Goal: Answer question/provide support: Share knowledge or assist other users

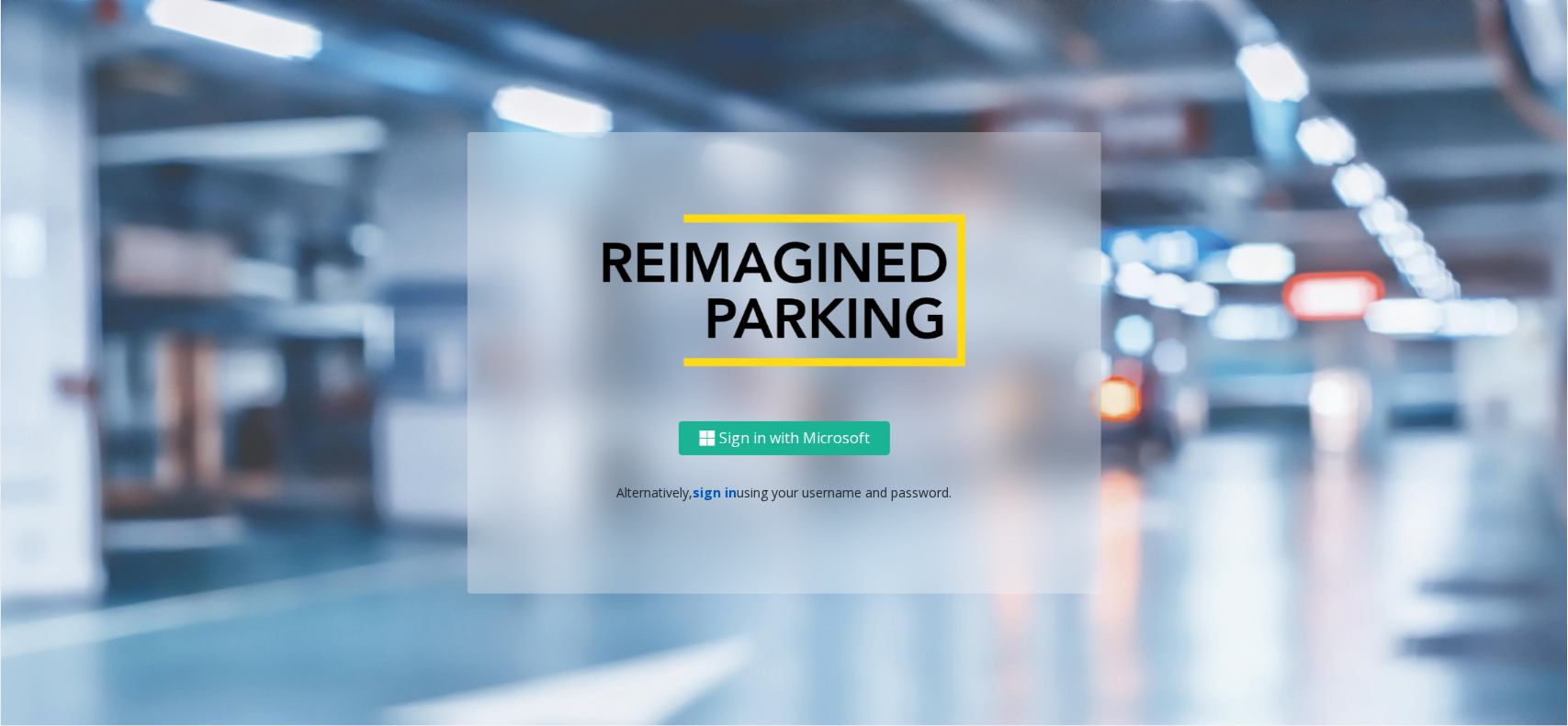
click at [707, 496] on link "sign in" at bounding box center [715, 493] width 44 height 18
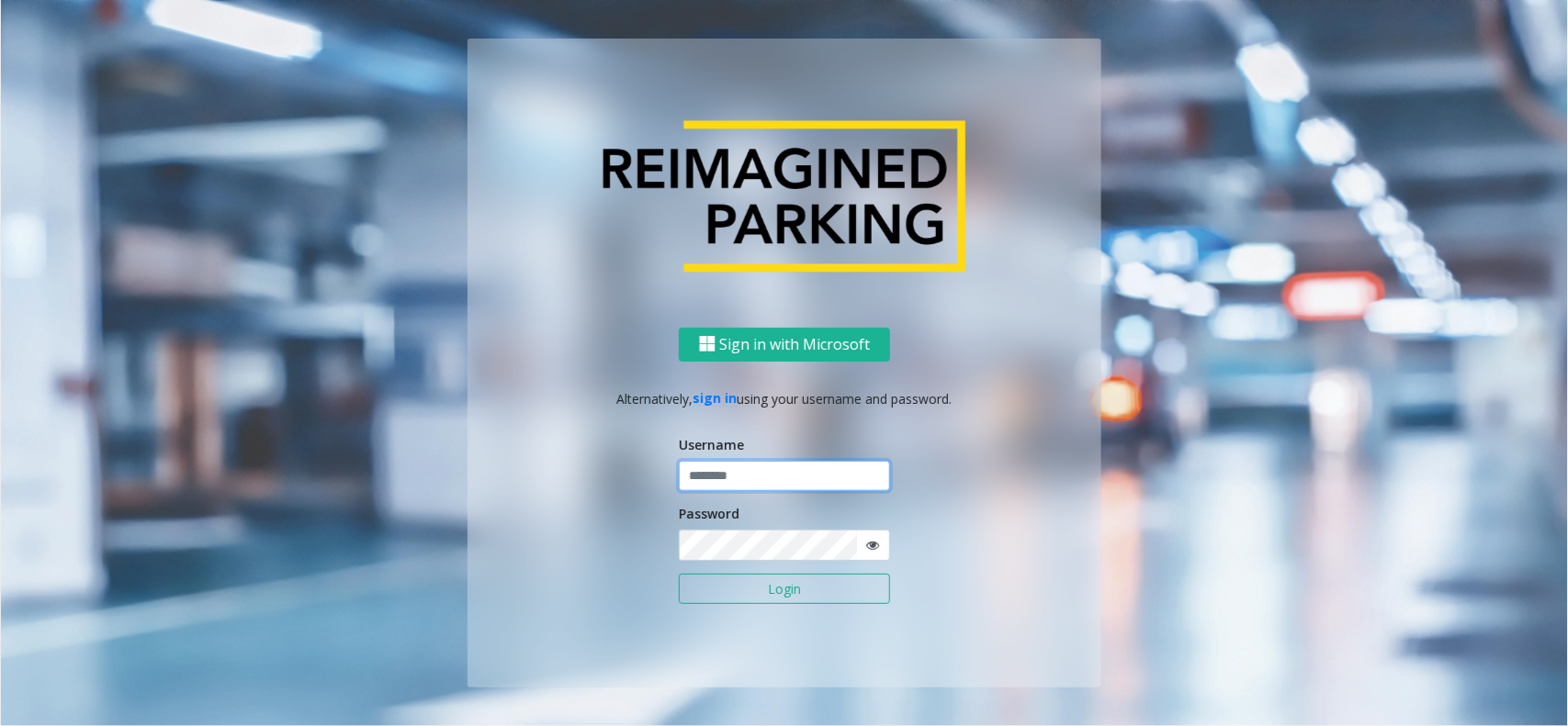
click at [765, 478] on input "text" at bounding box center [784, 477] width 211 height 32
type input "******"
click at [764, 589] on button "Login" at bounding box center [784, 590] width 211 height 32
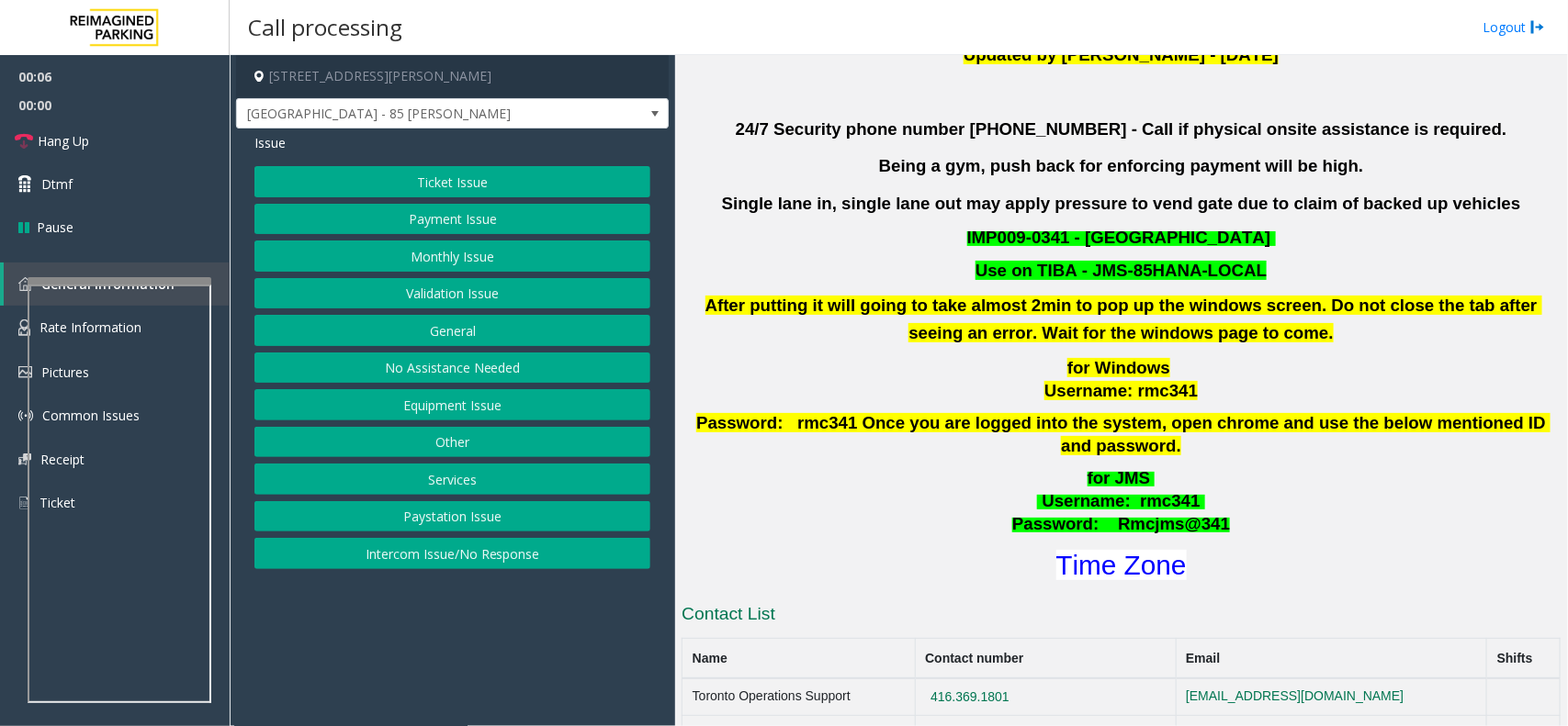
scroll to position [574, 0]
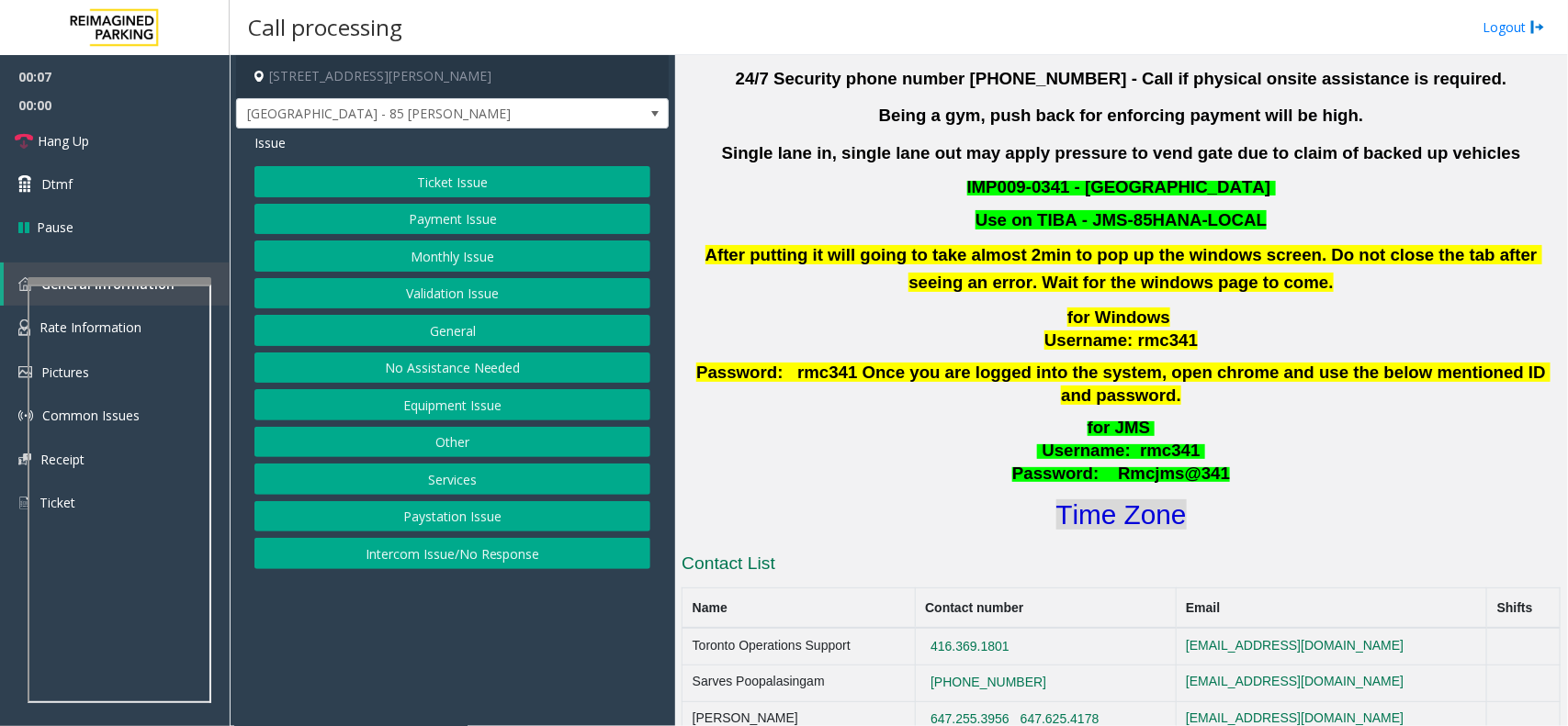
click at [1080, 500] on font "Time Zone" at bounding box center [1121, 515] width 130 height 31
click at [464, 300] on button "Validation Issue" at bounding box center [453, 294] width 396 height 32
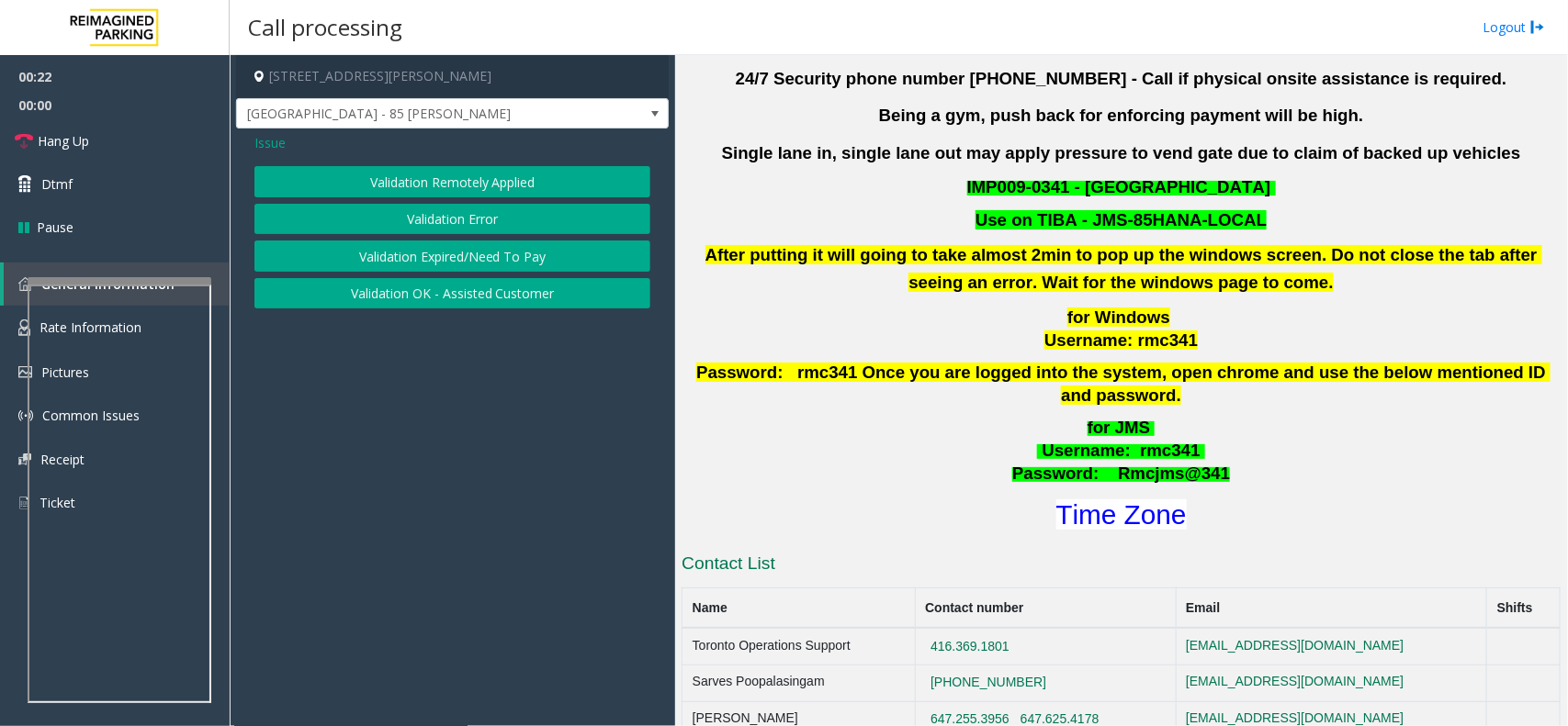
click at [432, 214] on button "Validation Error" at bounding box center [453, 219] width 396 height 32
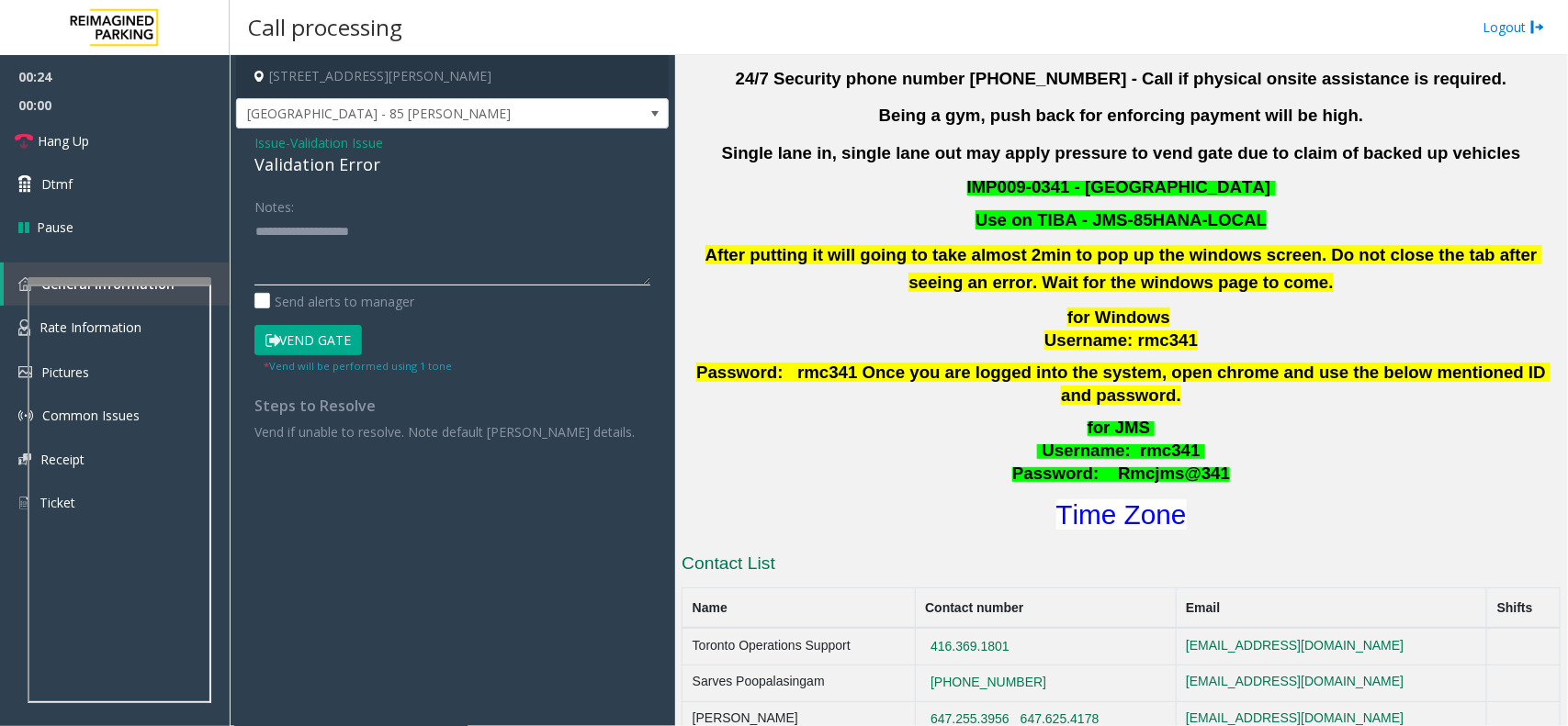
click at [288, 239] on textarea at bounding box center [453, 251] width 396 height 69
click at [340, 277] on textarea at bounding box center [453, 251] width 396 height 69
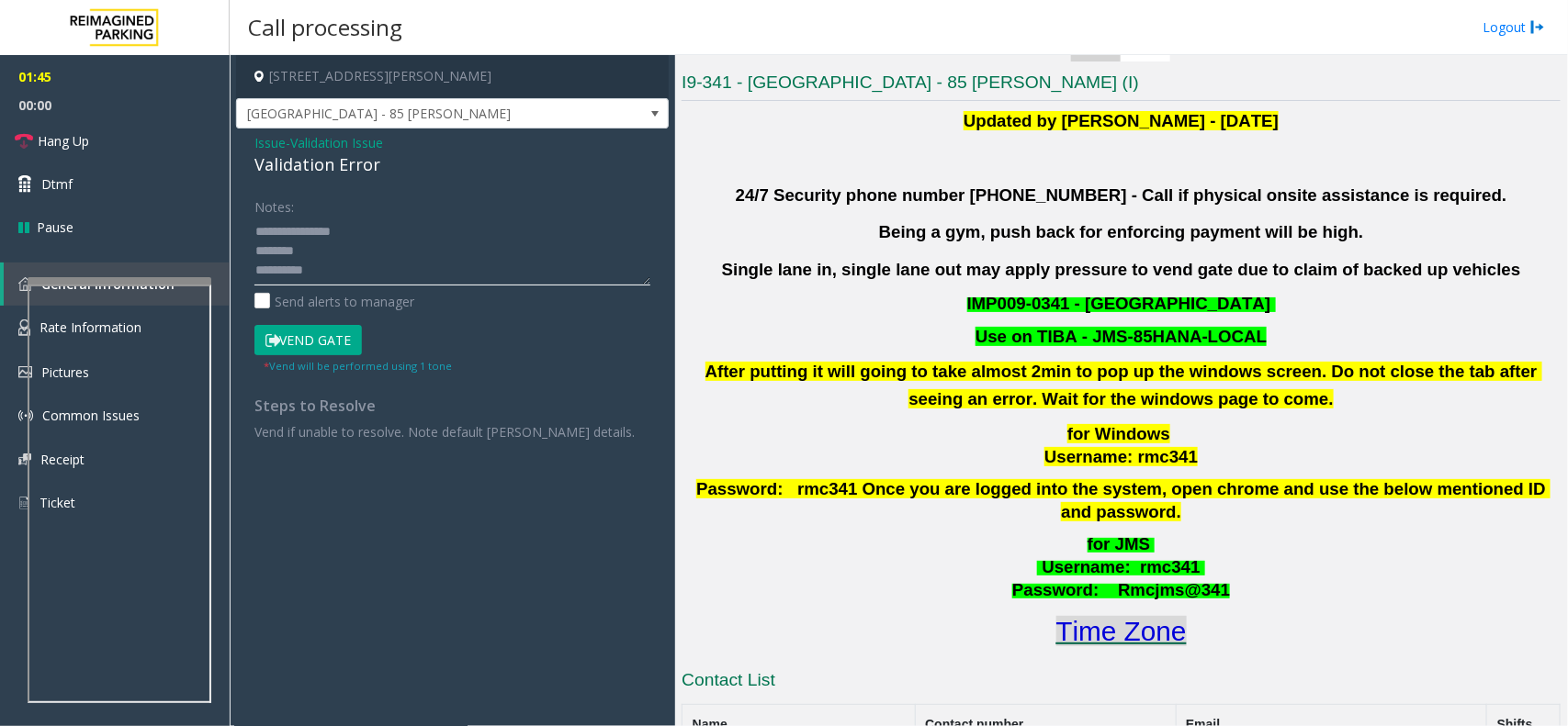
scroll to position [345, 0]
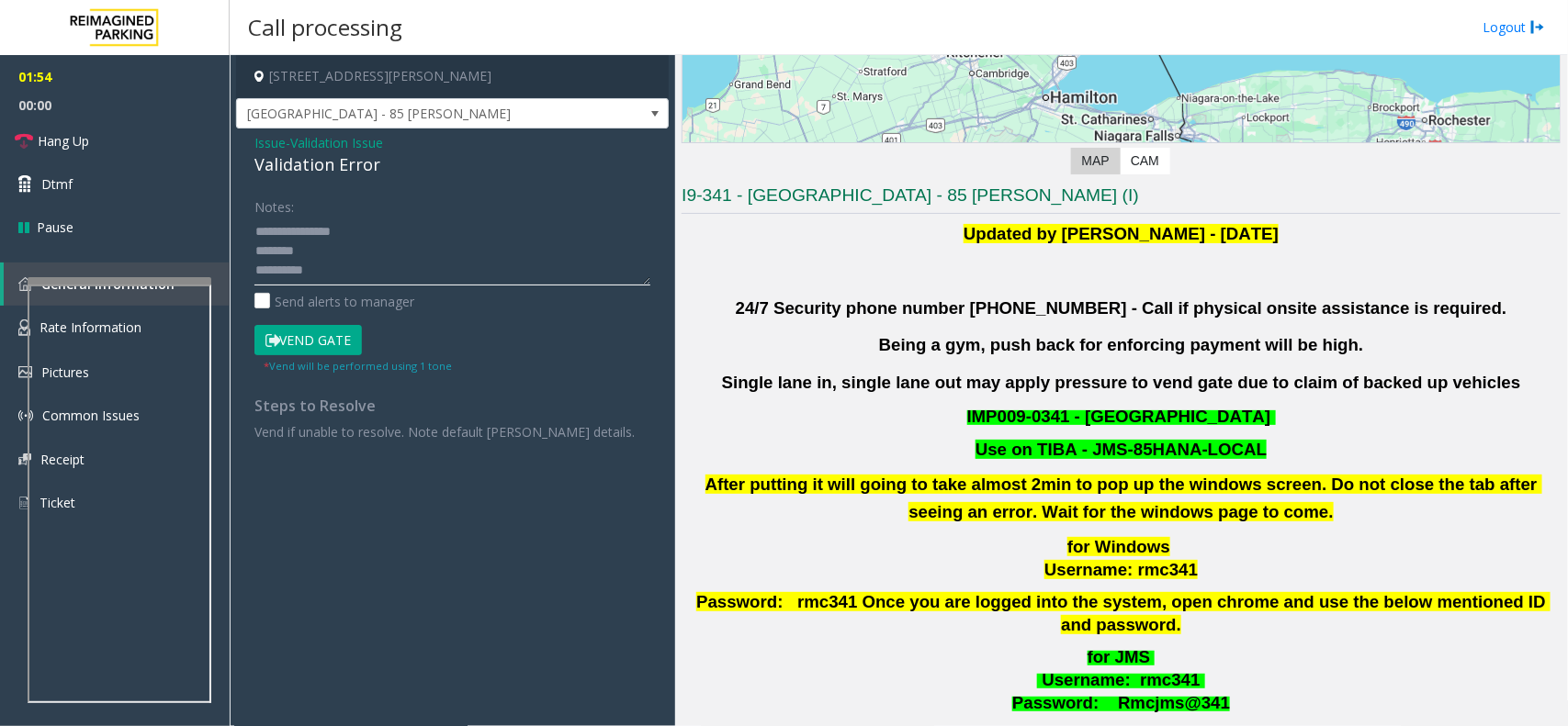
click at [355, 230] on textarea at bounding box center [453, 251] width 396 height 69
click at [251, 229] on div "Notes: Send alerts to manager Vend Gate * Vend will be performed using 1 tone S…" at bounding box center [453, 315] width 424 height 250
click at [276, 335] on icon at bounding box center [273, 340] width 15 height 13
click at [58, 144] on span "Hang Up" at bounding box center [63, 141] width 51 height 20
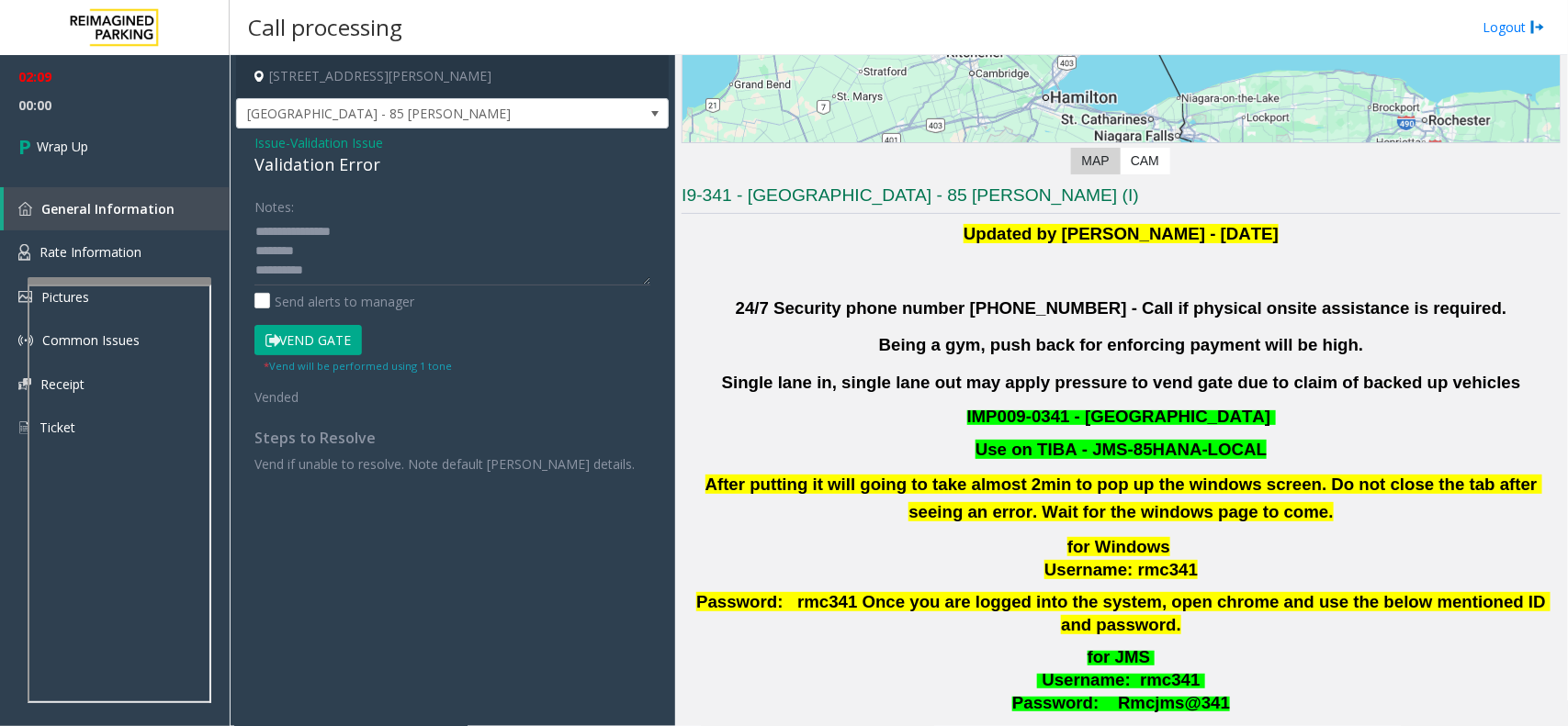
click at [249, 230] on div "Notes: Send alerts to manager Vend Gate * Vend will be performed using 1 tone V…" at bounding box center [453, 331] width 424 height 282
click at [251, 230] on div "Notes: Send alerts to manager Vend Gate * Vend will be performed using 1 tone V…" at bounding box center [453, 331] width 424 height 282
click at [258, 228] on textarea at bounding box center [453, 251] width 396 height 69
type textarea "**********"
click at [90, 161] on link "Wrap Up" at bounding box center [115, 146] width 229 height 54
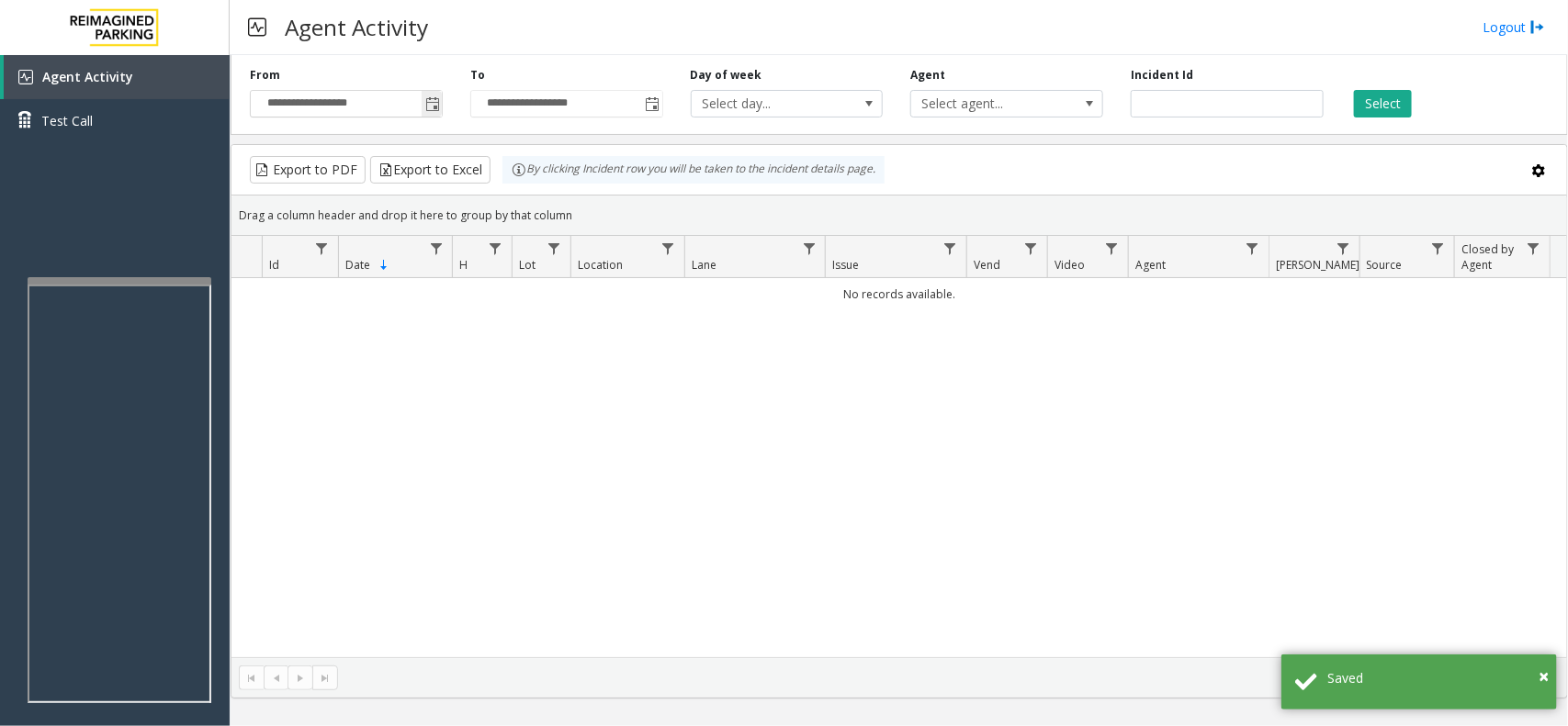
click at [438, 101] on span "Toggle popup" at bounding box center [432, 105] width 15 height 15
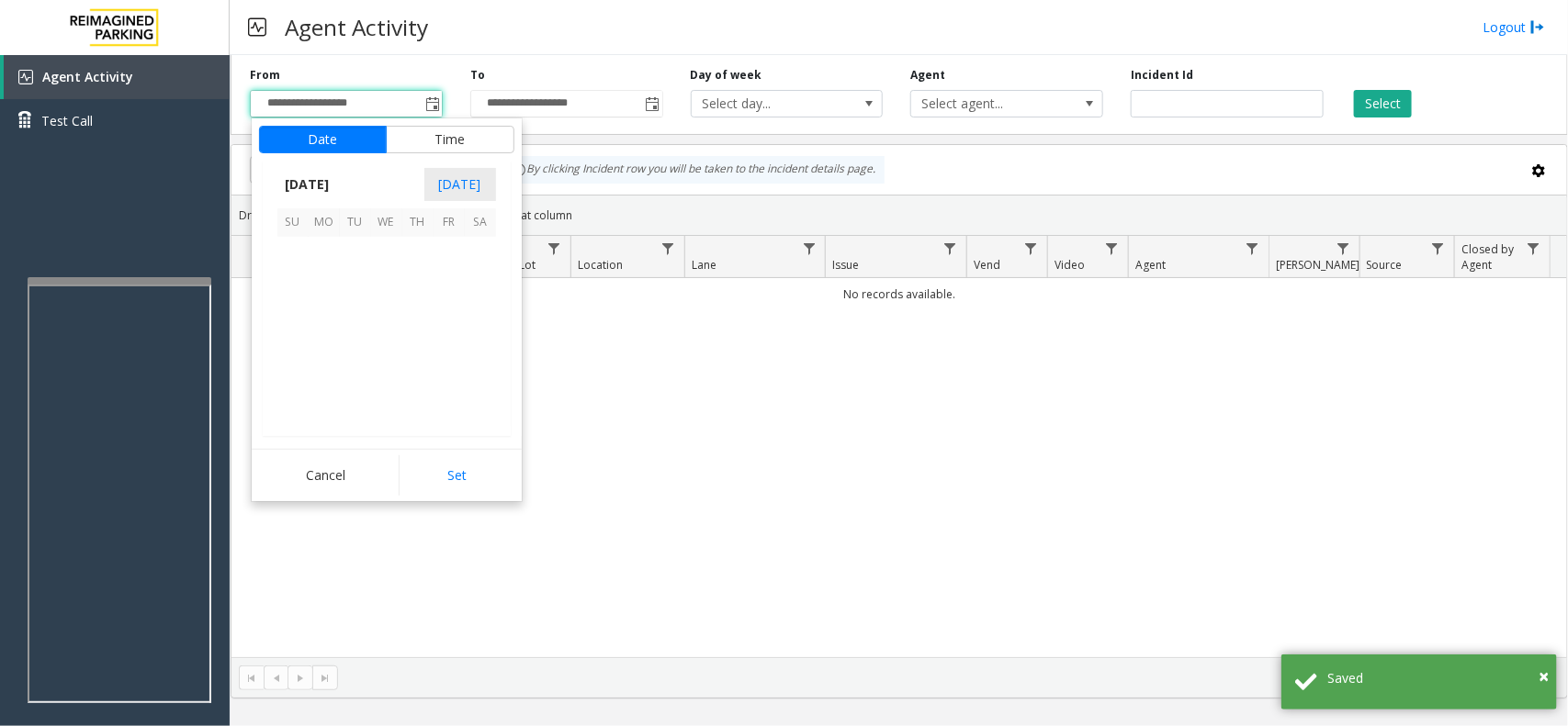
scroll to position [329207, 0]
click at [421, 296] on span "7" at bounding box center [418, 284] width 32 height 32
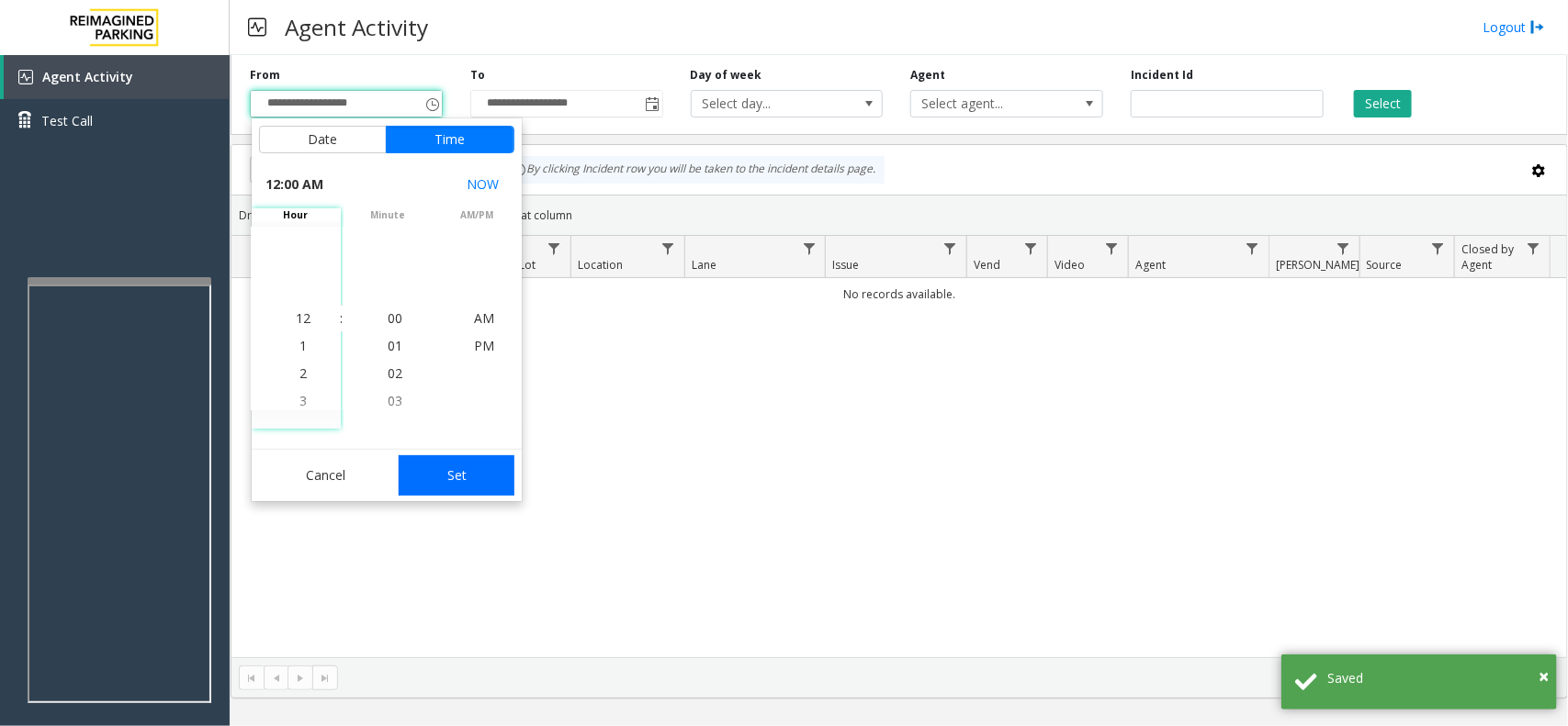
click at [465, 469] on button "Set" at bounding box center [455, 475] width 116 height 40
type input "**********"
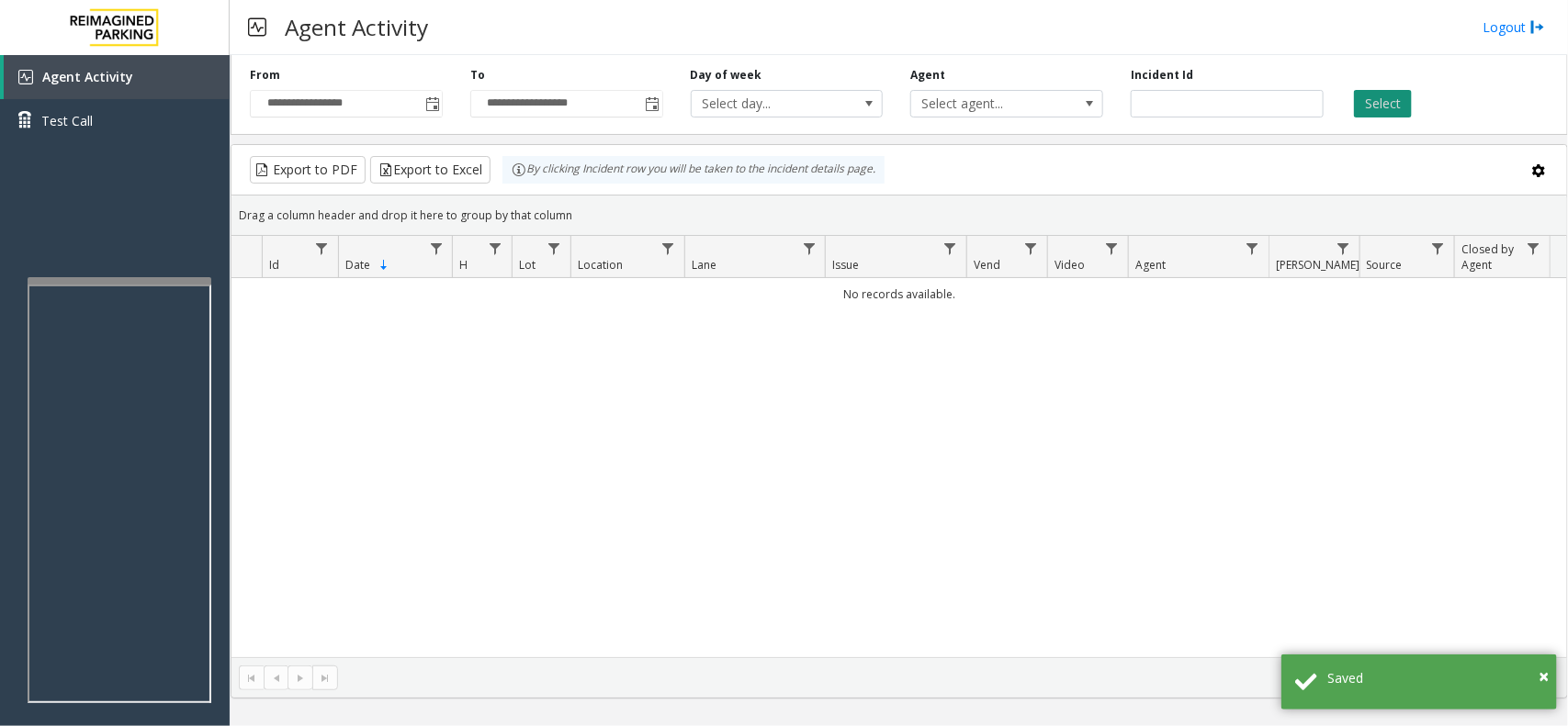
click at [1364, 104] on button "Select" at bounding box center [1382, 104] width 58 height 28
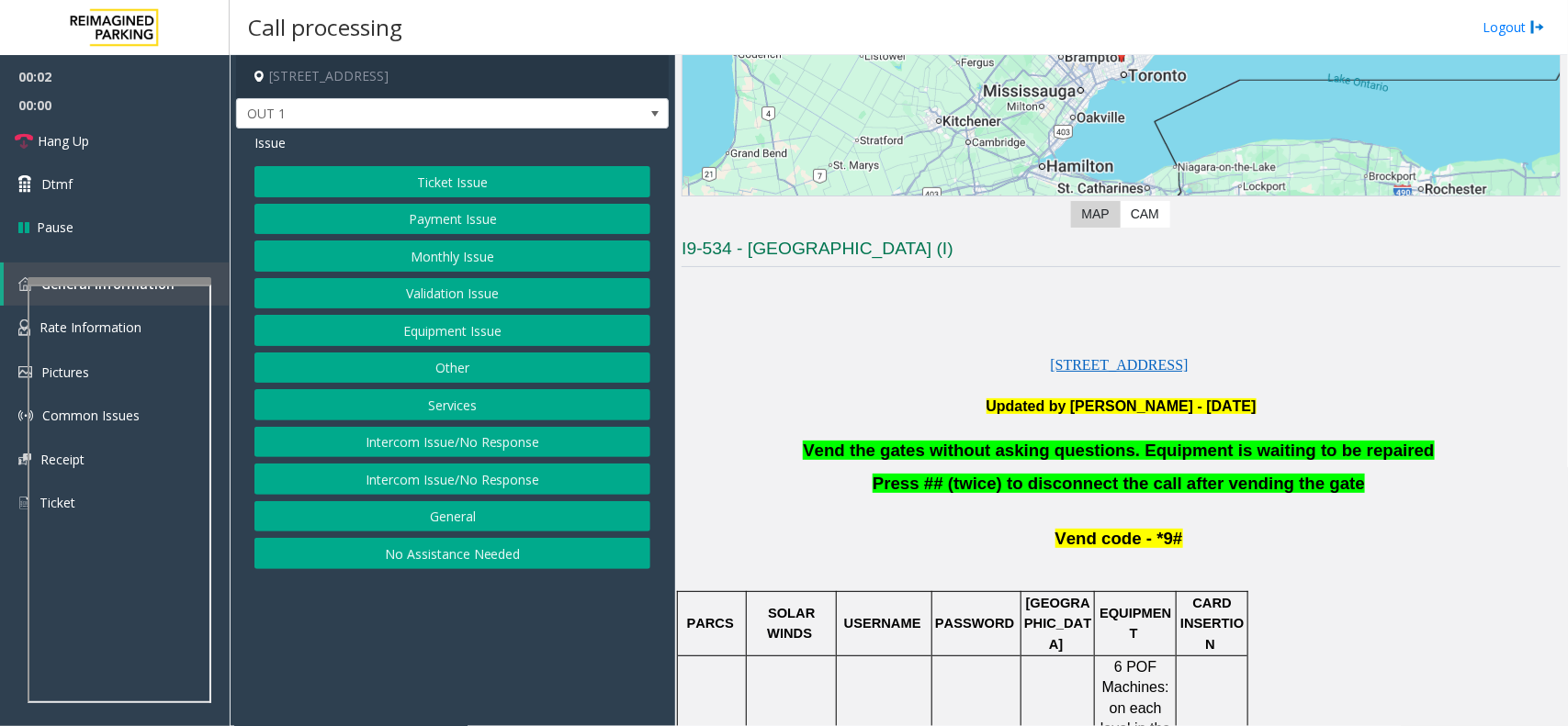
scroll to position [345, 0]
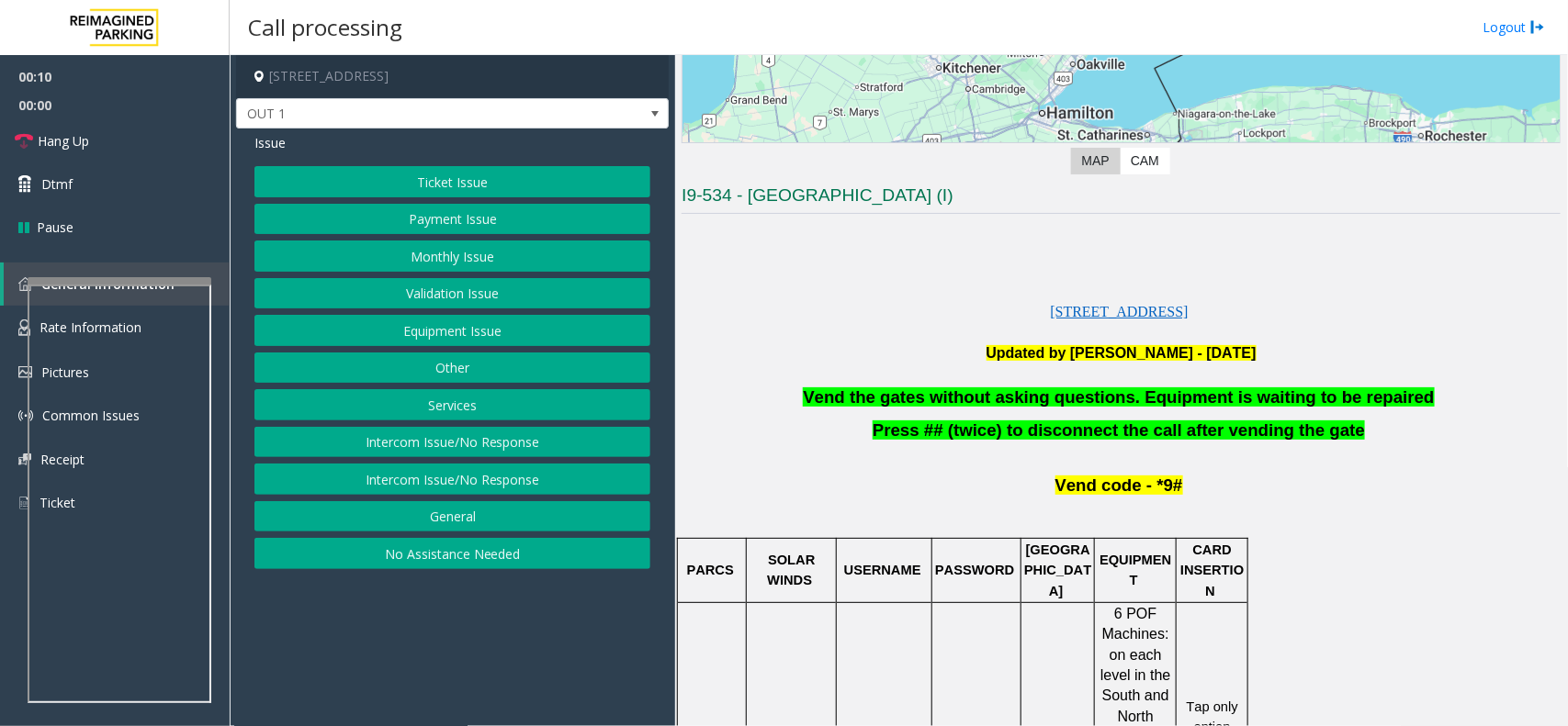
click at [496, 332] on button "Equipment Issue" at bounding box center [453, 331] width 396 height 32
click at [406, 332] on button "Gate / Door Won't Open" at bounding box center [453, 331] width 396 height 32
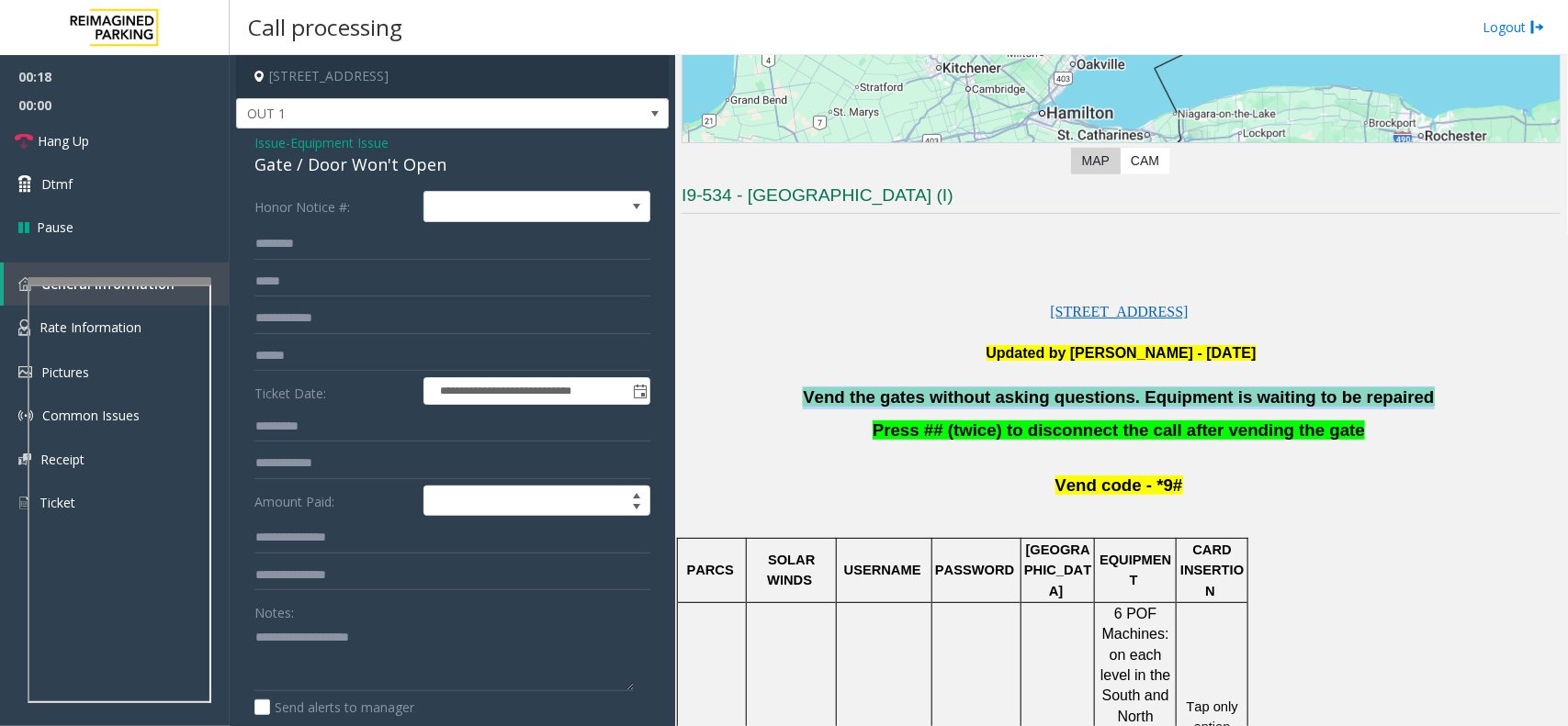
drag, startPoint x: 831, startPoint y: 396, endPoint x: 1388, endPoint y: 396, distance: 557.0
click at [1388, 396] on p "Vend the gates without asking questions. Equipment is waiting to be repaired" at bounding box center [1121, 397] width 879 height 23
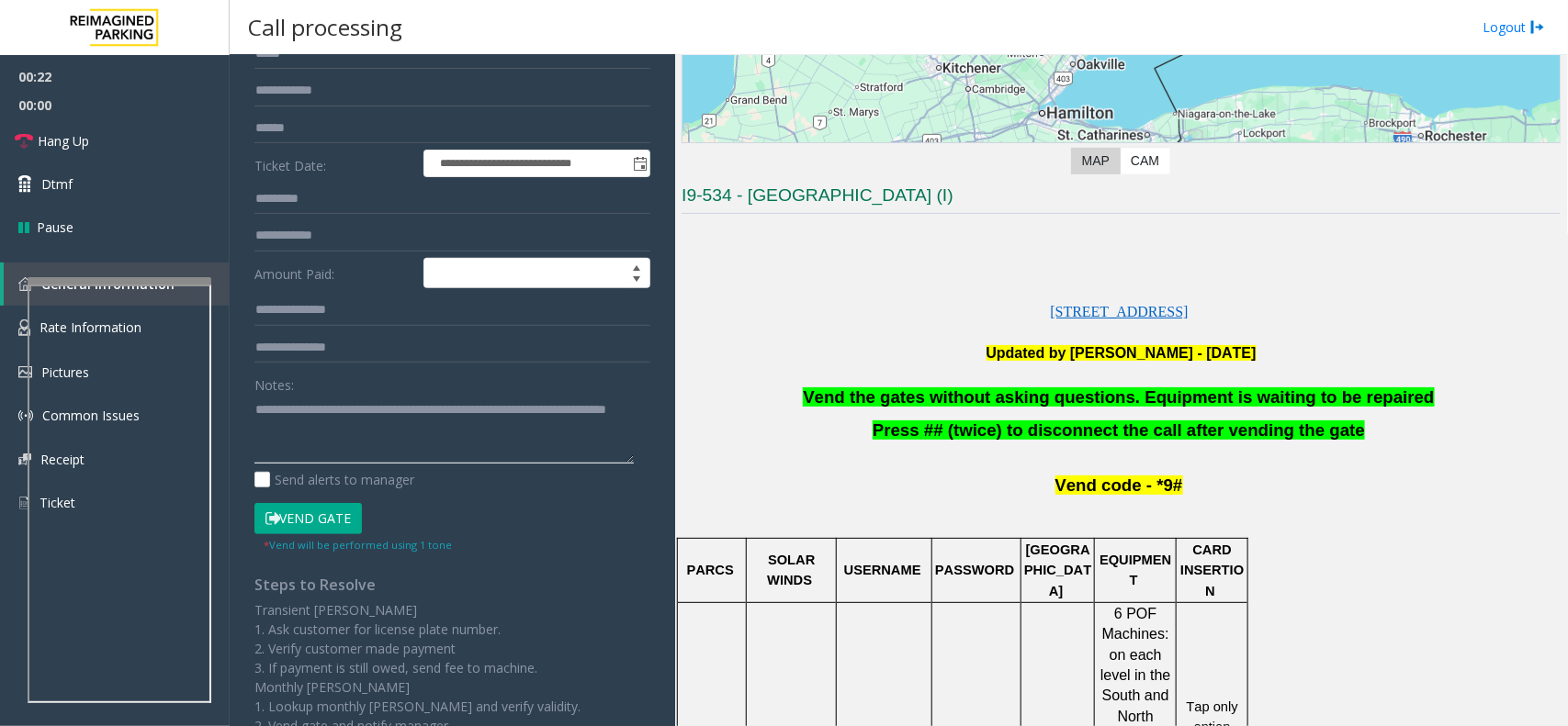
scroll to position [229, 0]
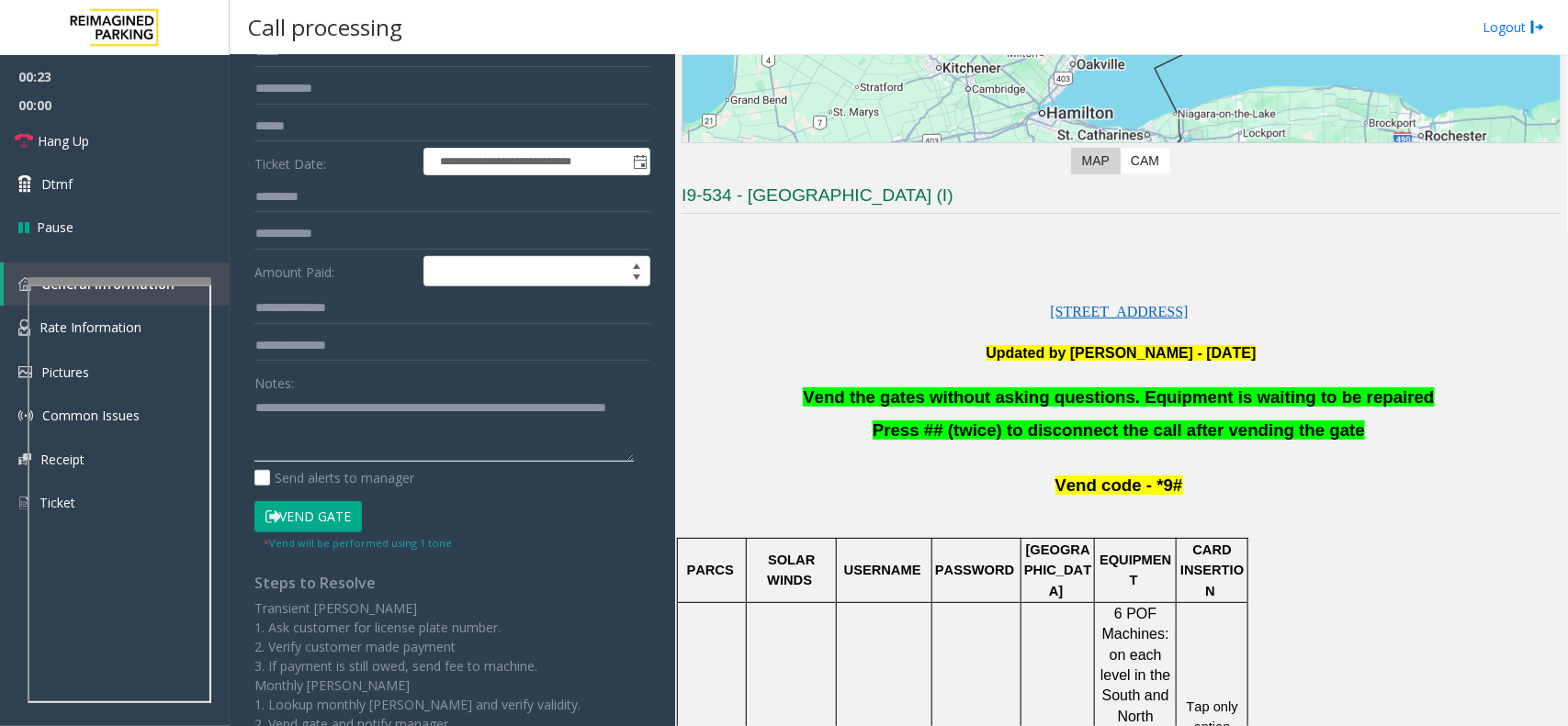
type textarea "**********"
click at [345, 520] on button "Vend Gate" at bounding box center [308, 518] width 108 height 32
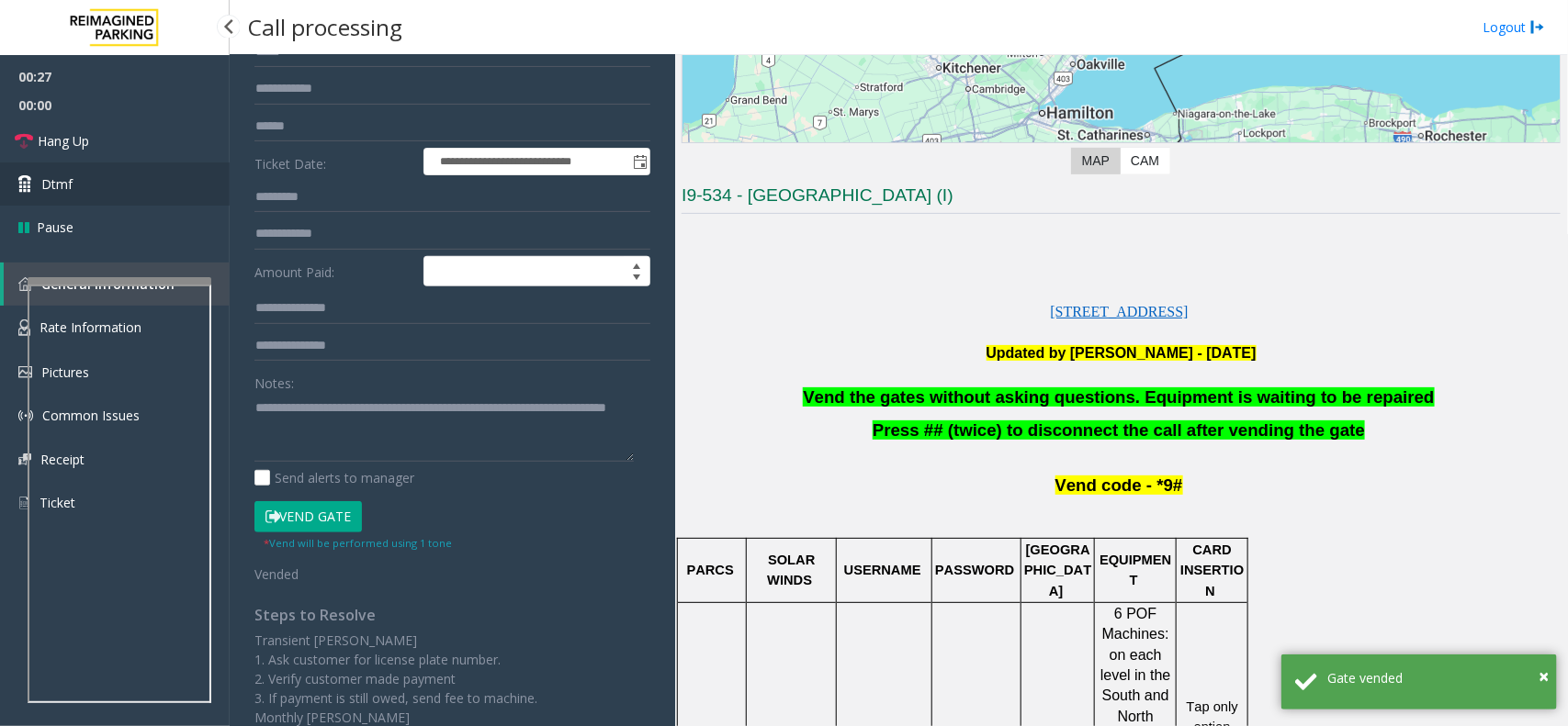
click at [65, 186] on span "Dtmf" at bounding box center [57, 185] width 32 height 20
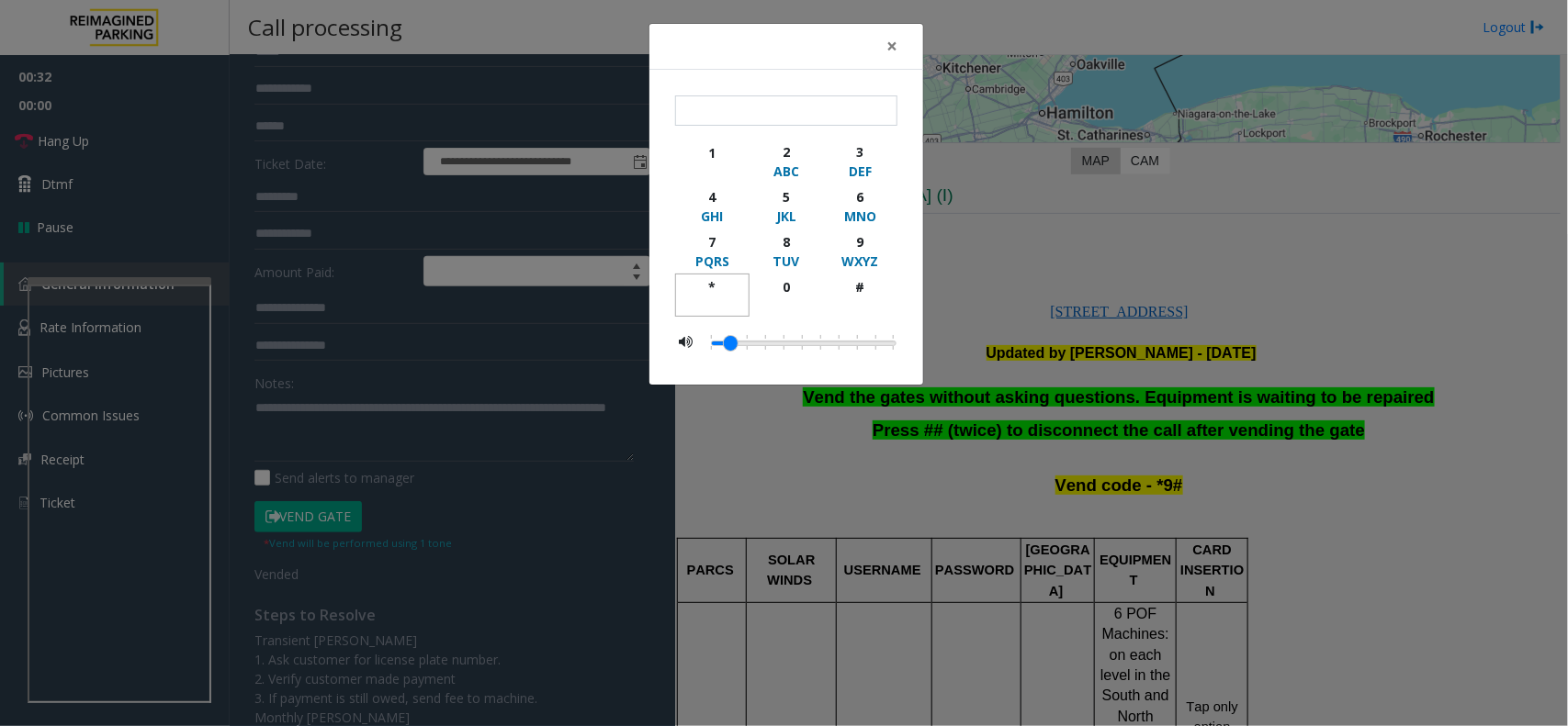
click at [713, 286] on div "*" at bounding box center [711, 287] width 50 height 20
click at [856, 243] on div "9" at bounding box center [860, 242] width 50 height 20
click at [857, 281] on div "#" at bounding box center [860, 287] width 50 height 20
type input "***"
click at [892, 41] on span "×" at bounding box center [891, 45] width 11 height 26
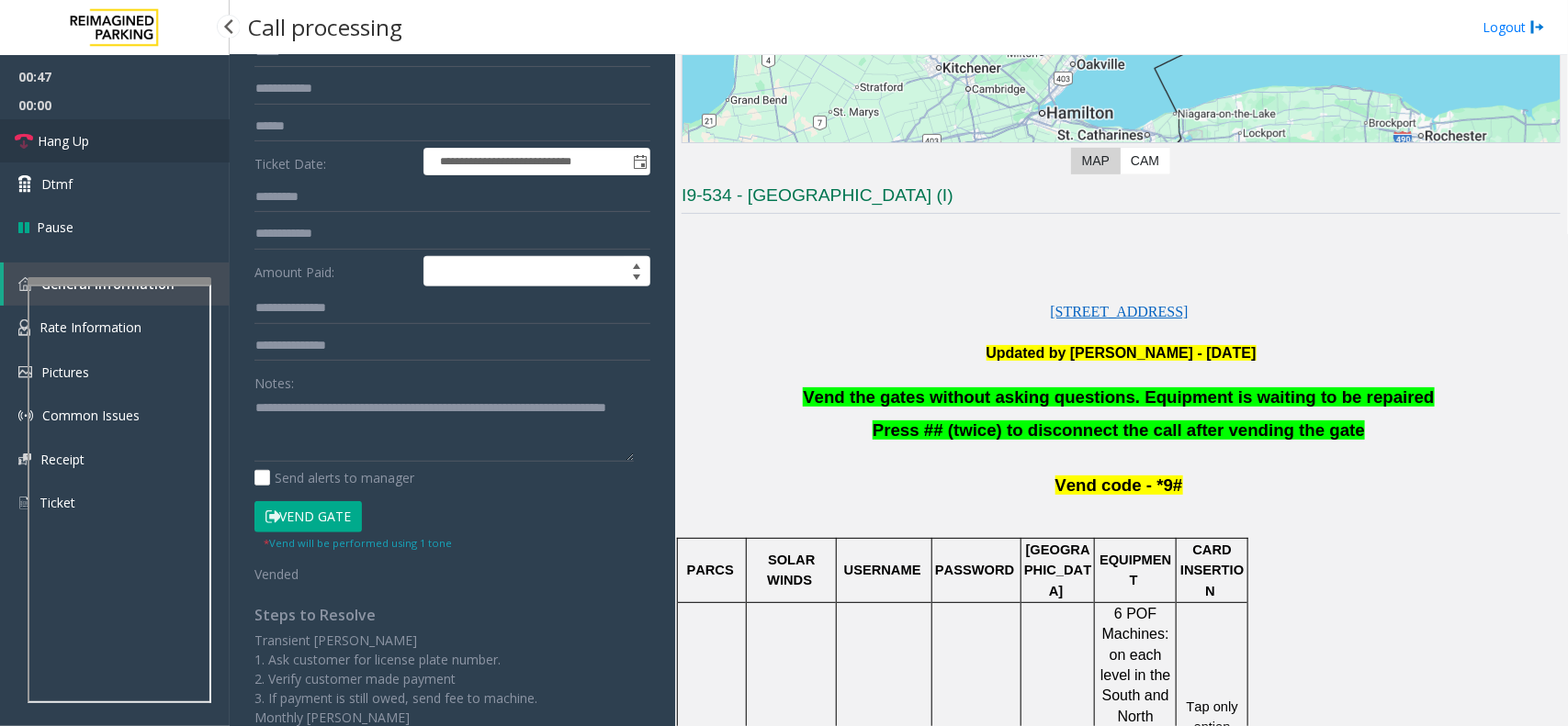
click at [78, 143] on span "Hang Up" at bounding box center [63, 141] width 51 height 20
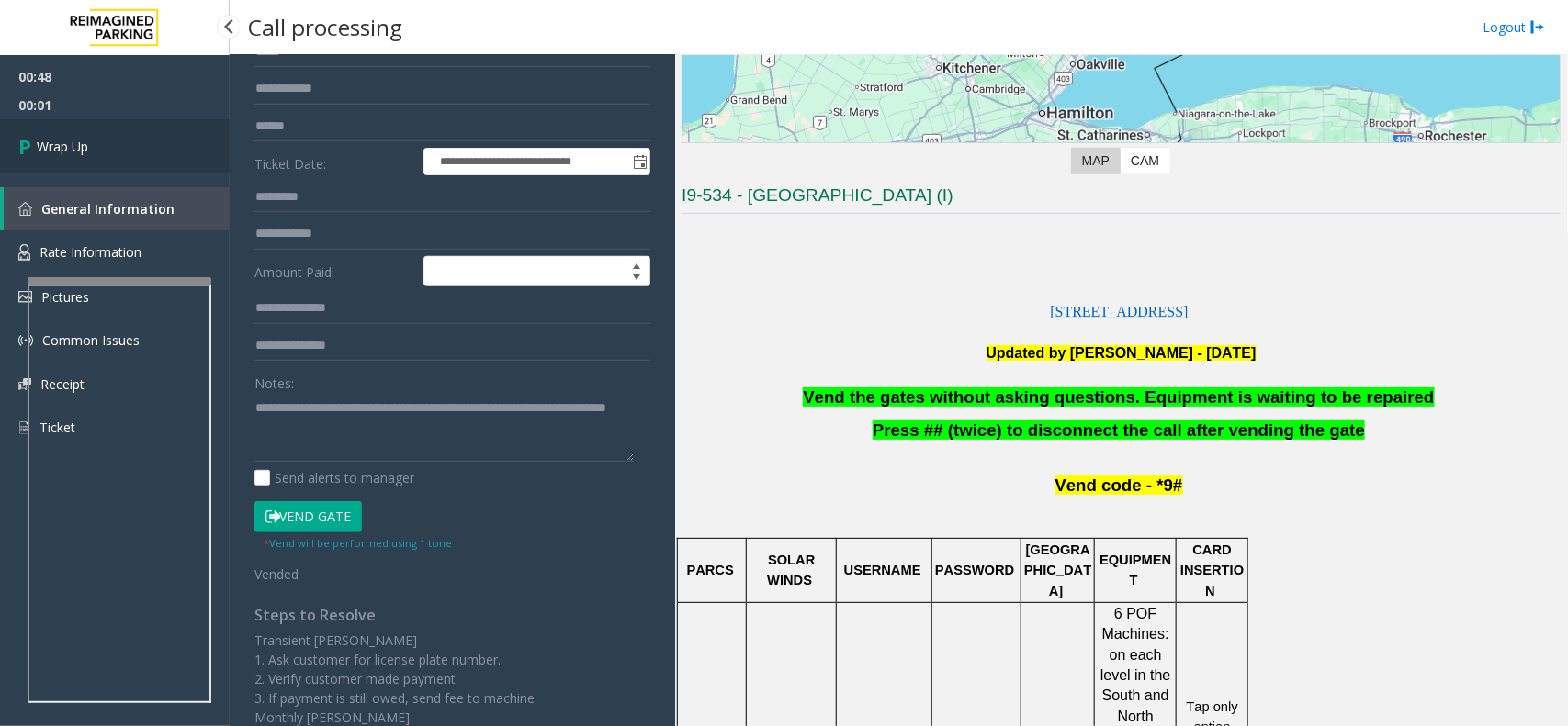
click at [73, 145] on span "Wrap Up" at bounding box center [62, 147] width 51 height 20
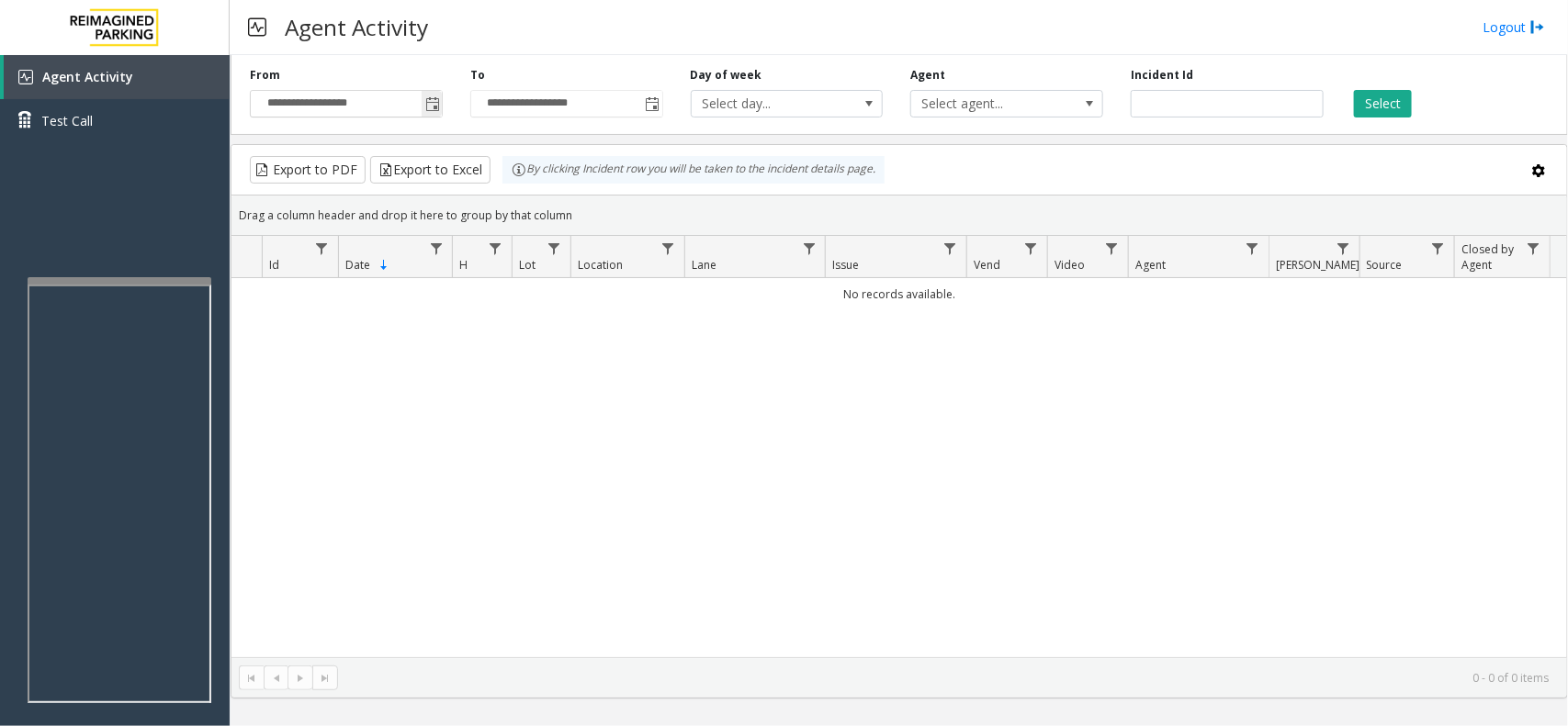
click at [435, 102] on span "Toggle popup" at bounding box center [432, 105] width 15 height 15
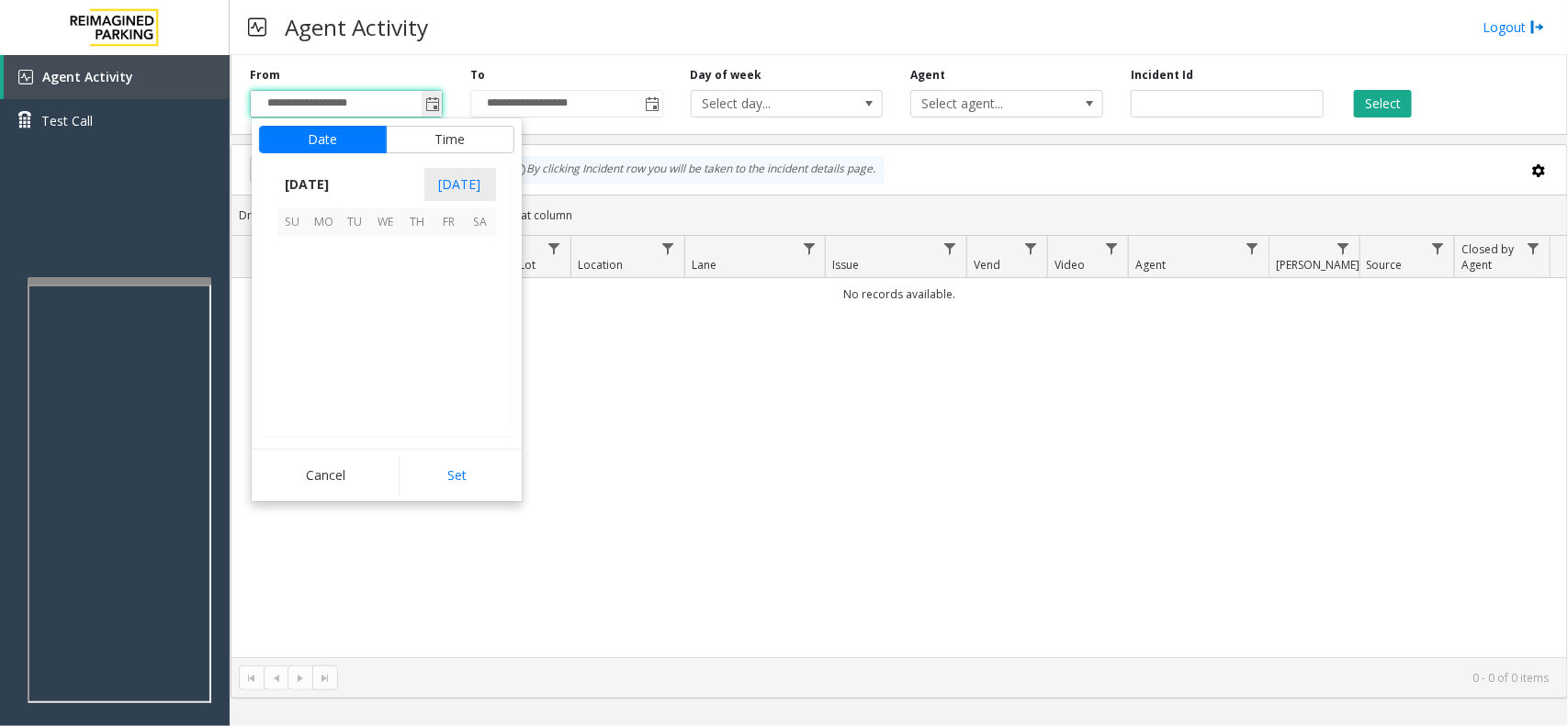
scroll to position [329207, 0]
click at [372, 310] on span "13" at bounding box center [387, 316] width 32 height 32
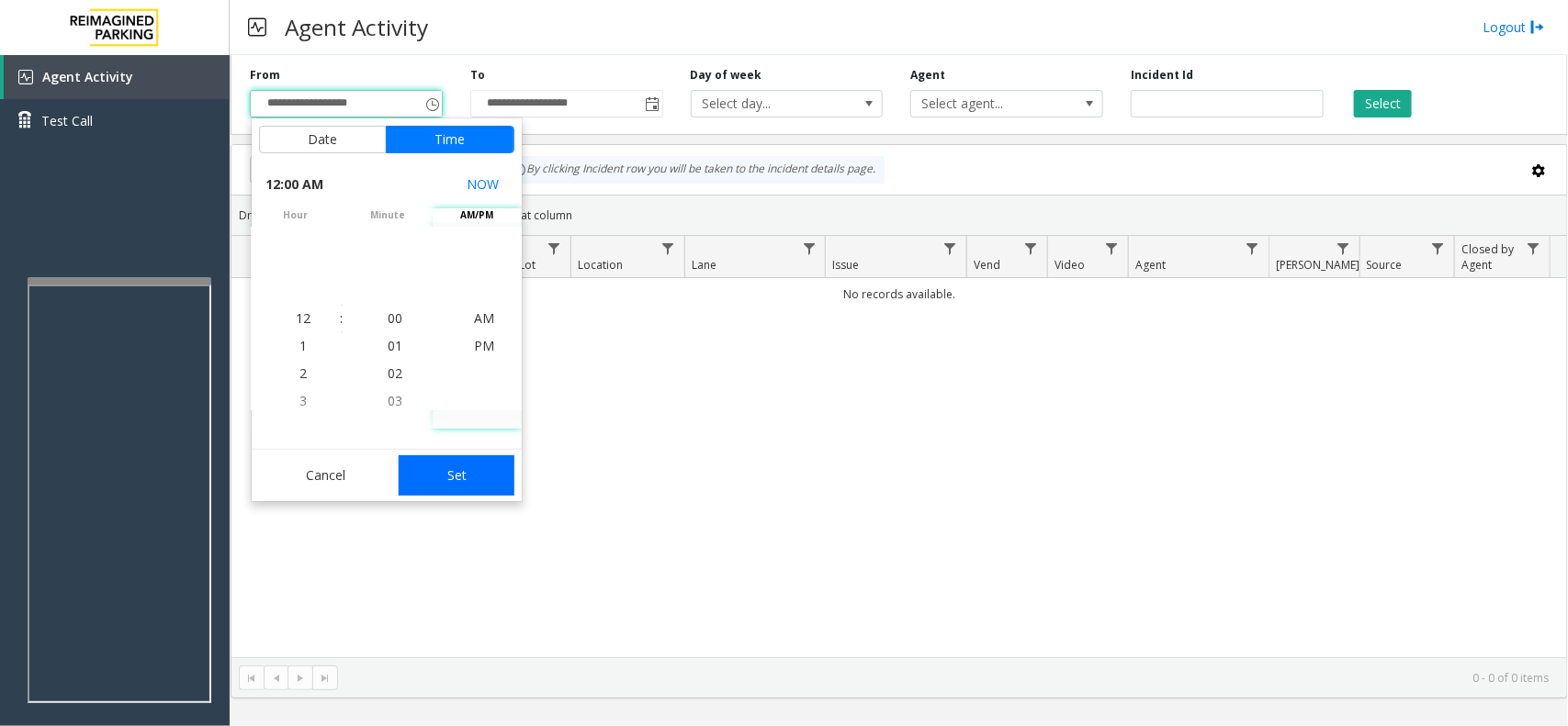
click at [476, 474] on button "Set" at bounding box center [455, 475] width 116 height 40
type input "**********"
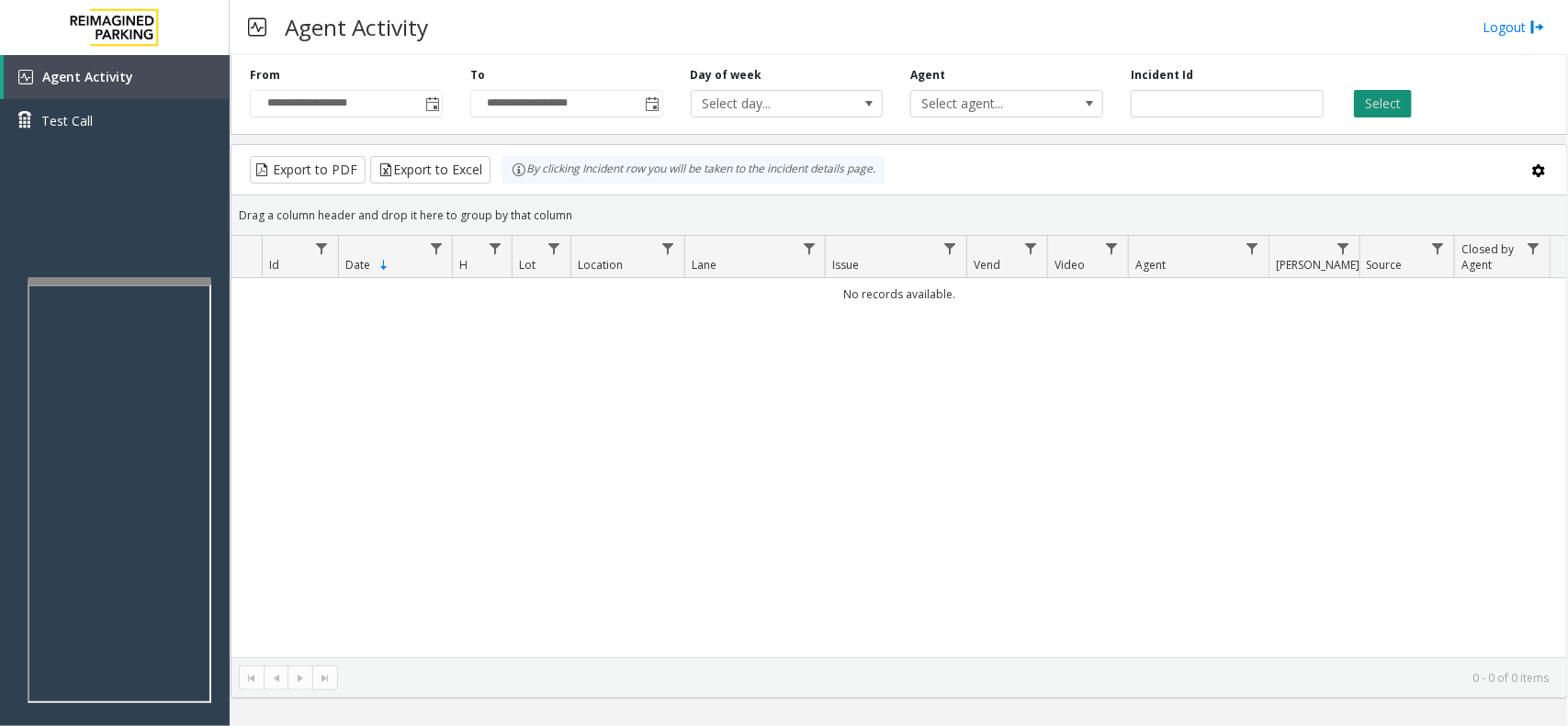
click at [1368, 101] on button "Select" at bounding box center [1382, 104] width 58 height 28
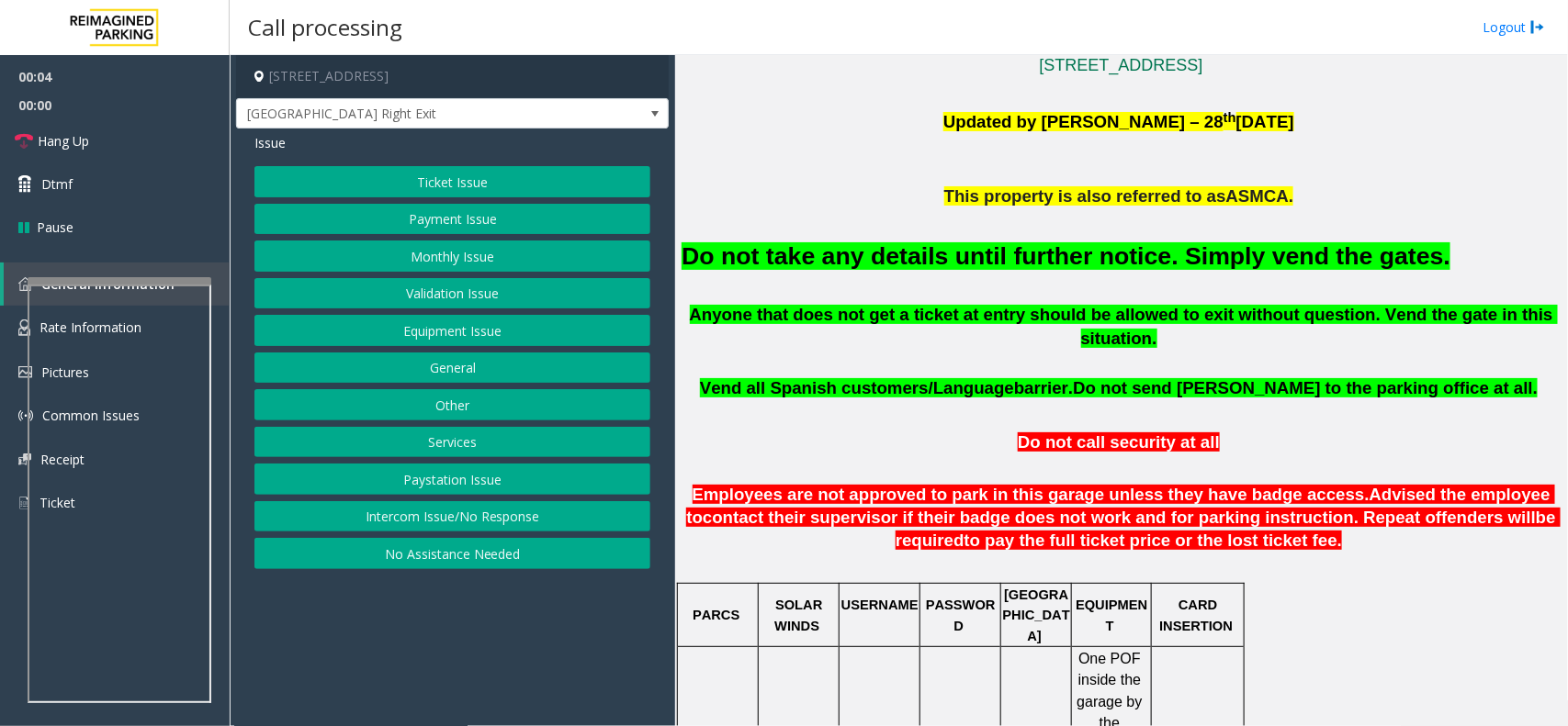
scroll to position [574, 0]
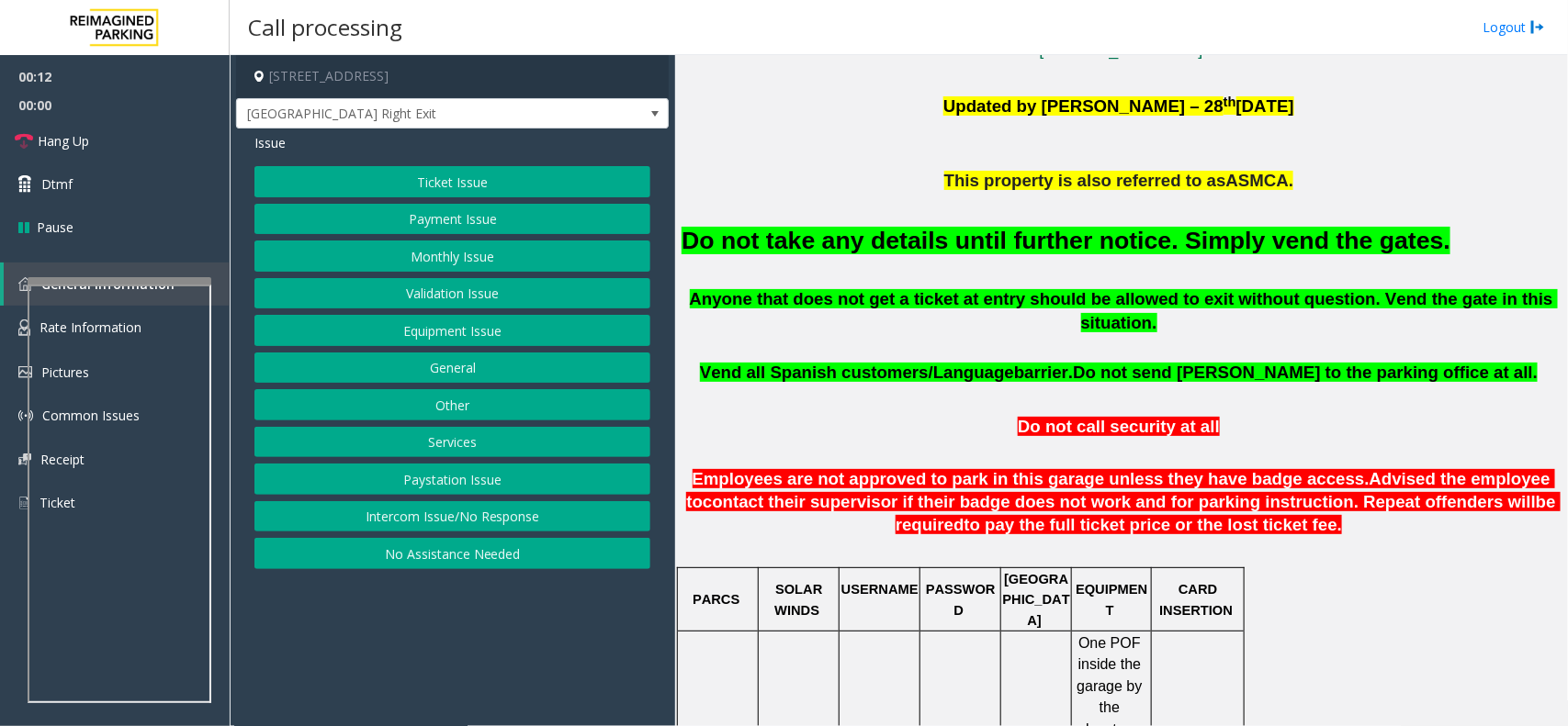
click at [466, 186] on button "Ticket Issue" at bounding box center [453, 182] width 396 height 32
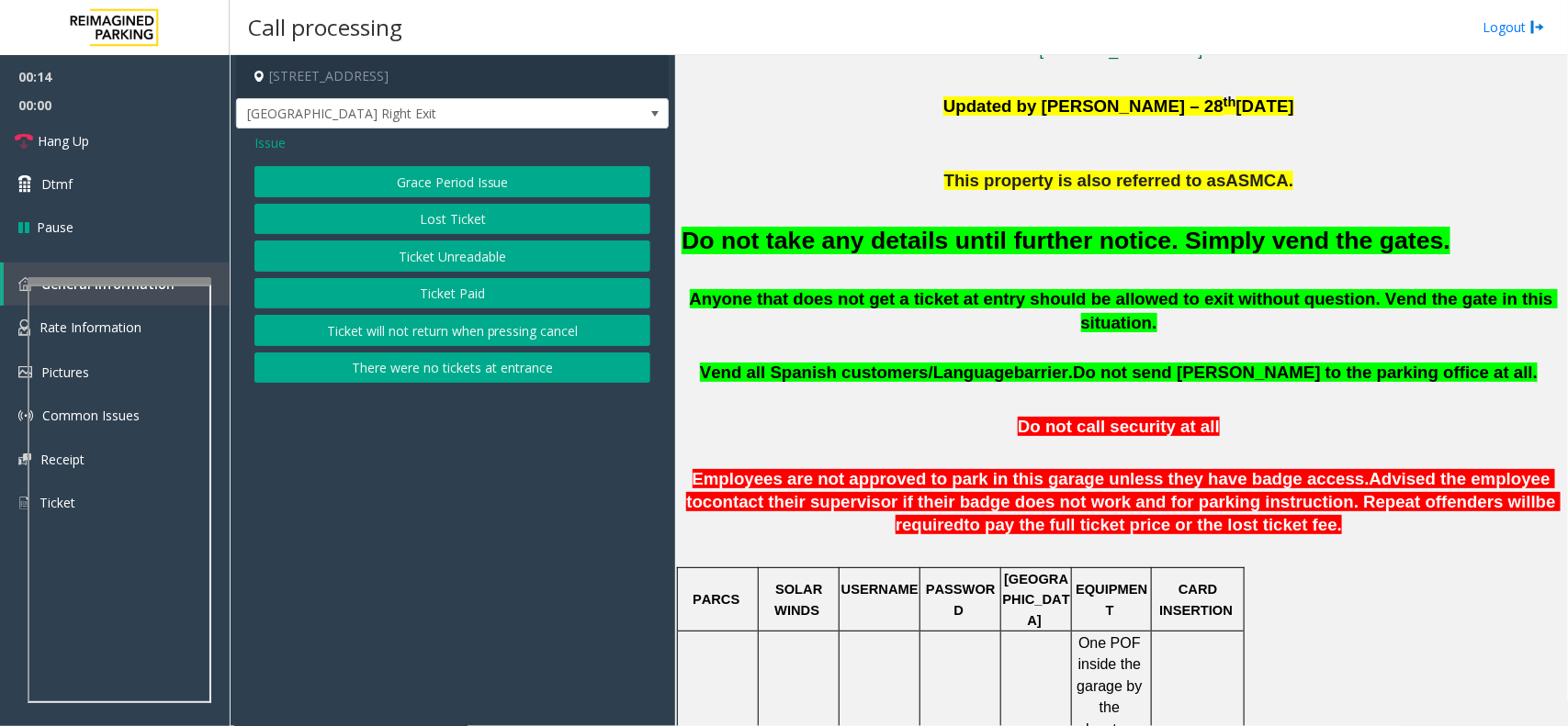
click at [483, 374] on button "There were no tickets at entrance" at bounding box center [453, 368] width 396 height 32
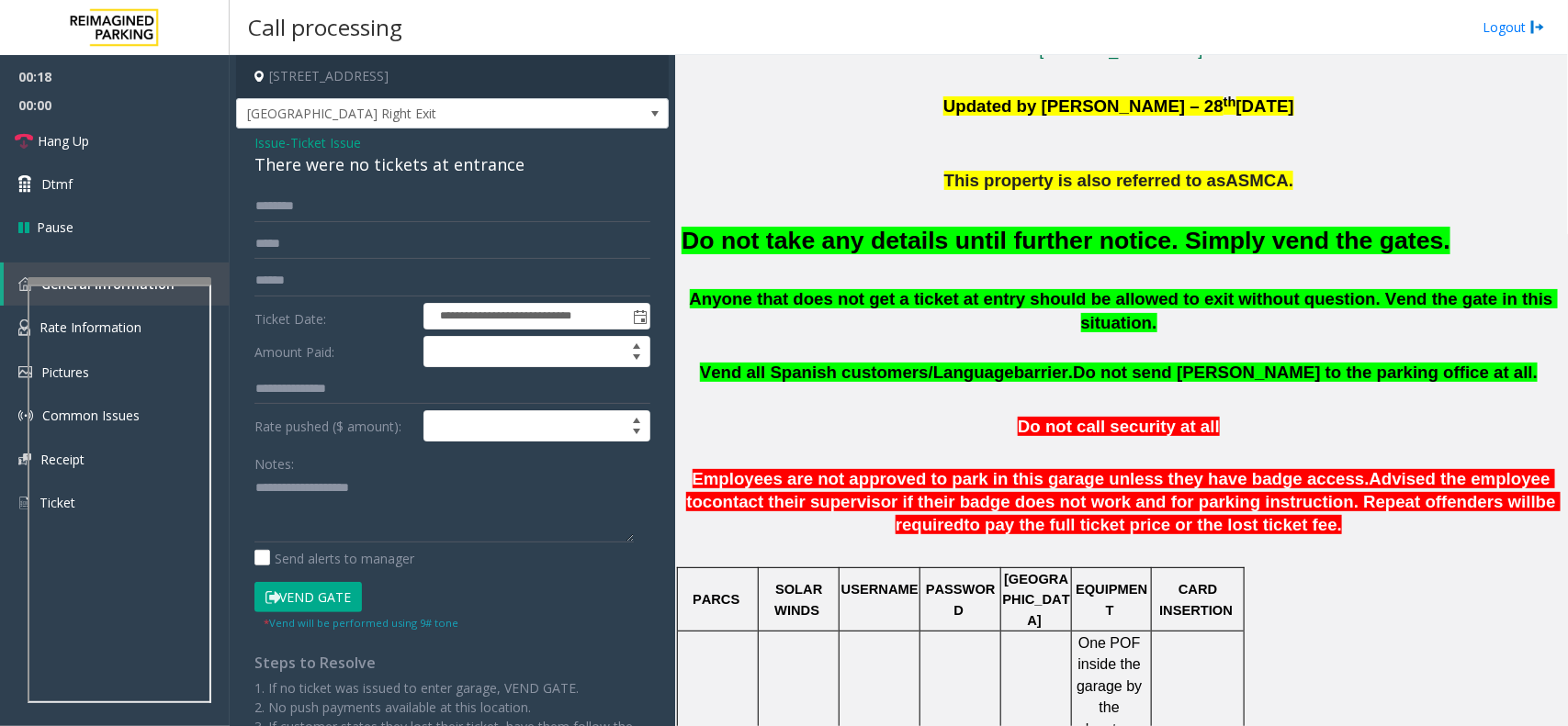
click at [329, 594] on button "Vend Gate" at bounding box center [308, 598] width 108 height 32
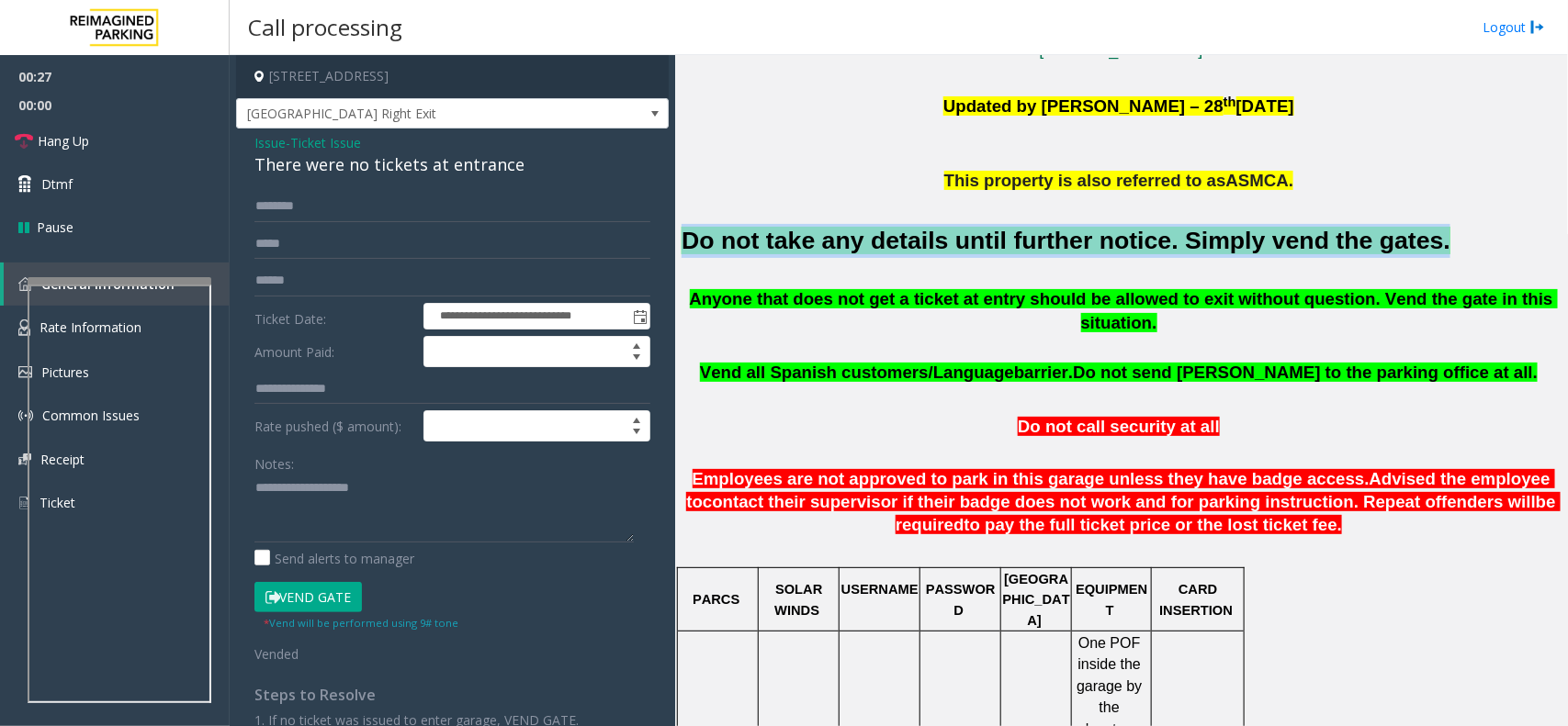
drag, startPoint x: 682, startPoint y: 242, endPoint x: 1352, endPoint y: 250, distance: 670.0
click at [1352, 250] on font "Do not take any details until further notice. Simply vend the gates." at bounding box center [1066, 241] width 769 height 28
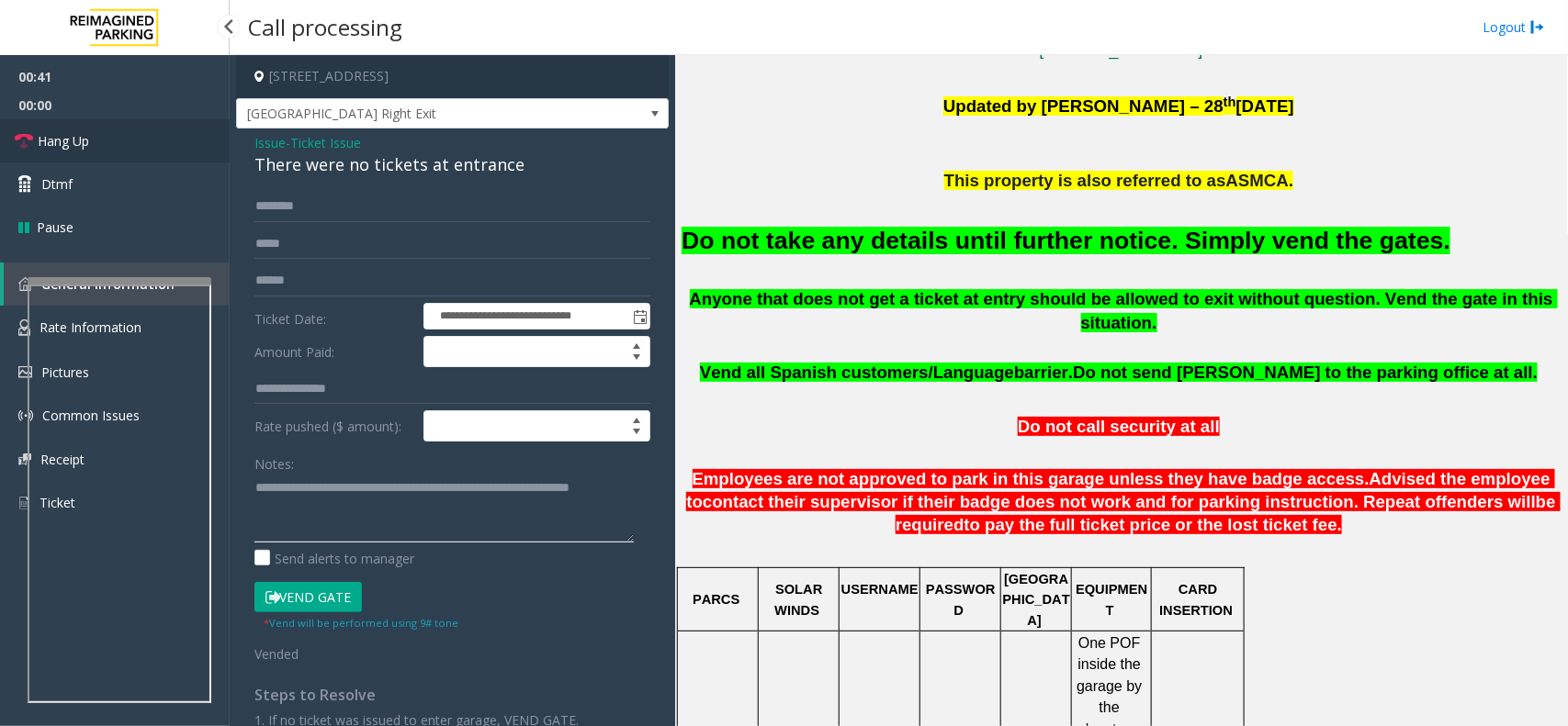
type textarea "**********"
click at [103, 147] on link "Hang Up" at bounding box center [115, 141] width 229 height 43
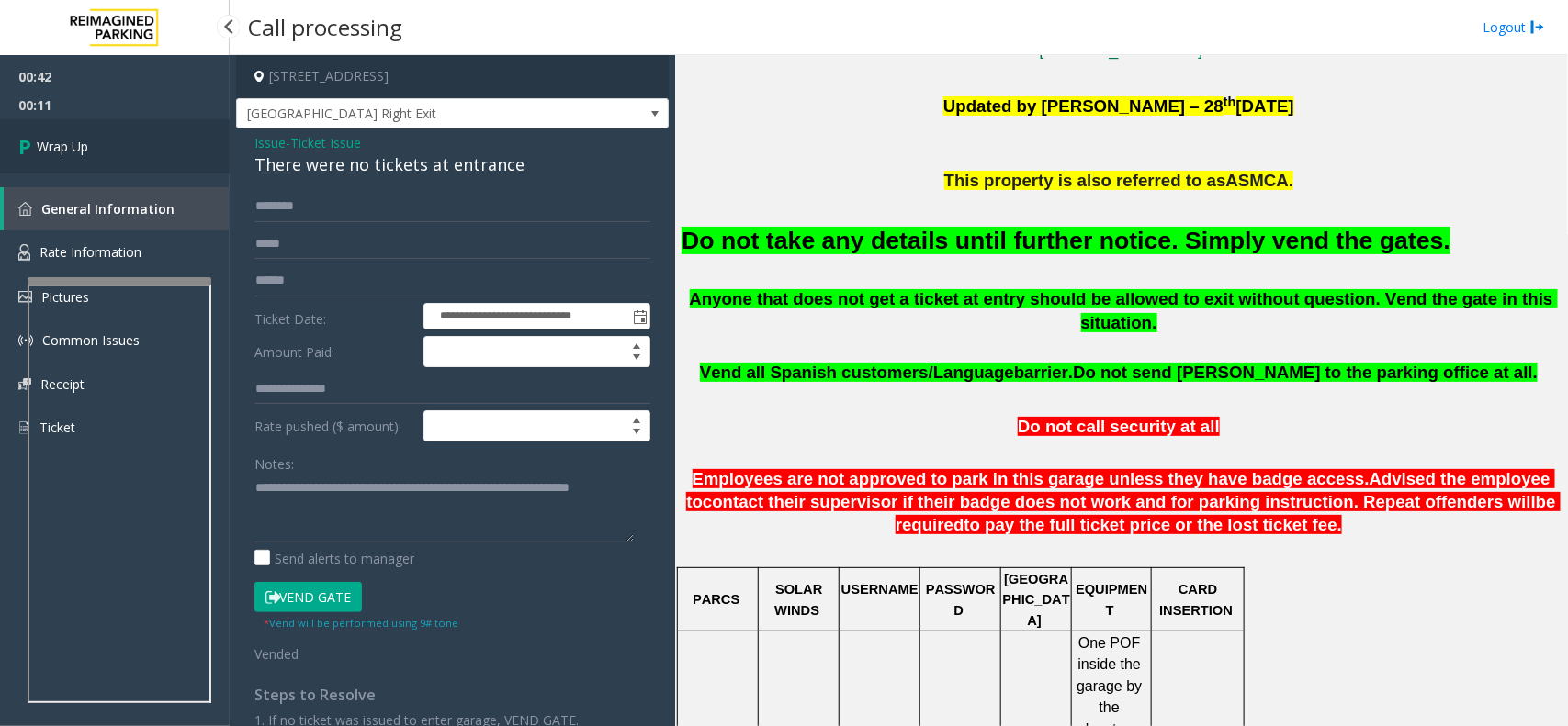
click at [109, 140] on link "Wrap Up" at bounding box center [115, 146] width 229 height 54
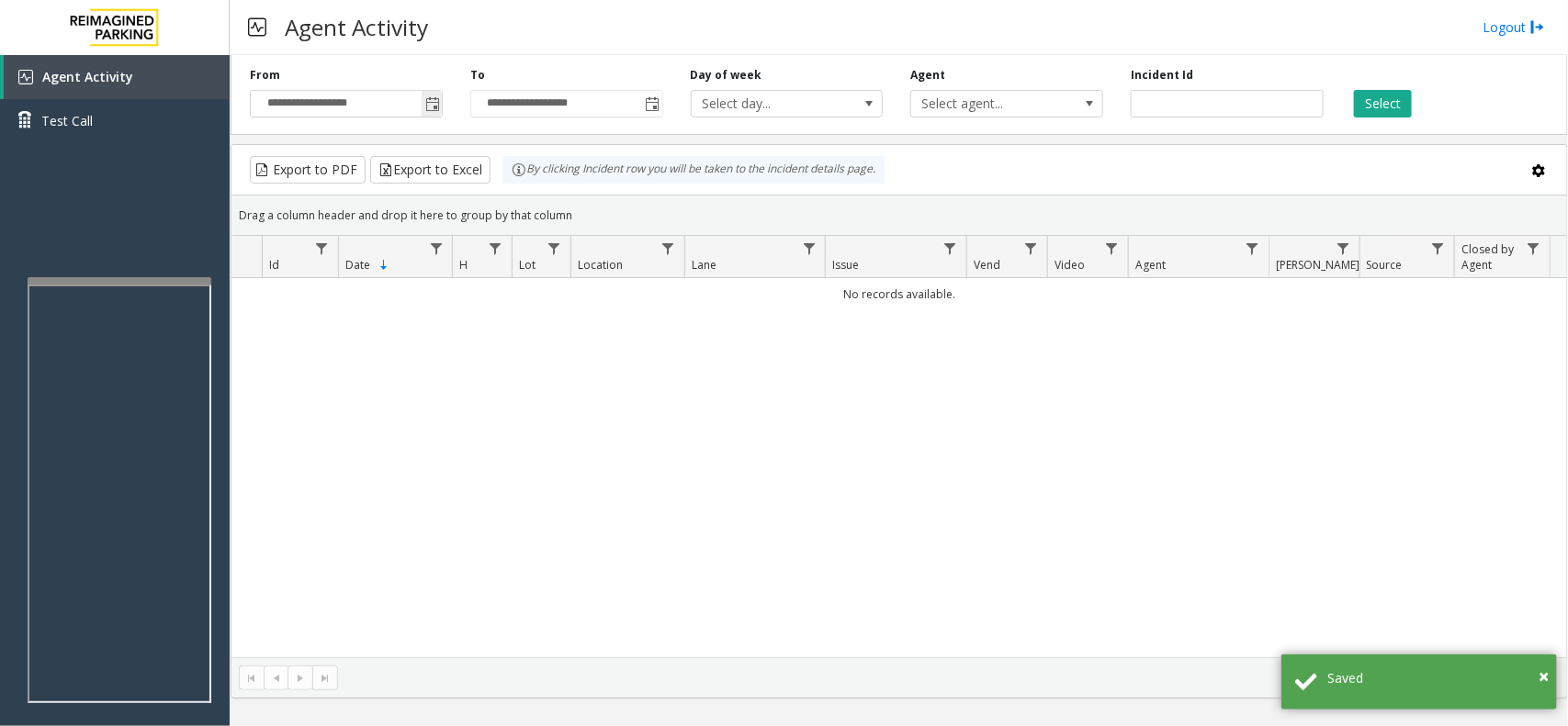
click at [441, 118] on span "Toggle popup" at bounding box center [432, 104] width 20 height 30
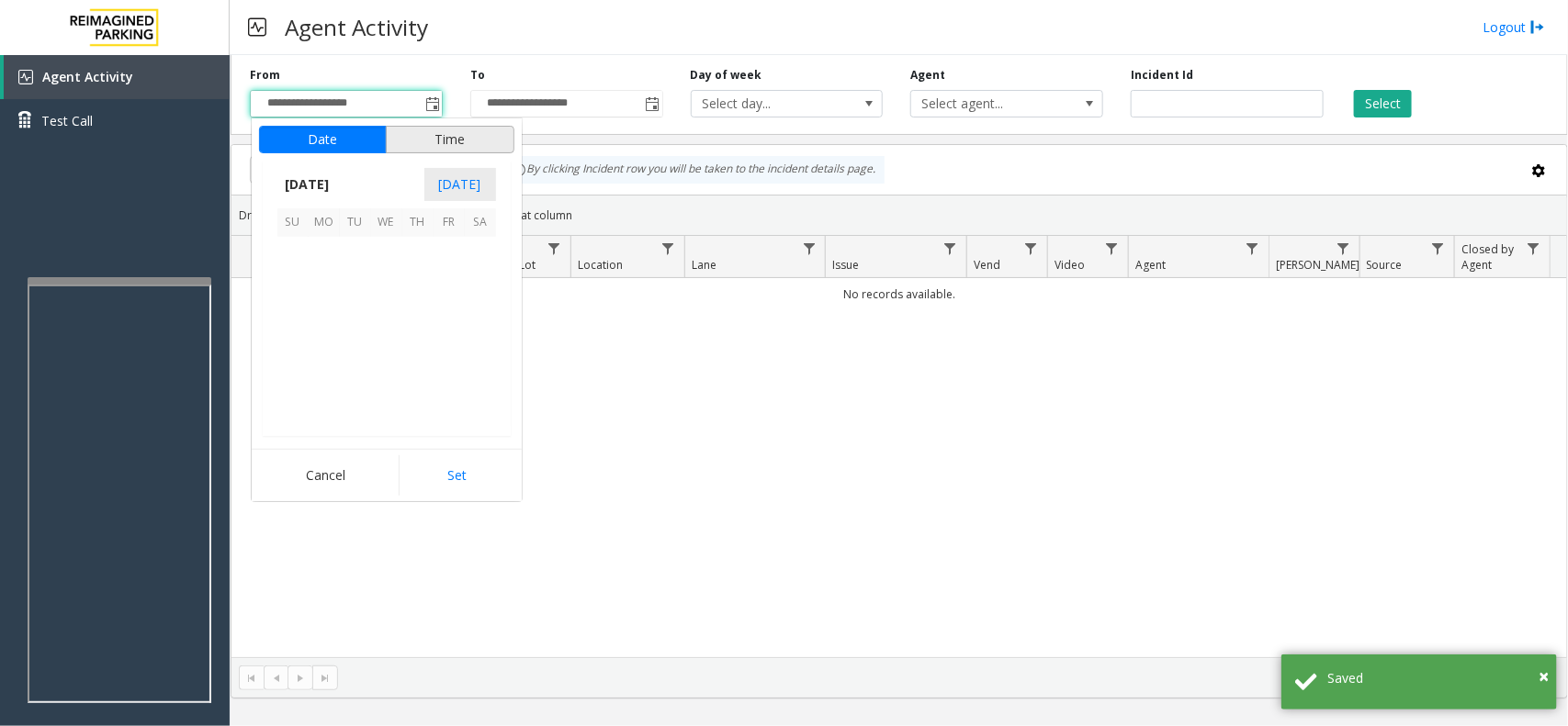
scroll to position [329207, 0]
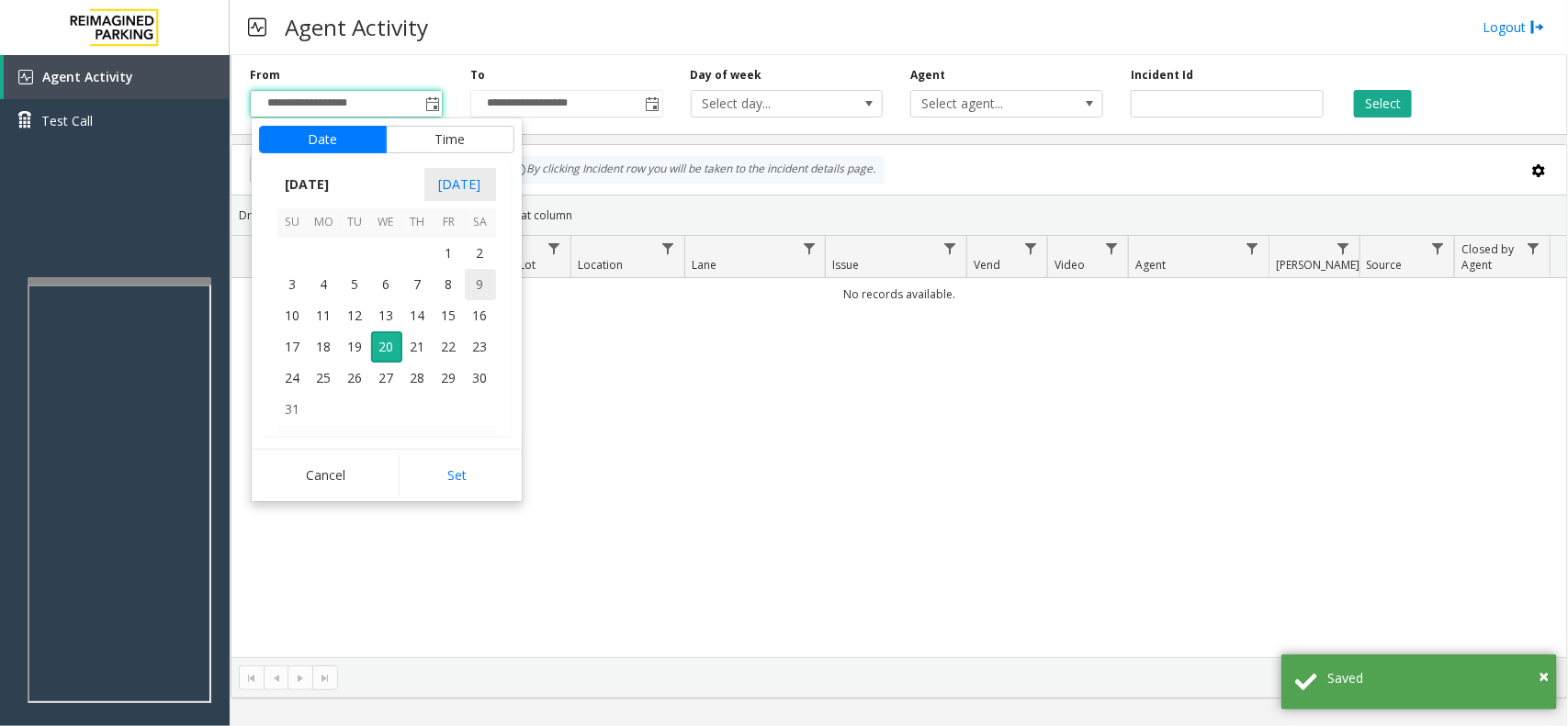
click at [471, 278] on span "9" at bounding box center [480, 284] width 32 height 32
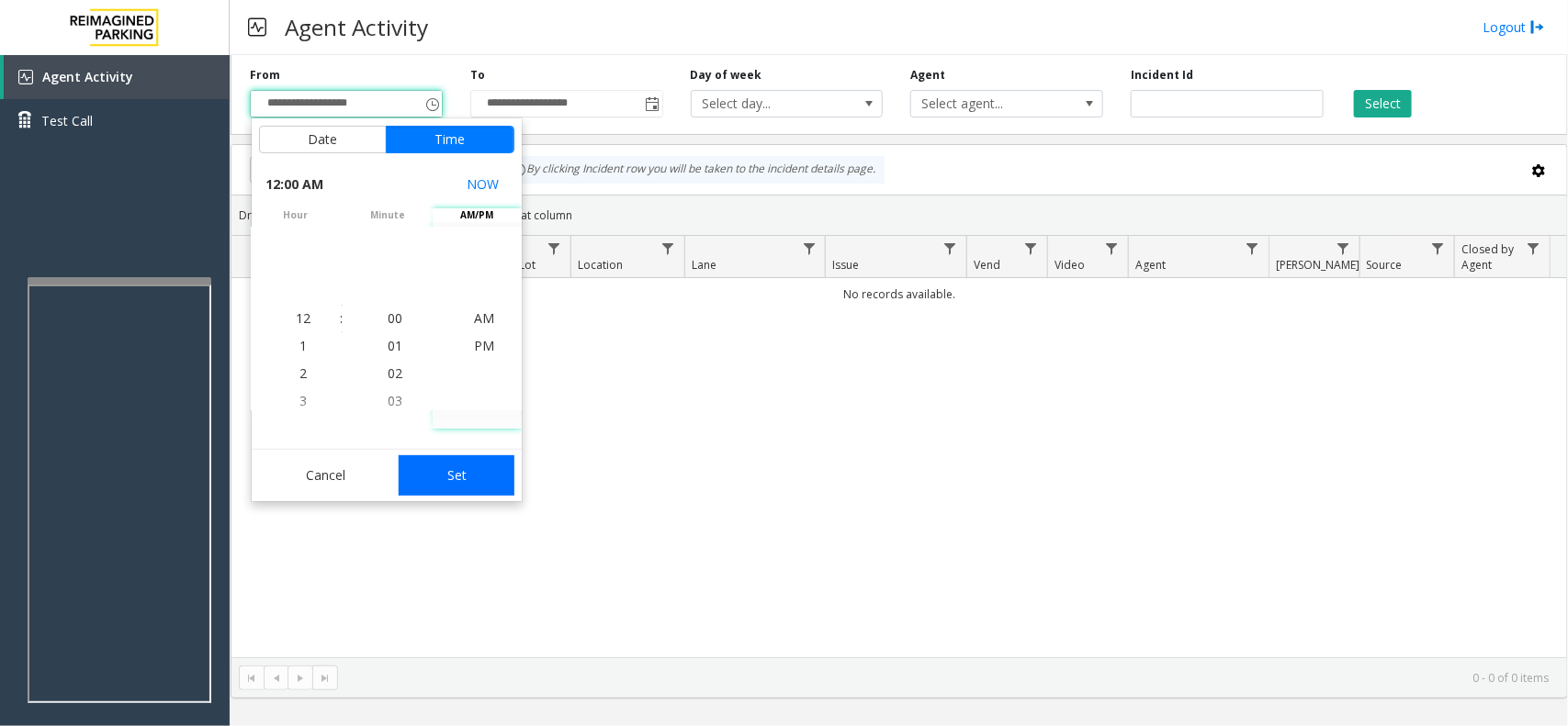
click at [465, 475] on button "Set" at bounding box center [455, 475] width 116 height 40
type input "**********"
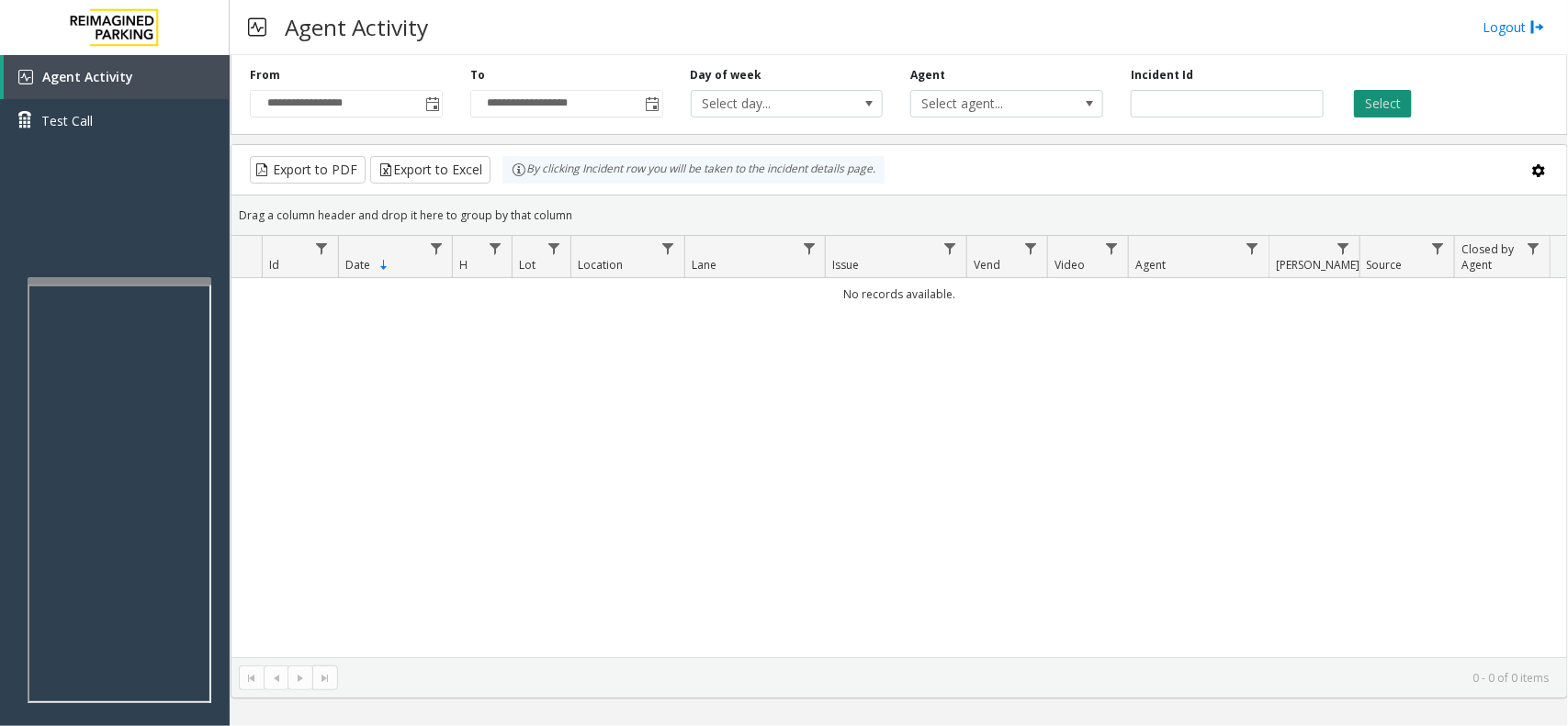
click at [1401, 111] on button "Select" at bounding box center [1382, 104] width 58 height 28
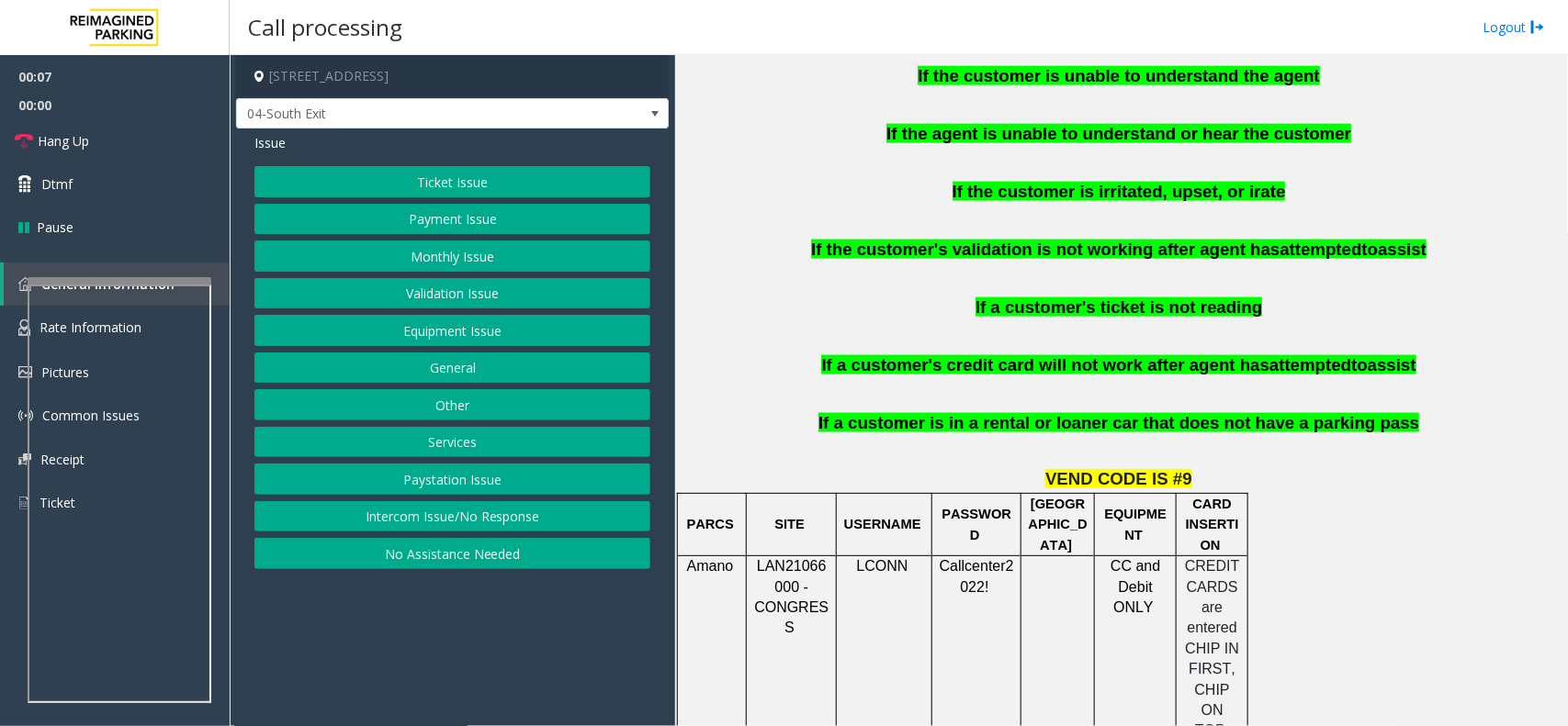
scroll to position [1148, 0]
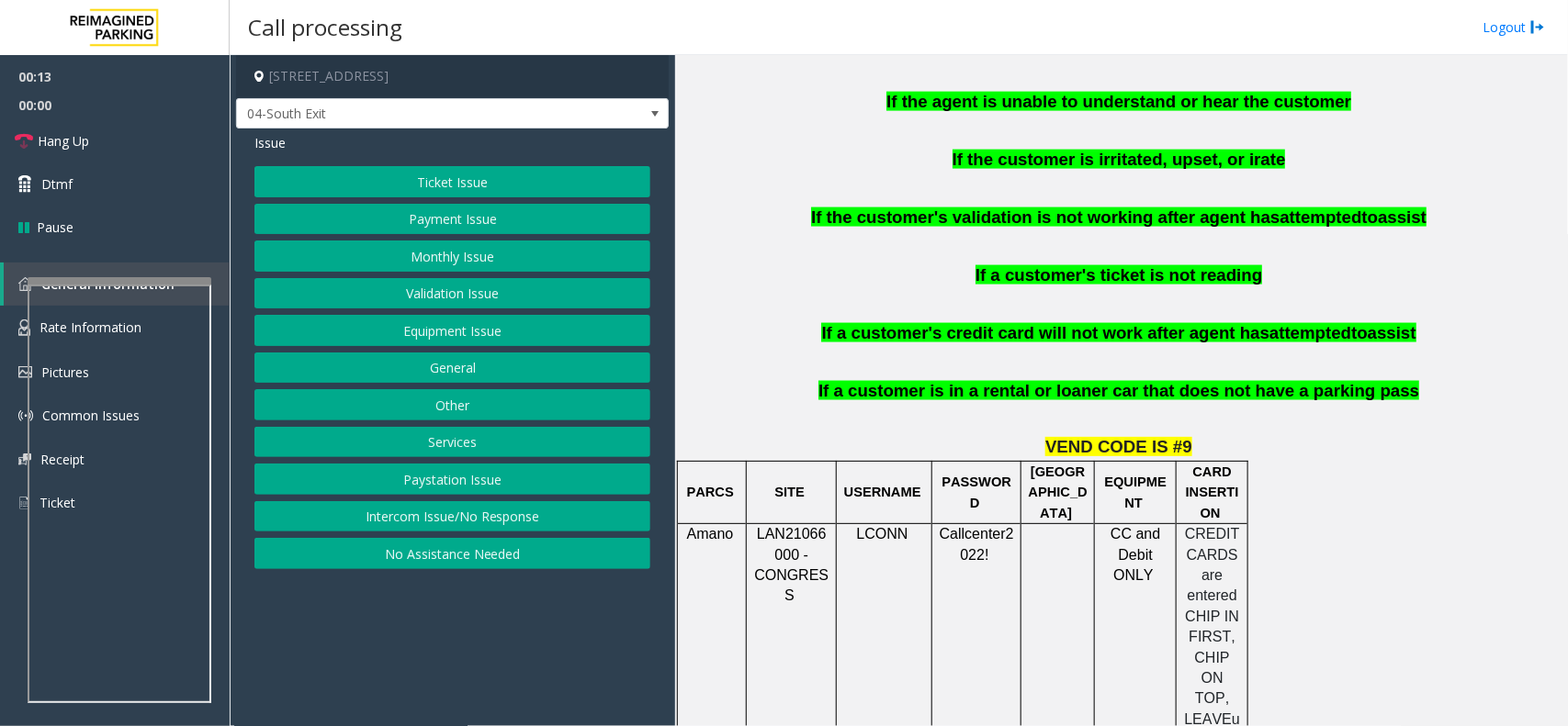
click at [487, 284] on button "Validation Issue" at bounding box center [453, 294] width 396 height 32
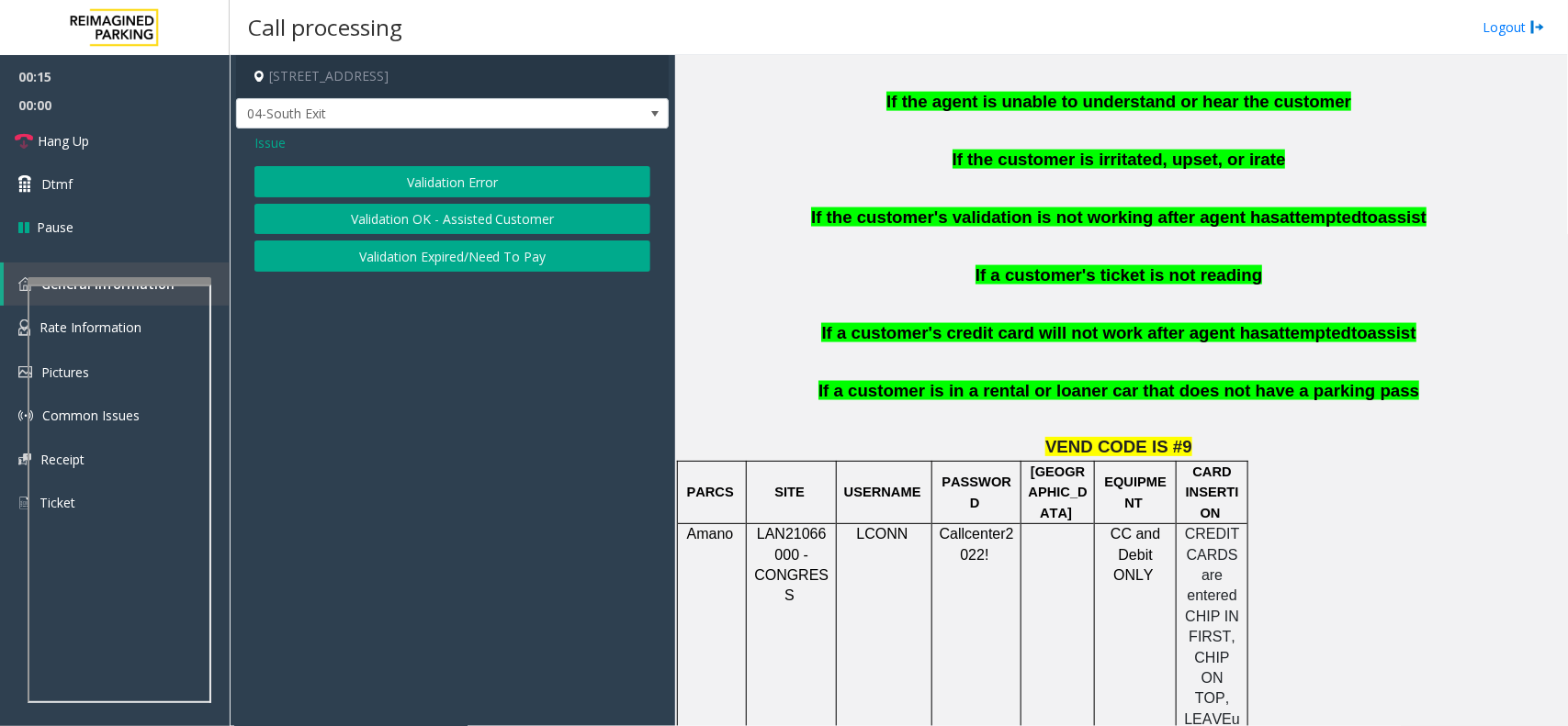
click at [516, 177] on button "Validation Error" at bounding box center [453, 182] width 396 height 32
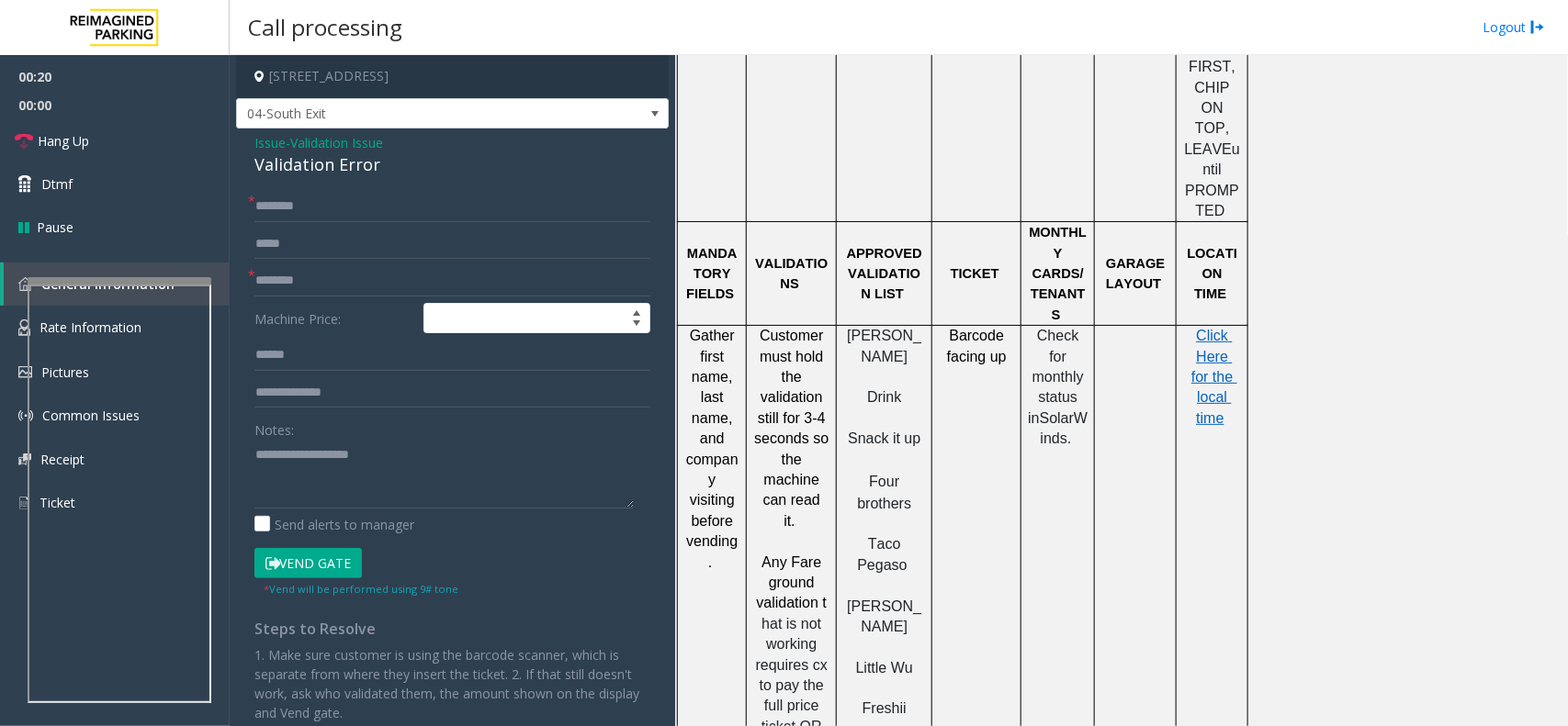
scroll to position [1722, 0]
click at [317, 277] on input "text" at bounding box center [453, 282] width 396 height 32
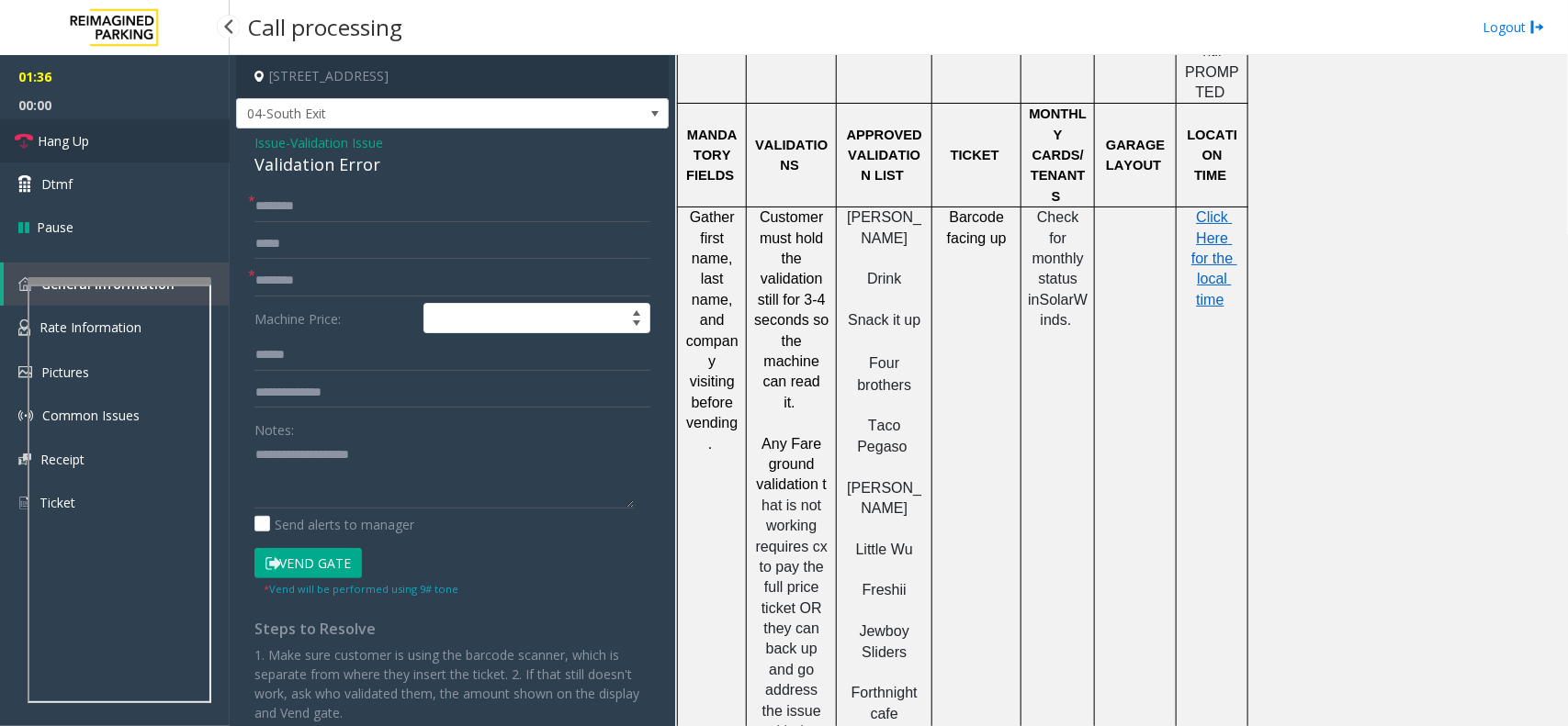
click at [103, 140] on link "Hang Up" at bounding box center [115, 141] width 229 height 43
click at [281, 209] on input "text" at bounding box center [453, 206] width 396 height 32
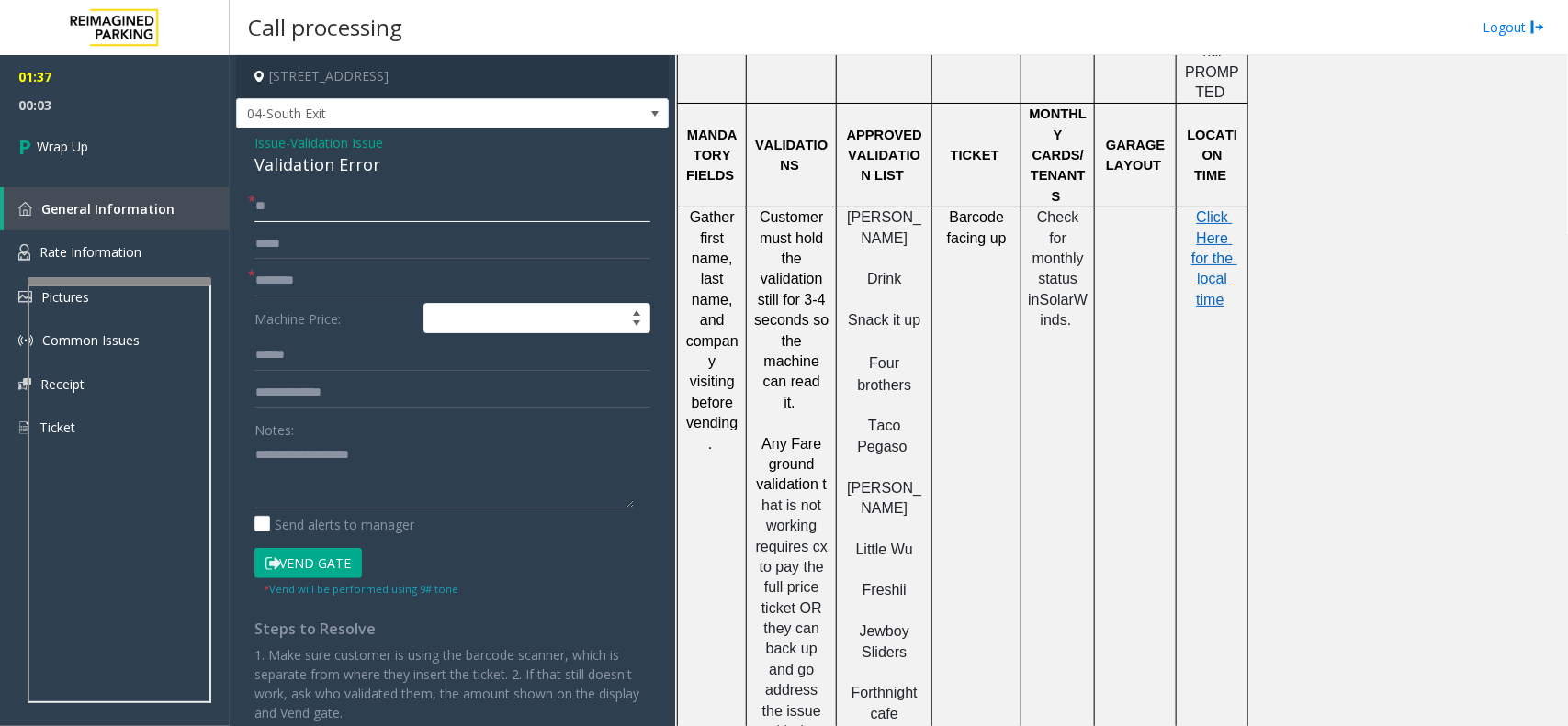
type input "**"
click at [300, 276] on input "text" at bounding box center [453, 282] width 396 height 32
type input "**"
drag, startPoint x: 251, startPoint y: 140, endPoint x: 392, endPoint y: 176, distance: 145.5
click at [392, 176] on div "Issue - Validation Issue Validation Error * ** * ** Machine Price: Notes: Send …" at bounding box center [453, 472] width 433 height 688
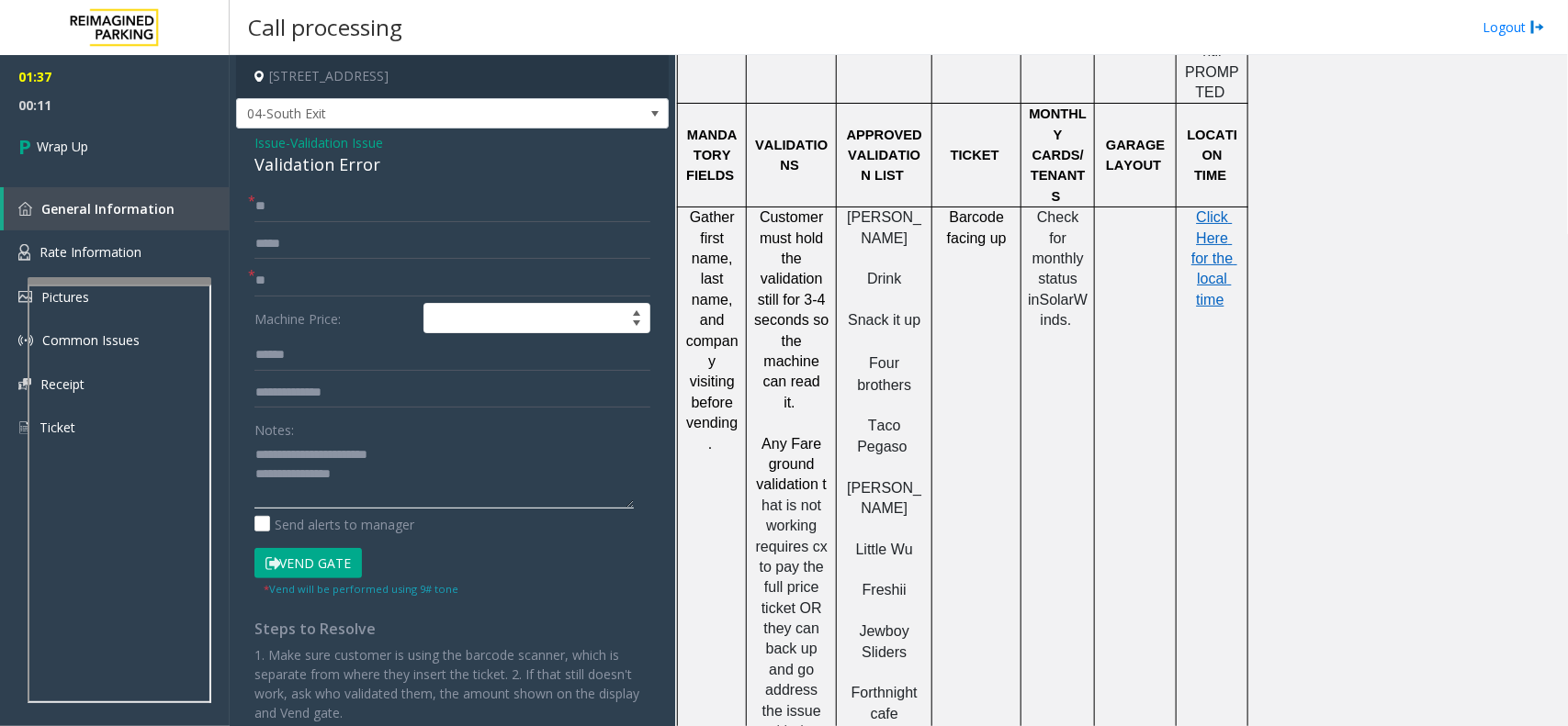
click at [355, 471] on textarea at bounding box center [445, 474] width 379 height 69
type textarea "**********"
click at [53, 150] on span "Wrap Up" at bounding box center [62, 147] width 51 height 20
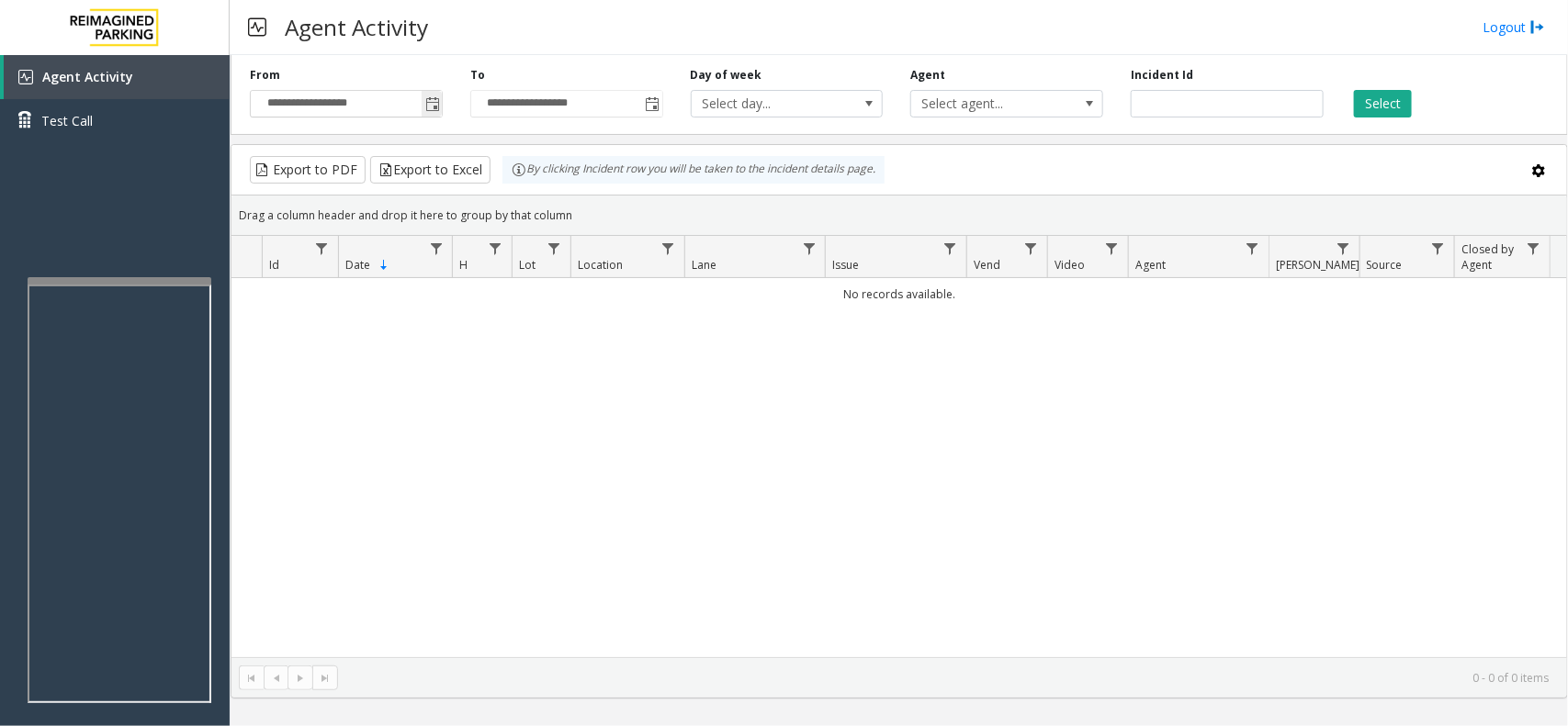
click at [430, 109] on span "Toggle popup" at bounding box center [432, 105] width 15 height 15
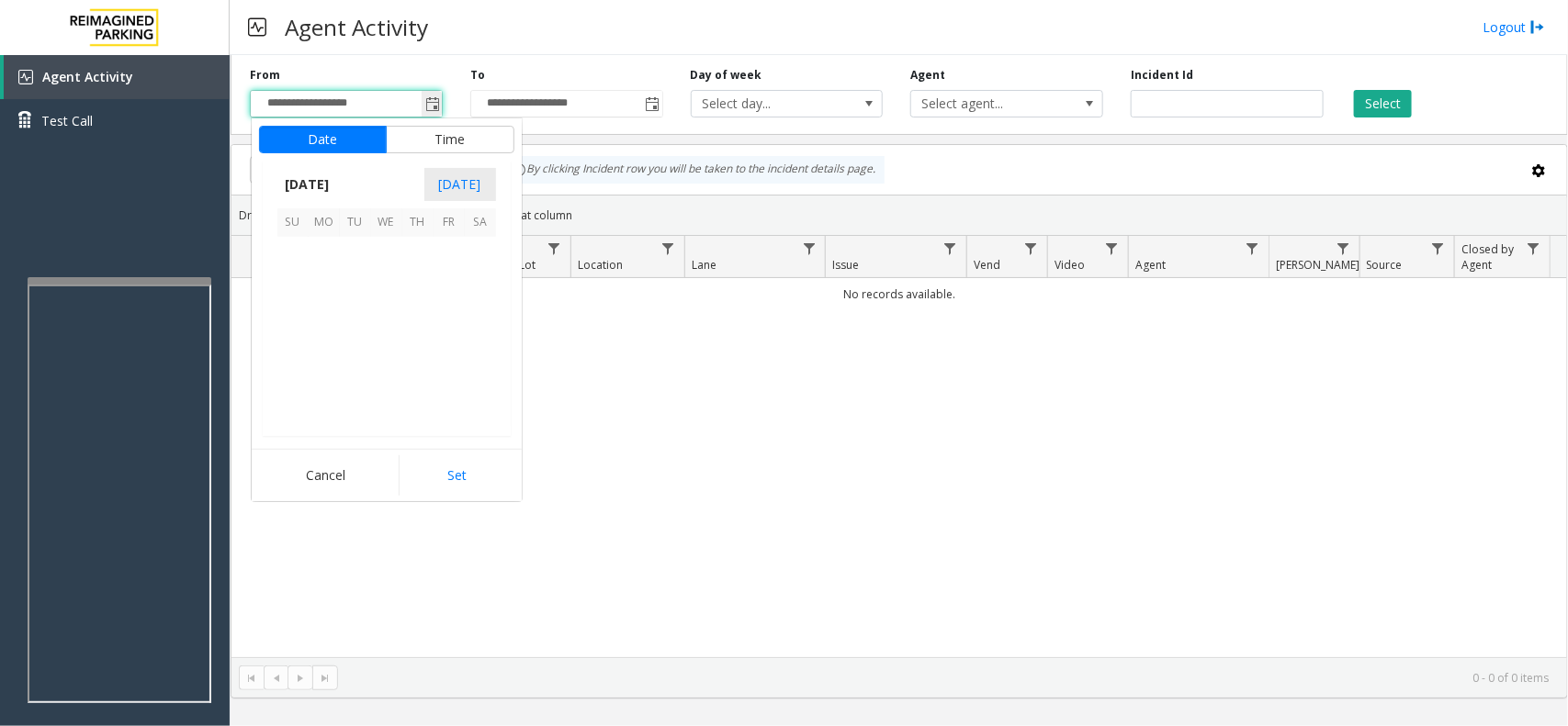
scroll to position [329207, 0]
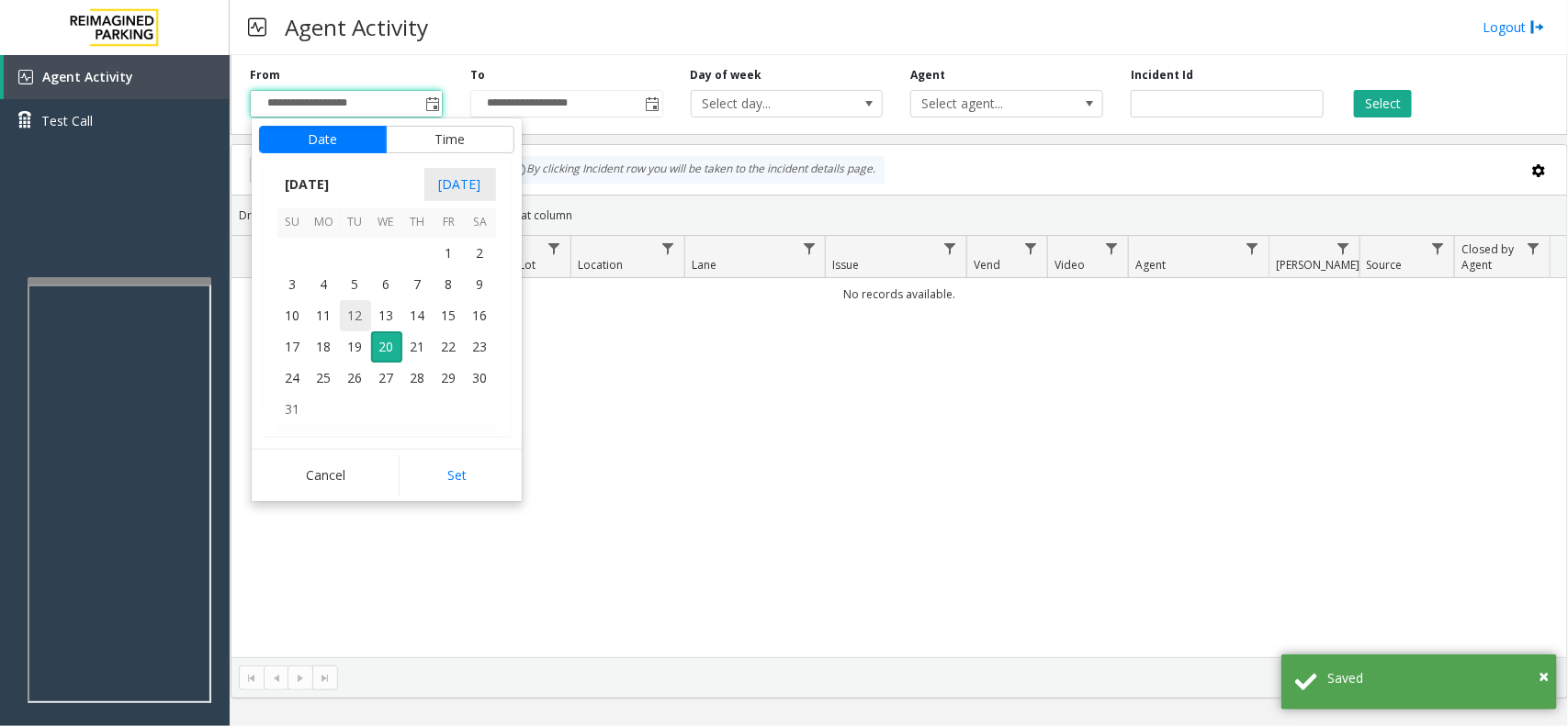
click at [363, 303] on span "12" at bounding box center [356, 316] width 32 height 32
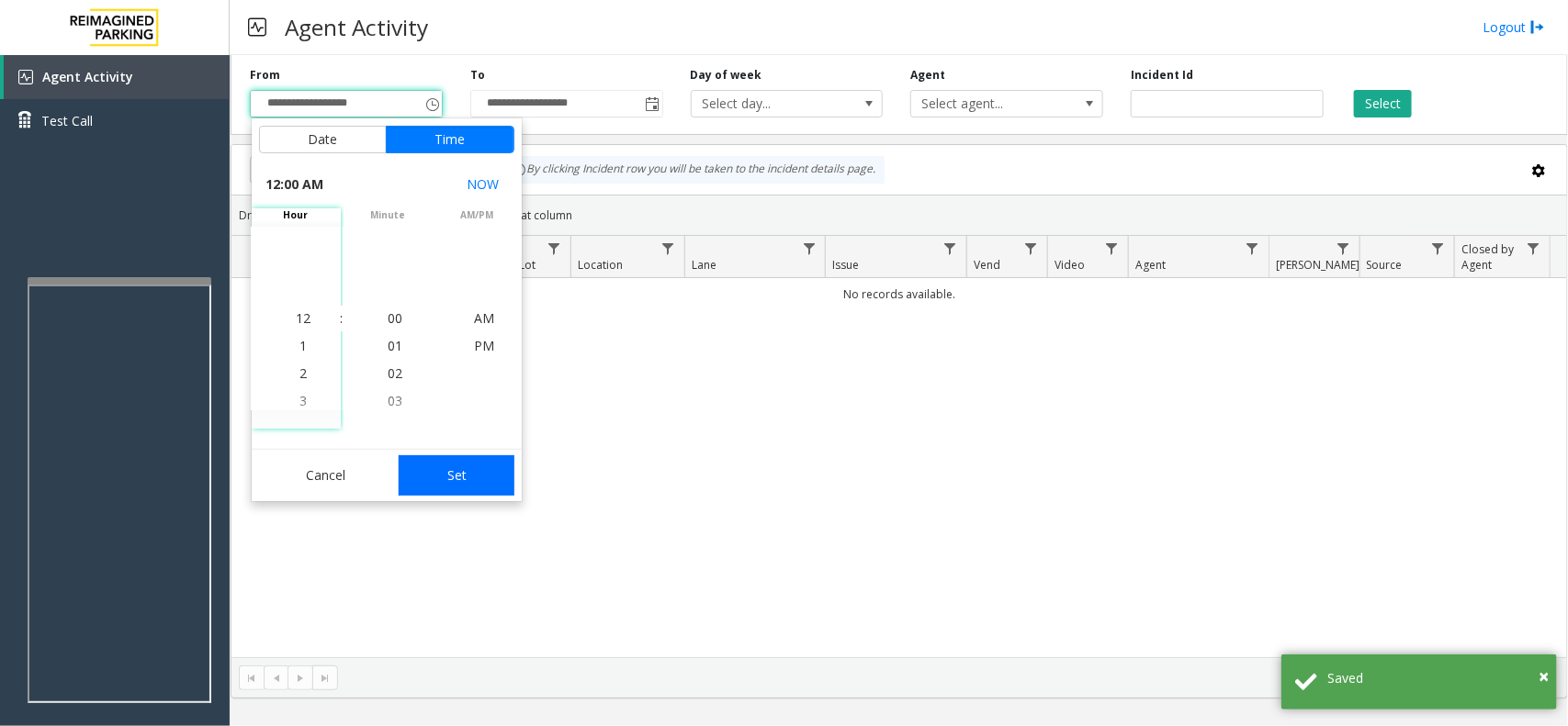
click at [464, 468] on button "Set" at bounding box center [455, 475] width 116 height 40
type input "**********"
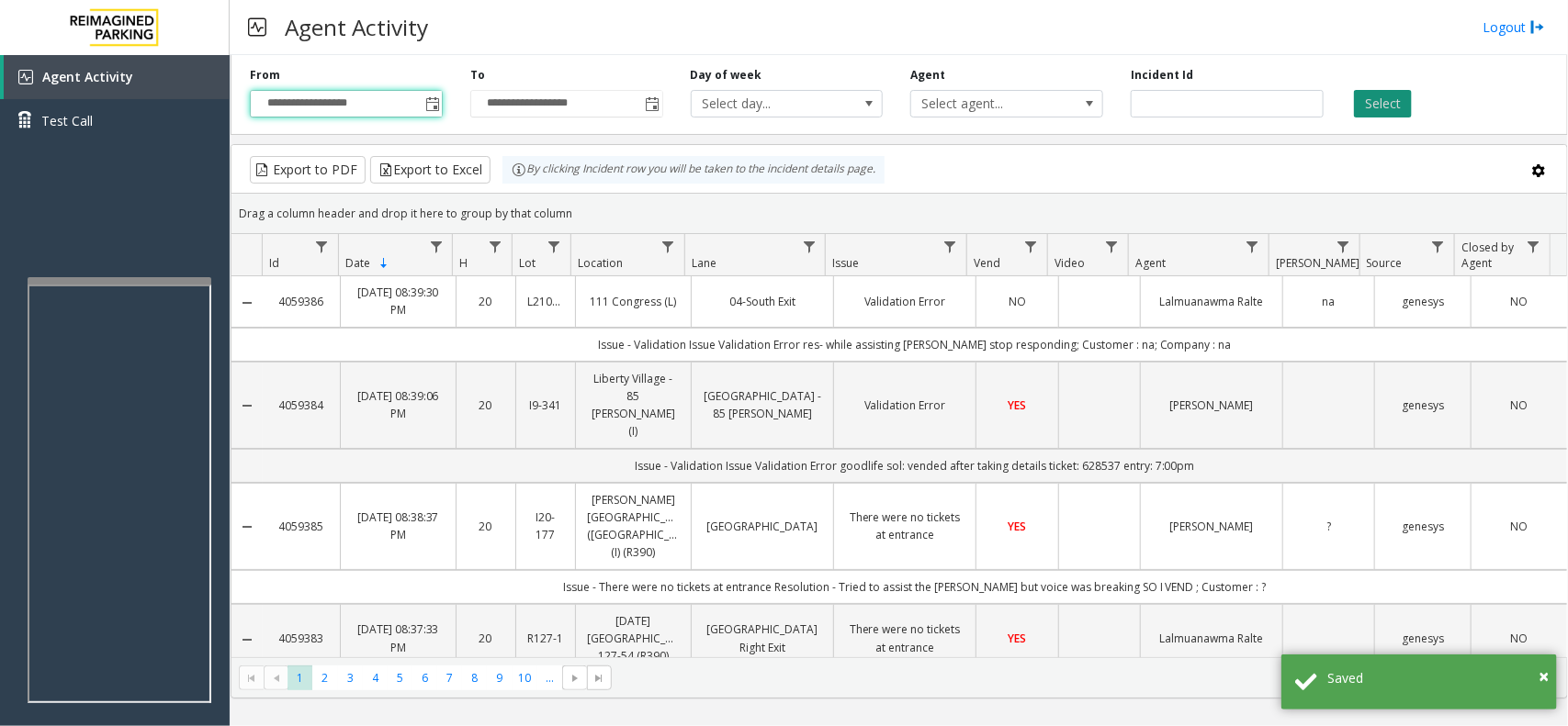
click at [1374, 108] on button "Select" at bounding box center [1382, 104] width 58 height 28
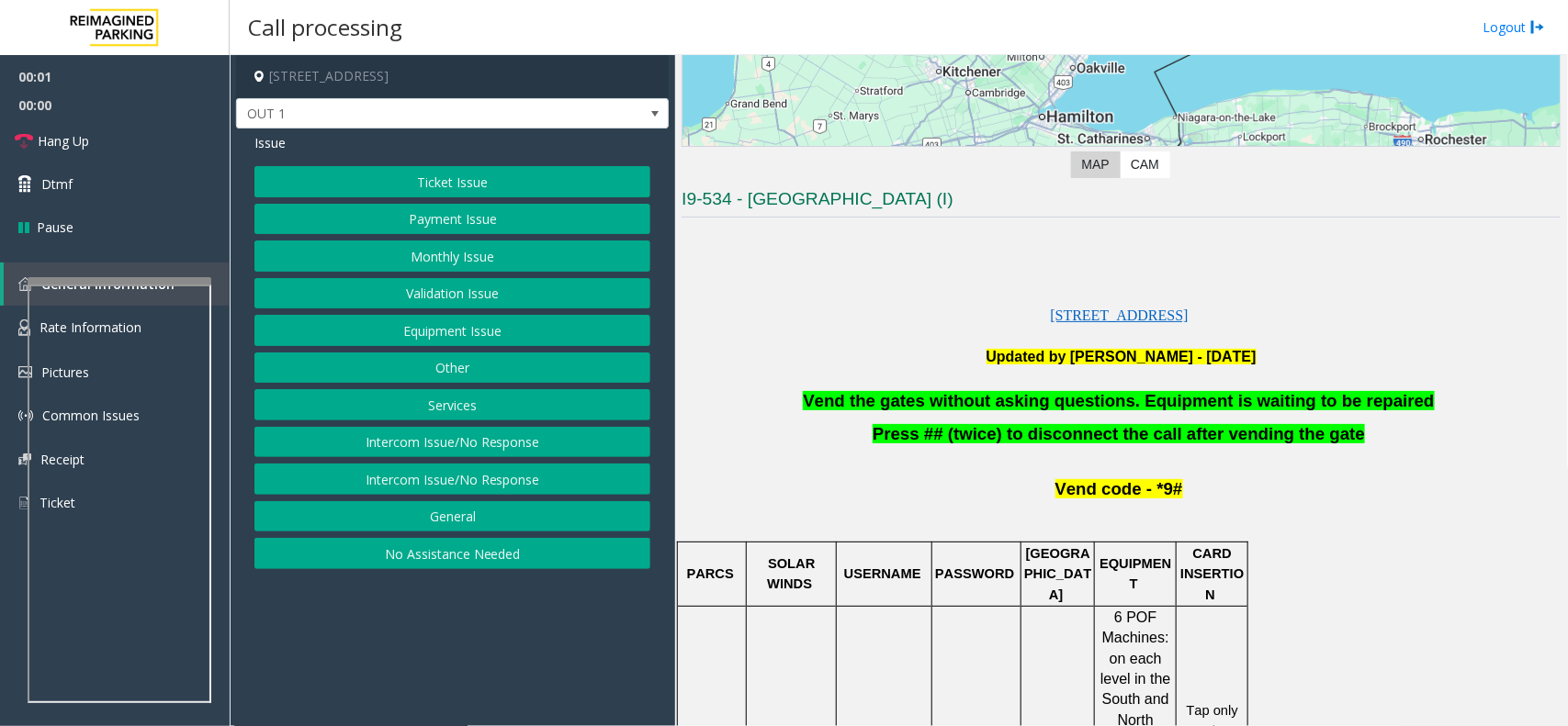
scroll to position [345, 0]
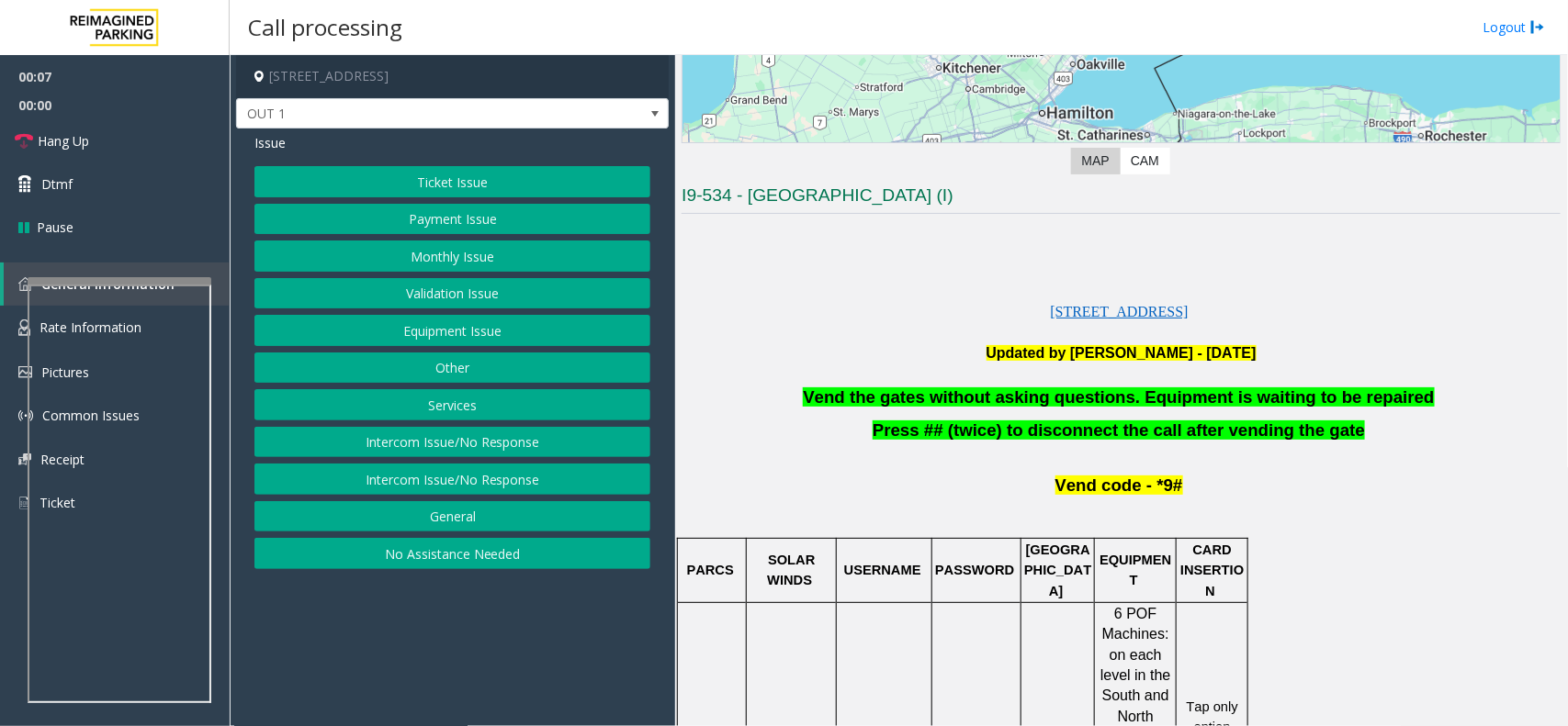
click at [535, 180] on button "Ticket Issue" at bounding box center [453, 182] width 396 height 32
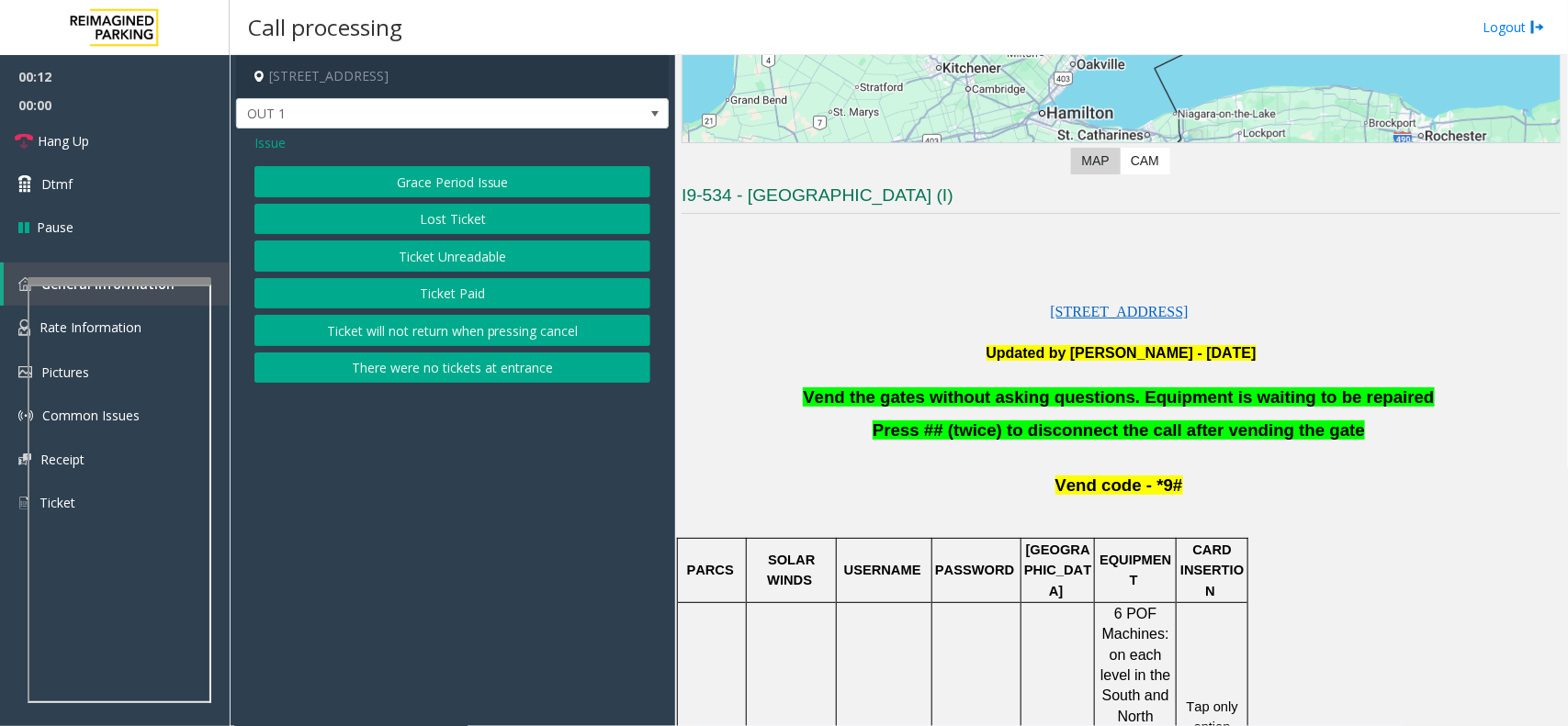
click at [438, 257] on button "Ticket Unreadable" at bounding box center [453, 257] width 396 height 32
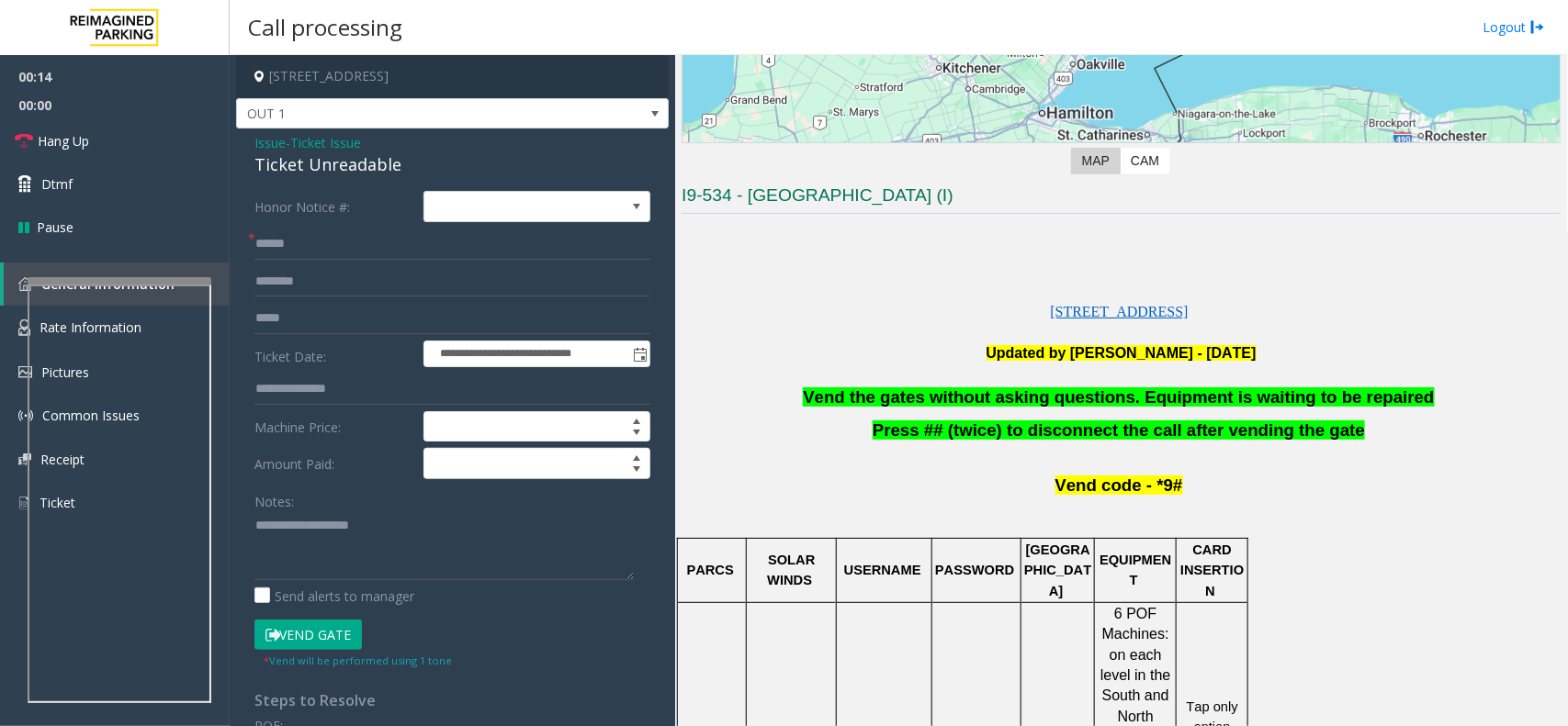
drag, startPoint x: 828, startPoint y: 397, endPoint x: 1135, endPoint y: 382, distance: 307.4
click at [94, 180] on link "Dtmf" at bounding box center [115, 185] width 229 height 43
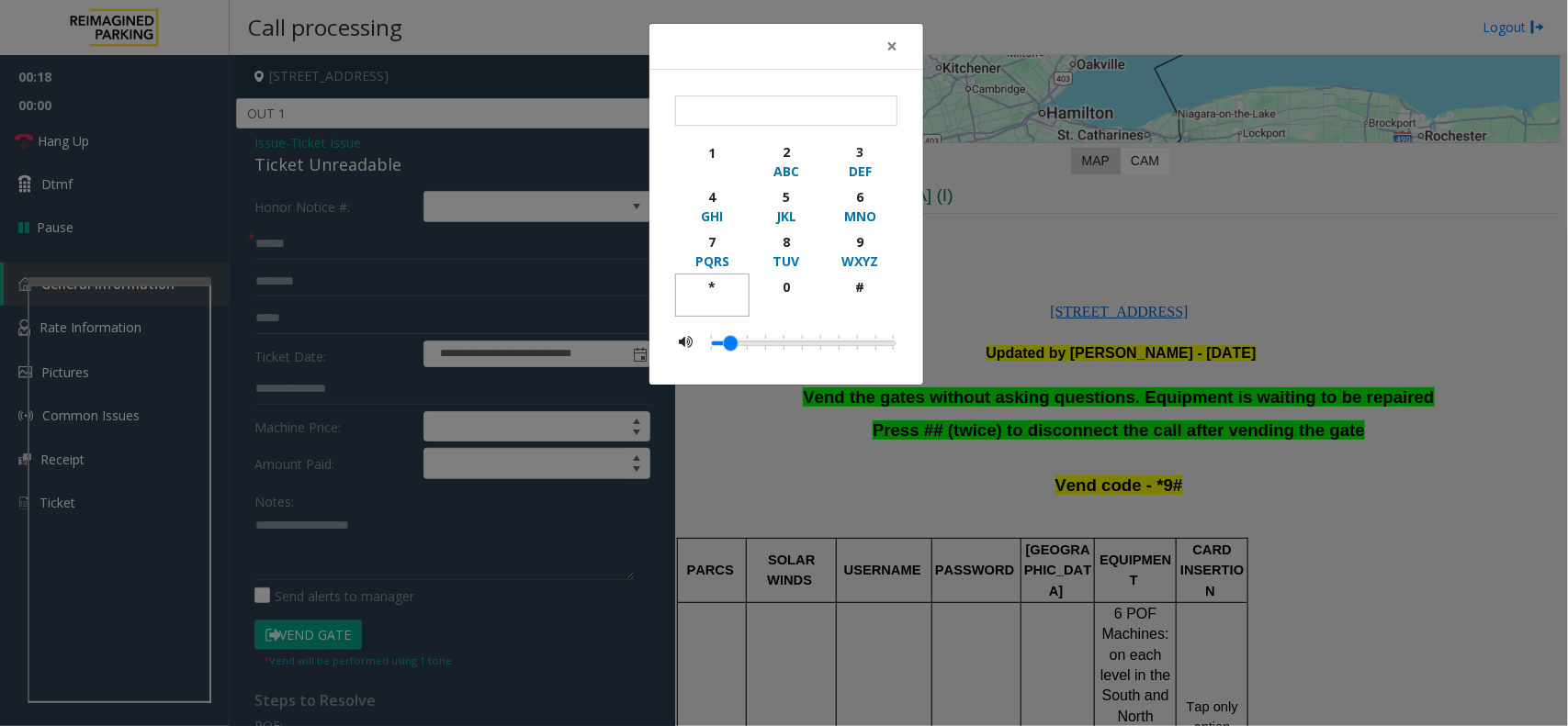
click at [705, 289] on div "*" at bounding box center [711, 287] width 50 height 20
click at [853, 240] on div "9" at bounding box center [860, 242] width 50 height 20
click at [853, 293] on div "#" at bounding box center [860, 287] width 50 height 20
type input "***"
click at [887, 43] on span "×" at bounding box center [891, 45] width 11 height 26
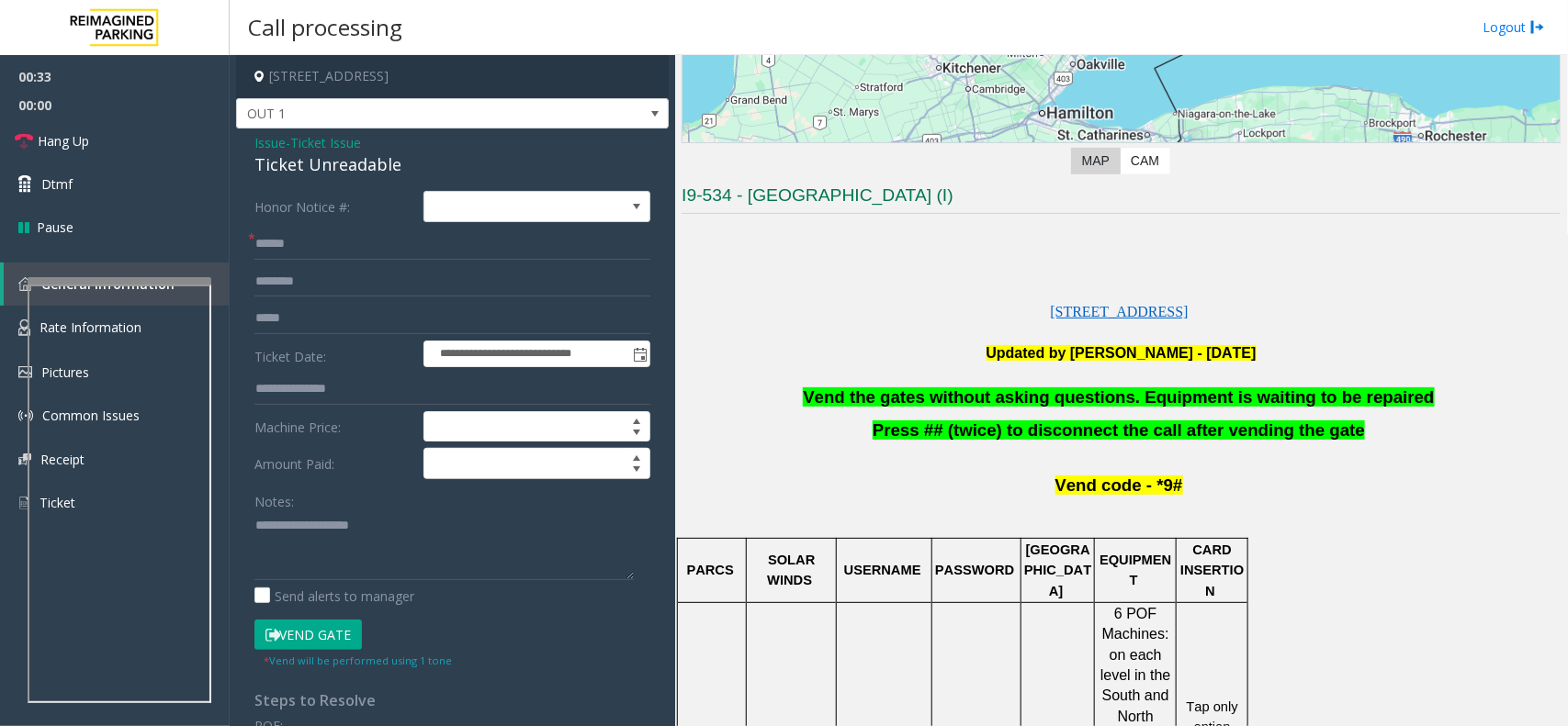
click at [967, 396] on span "Vend the gates without asking questions. Equipment is waiting to be repaired" at bounding box center [1118, 397] width 631 height 20
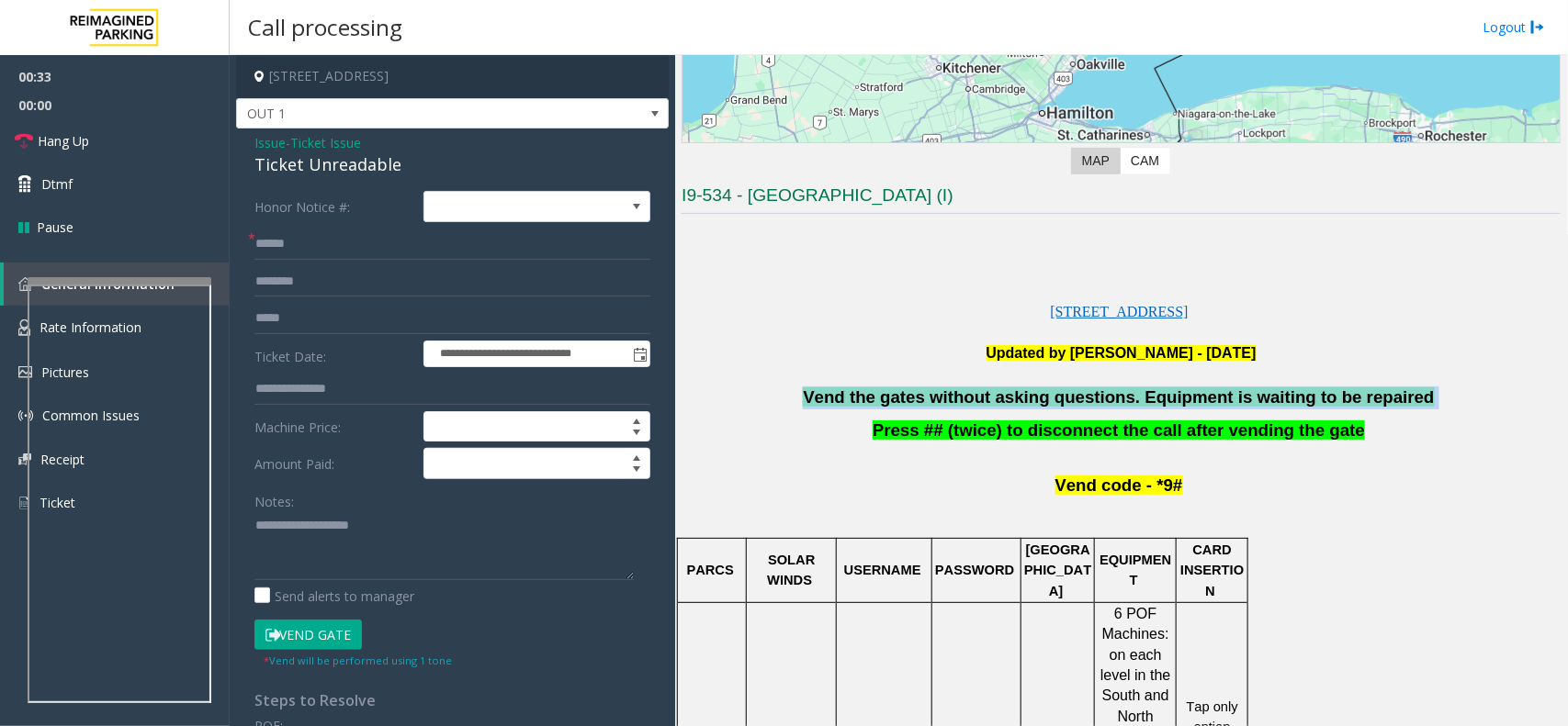
click at [967, 396] on span "Vend the gates without asking questions. Equipment is waiting to be repaired" at bounding box center [1118, 397] width 631 height 20
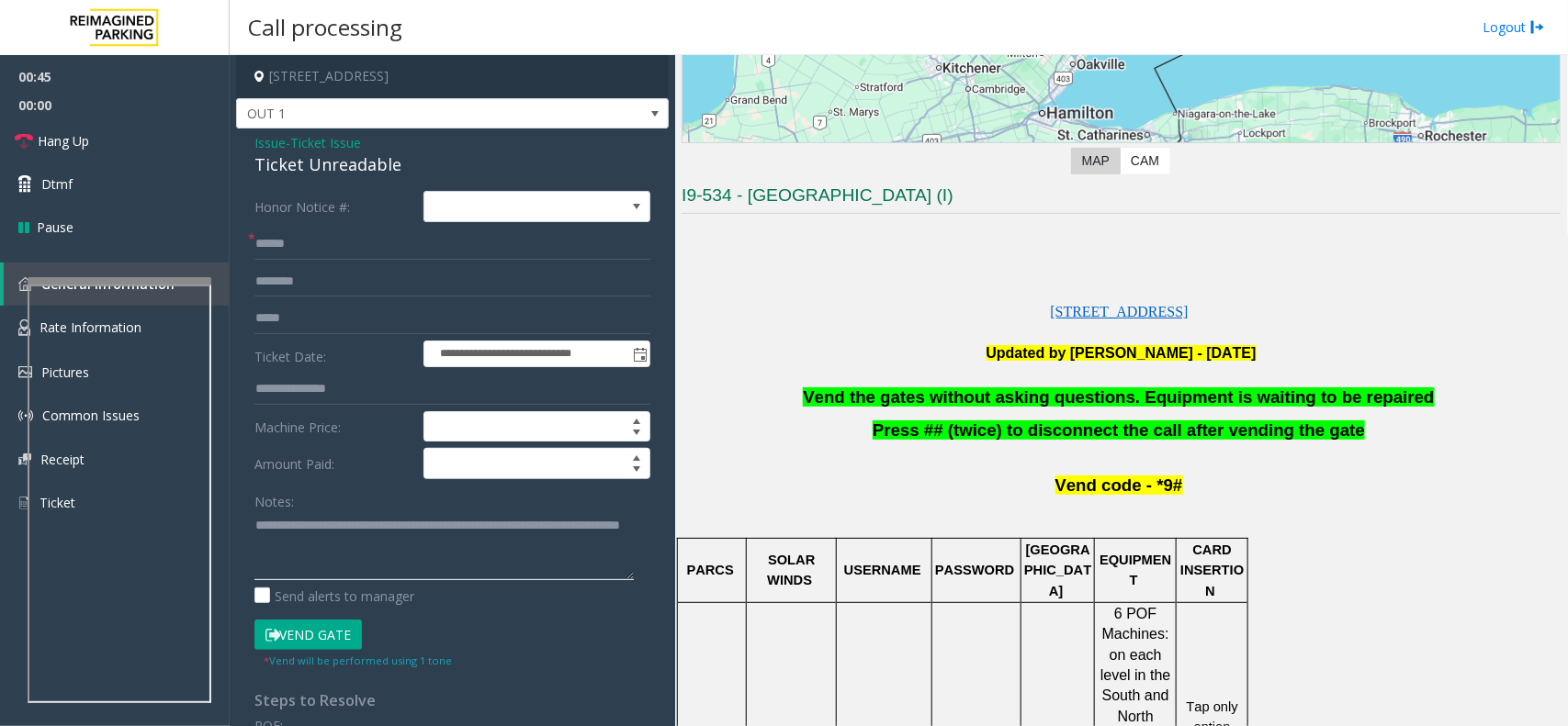
type textarea "**********"
click at [577, 643] on div "Vend Gate * Vend will be performed using 1 tone" at bounding box center [453, 645] width 405 height 50
click at [309, 242] on input "text" at bounding box center [453, 244] width 396 height 32
type input "**"
click at [158, 143] on link "Hang Up" at bounding box center [115, 141] width 229 height 43
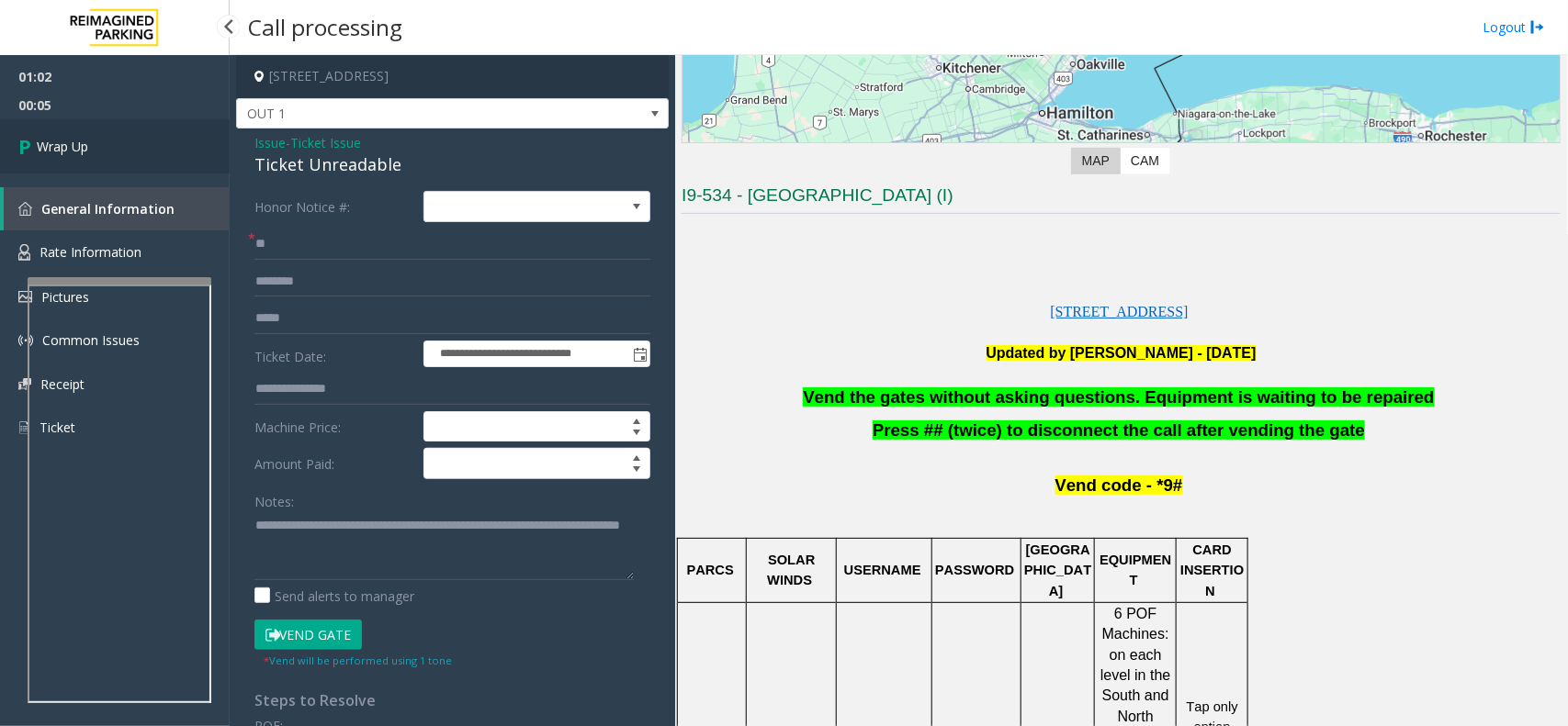
click at [106, 139] on link "Wrap Up" at bounding box center [115, 146] width 229 height 54
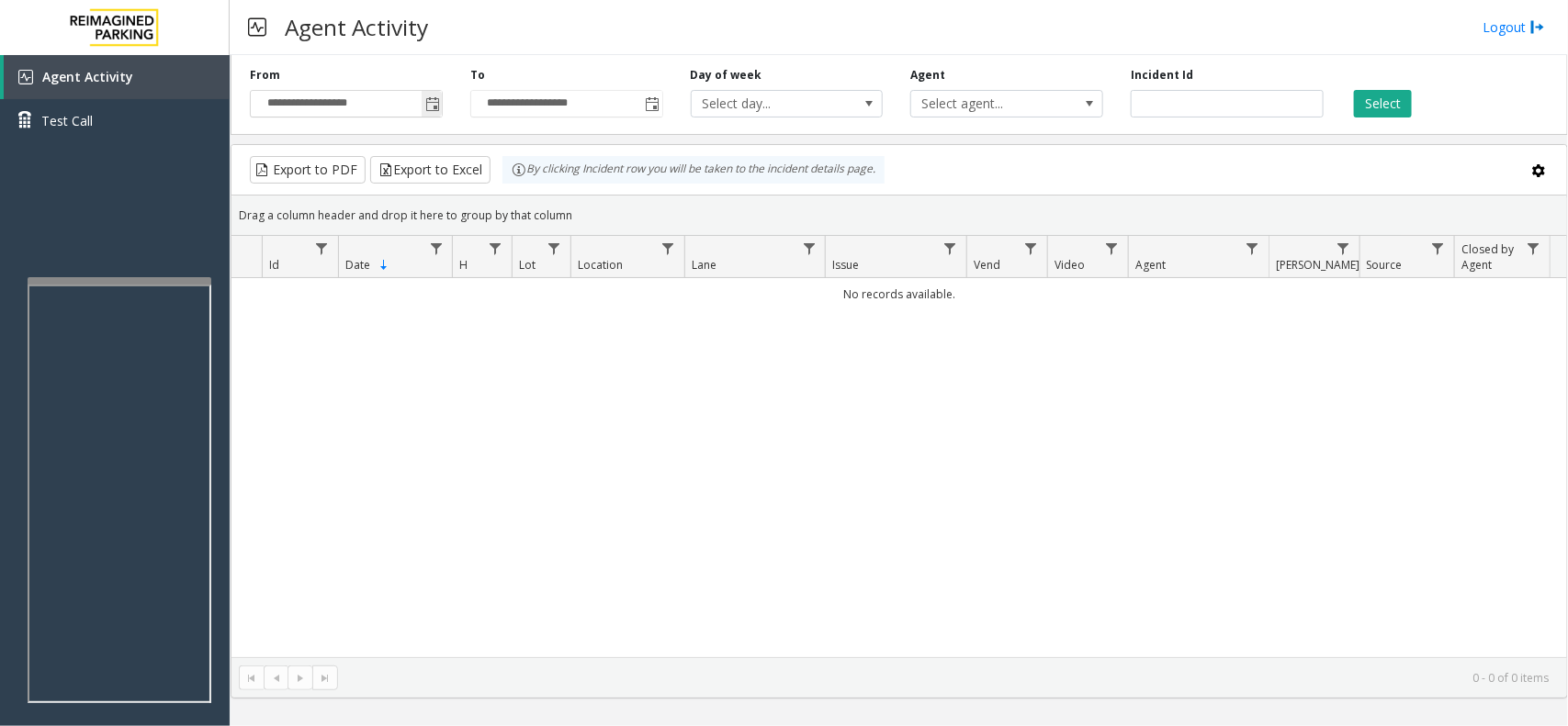
click at [430, 94] on span "Toggle popup" at bounding box center [432, 104] width 20 height 30
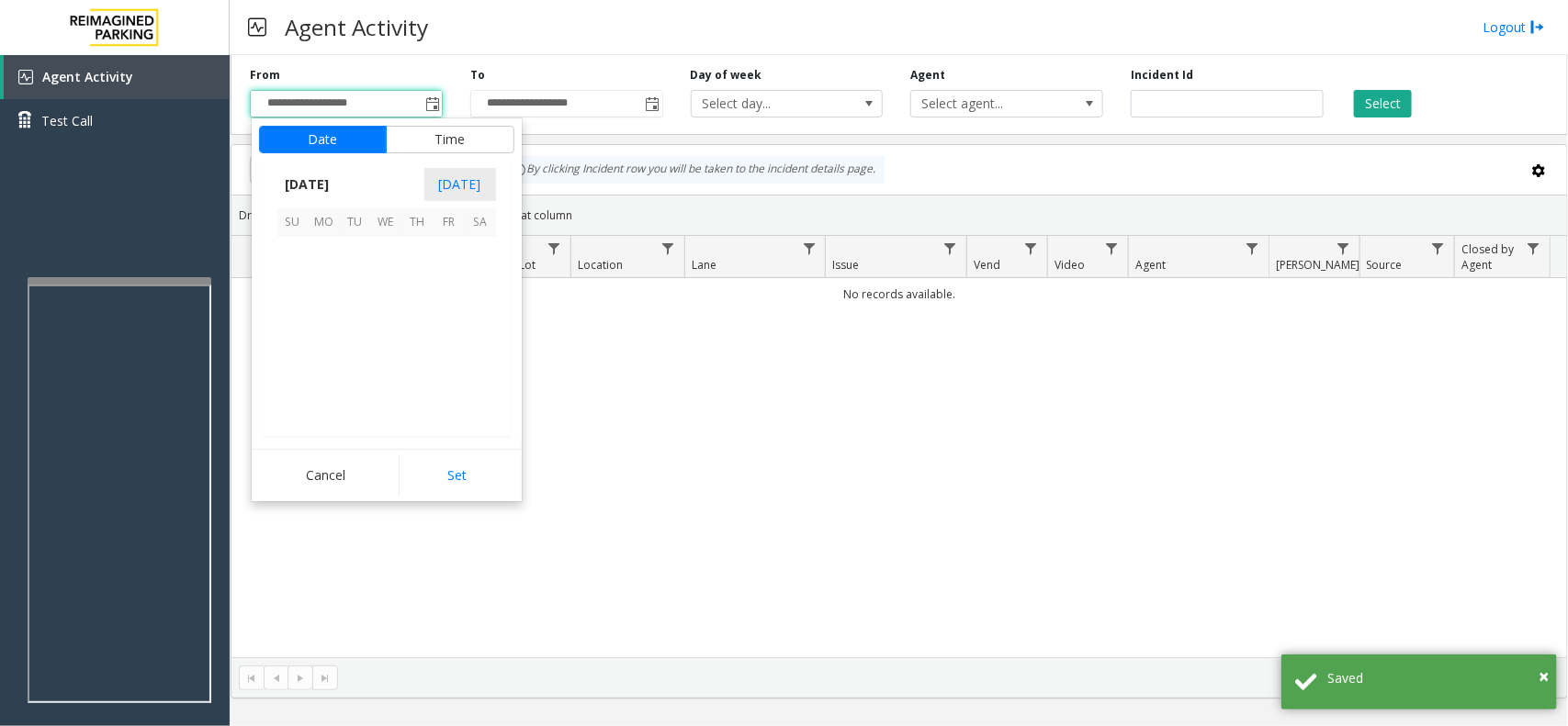
scroll to position [329207, 0]
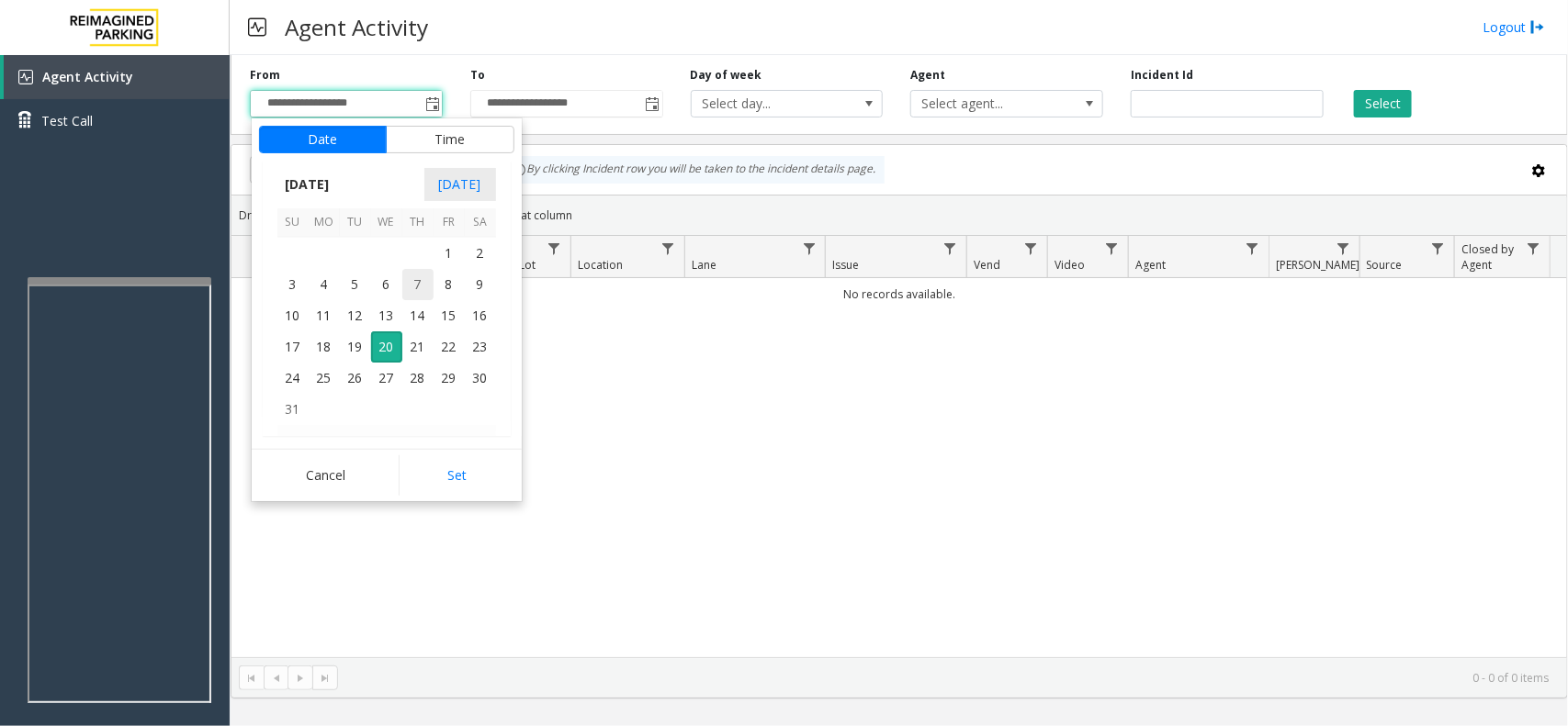
click at [402, 285] on span "7" at bounding box center [418, 284] width 32 height 32
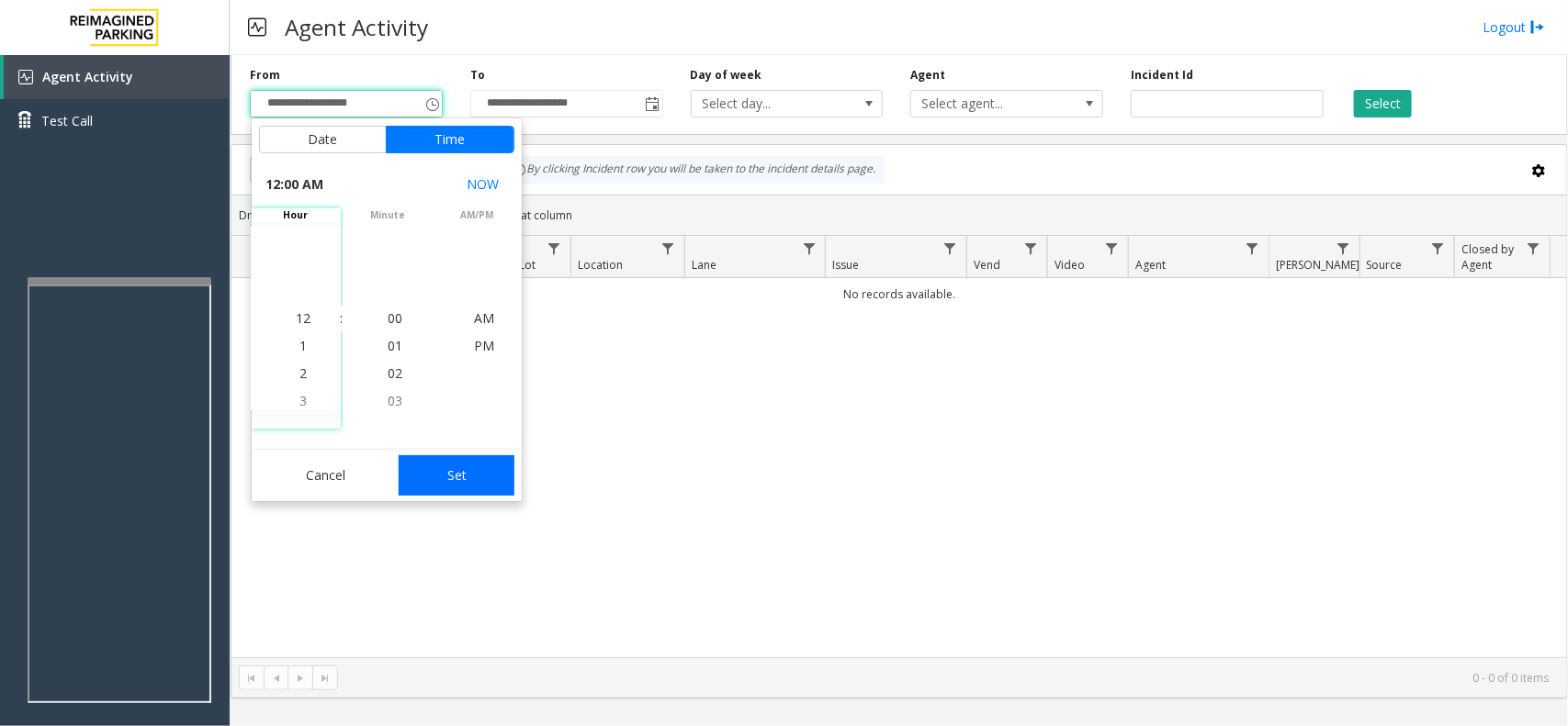
click at [462, 477] on button "Set" at bounding box center [455, 475] width 116 height 40
type input "**********"
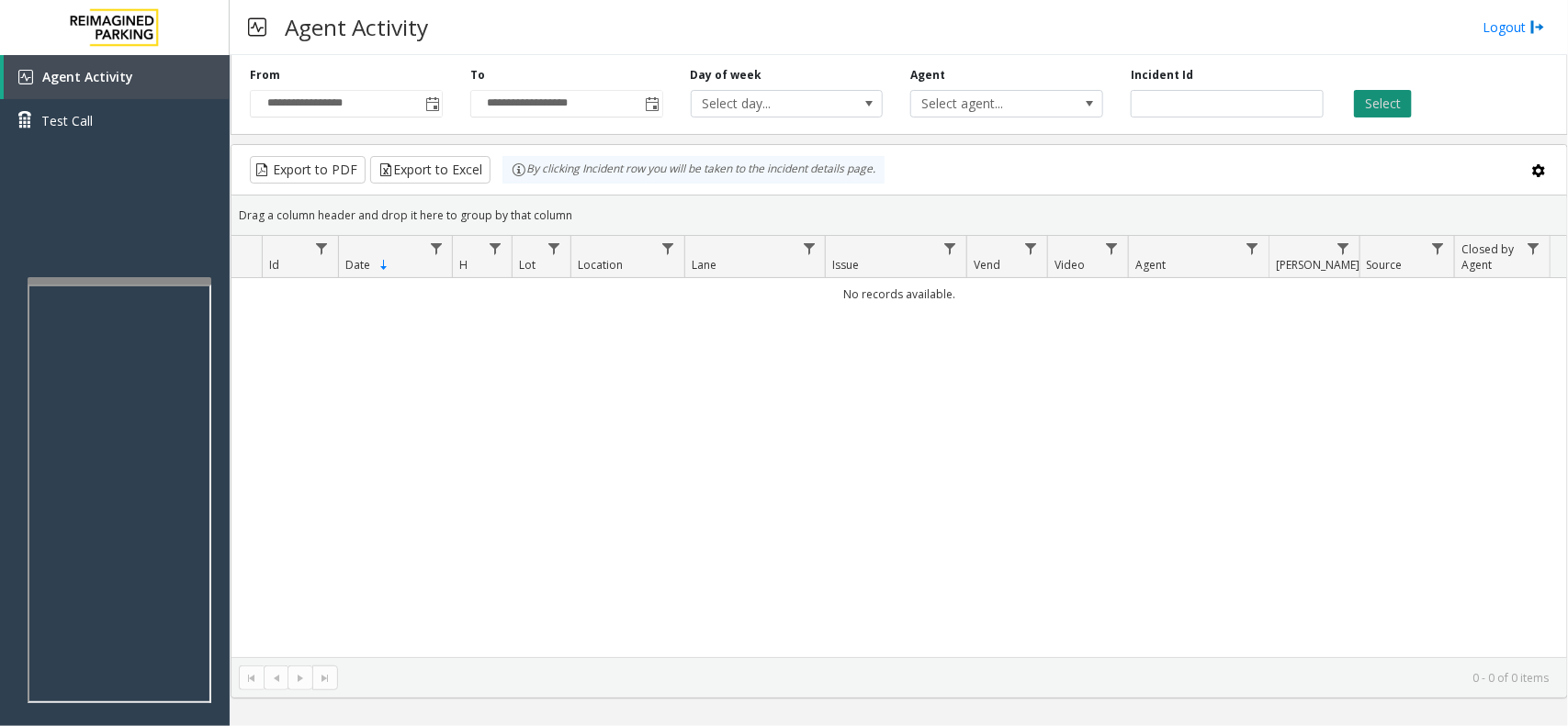
click at [1398, 101] on button "Select" at bounding box center [1382, 104] width 58 height 28
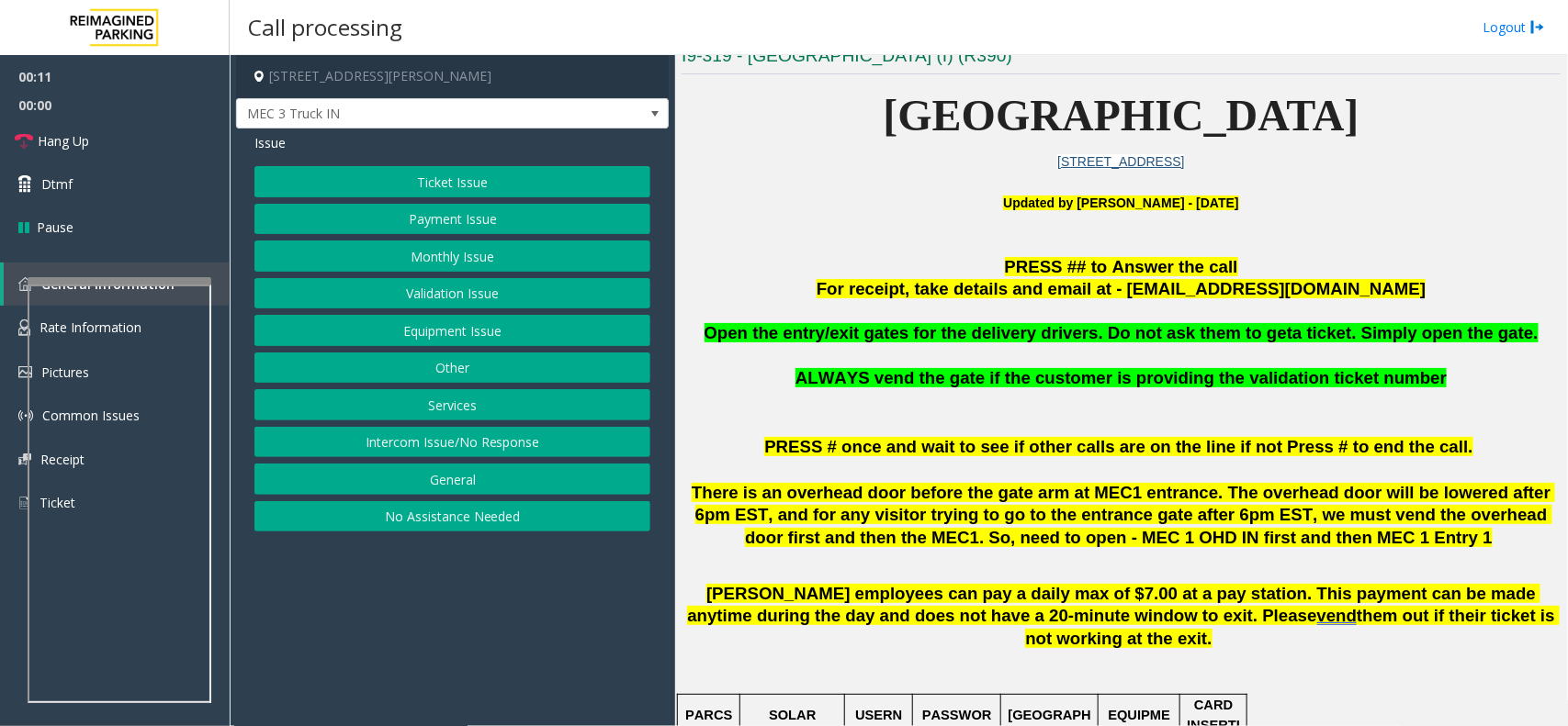
scroll to position [574, 0]
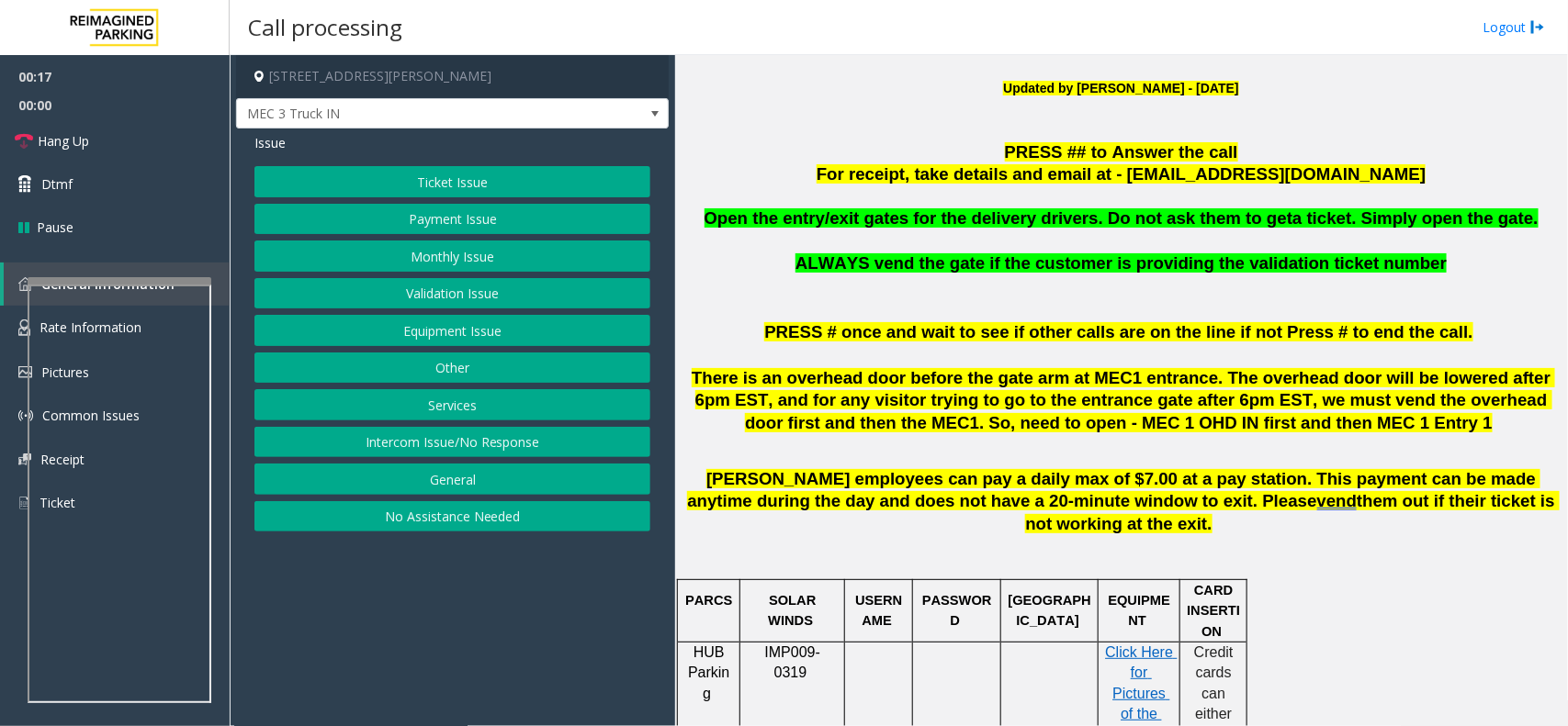
click at [489, 450] on button "Intercom Issue/No Response" at bounding box center [453, 443] width 396 height 32
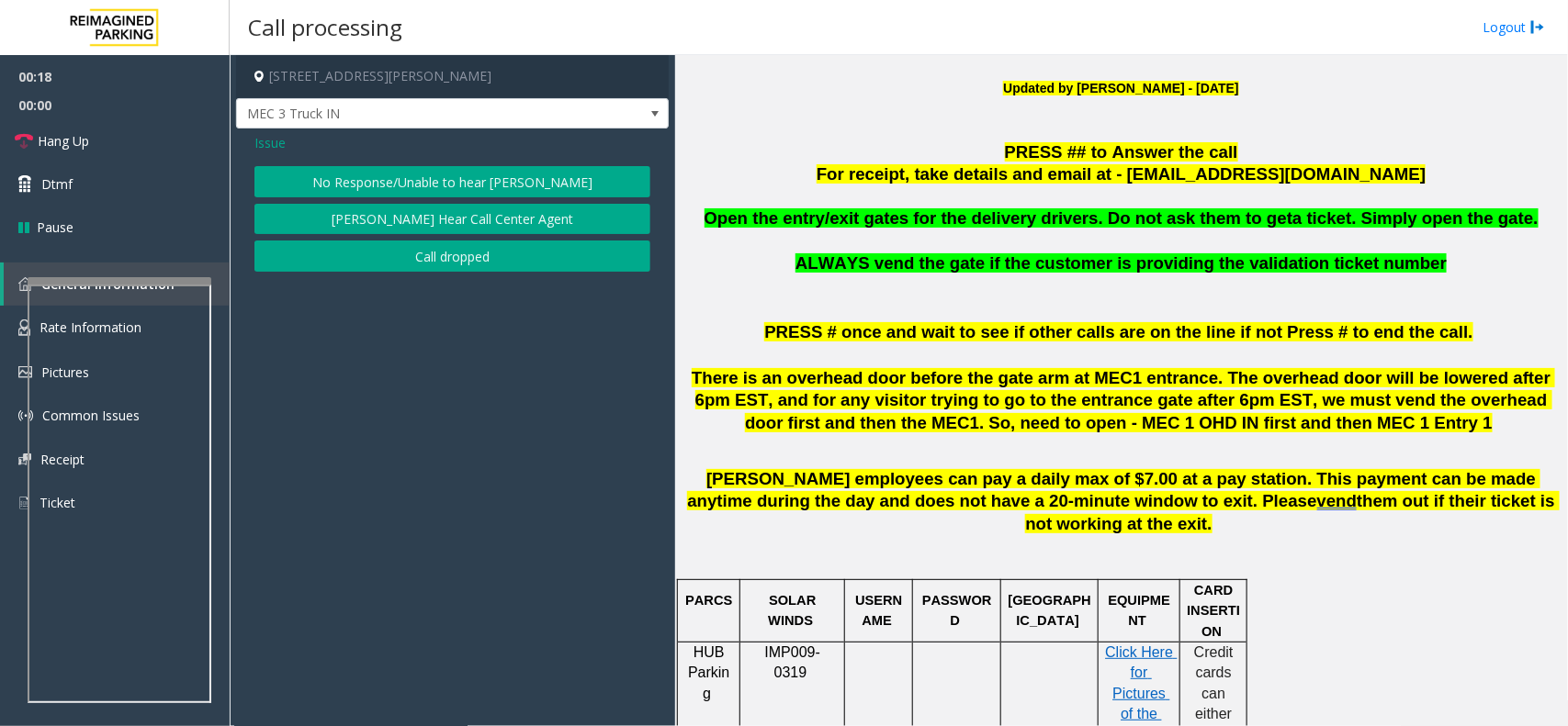
click at [497, 176] on button "No Response/Unable to hear [PERSON_NAME]" at bounding box center [453, 182] width 396 height 32
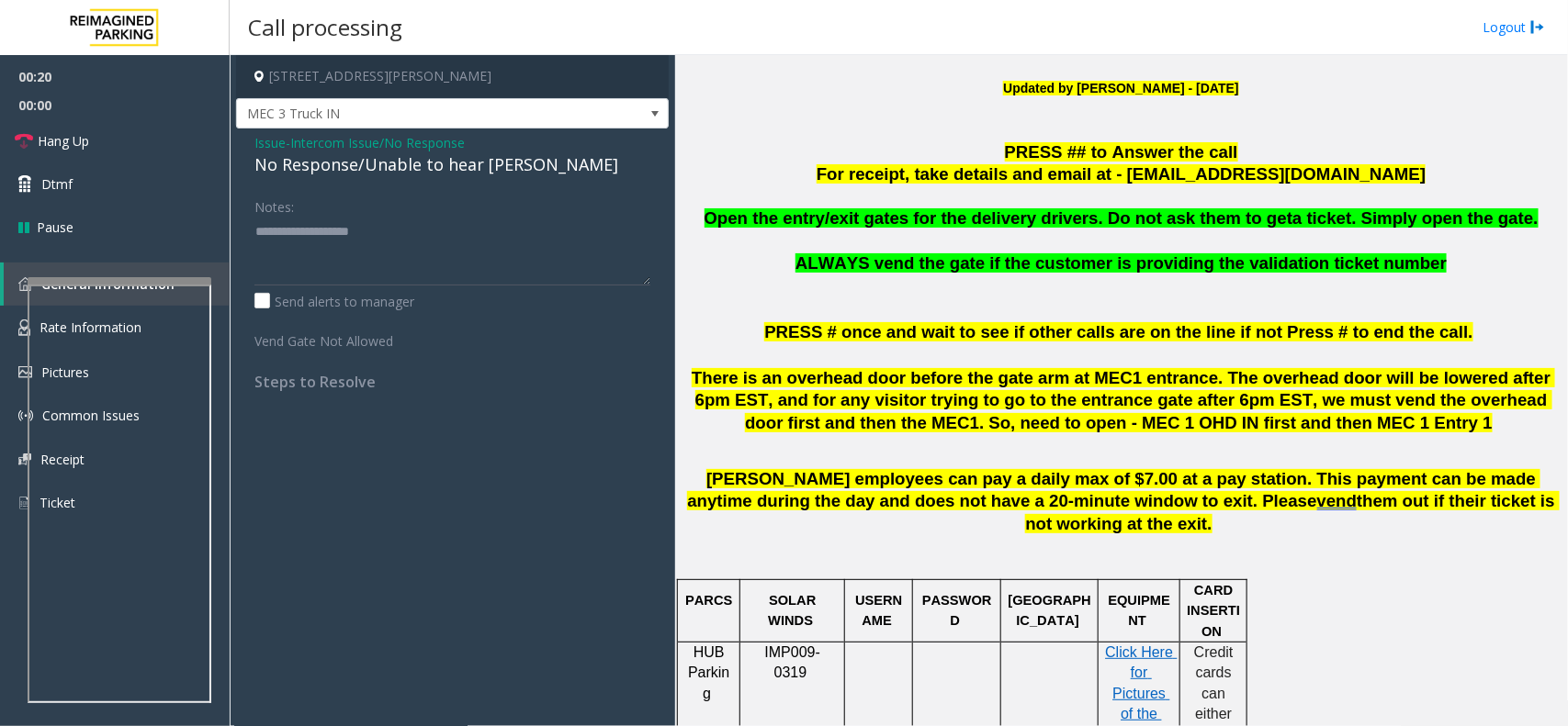
click at [453, 163] on div "No Response/Unable to hear [PERSON_NAME]" at bounding box center [453, 164] width 396 height 25
click at [453, 165] on div "No Response/Unable to hear [PERSON_NAME]" at bounding box center [453, 164] width 396 height 25
type textarea "**********"
click at [124, 148] on link "Hang Up" at bounding box center [115, 141] width 229 height 43
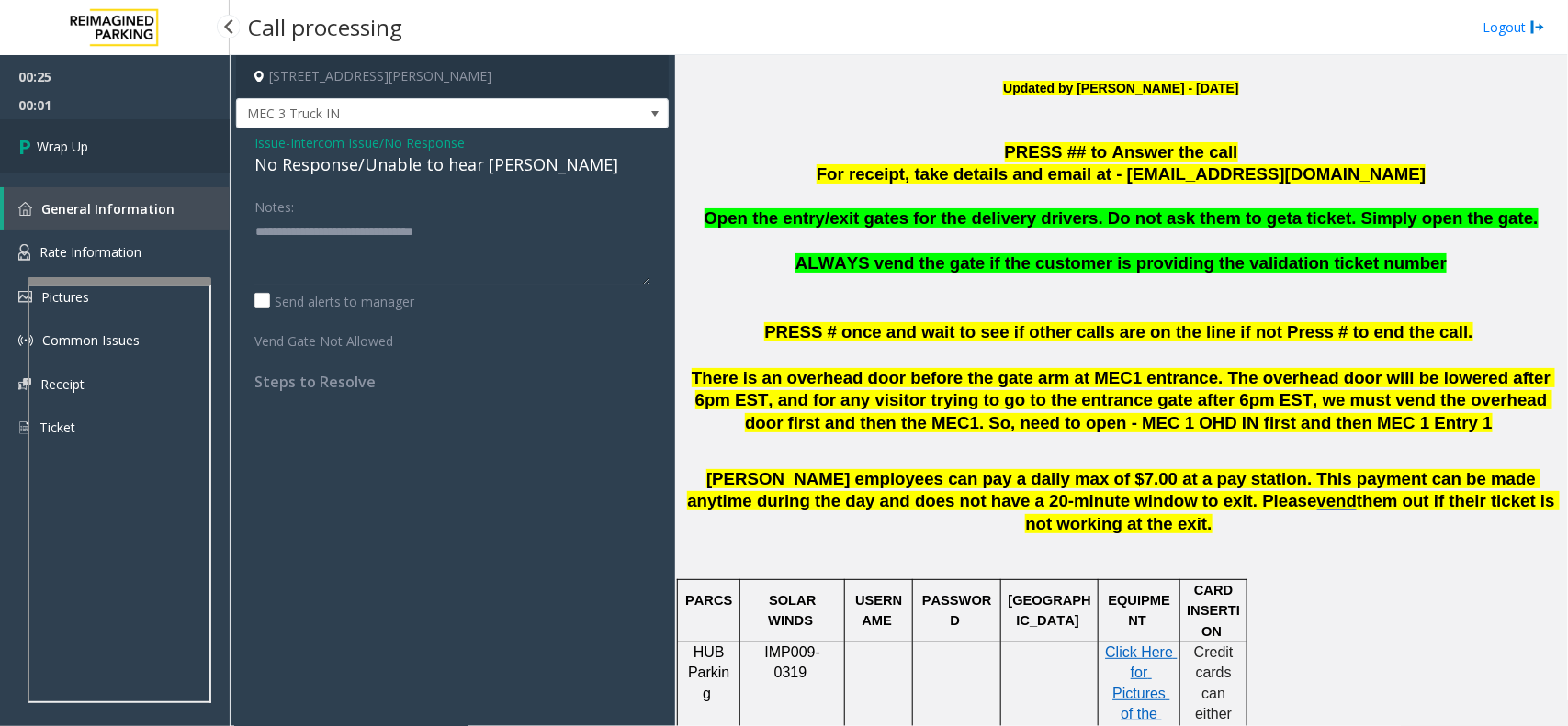
click at [176, 147] on link "Wrap Up" at bounding box center [115, 146] width 229 height 54
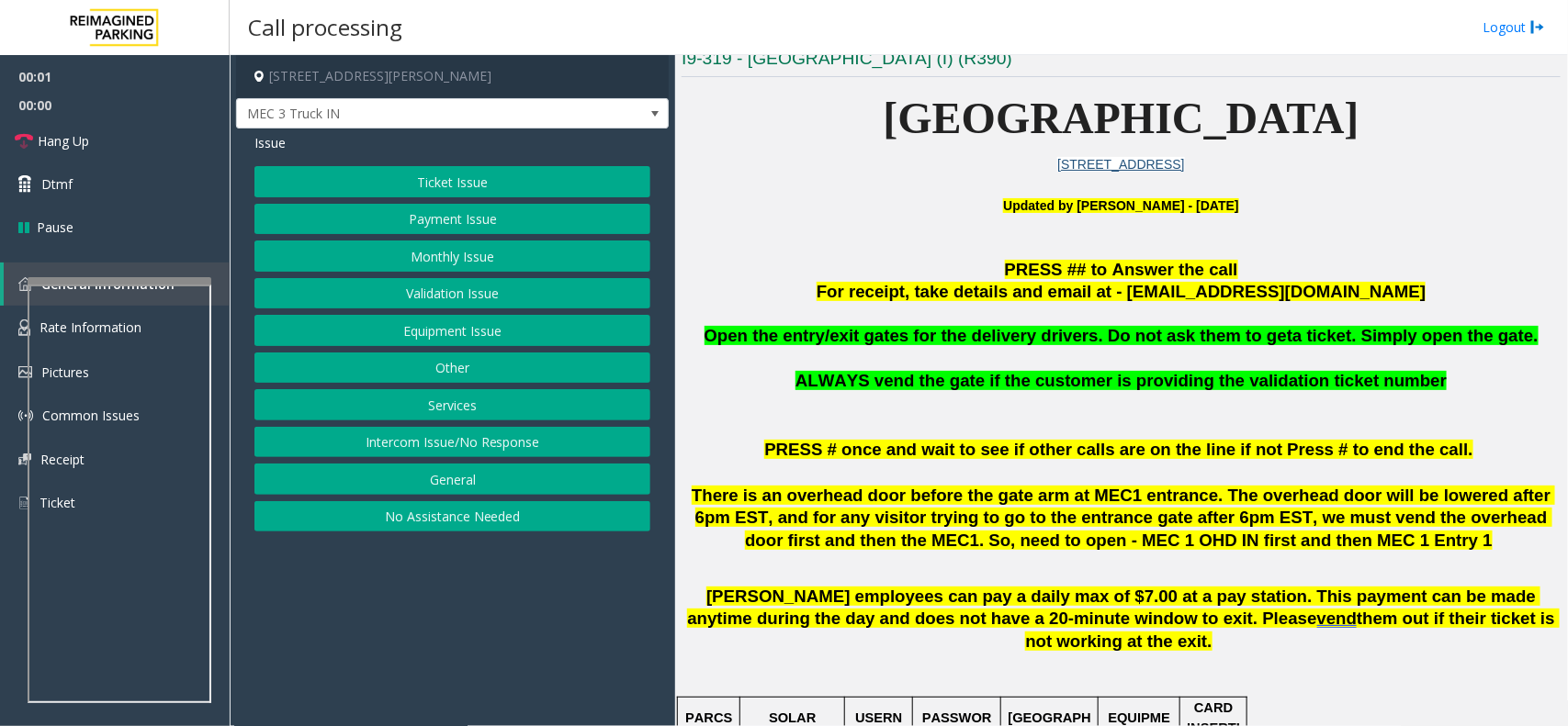
scroll to position [459, 0]
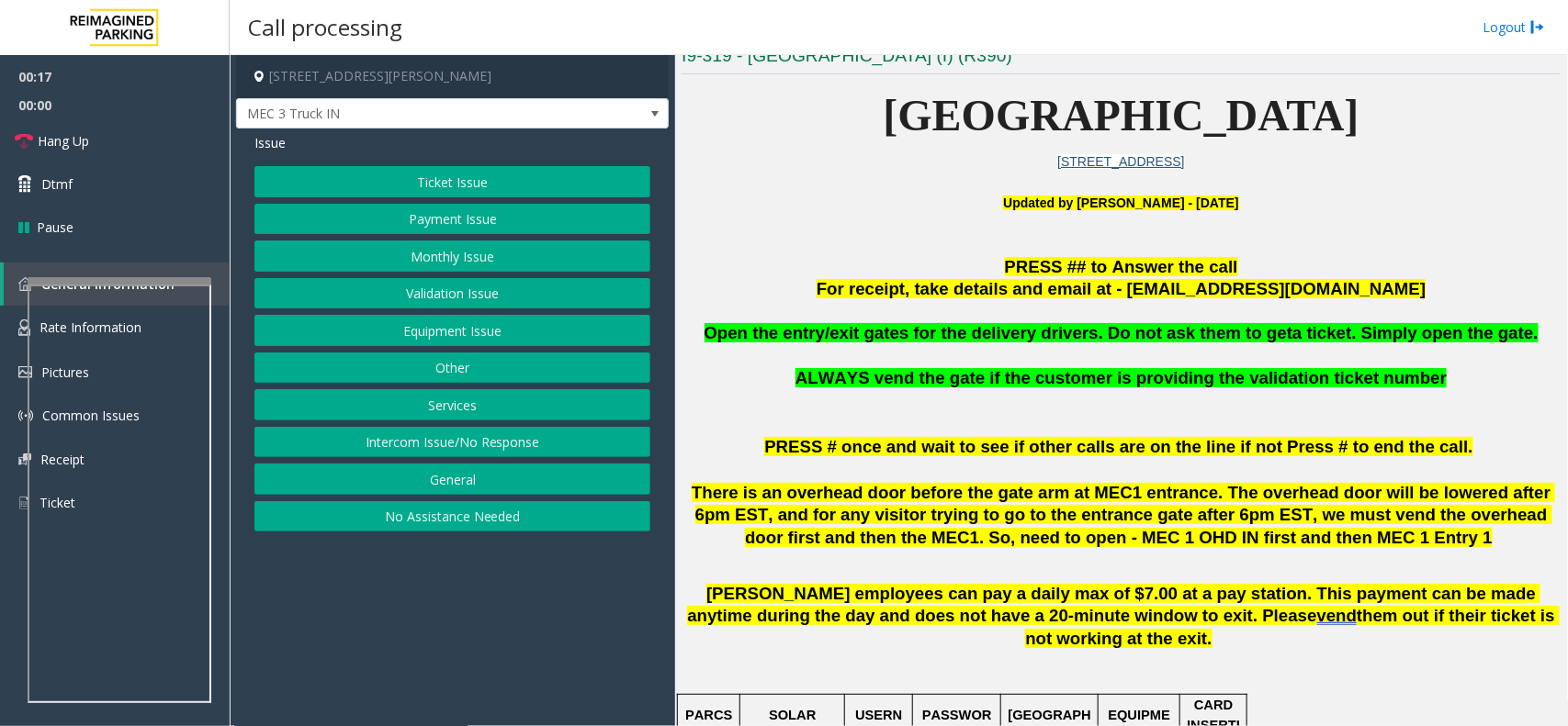
click at [478, 446] on button "Intercom Issue/No Response" at bounding box center [453, 443] width 396 height 32
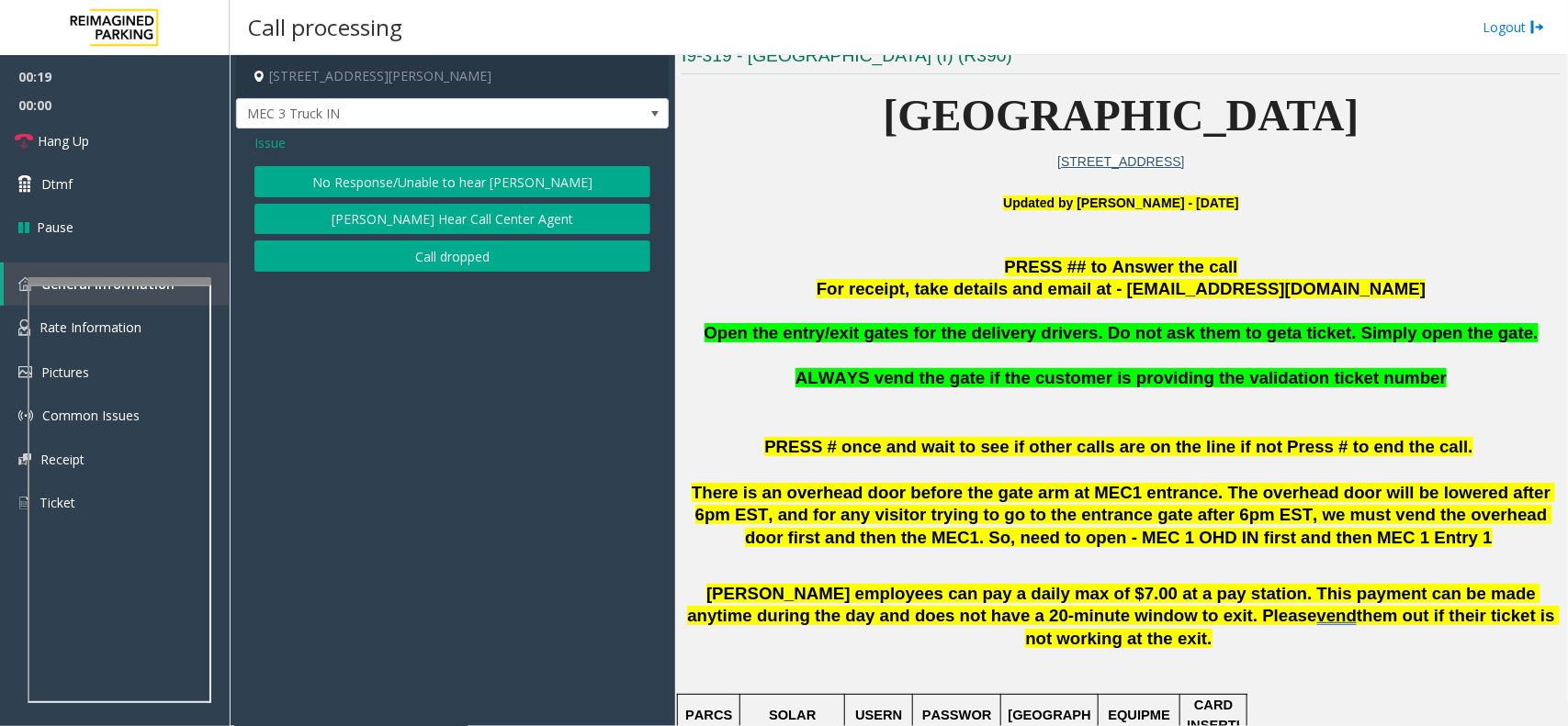
click at [446, 181] on button "No Response/Unable to hear [PERSON_NAME]" at bounding box center [453, 182] width 396 height 32
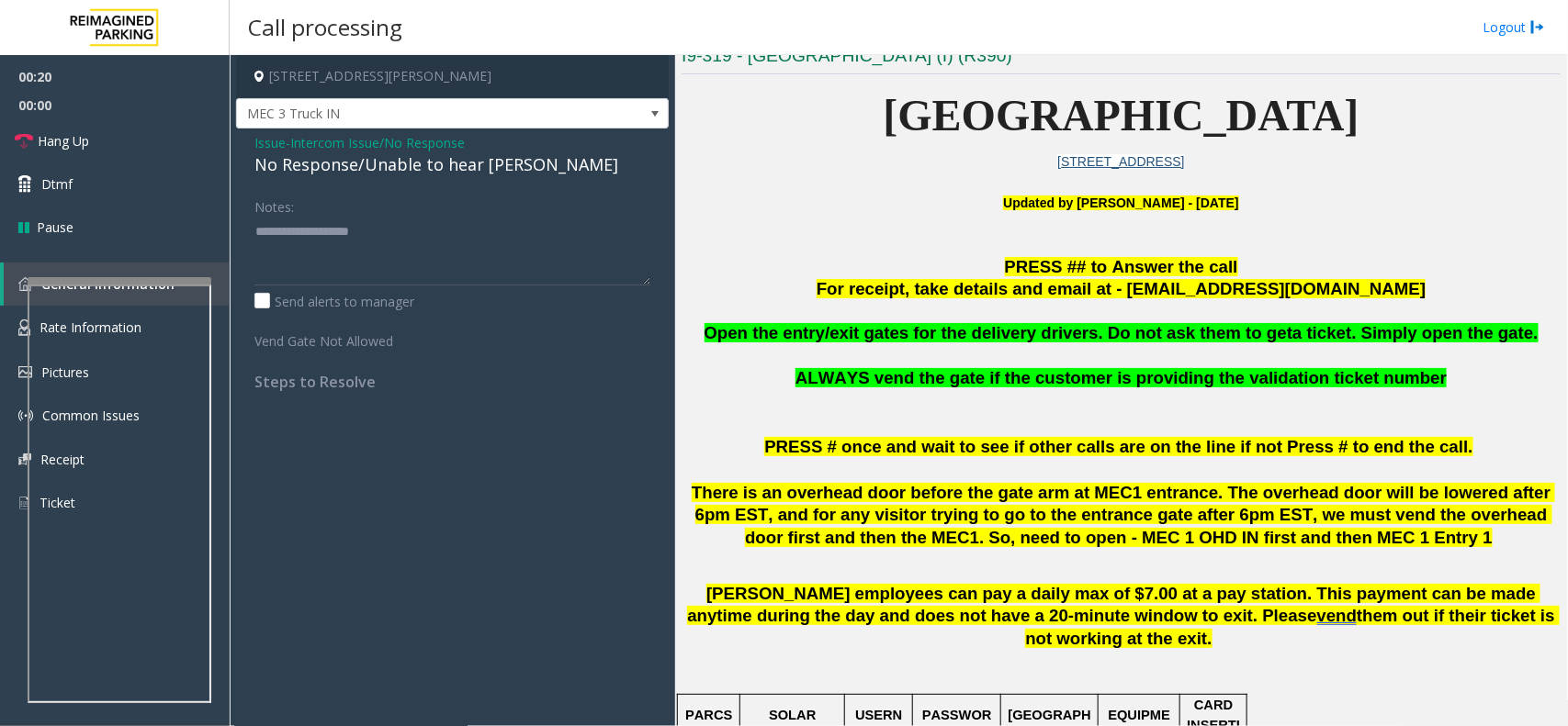
click at [352, 165] on div "No Response/Unable to hear [PERSON_NAME]" at bounding box center [453, 164] width 396 height 25
type textarea "**********"
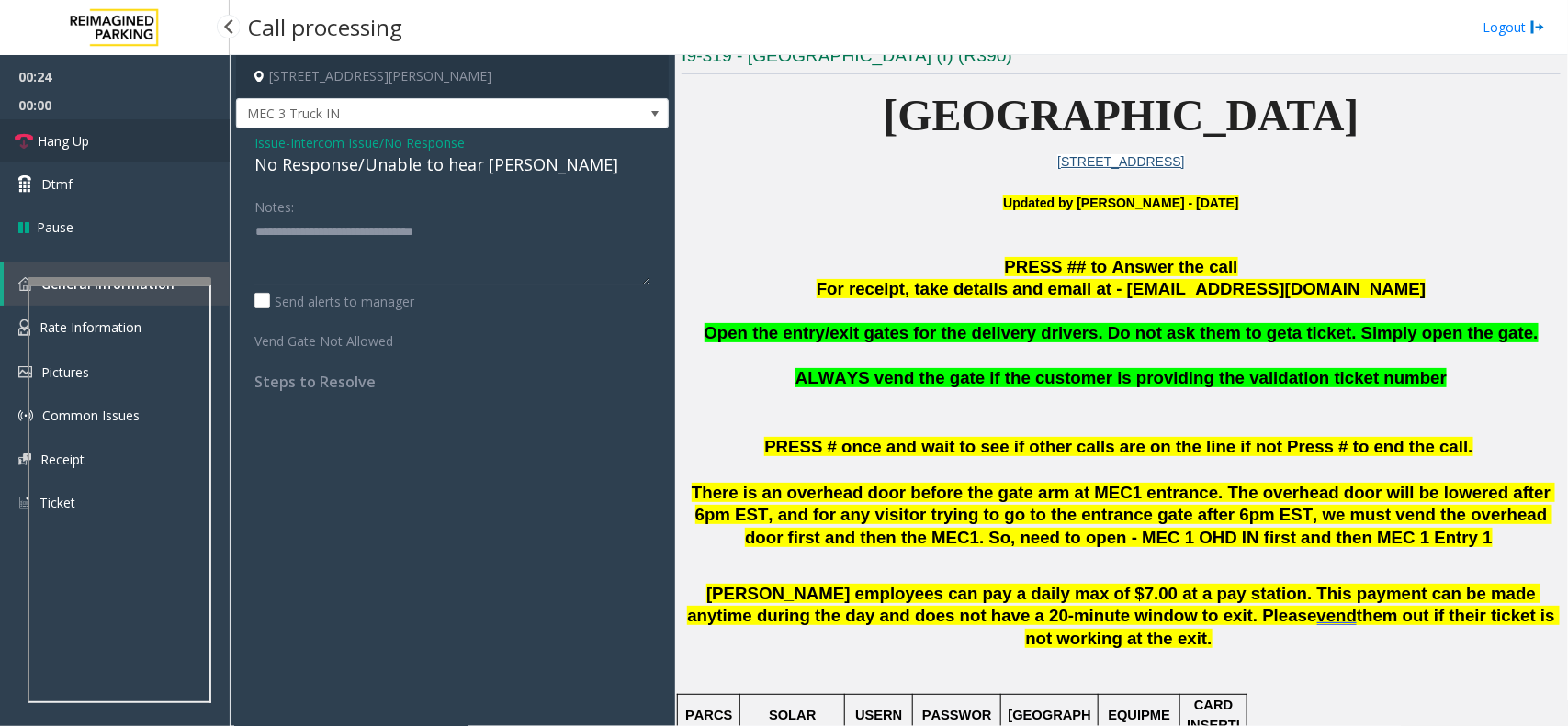
click at [84, 145] on span "Hang Up" at bounding box center [63, 141] width 51 height 20
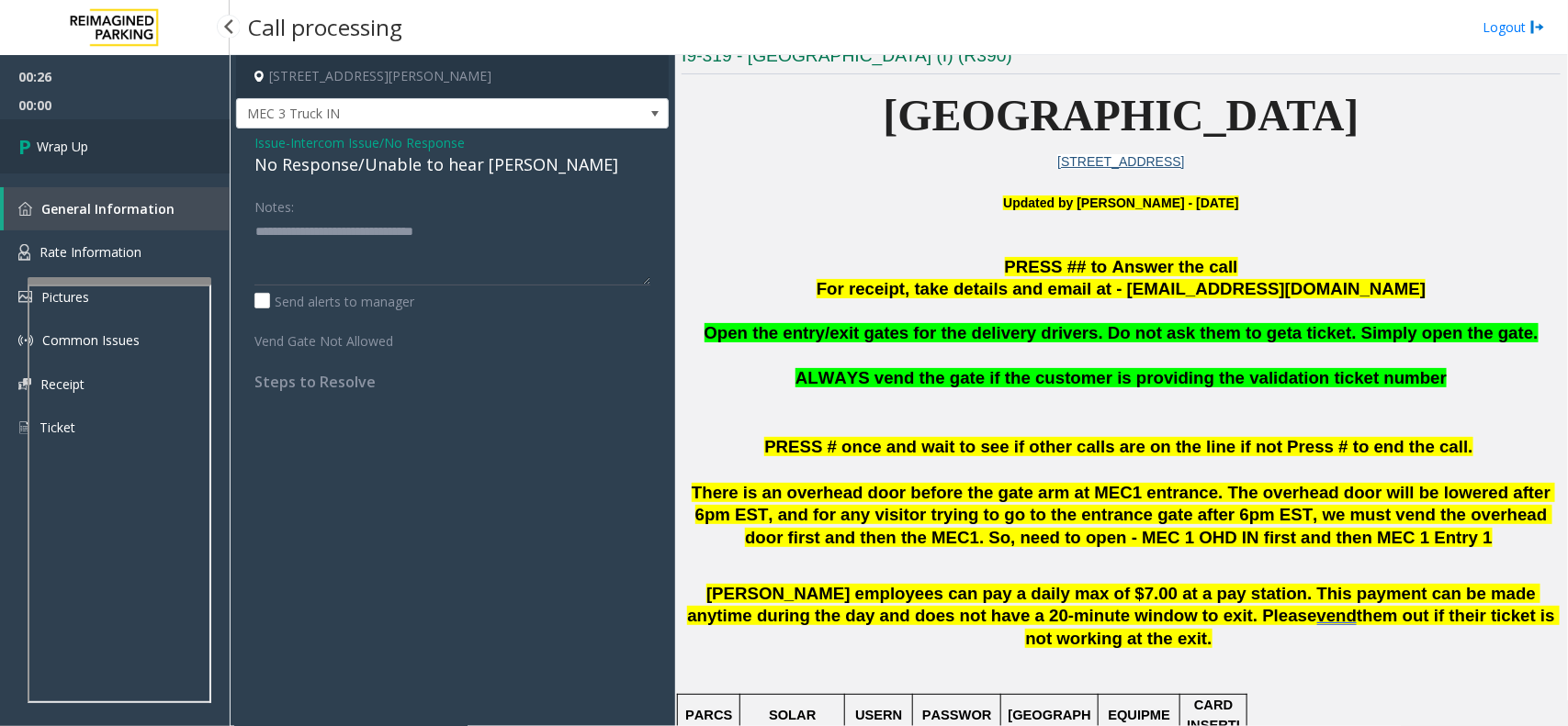
click at [84, 145] on span "Wrap Up" at bounding box center [62, 147] width 51 height 20
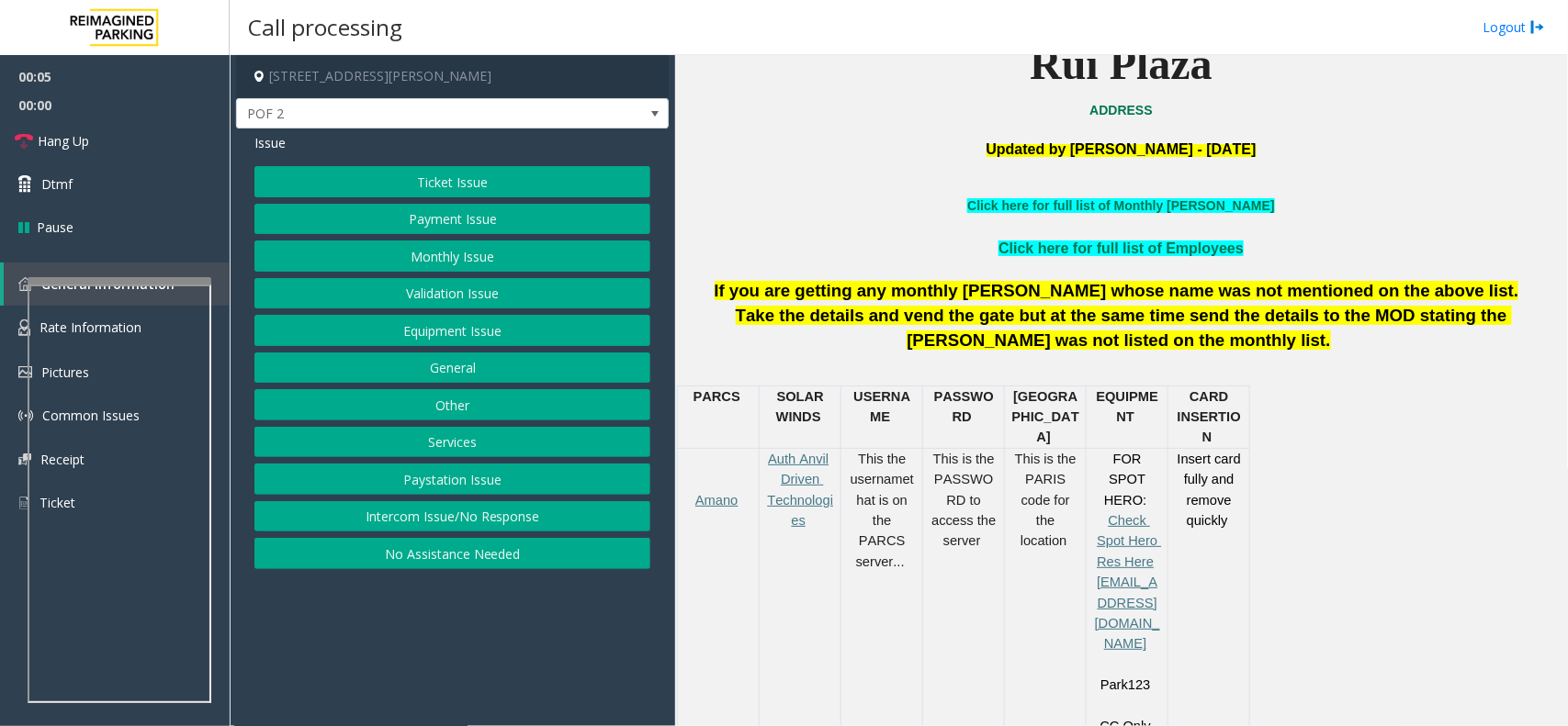
scroll to position [688, 0]
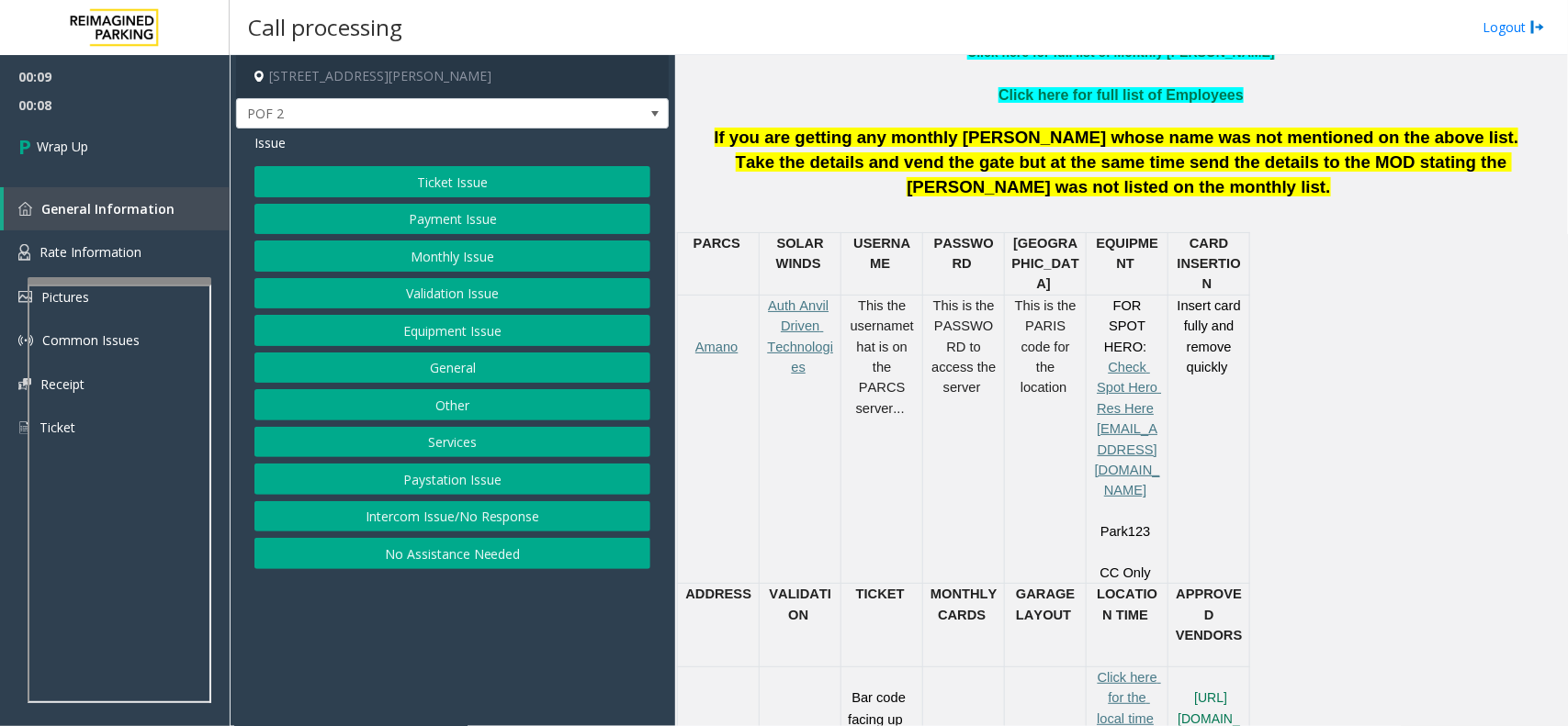
drag, startPoint x: 478, startPoint y: 515, endPoint x: 484, endPoint y: 505, distance: 11.7
click at [478, 516] on button "Intercom Issue/No Response" at bounding box center [453, 518] width 396 height 32
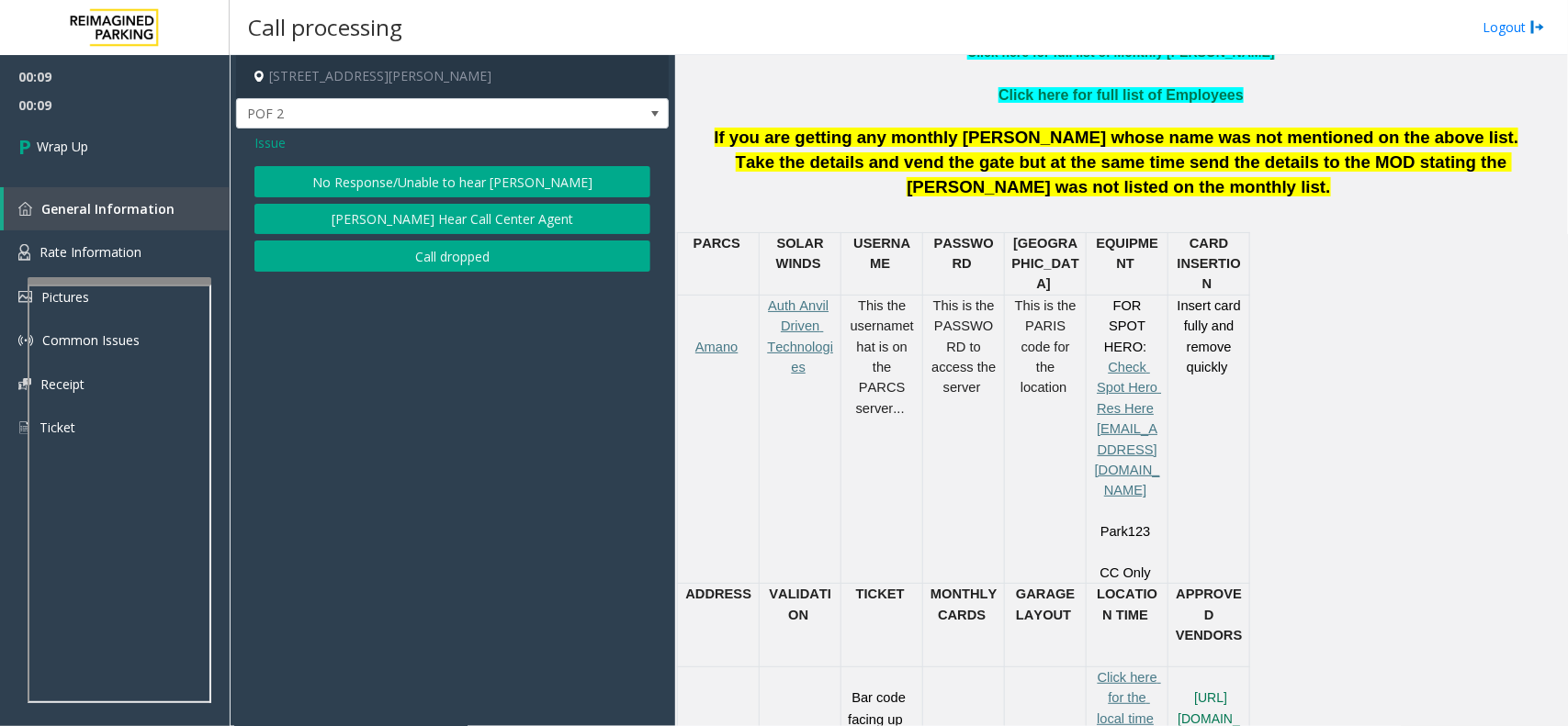
click at [530, 263] on button "Call dropped" at bounding box center [453, 257] width 396 height 32
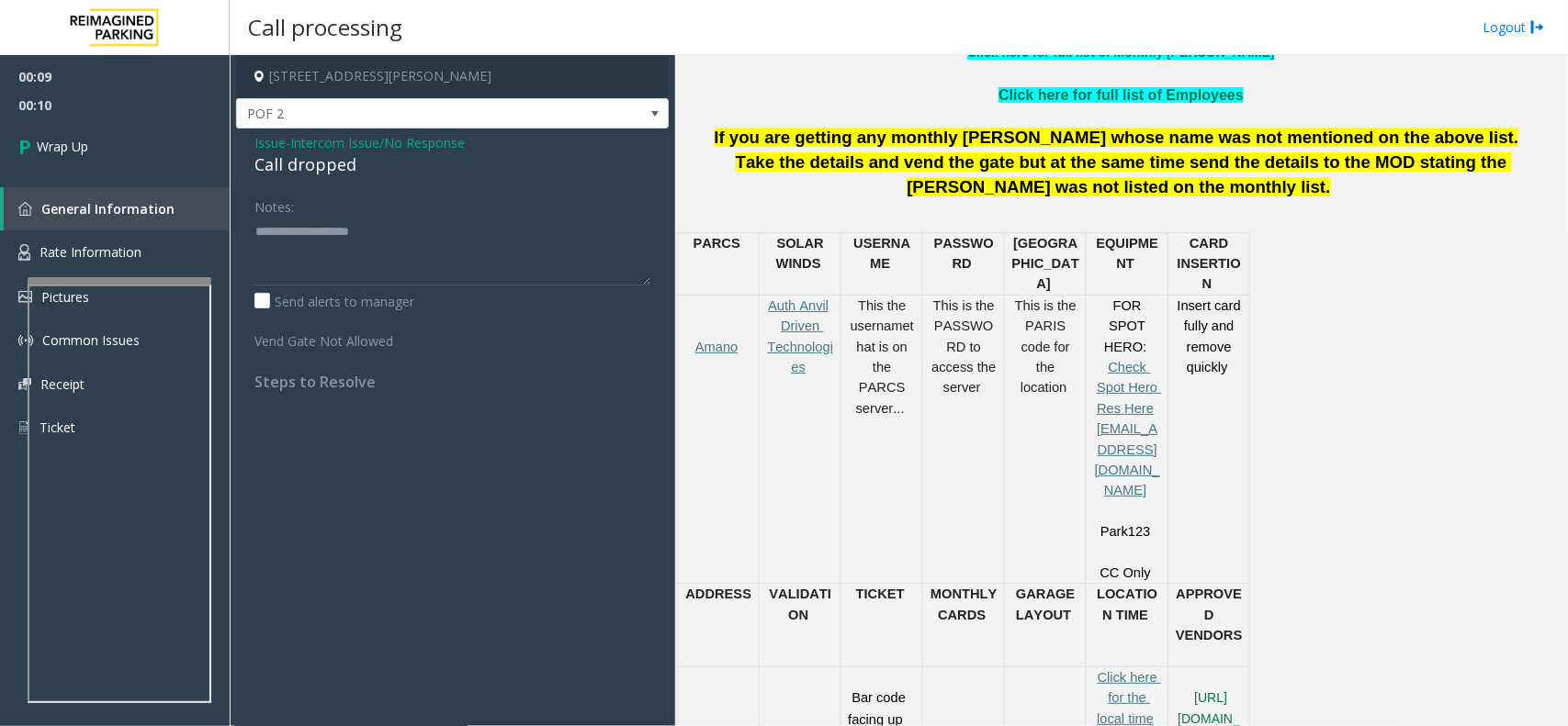
click at [333, 156] on div "Call dropped" at bounding box center [453, 164] width 396 height 25
type textarea "**********"
click at [186, 163] on link "Wrap Up" at bounding box center [115, 146] width 229 height 54
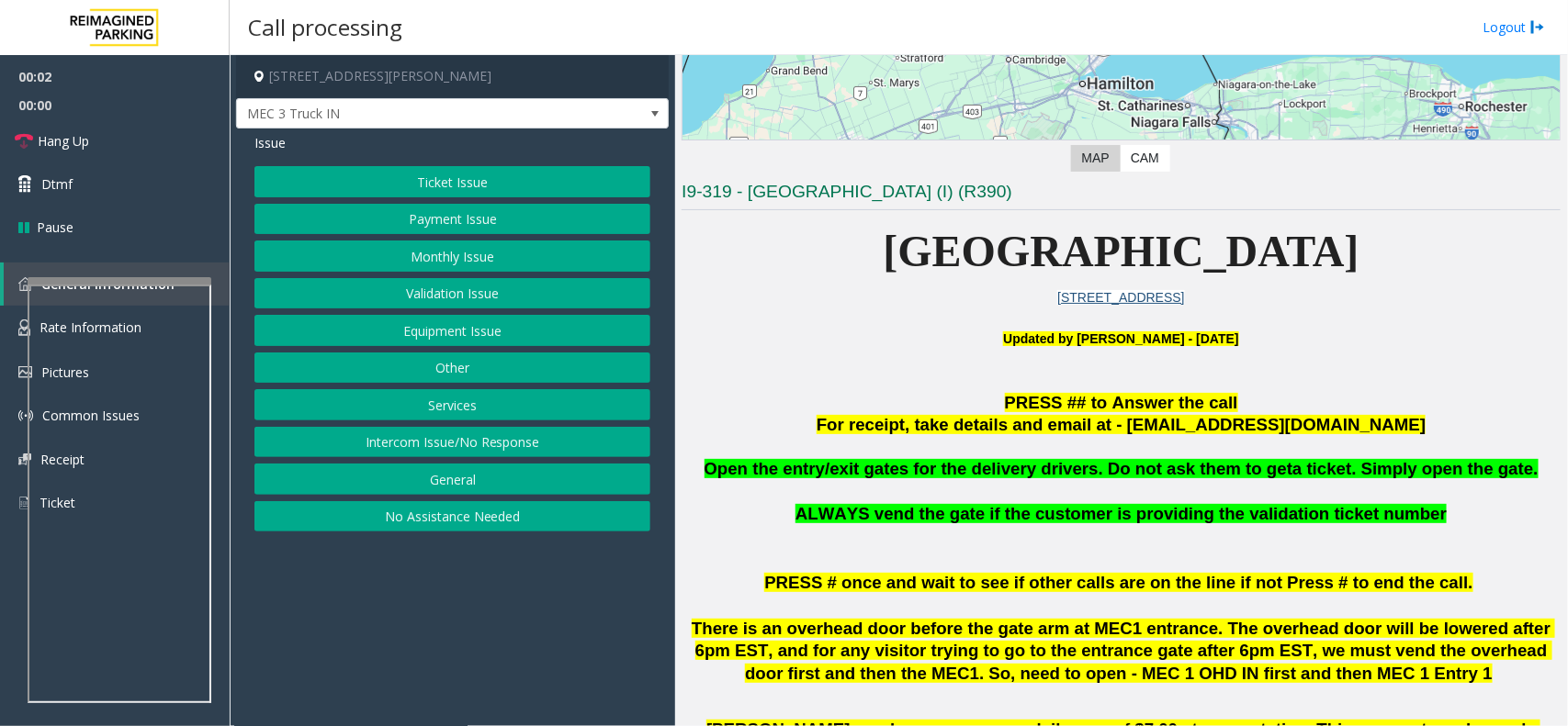
scroll to position [345, 0]
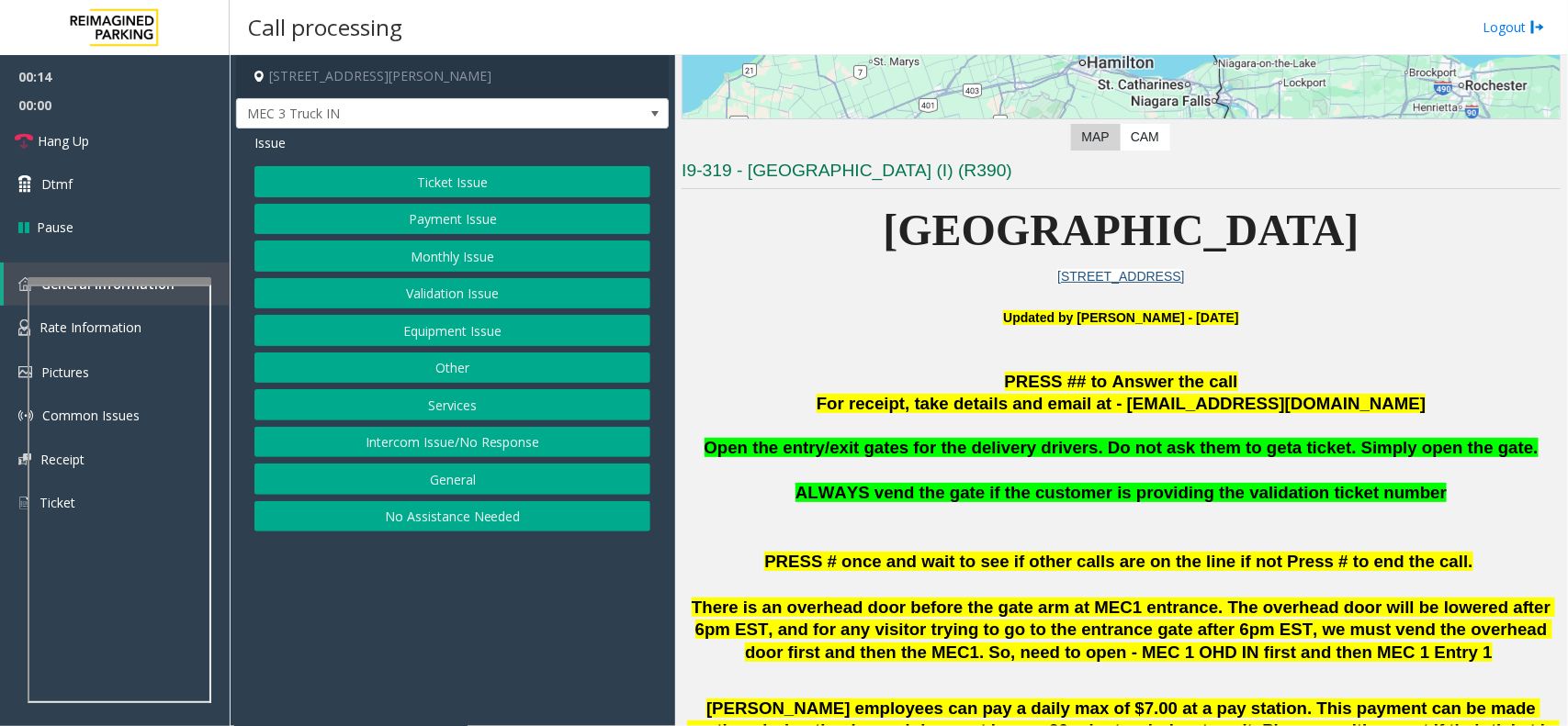
click at [471, 407] on button "Services" at bounding box center [453, 405] width 396 height 32
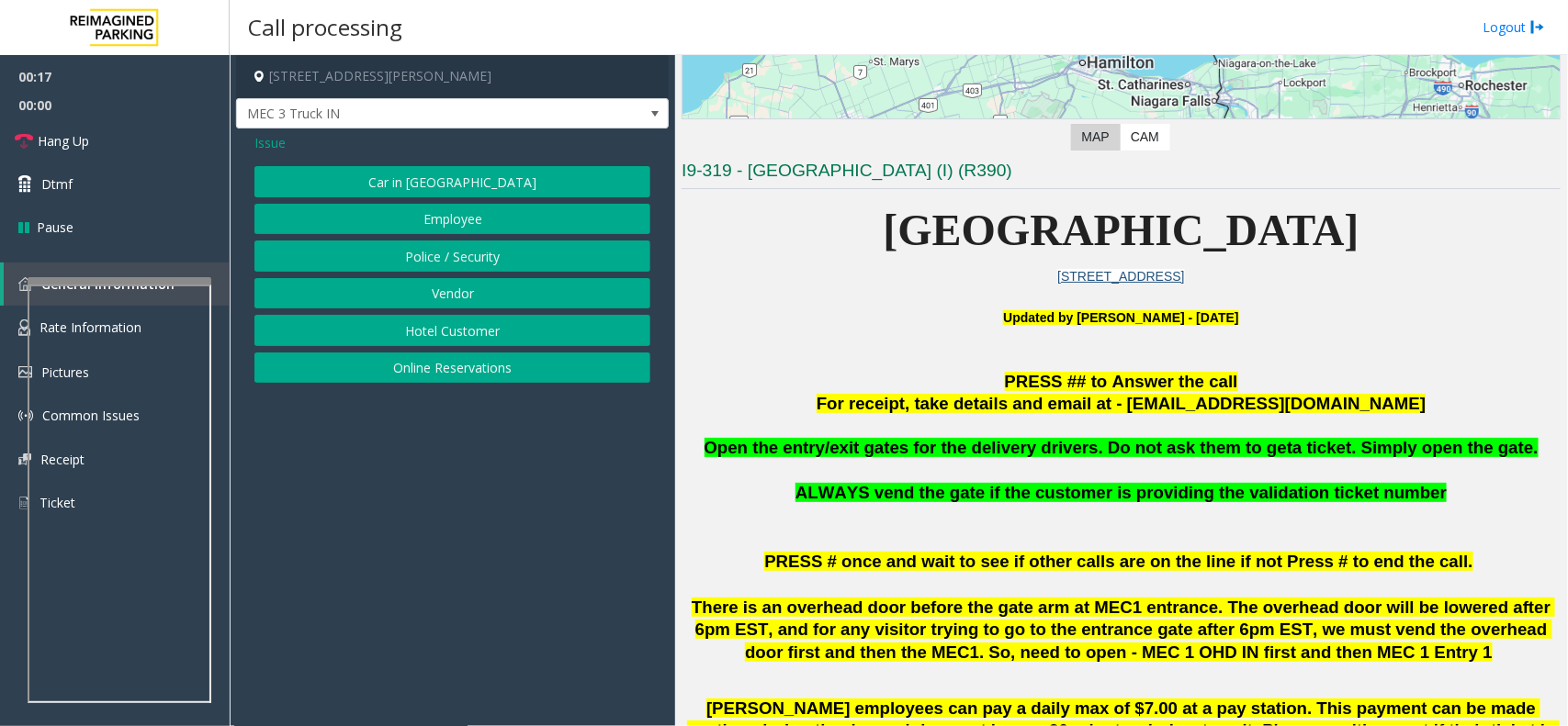
click at [454, 287] on button "Vendor" at bounding box center [453, 294] width 396 height 32
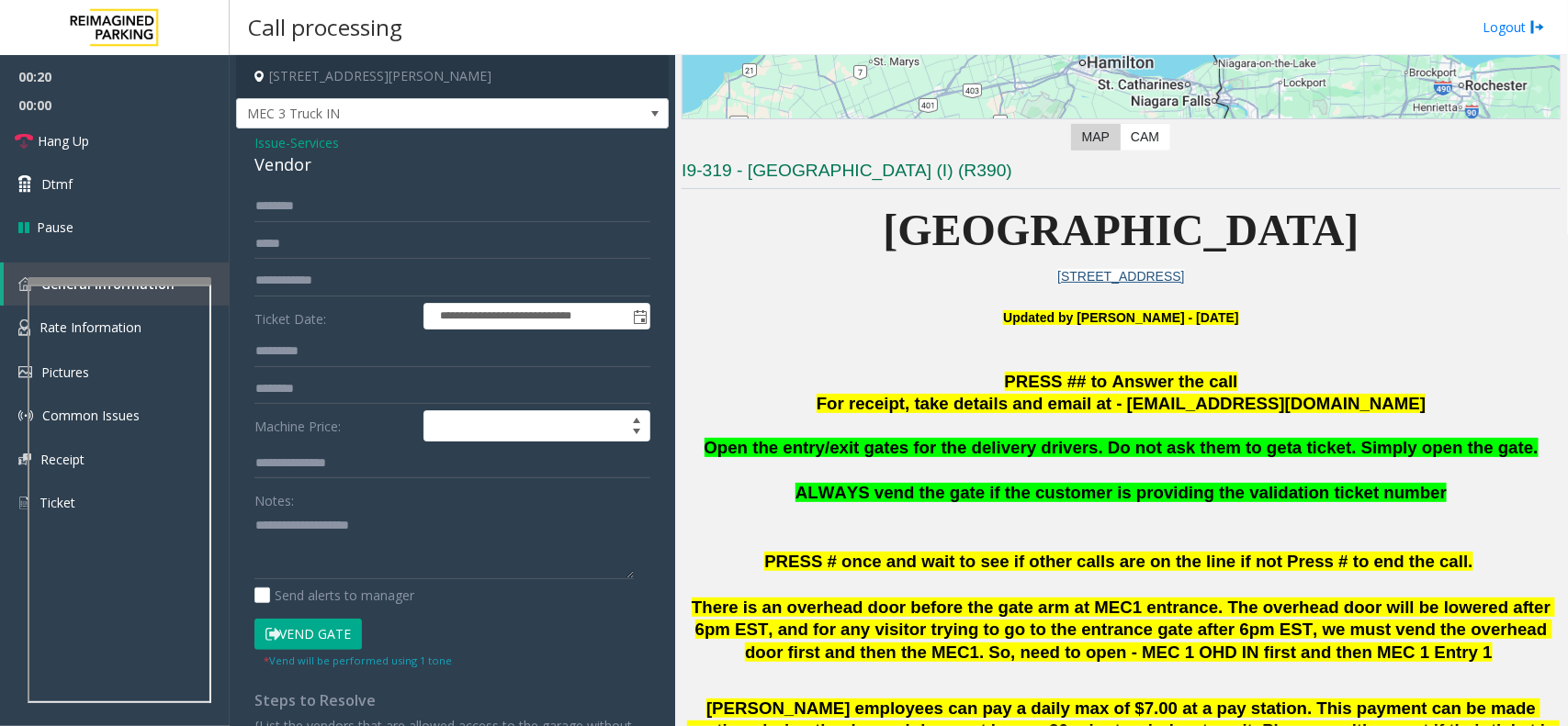
click at [742, 448] on span "Open the entry/exit gates for the delivery drivers. Do not ask them to get" at bounding box center [999, 447] width 589 height 20
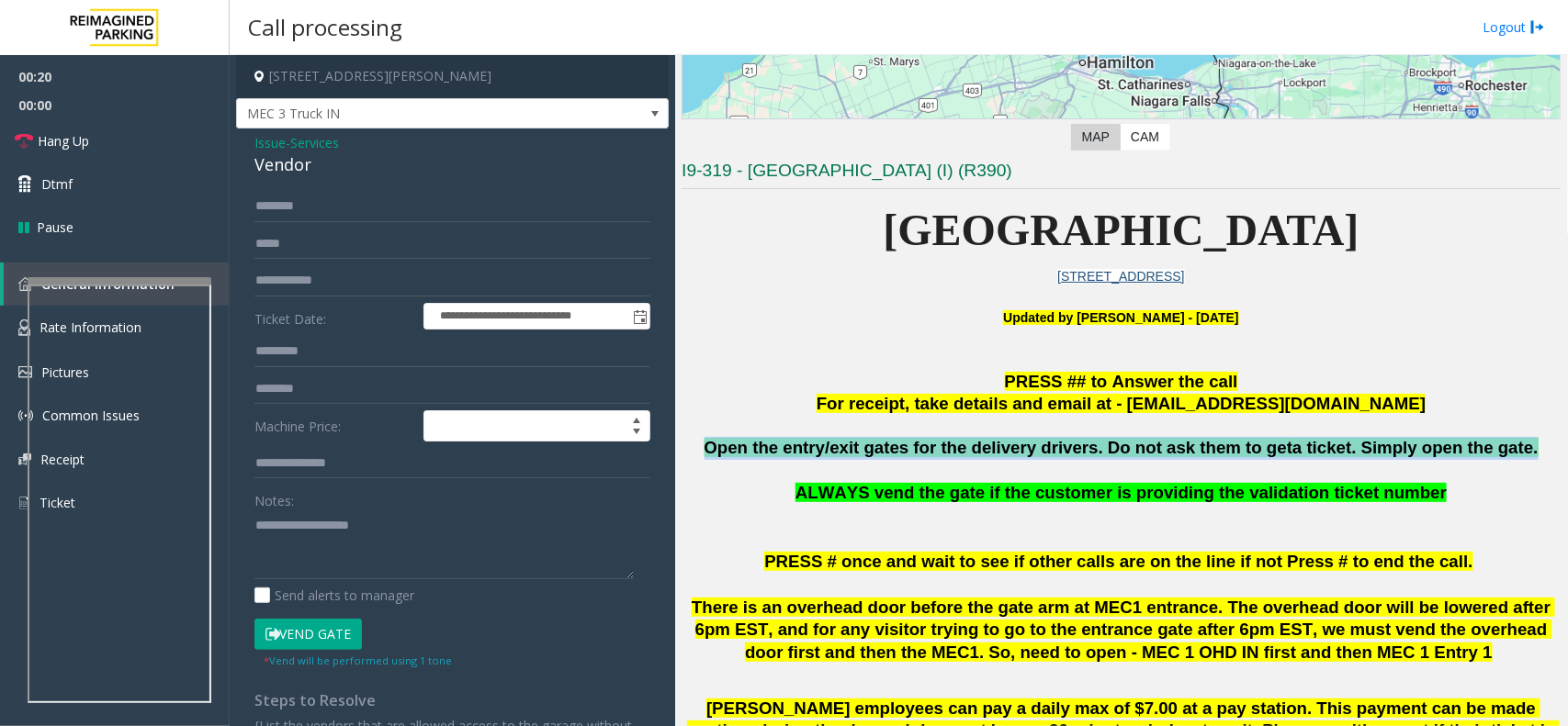
click at [742, 448] on span "Open the entry/exit gates for the delivery drivers. Do not ask them to get" at bounding box center [999, 447] width 589 height 20
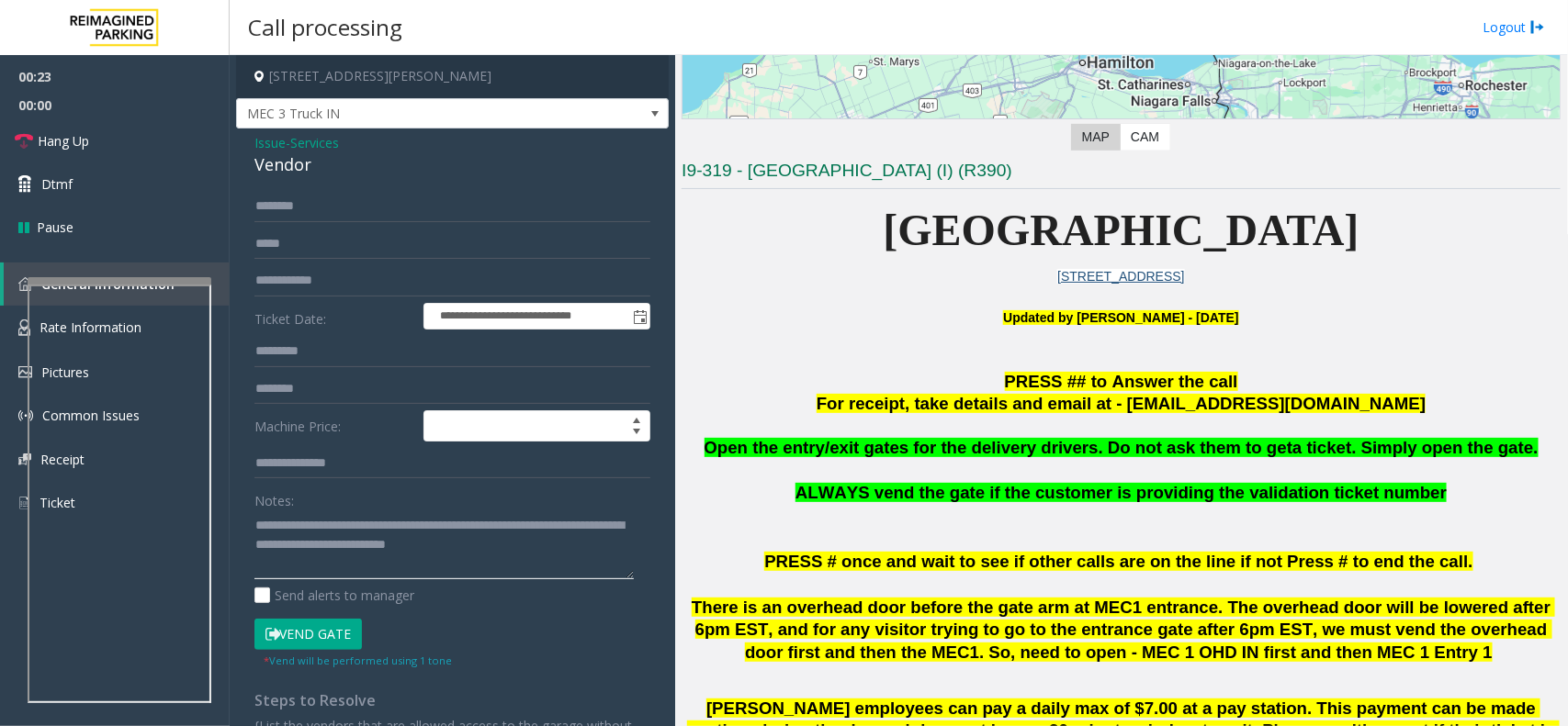
type textarea "**********"
click at [321, 625] on button "Vend Gate" at bounding box center [308, 635] width 108 height 32
click at [60, 144] on span "Hang Up" at bounding box center [63, 141] width 51 height 20
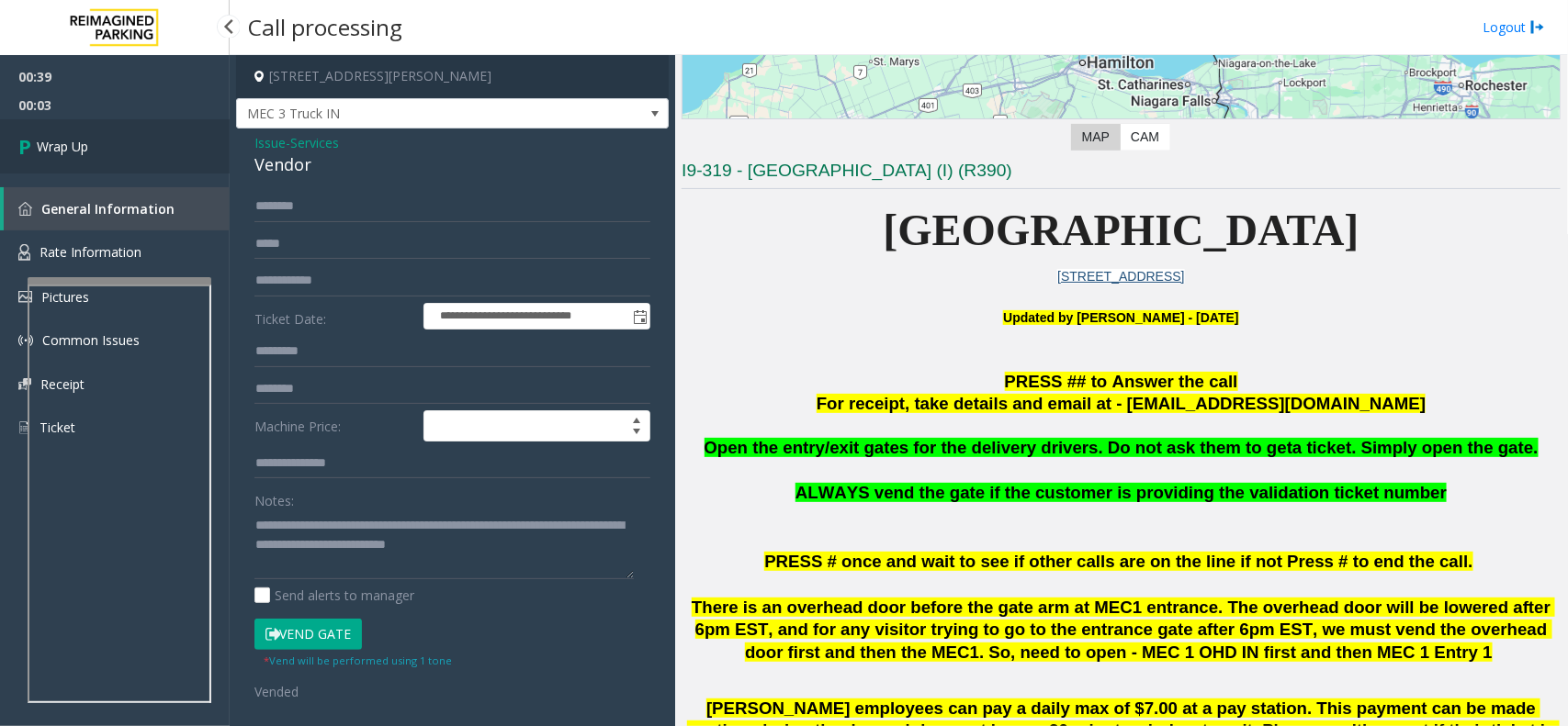
click at [95, 156] on link "Wrap Up" at bounding box center [115, 146] width 229 height 54
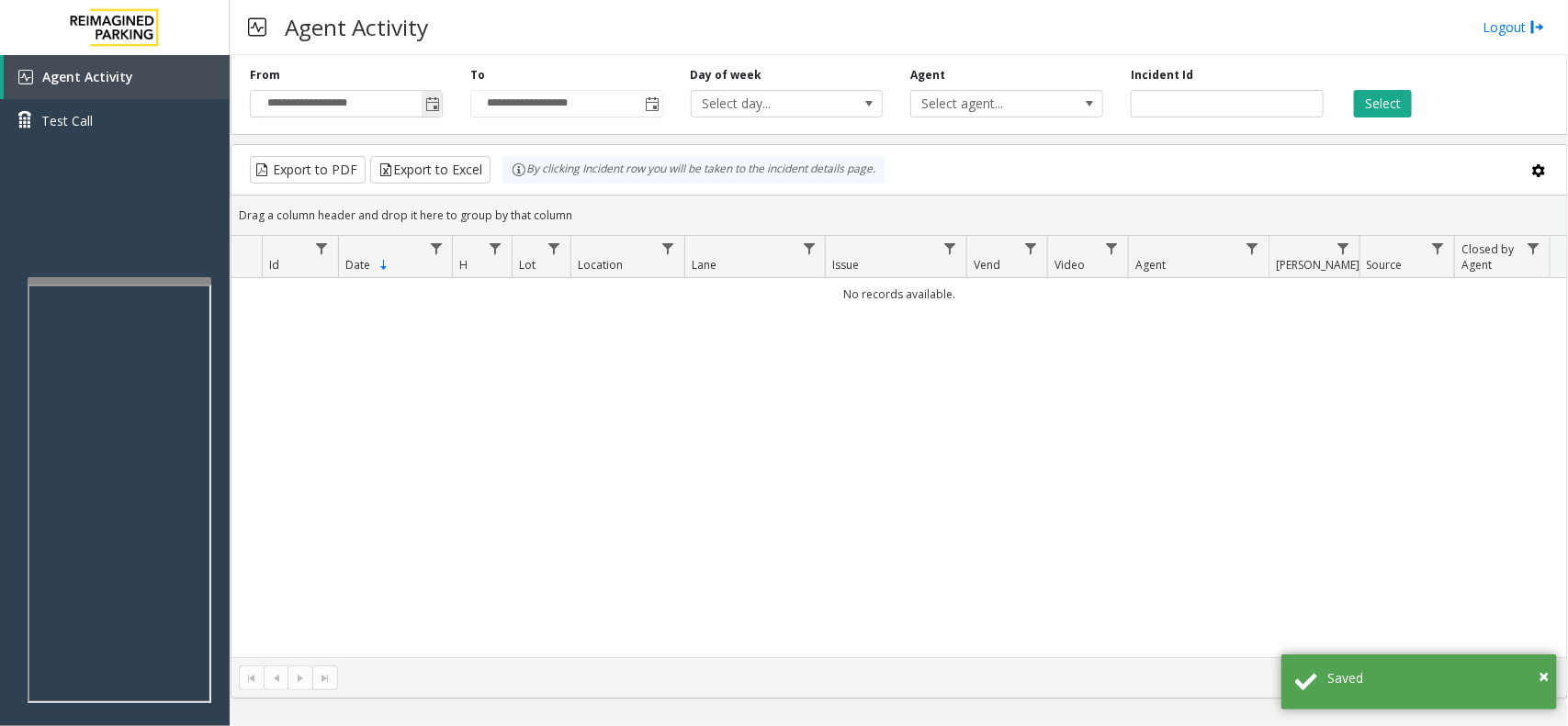
click at [430, 108] on span "Toggle popup" at bounding box center [432, 105] width 15 height 15
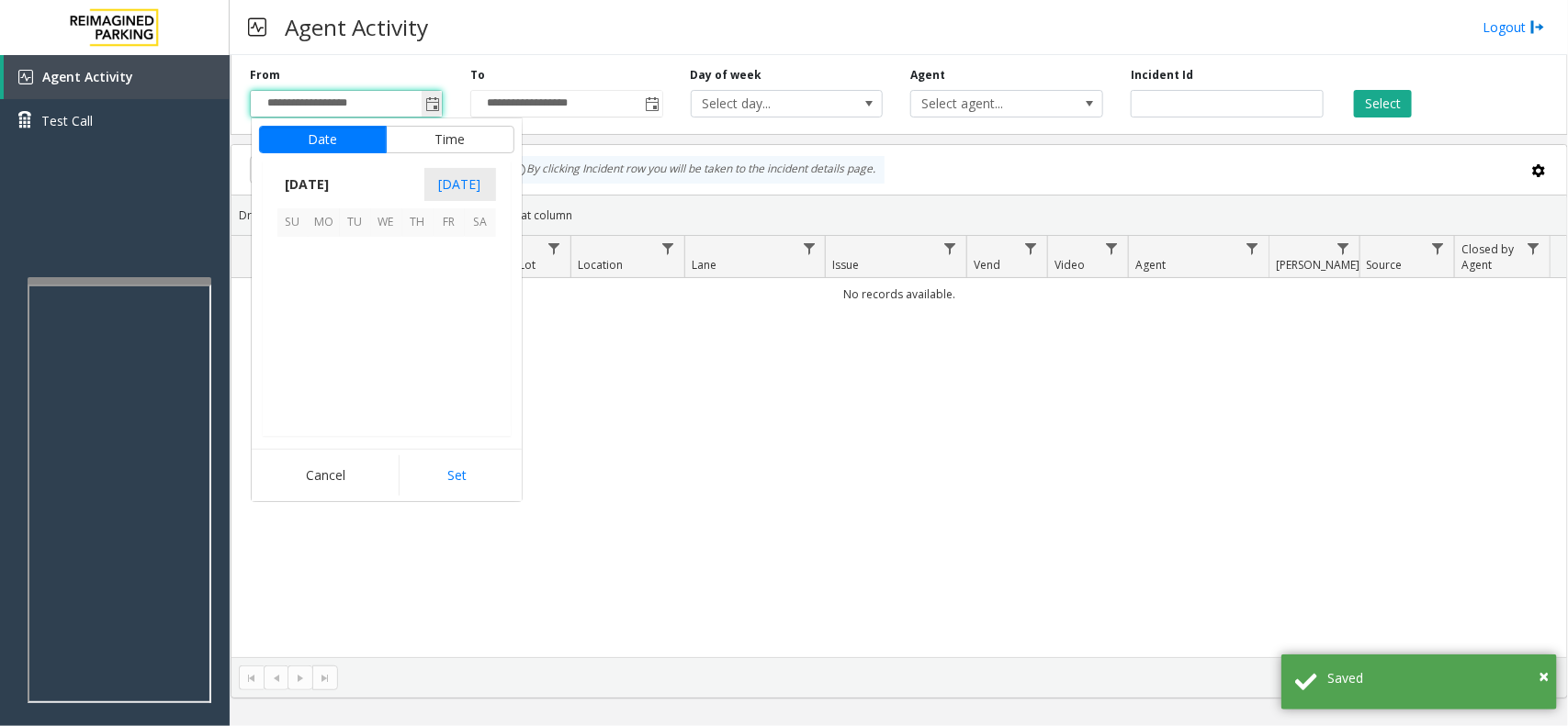
scroll to position [329207, 0]
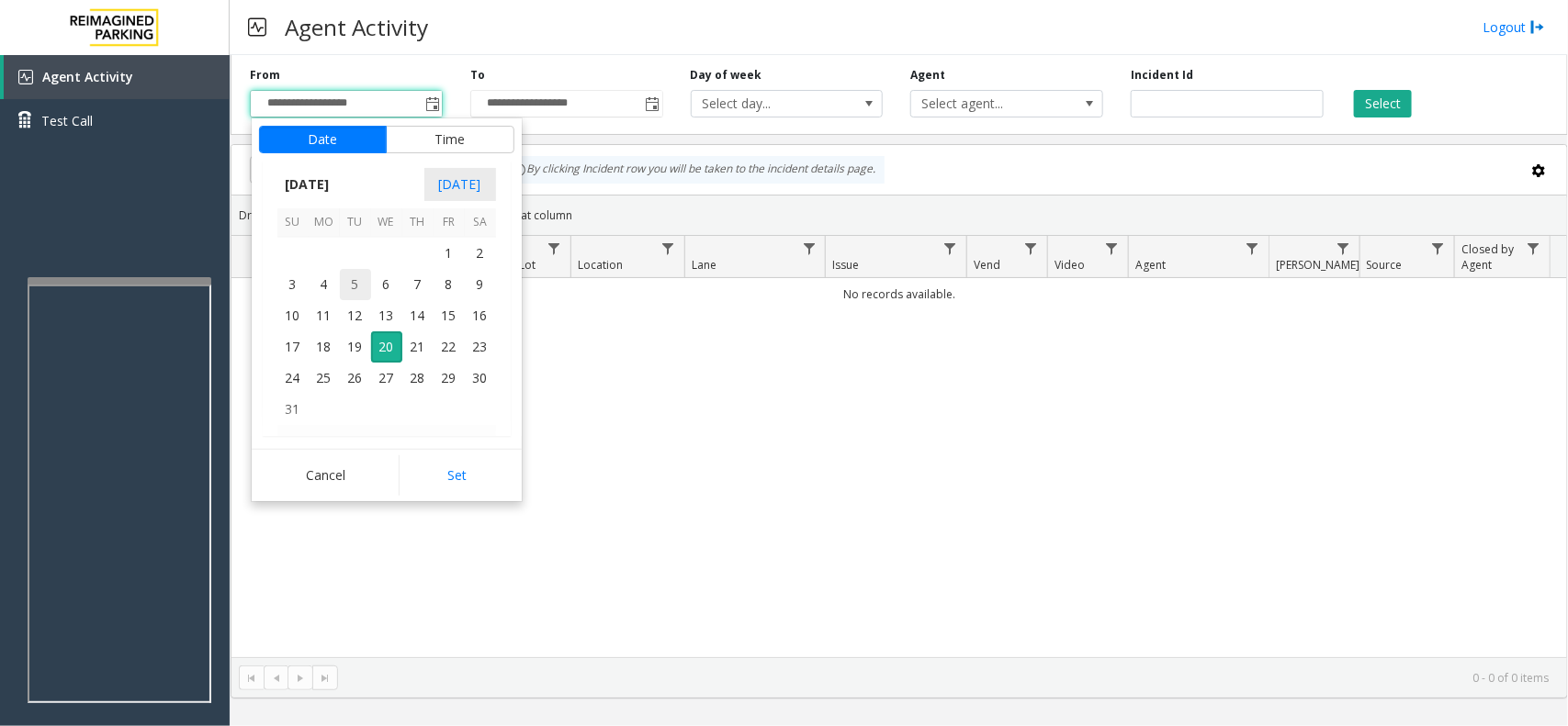
click at [368, 284] on span "5" at bounding box center [356, 284] width 32 height 32
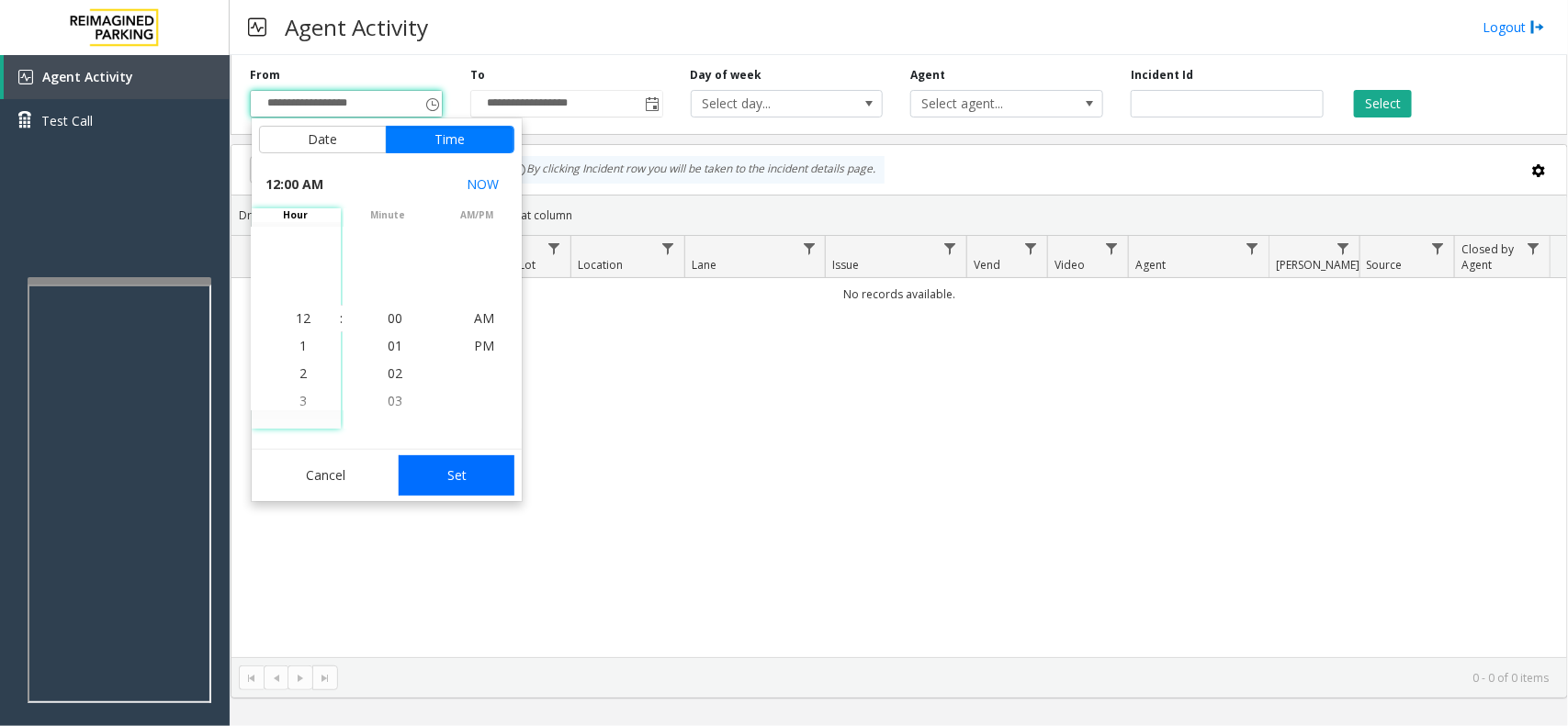
click at [479, 480] on button "Set" at bounding box center [455, 475] width 116 height 40
type input "**********"
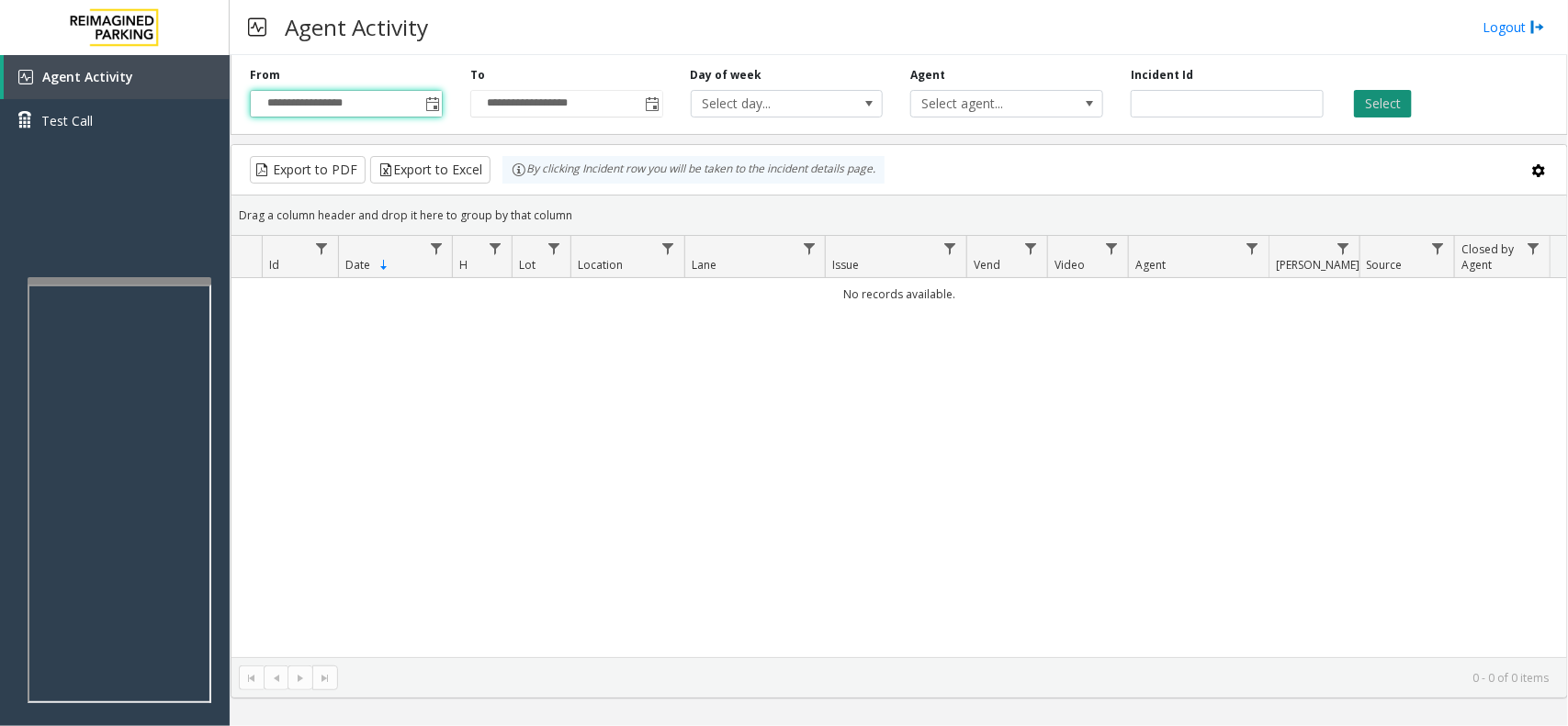
click at [1374, 108] on button "Select" at bounding box center [1382, 104] width 58 height 28
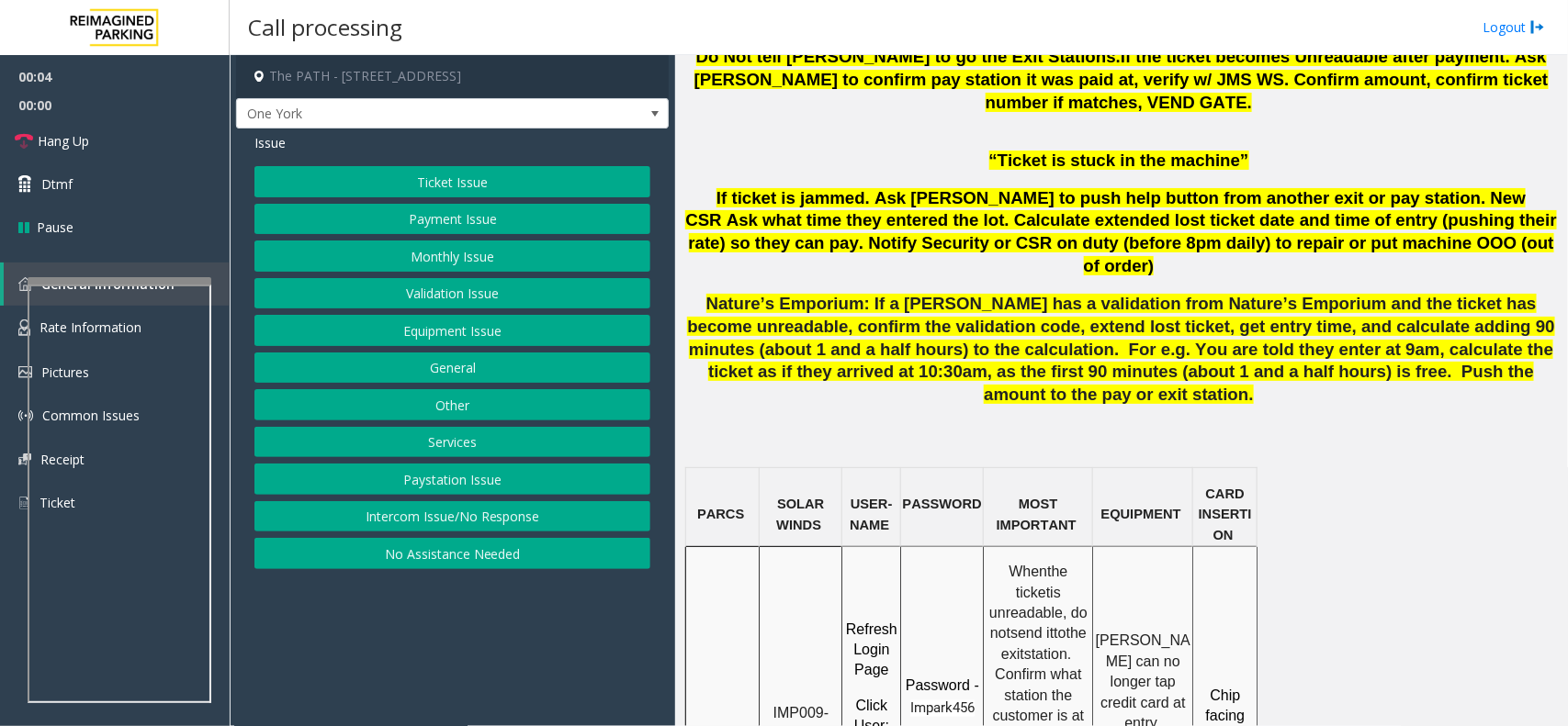
scroll to position [1262, 0]
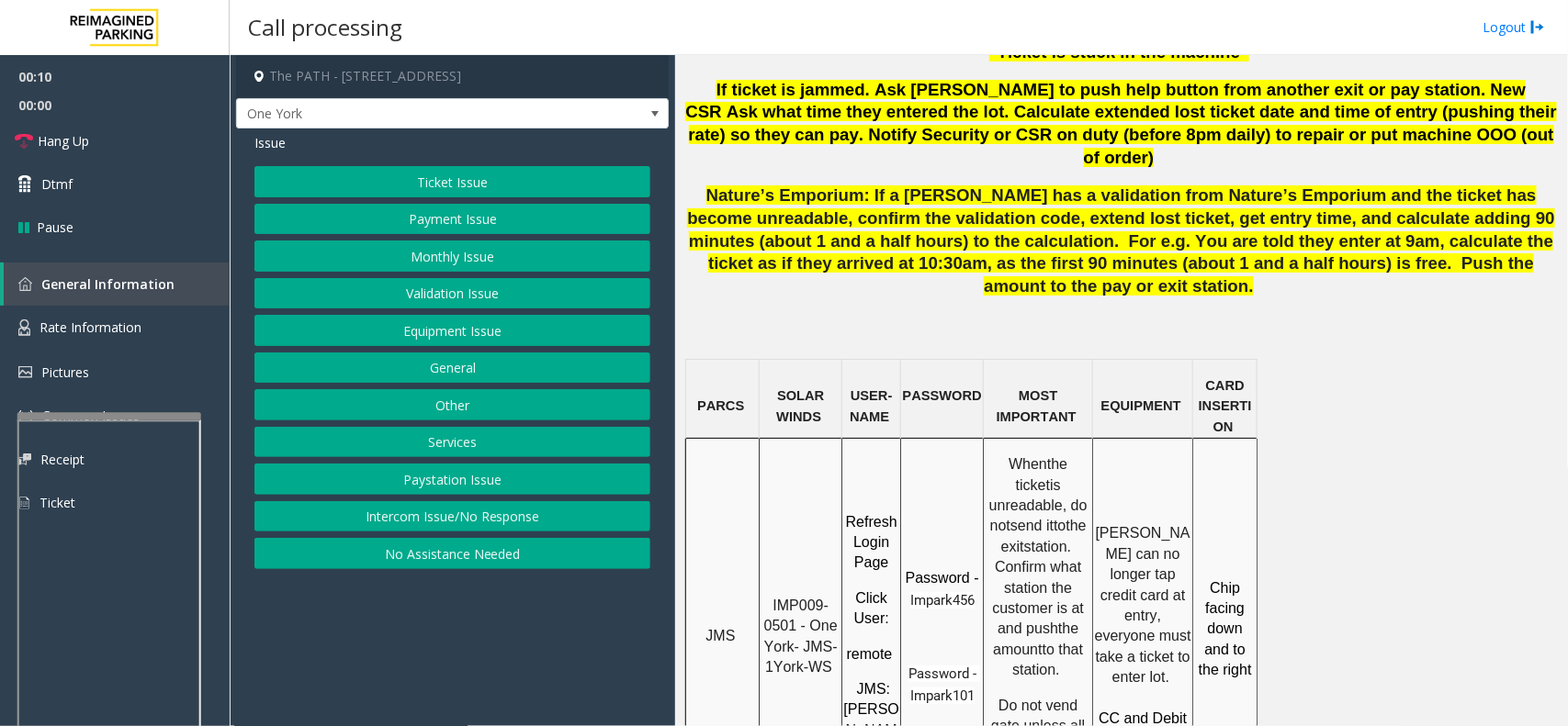
click at [133, 416] on div at bounding box center [110, 416] width 184 height 7
click at [133, 338] on link "Rate Information" at bounding box center [115, 329] width 229 height 45
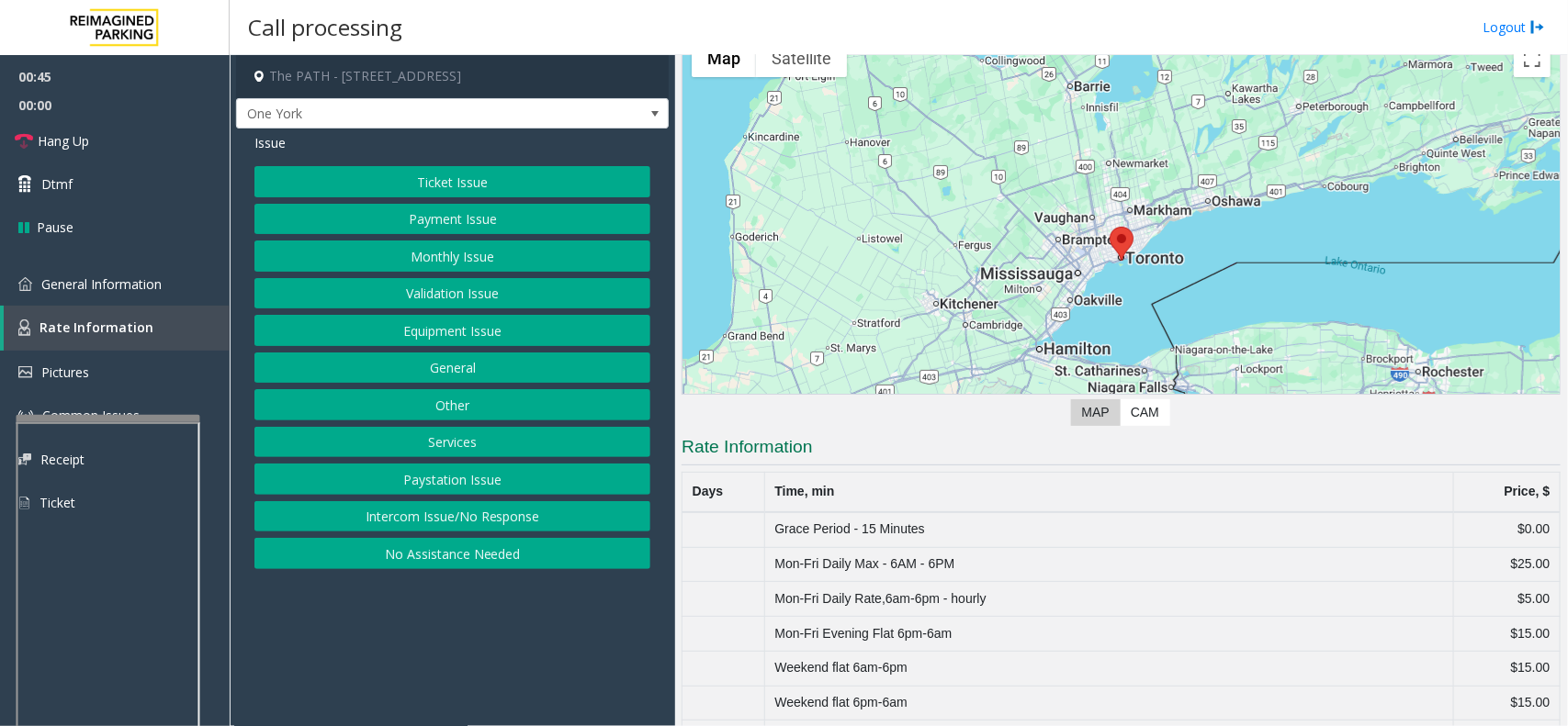
scroll to position [139, 0]
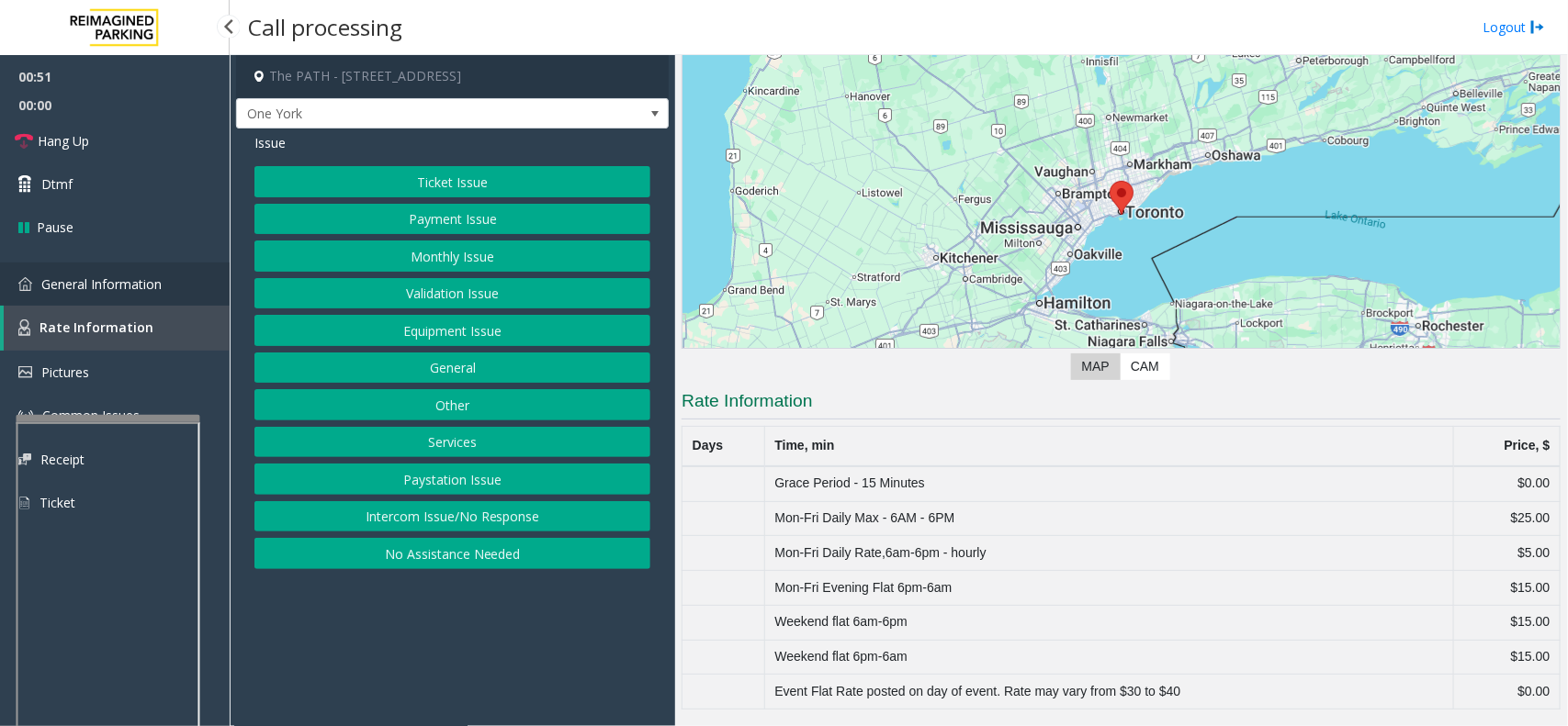
click at [139, 284] on span "General Information" at bounding box center [102, 284] width 121 height 18
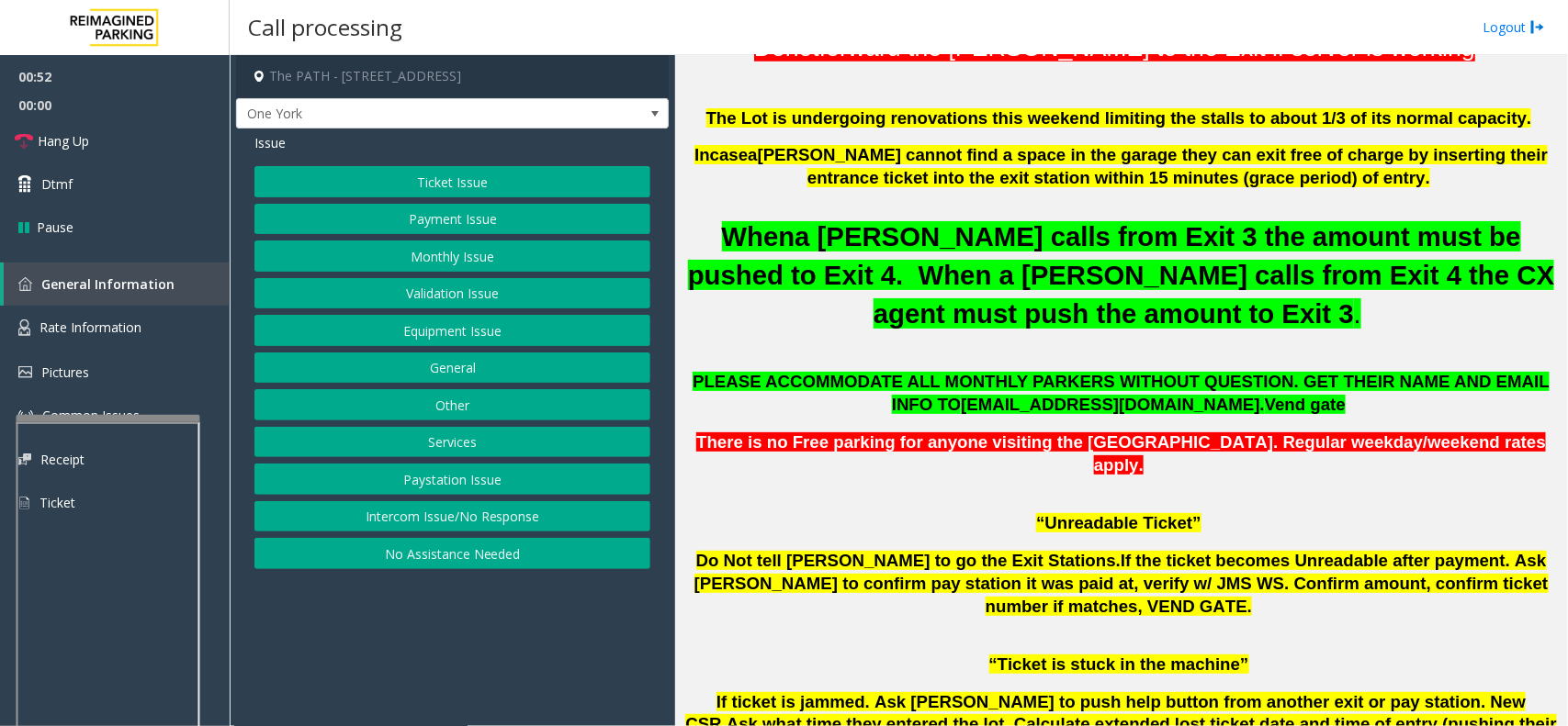
scroll to position [829, 0]
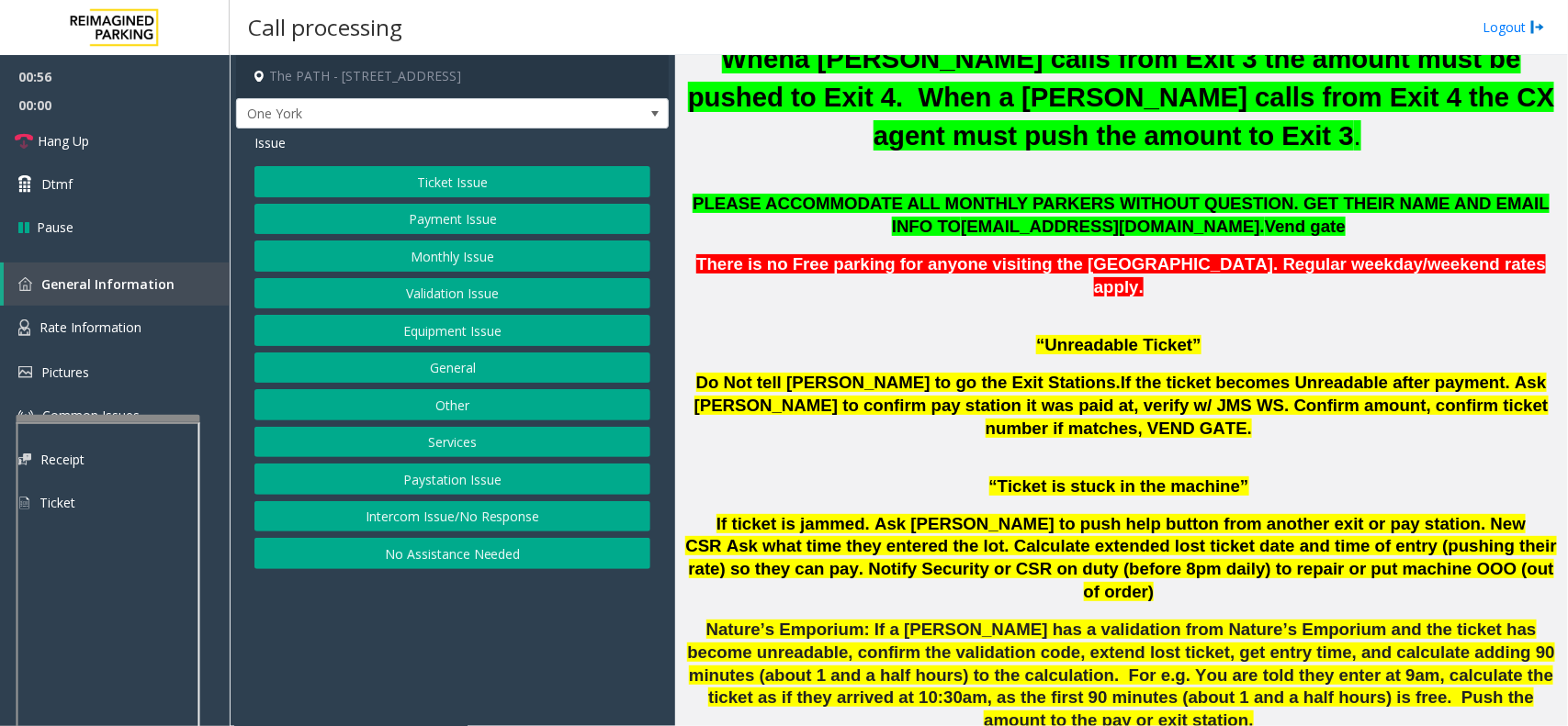
drag, startPoint x: 438, startPoint y: 69, endPoint x: 515, endPoint y: 79, distance: 77.6
click at [515, 79] on h4 "The PATH - [STREET_ADDRESS]" at bounding box center [453, 77] width 433 height 43
copy h4 "[GEOGRAPHIC_DATA], [GEOGRAPHIC_DATA]"
click at [93, 309] on link "Rate Information" at bounding box center [115, 329] width 229 height 45
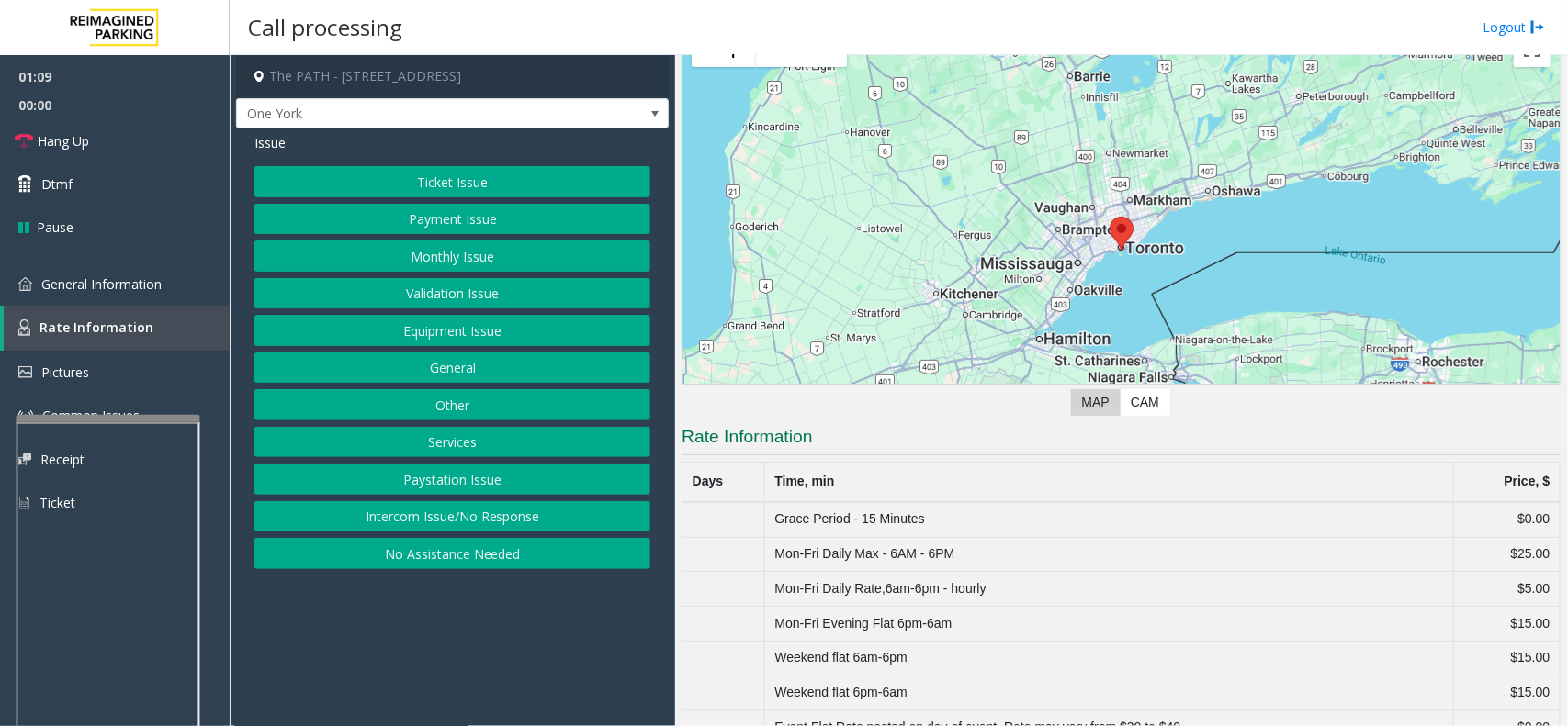
scroll to position [139, 0]
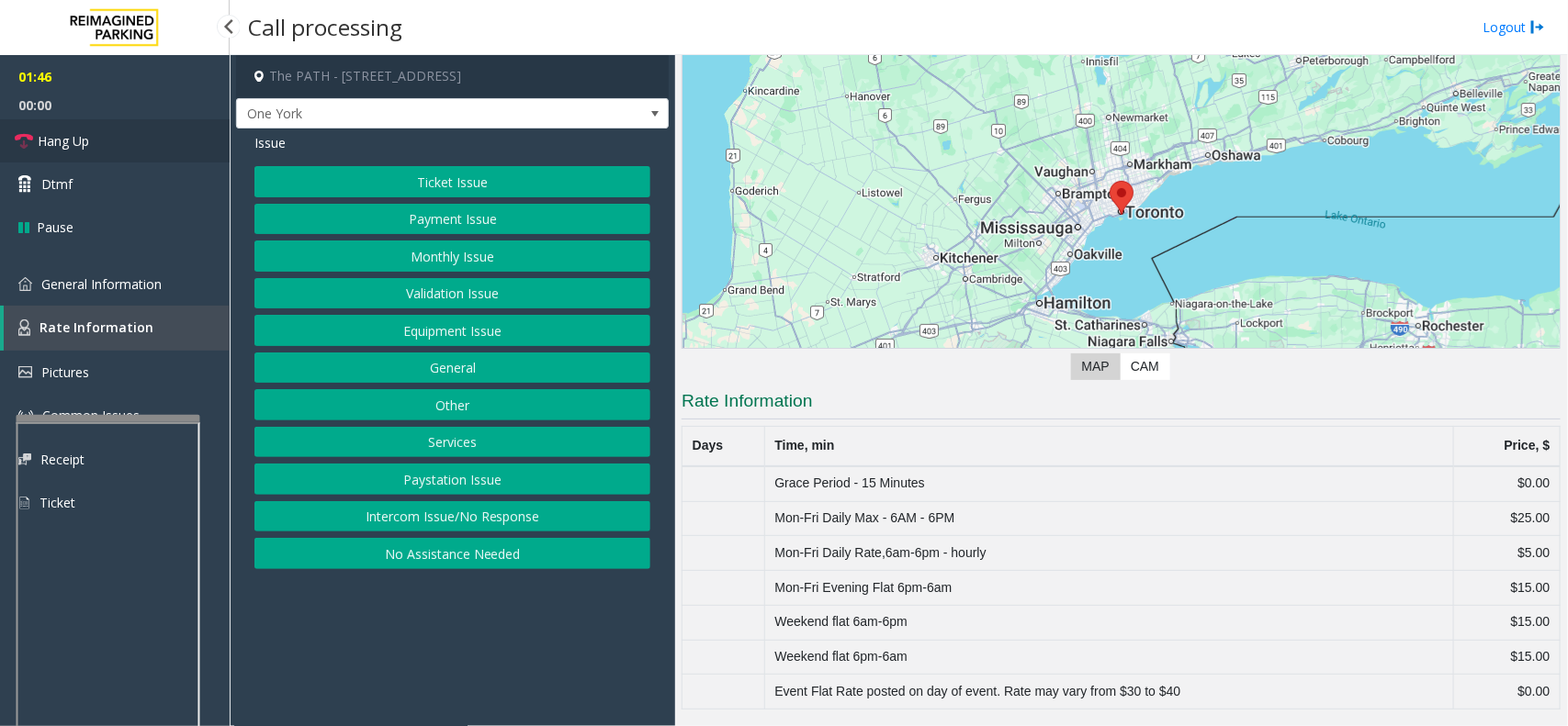
click at [62, 140] on span "Hang Up" at bounding box center [63, 141] width 51 height 20
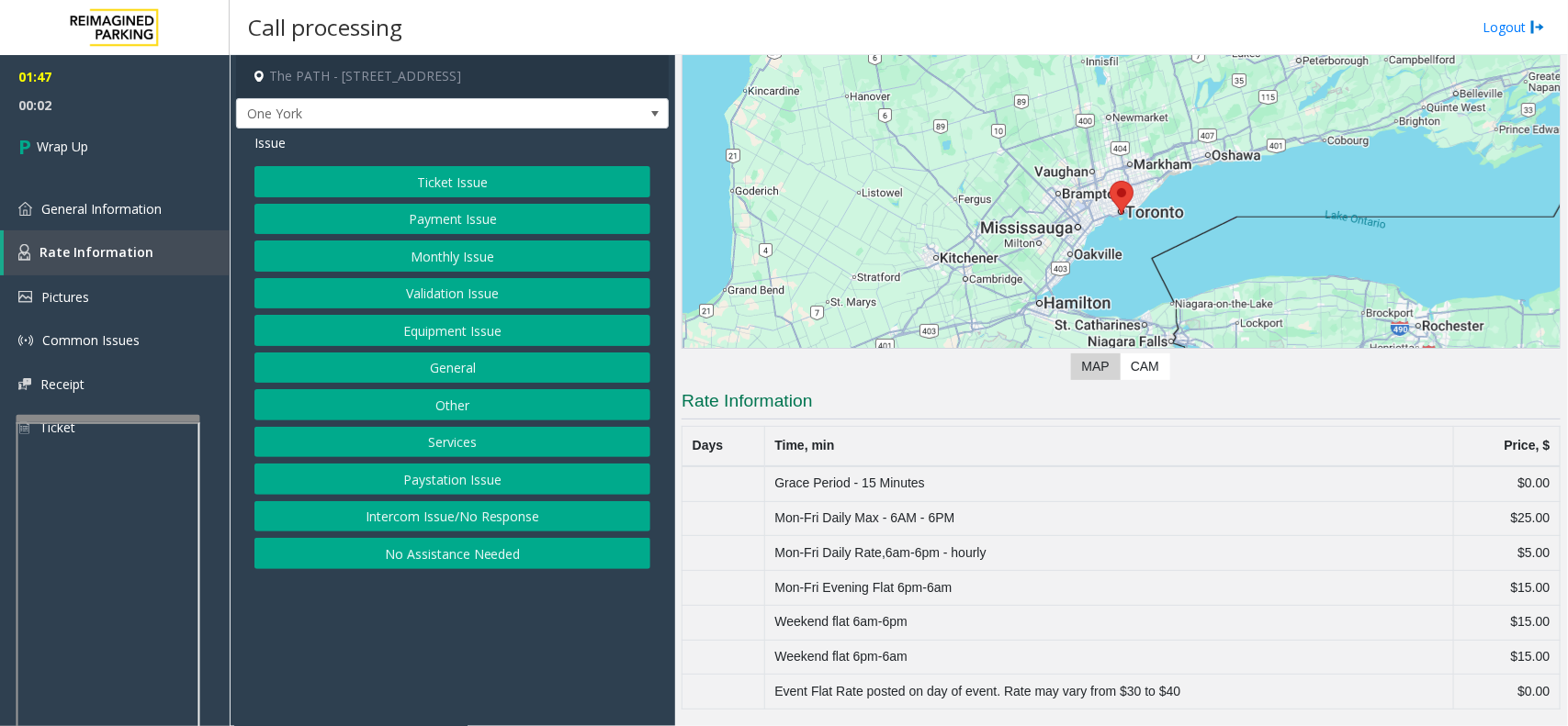
click at [476, 363] on button "General" at bounding box center [453, 368] width 396 height 32
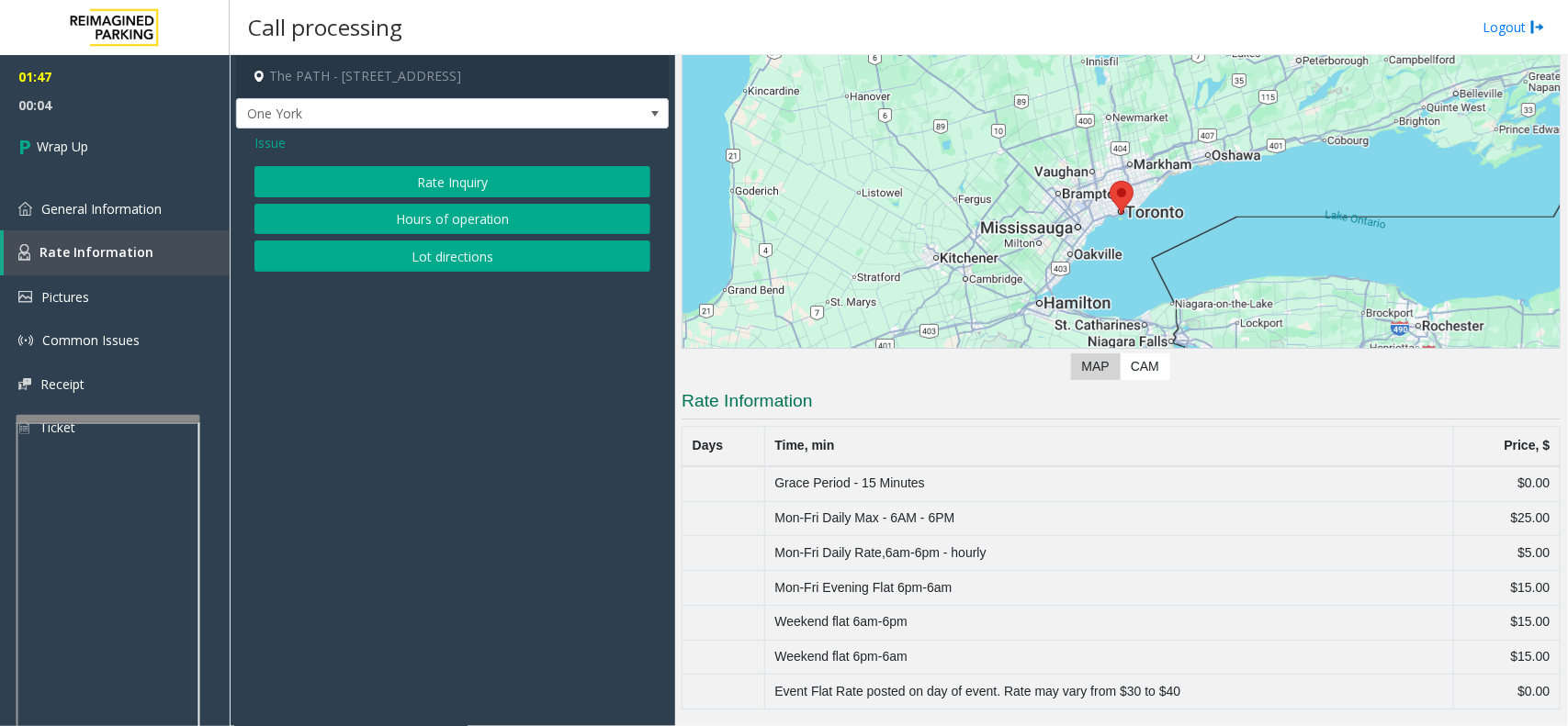
click at [471, 180] on button "Rate Inquiry" at bounding box center [453, 182] width 396 height 32
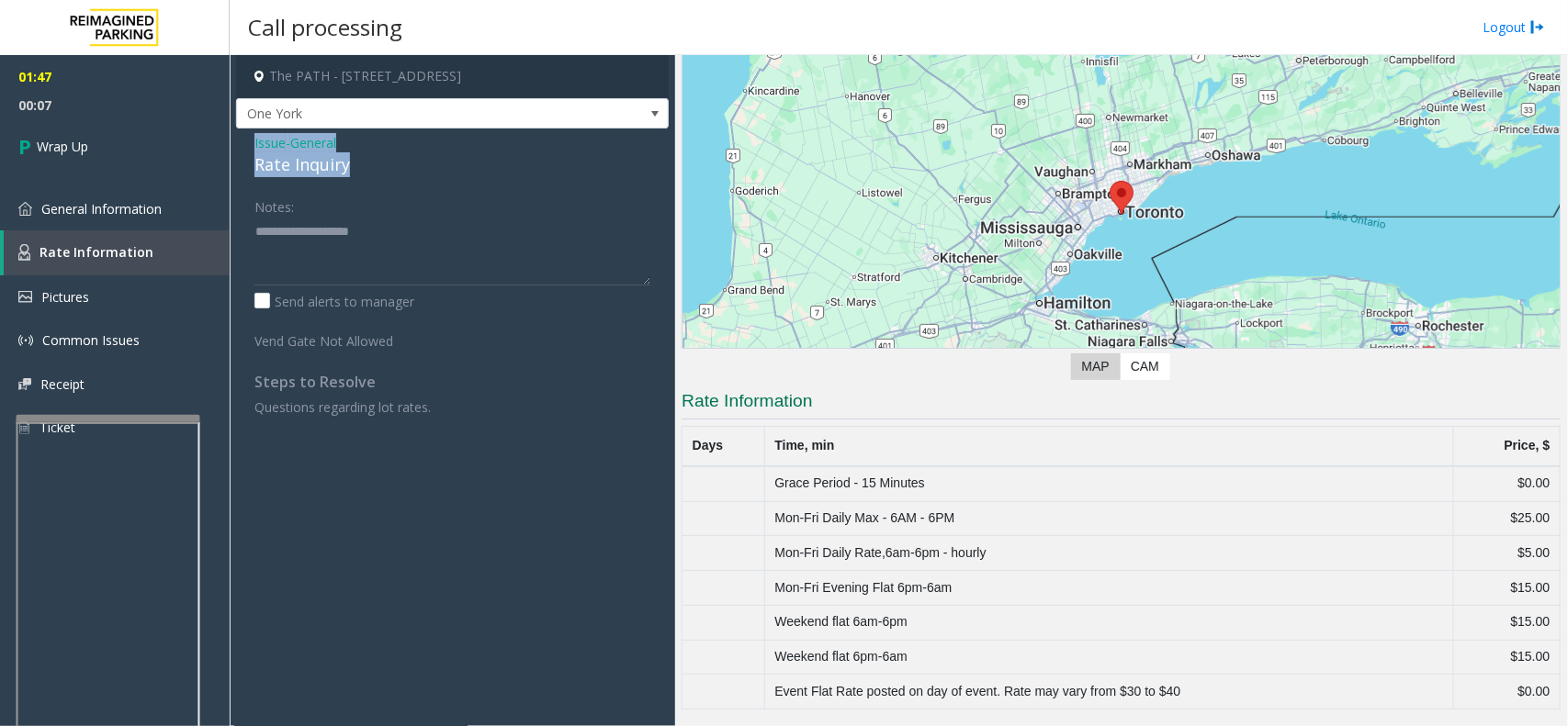
drag, startPoint x: 251, startPoint y: 138, endPoint x: 351, endPoint y: 154, distance: 101.3
click at [351, 154] on div "Issue - General Rate Inquiry Notes: Send alerts to manager Vend Gate Not Allowe…" at bounding box center [453, 282] width 433 height 307
click at [350, 249] on textarea at bounding box center [453, 251] width 396 height 69
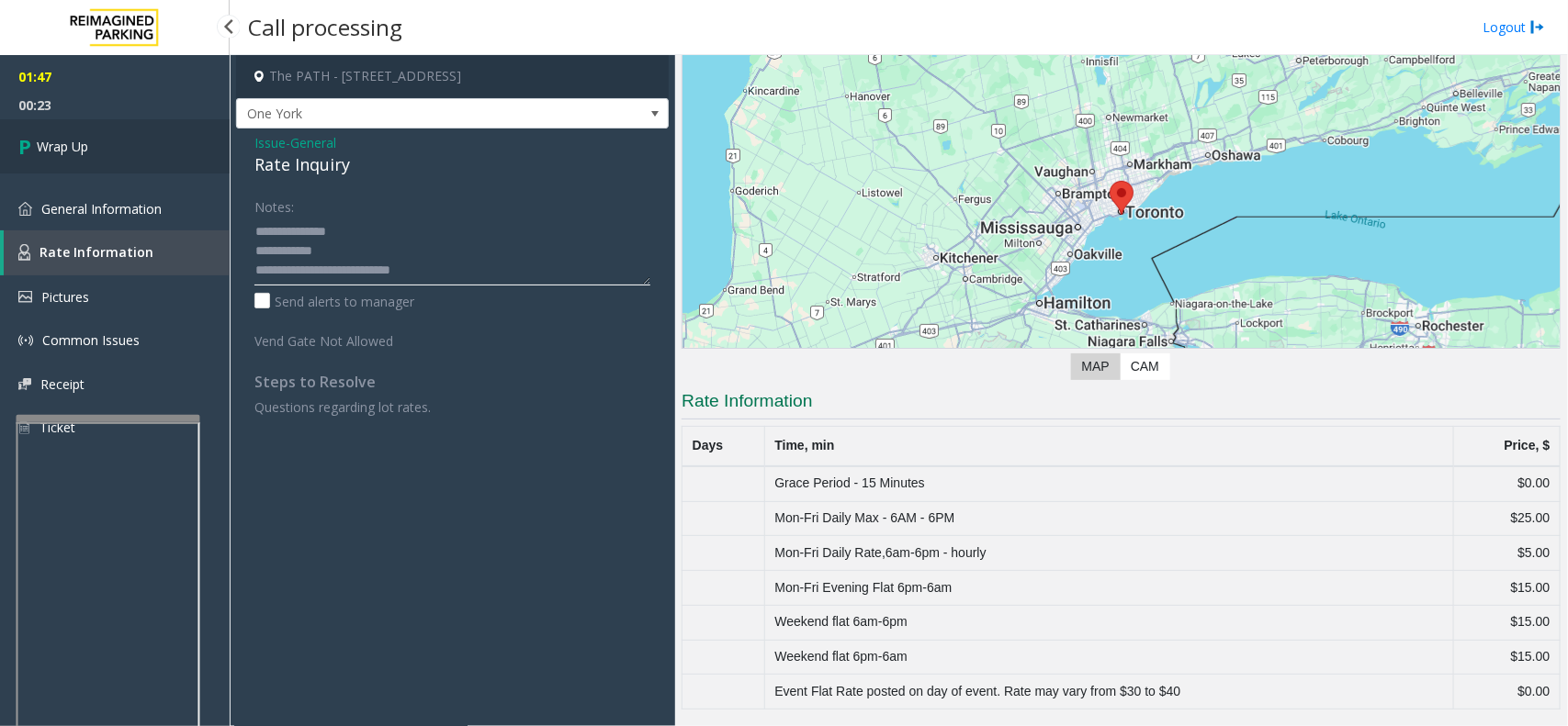
type textarea "**********"
click at [98, 149] on link "Wrap Up" at bounding box center [115, 146] width 229 height 54
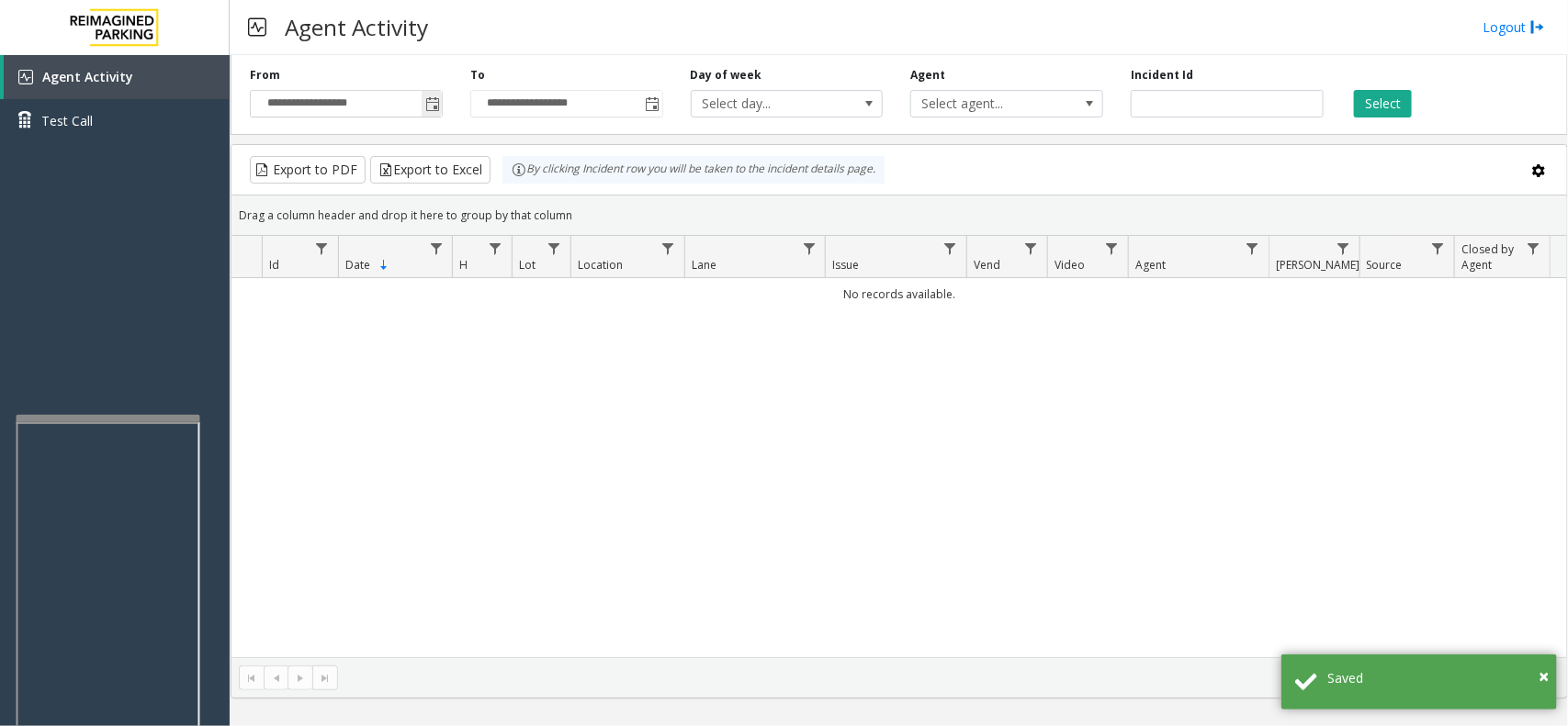
click at [425, 102] on span "Toggle popup" at bounding box center [432, 105] width 15 height 15
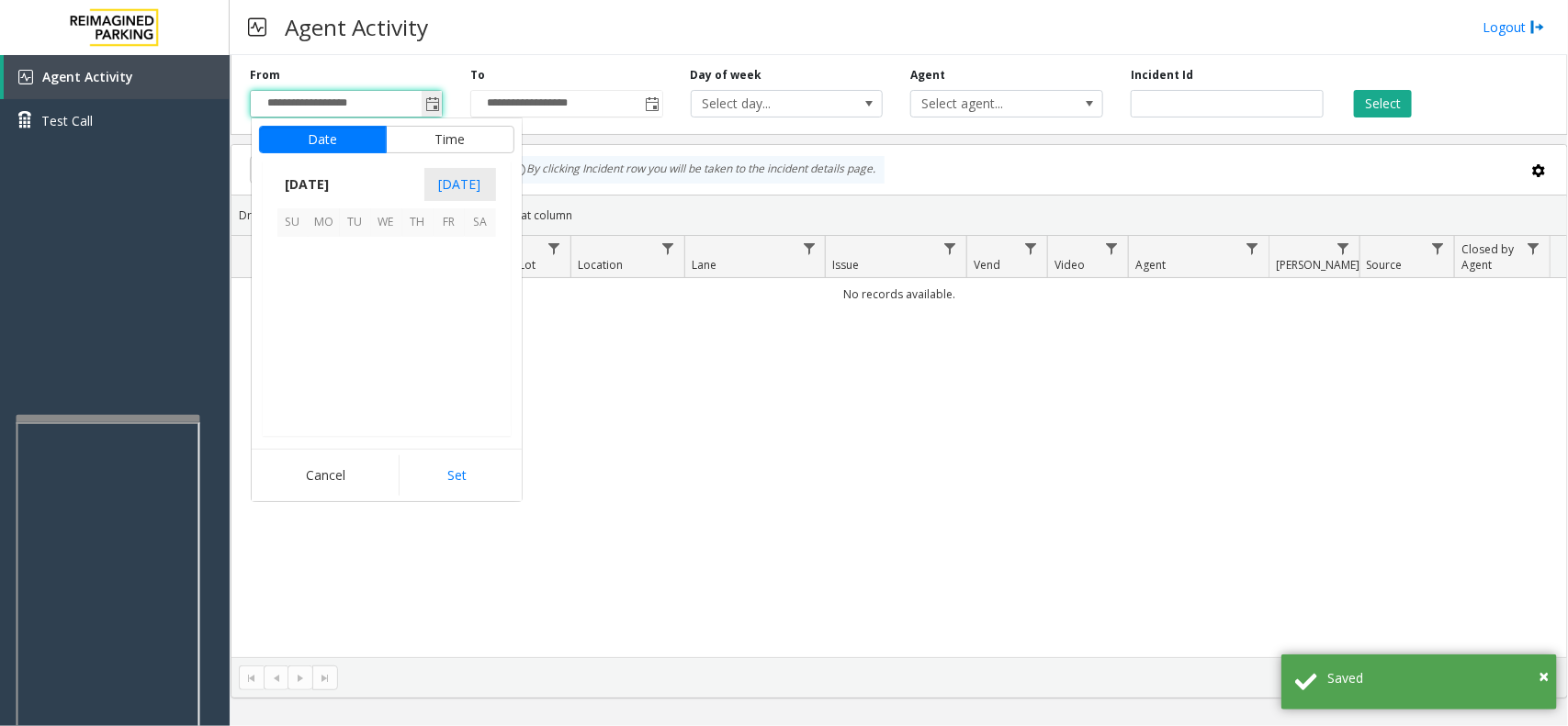
scroll to position [329207, 0]
click at [341, 312] on span "12" at bounding box center [356, 316] width 32 height 32
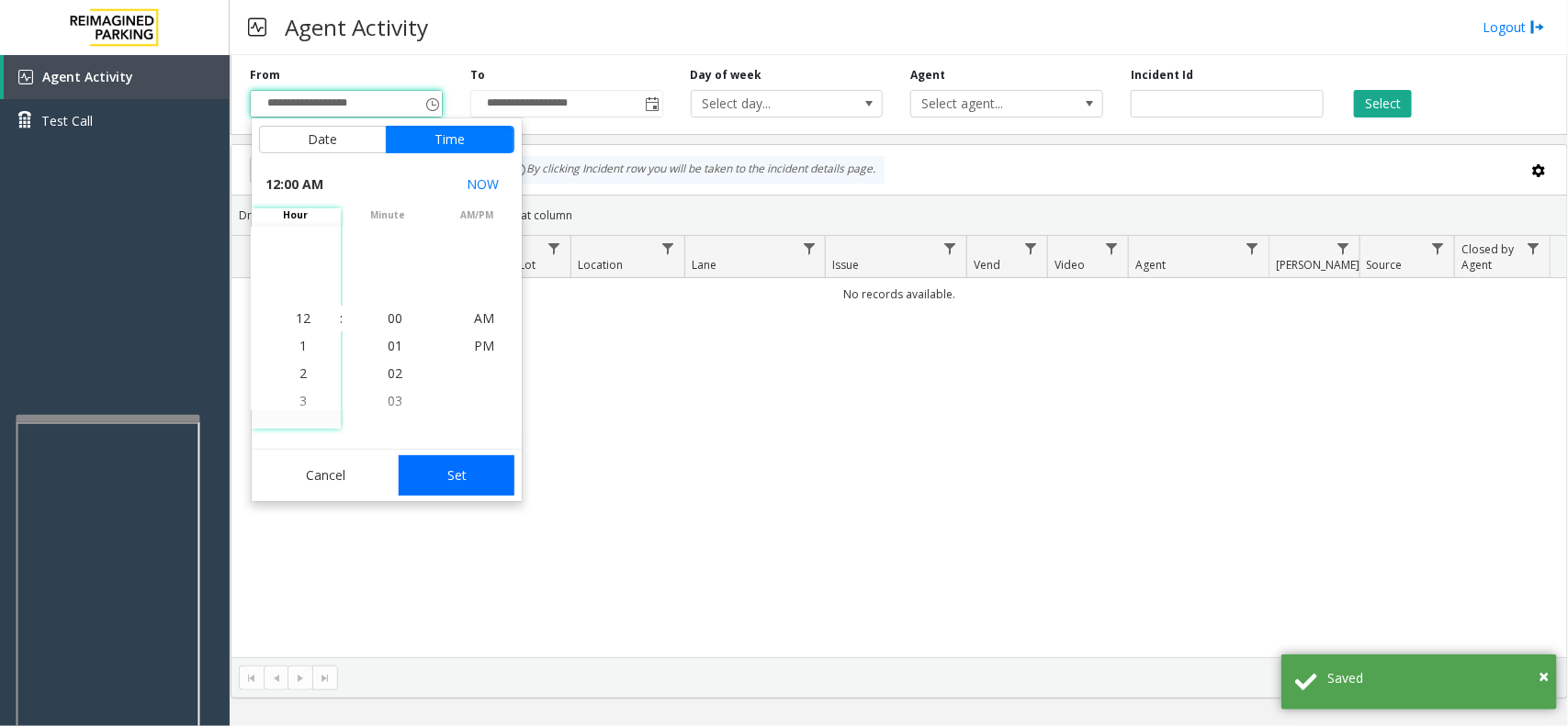
click at [452, 474] on button "Set" at bounding box center [455, 475] width 116 height 40
type input "**********"
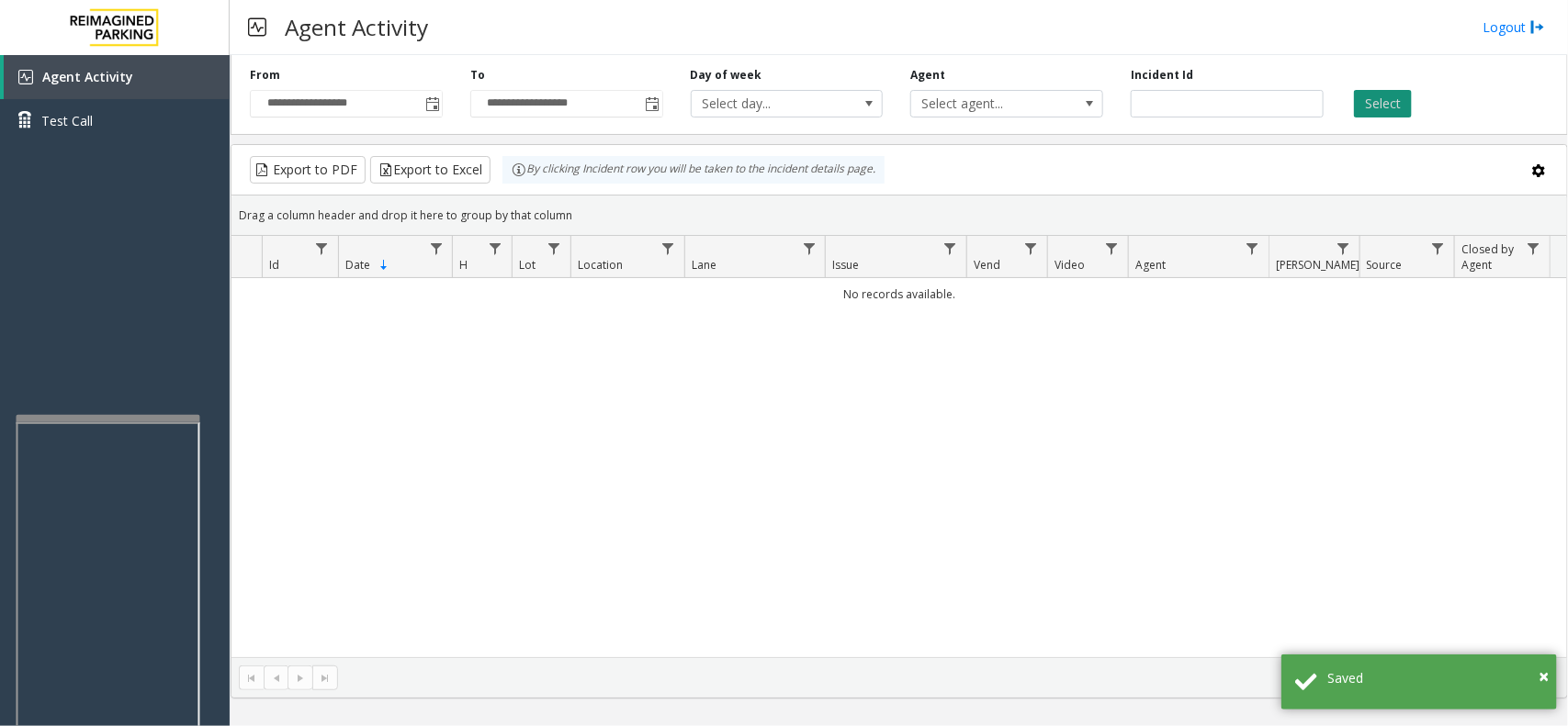
click at [1392, 108] on button "Select" at bounding box center [1382, 104] width 58 height 28
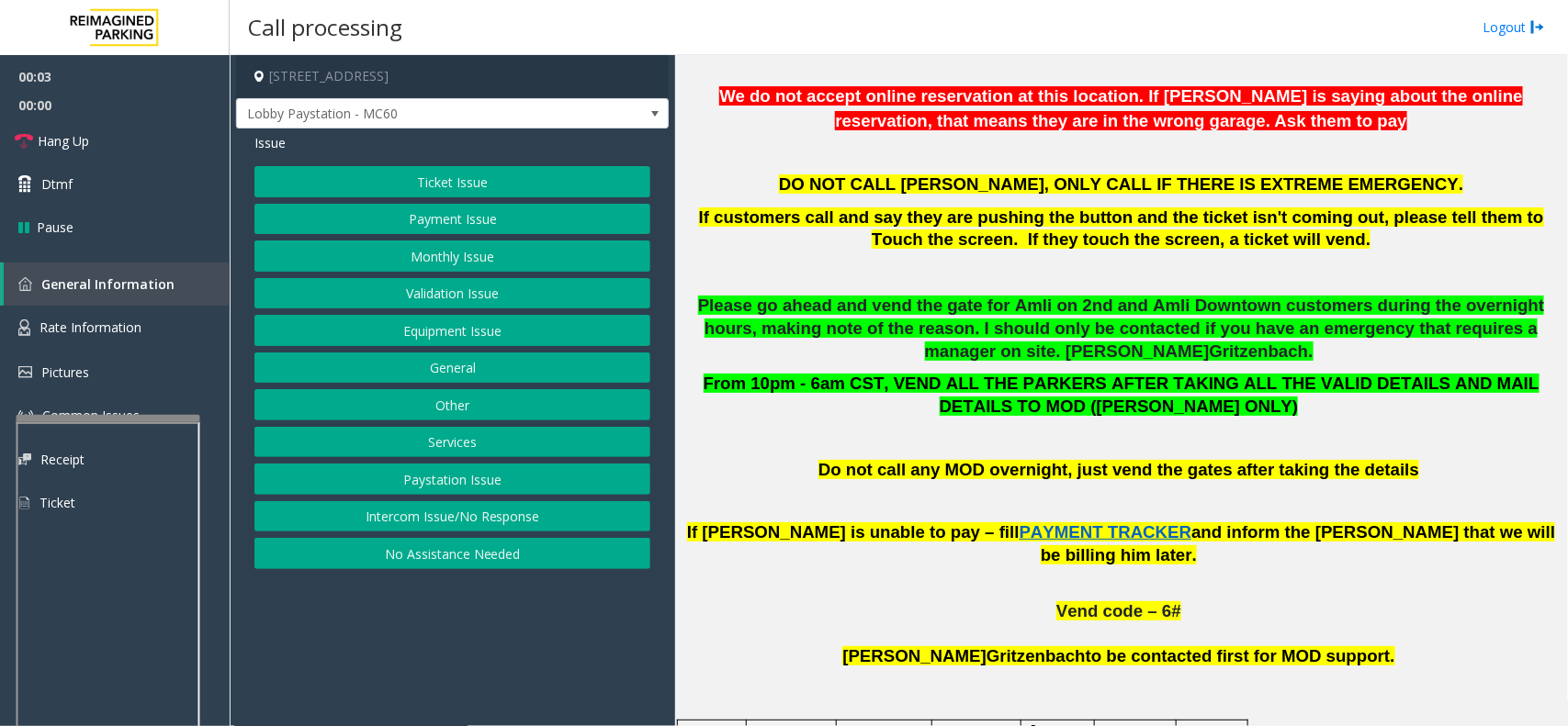
scroll to position [803, 0]
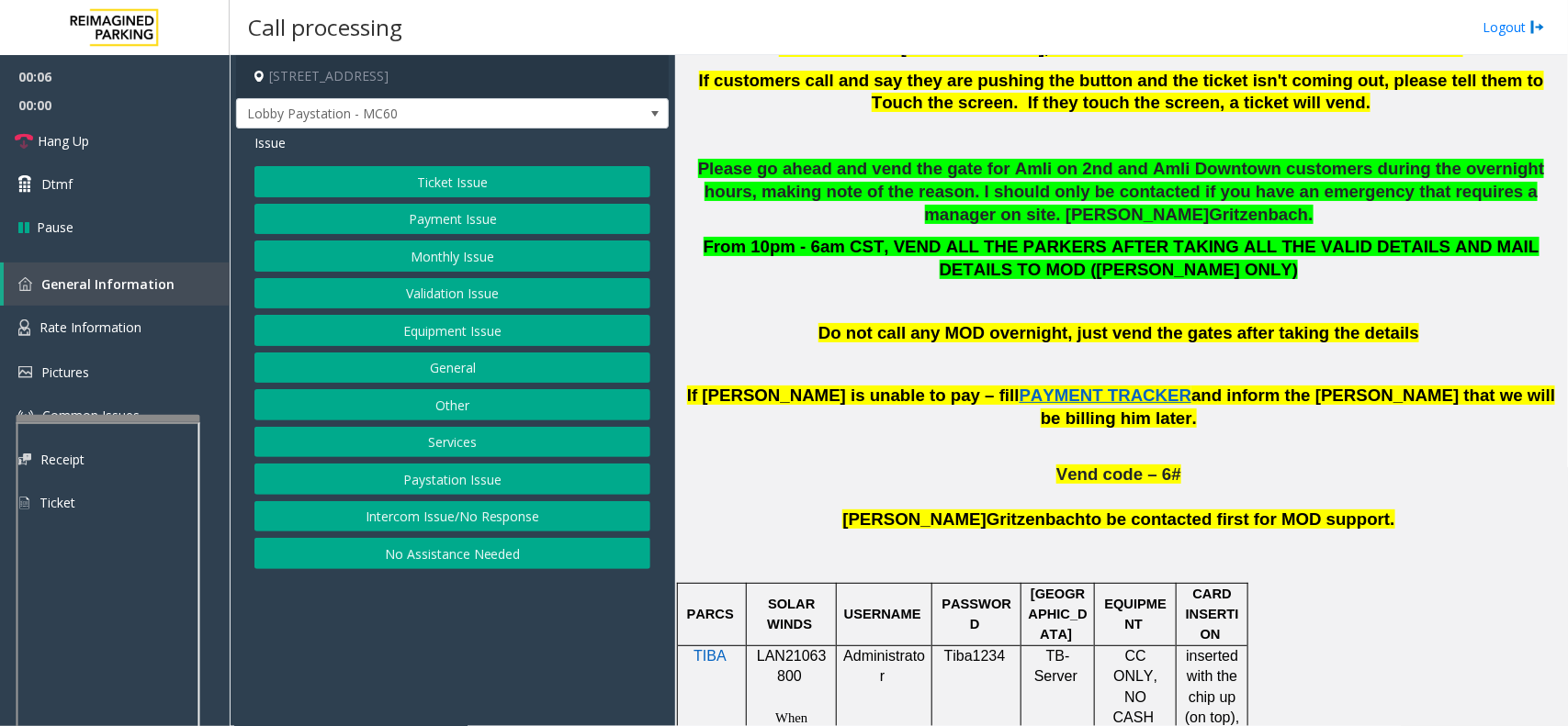
click at [782, 648] on span "LAN21063800" at bounding box center [791, 666] width 70 height 36
click at [783, 648] on span "LAN21063800" at bounding box center [791, 666] width 70 height 36
click at [469, 516] on button "Intercom Issue/No Response" at bounding box center [453, 518] width 396 height 32
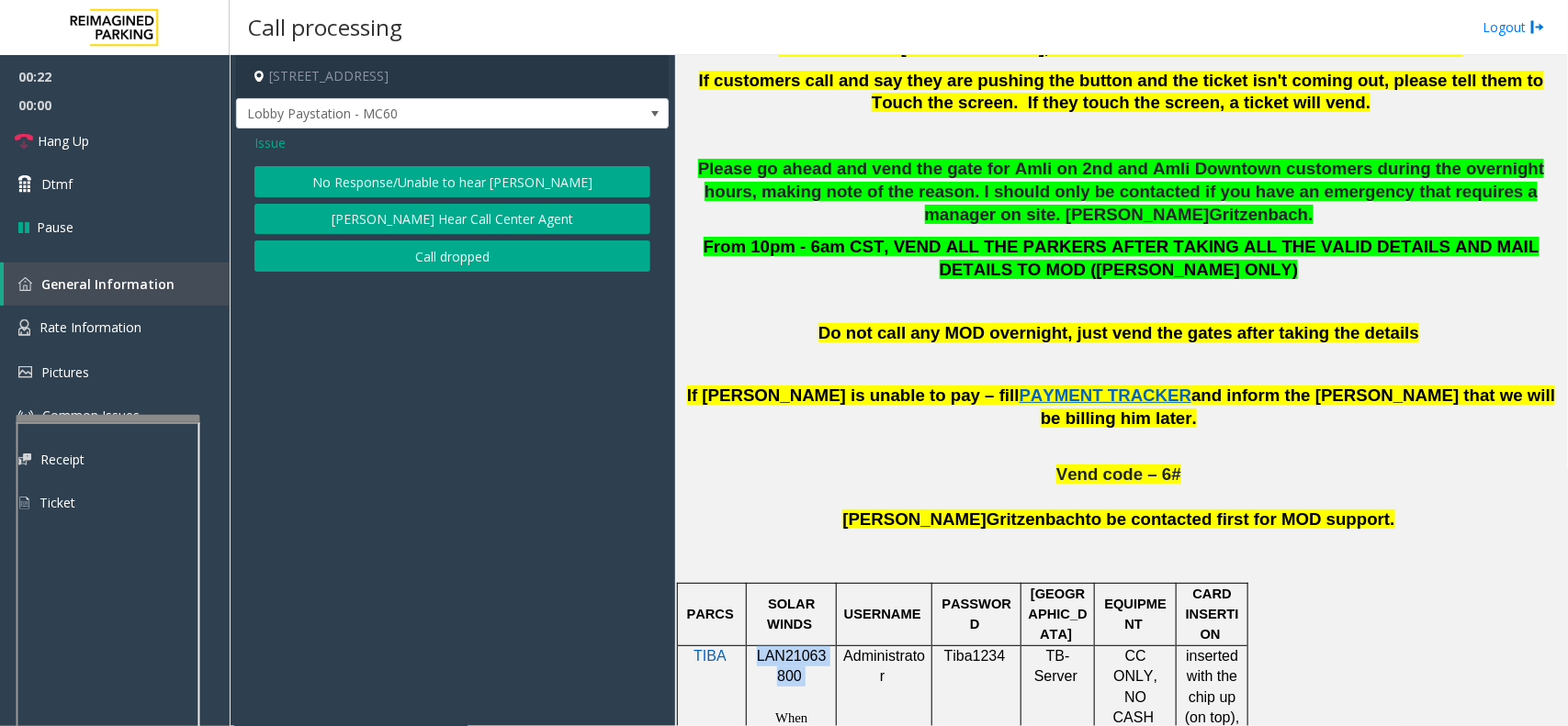
click at [465, 176] on button "No Response/Unable to hear [PERSON_NAME]" at bounding box center [453, 182] width 396 height 32
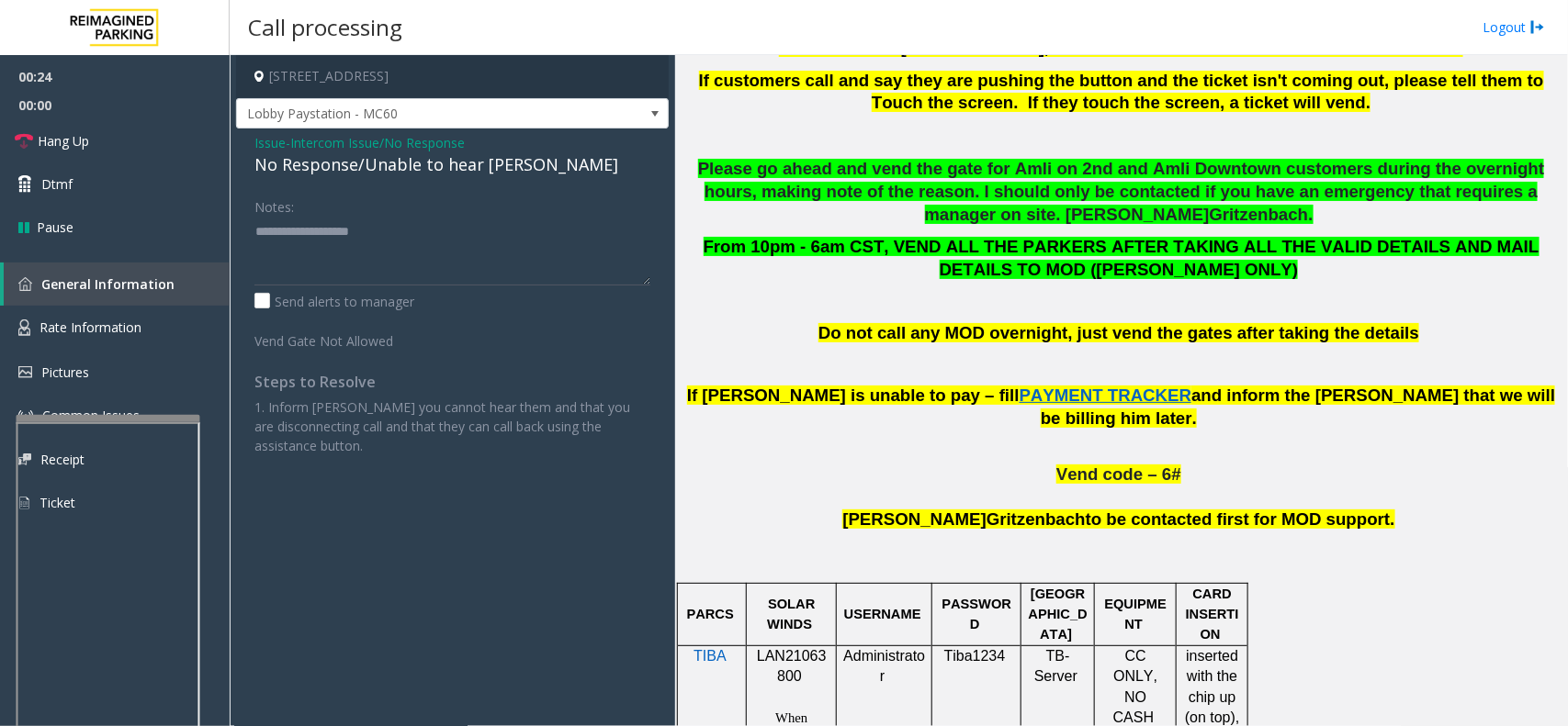
click at [411, 158] on div "No Response/Unable to hear [PERSON_NAME]" at bounding box center [453, 164] width 396 height 25
type textarea "**********"
click at [140, 157] on link "Hang Up" at bounding box center [115, 141] width 229 height 43
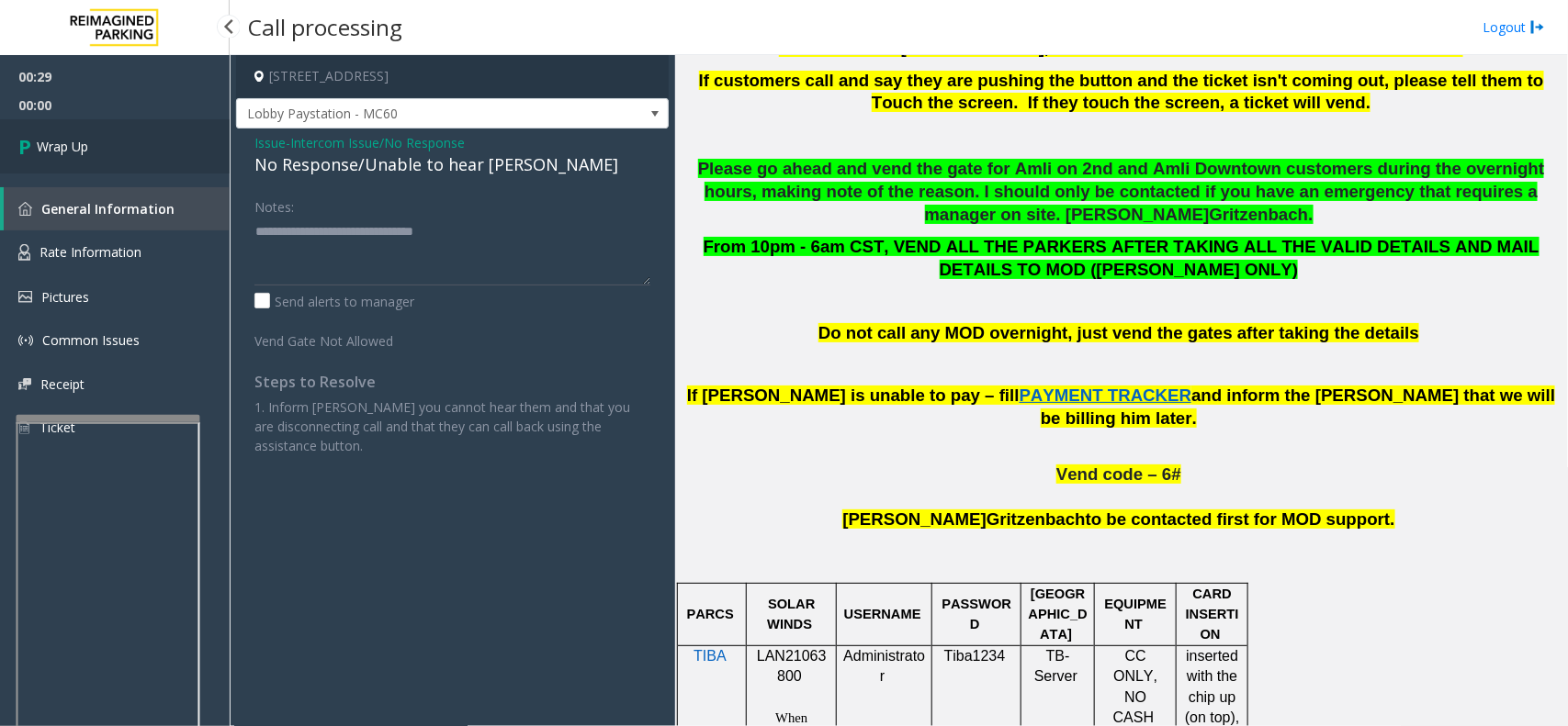
click at [140, 156] on link "Wrap Up" at bounding box center [115, 146] width 229 height 54
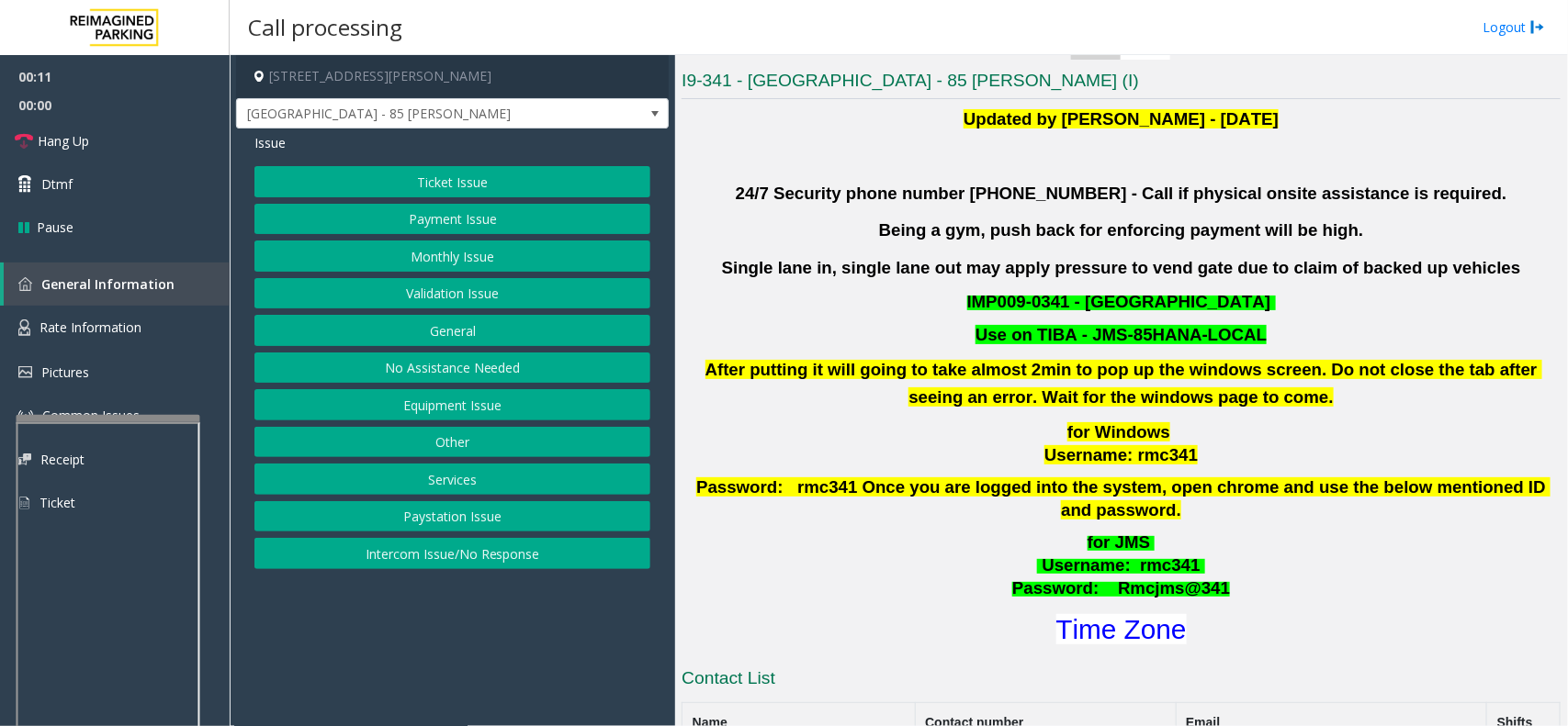
scroll to position [574, 0]
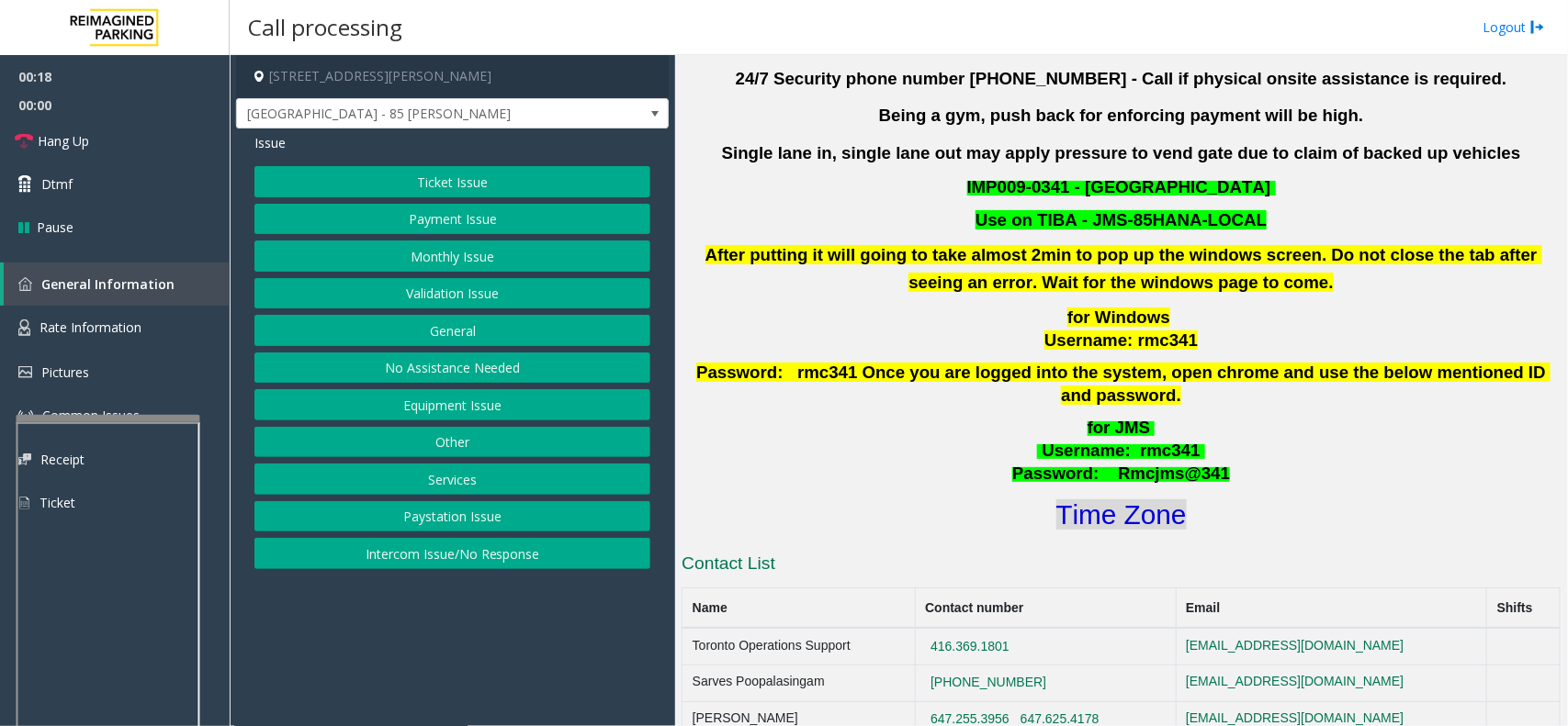
click at [1127, 500] on font "Time Zone" at bounding box center [1121, 515] width 130 height 31
click at [442, 298] on button "Validation Issue" at bounding box center [453, 294] width 396 height 32
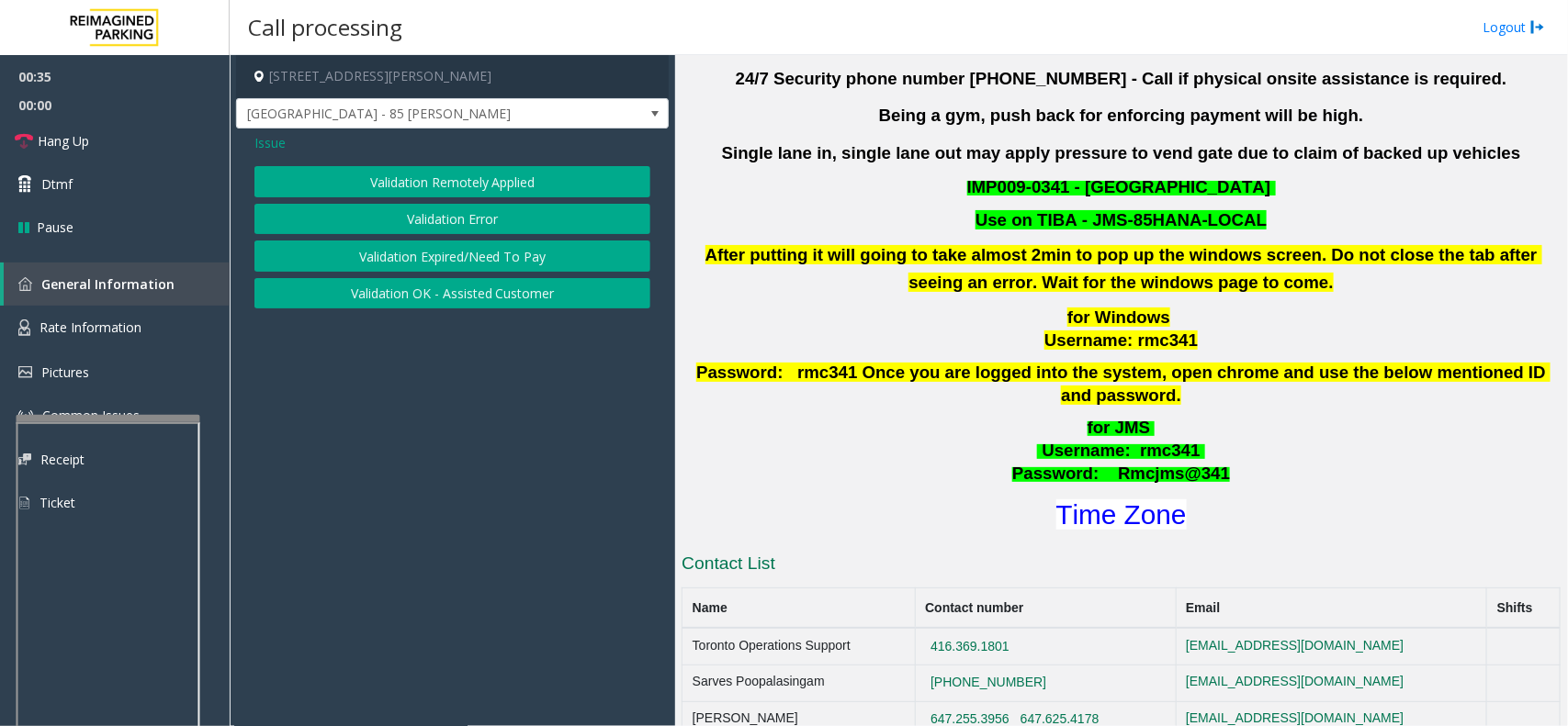
click at [465, 221] on button "Validation Error" at bounding box center [453, 219] width 396 height 32
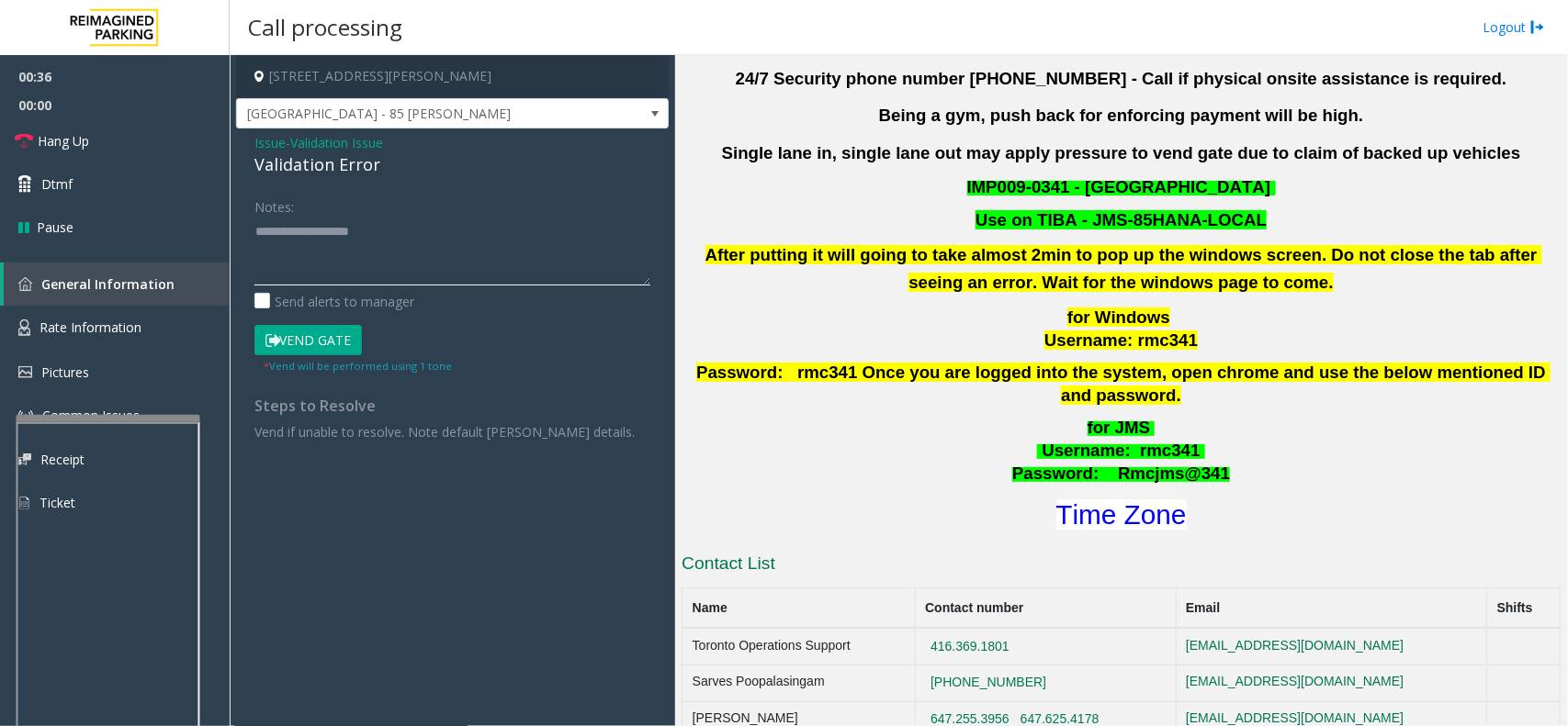
click at [299, 242] on textarea at bounding box center [453, 251] width 396 height 69
click at [304, 271] on textarea at bounding box center [453, 251] width 396 height 69
click at [300, 345] on button "Vend Gate" at bounding box center [308, 341] width 108 height 32
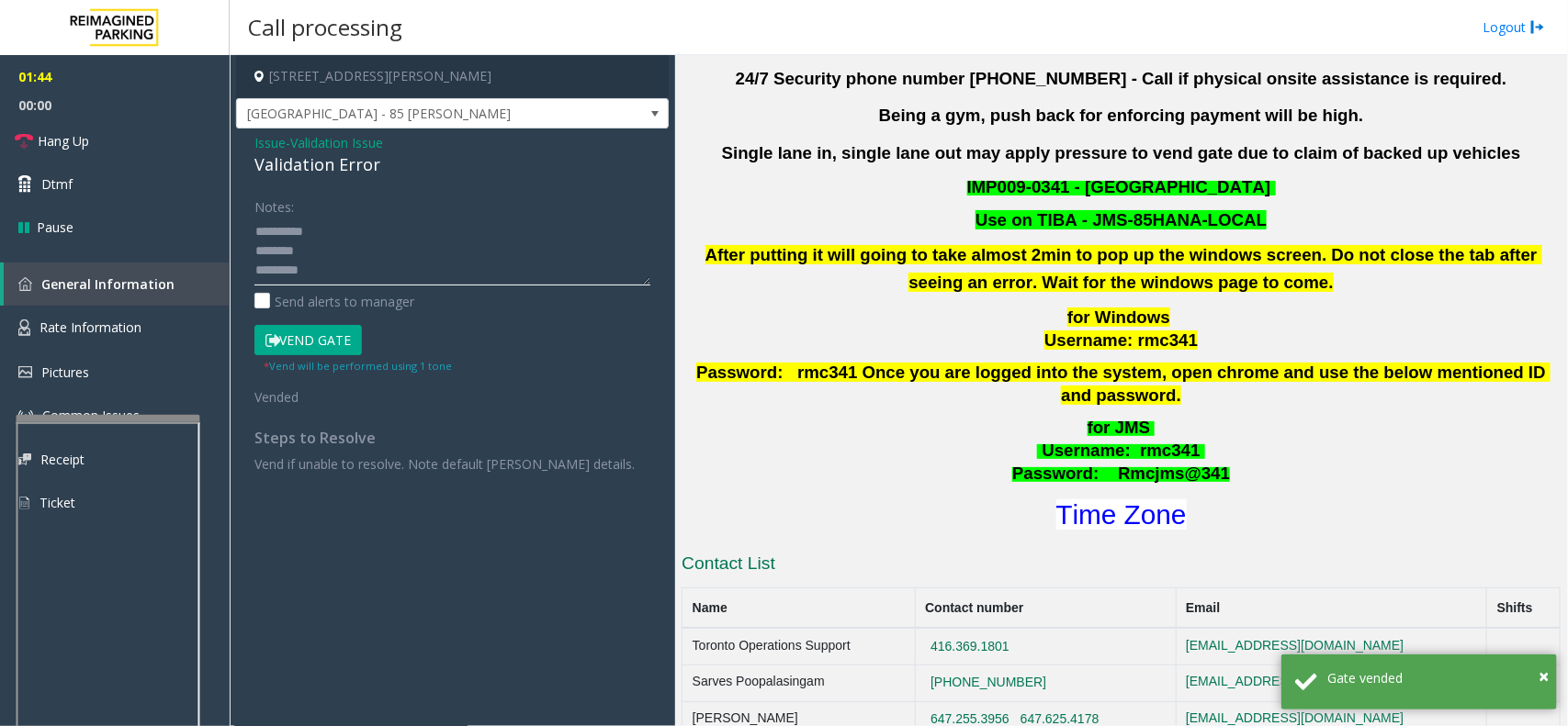
click at [255, 231] on textarea at bounding box center [453, 251] width 396 height 69
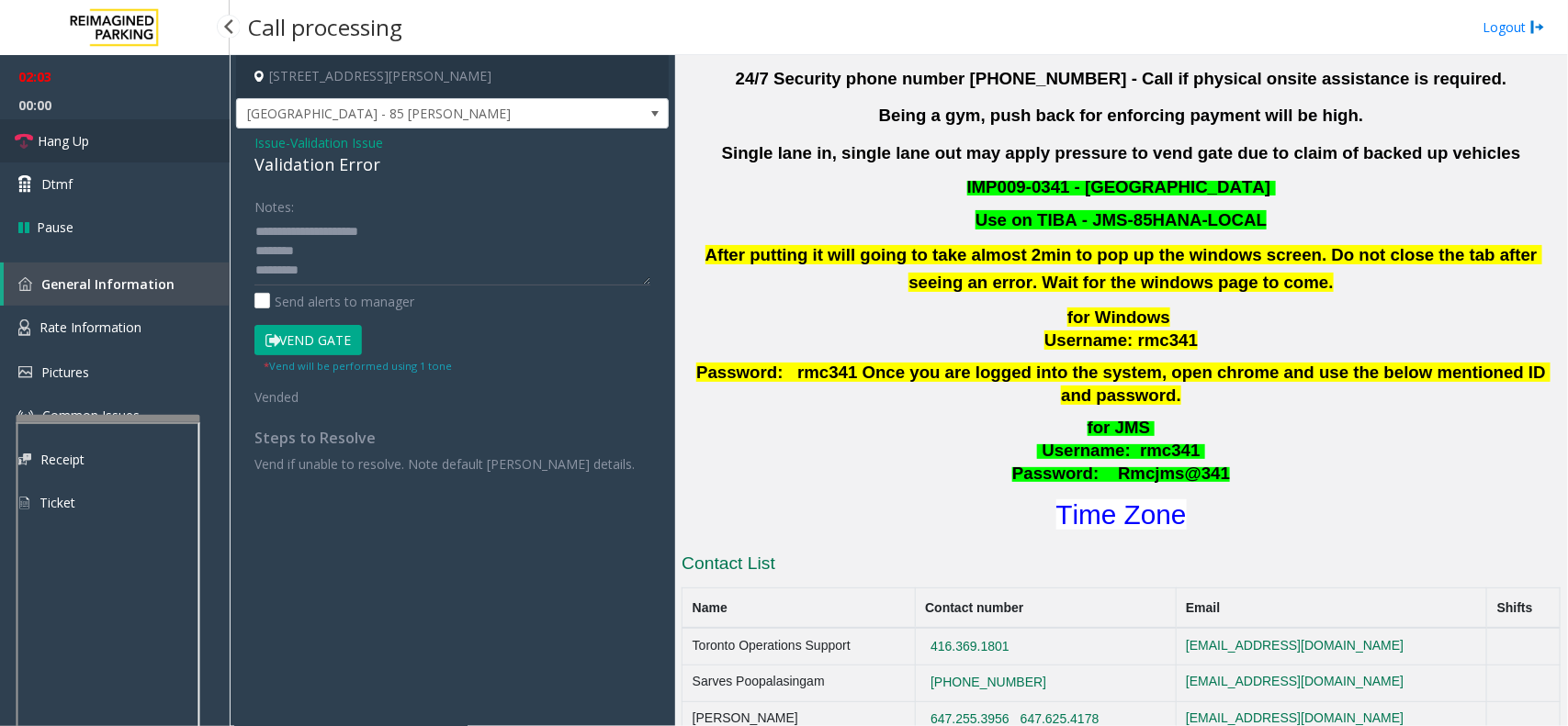
click at [60, 140] on span "Hang Up" at bounding box center [63, 141] width 51 height 20
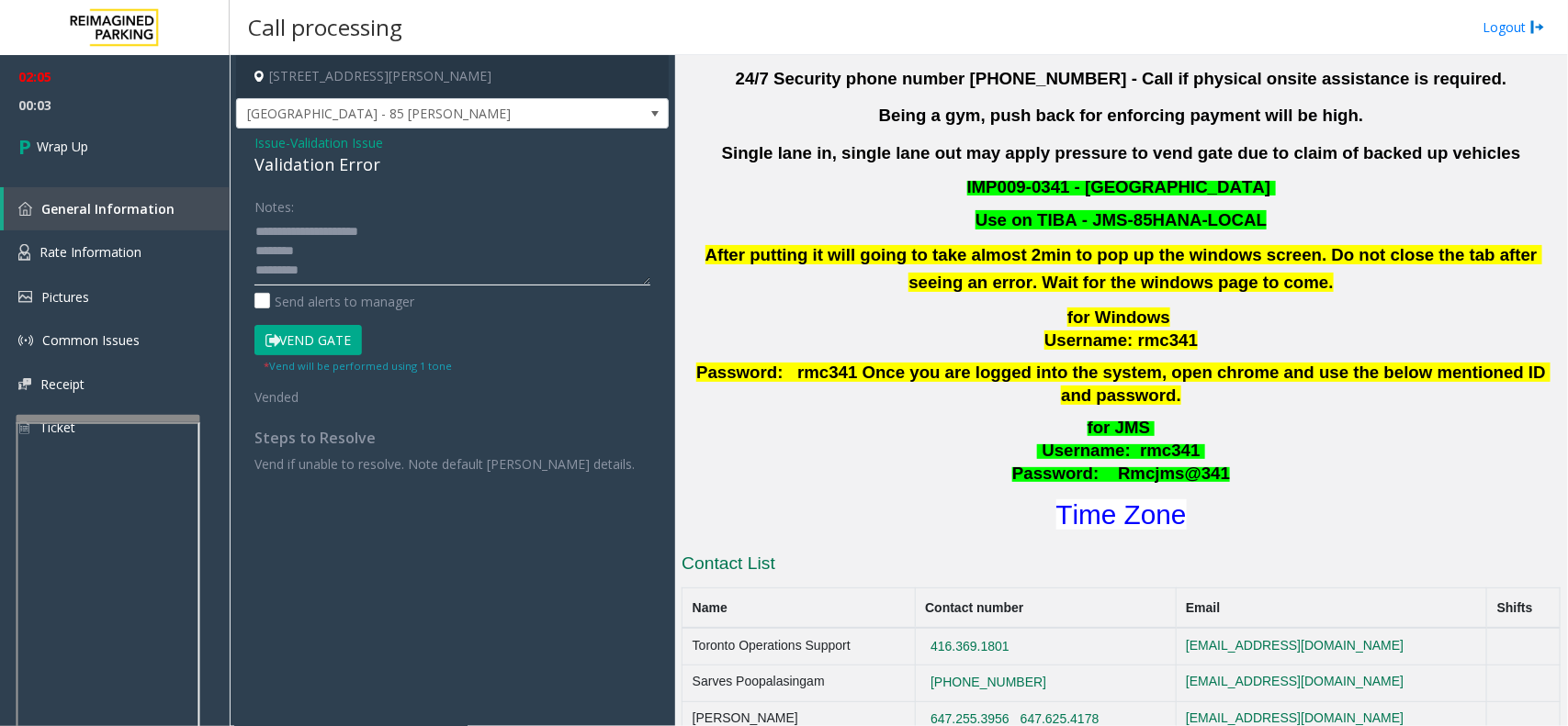
click at [326, 232] on textarea at bounding box center [453, 251] width 396 height 69
drag, startPoint x: 263, startPoint y: 272, endPoint x: 276, endPoint y: 276, distance: 13.6
click at [263, 272] on textarea at bounding box center [453, 251] width 396 height 69
type textarea "**********"
click at [53, 150] on span "Wrap Up" at bounding box center [62, 147] width 51 height 20
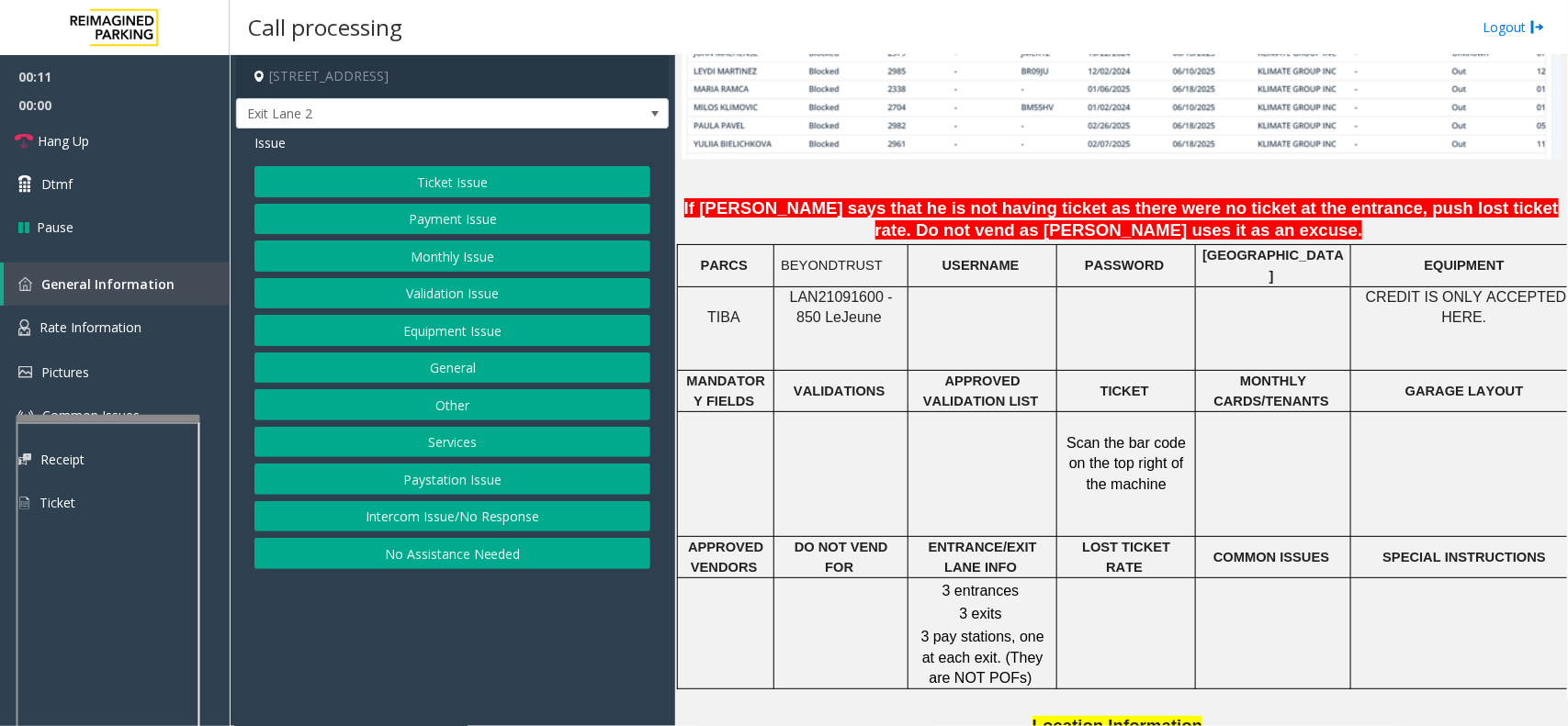
scroll to position [1492, 0]
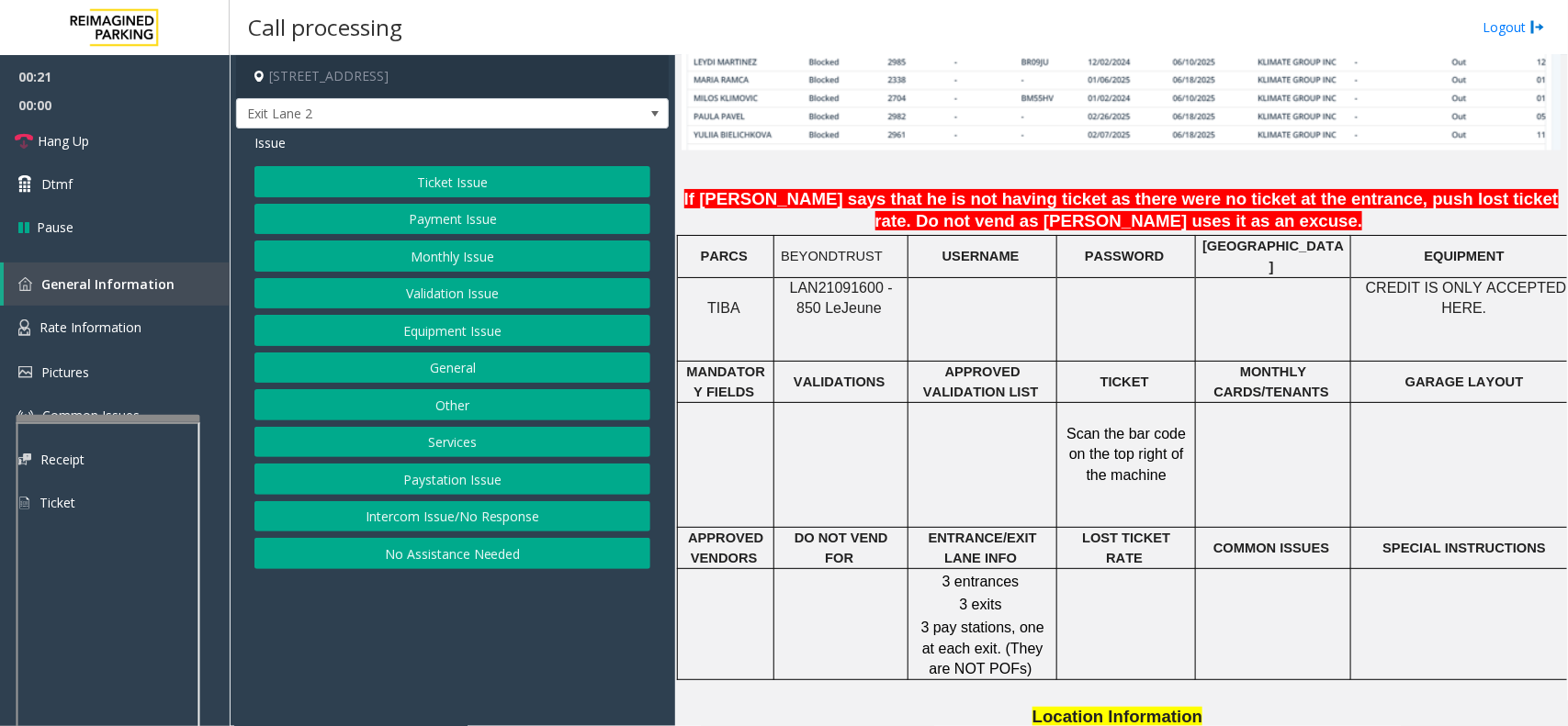
click at [851, 282] on span "LAN21091600 - 850 Le" at bounding box center [842, 298] width 103 height 36
click at [851, 281] on span "LAN21091600 - 850 Le" at bounding box center [842, 298] width 103 height 36
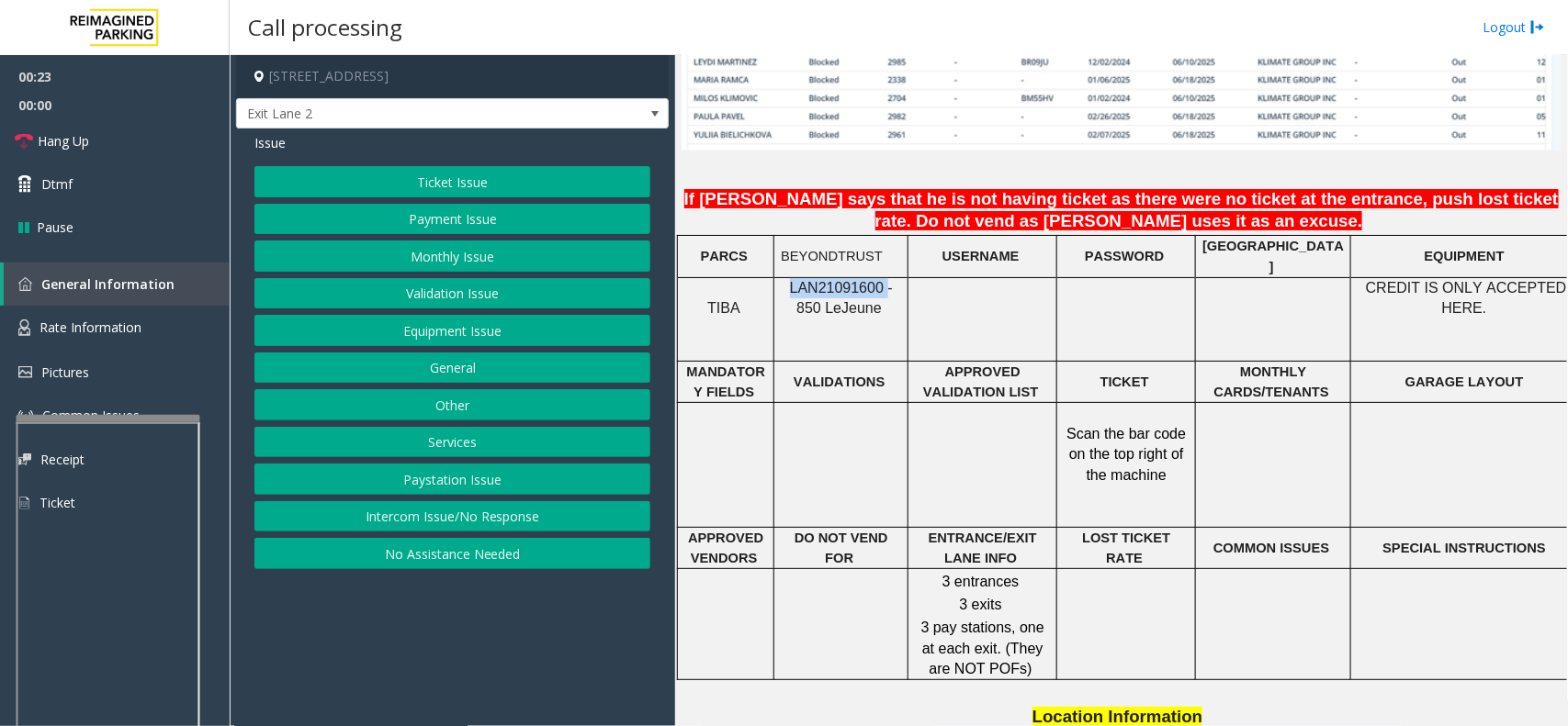
click at [851, 281] on span "LAN21091600 - 850 Le" at bounding box center [842, 298] width 103 height 36
click at [451, 290] on button "Validation Issue" at bounding box center [453, 294] width 396 height 32
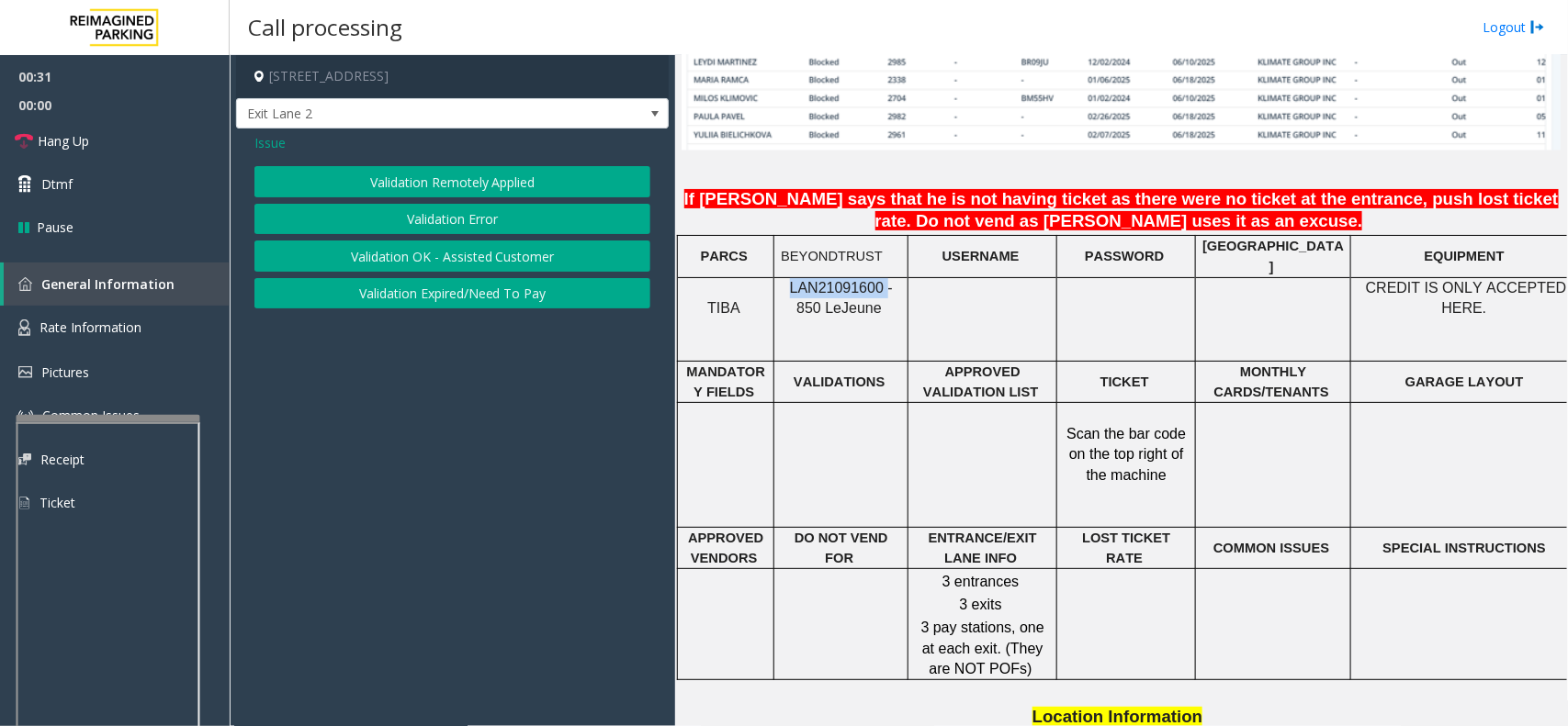
click at [461, 215] on button "Validation Error" at bounding box center [453, 219] width 396 height 32
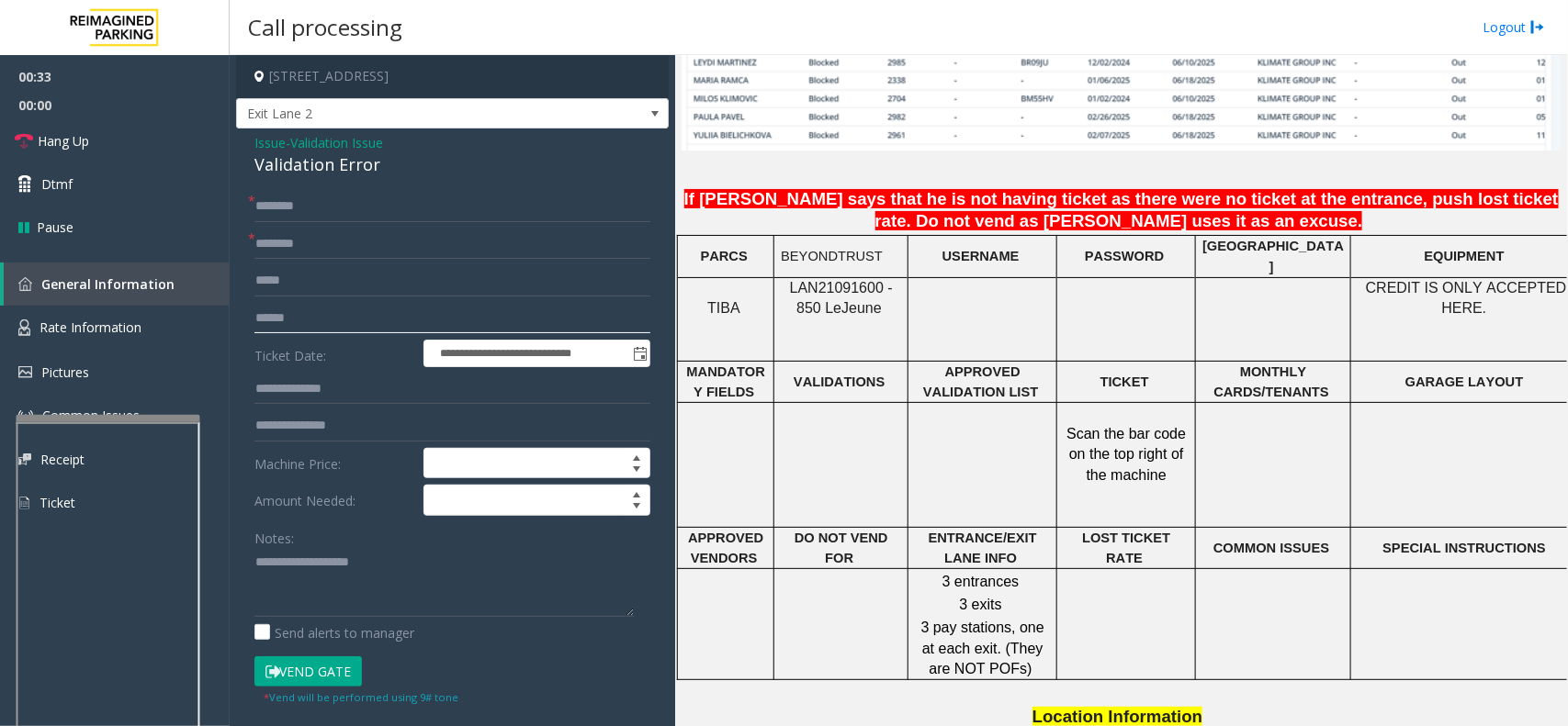
click at [287, 317] on input "text" at bounding box center [453, 319] width 396 height 32
type input "*******"
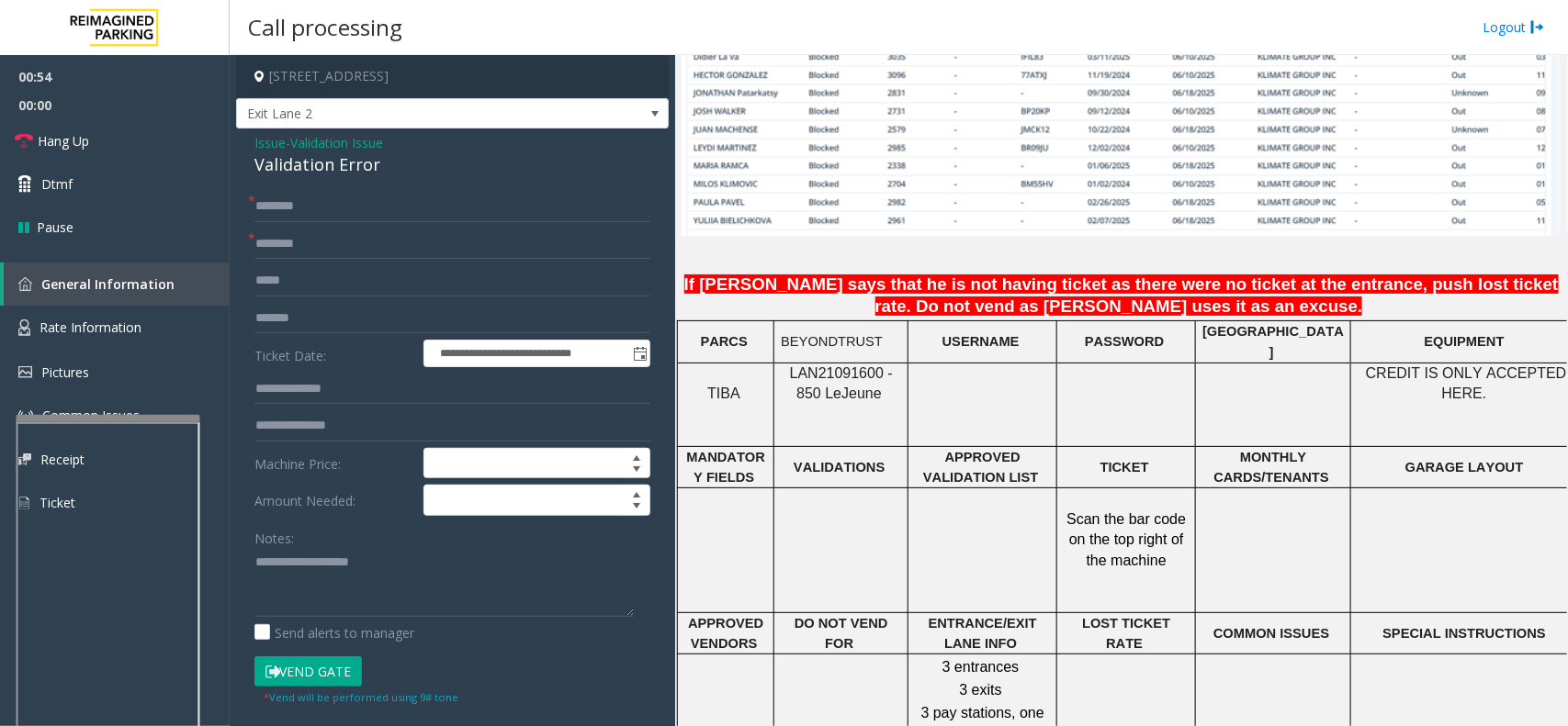
scroll to position [1262, 0]
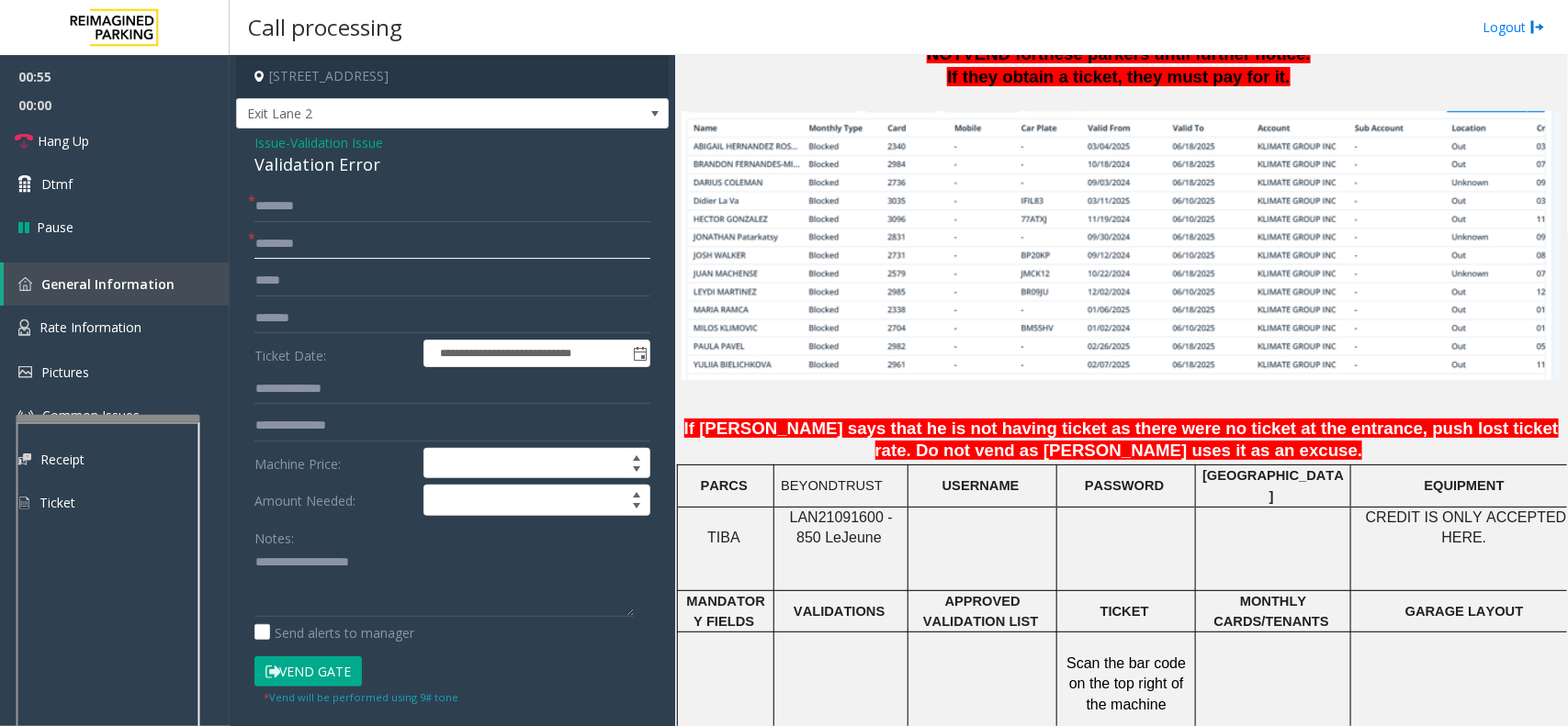
click at [298, 251] on input "text" at bounding box center [453, 244] width 396 height 32
type input "**********"
click at [328, 391] on input "text" at bounding box center [453, 389] width 396 height 32
click at [319, 393] on input "text" at bounding box center [453, 389] width 396 height 32
click at [287, 386] on input "*****" at bounding box center [453, 389] width 396 height 32
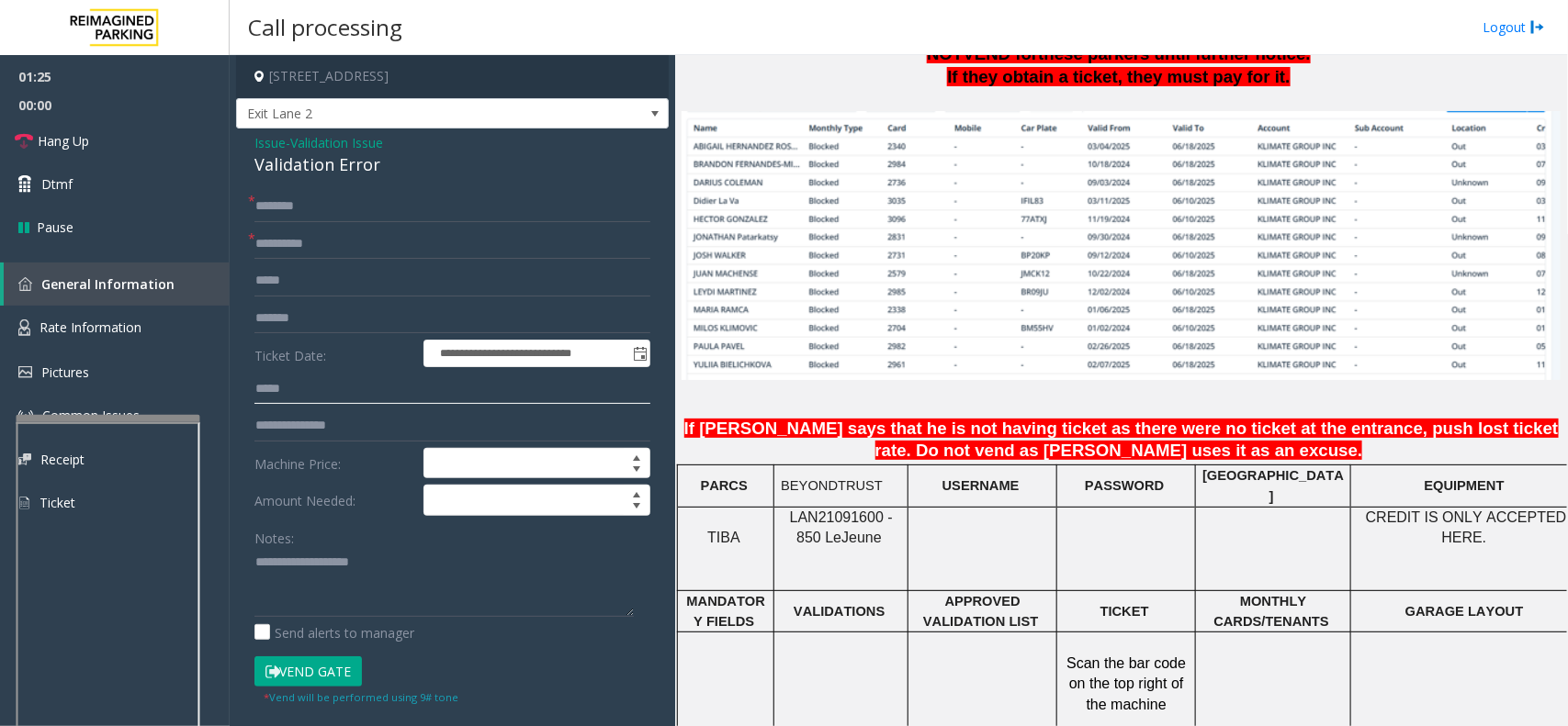
type input "*****"
click at [307, 209] on input "text" at bounding box center [453, 206] width 396 height 32
click at [341, 208] on input "text" at bounding box center [453, 206] width 396 height 32
type input "********"
click at [313, 673] on button "Vend Gate" at bounding box center [308, 673] width 108 height 32
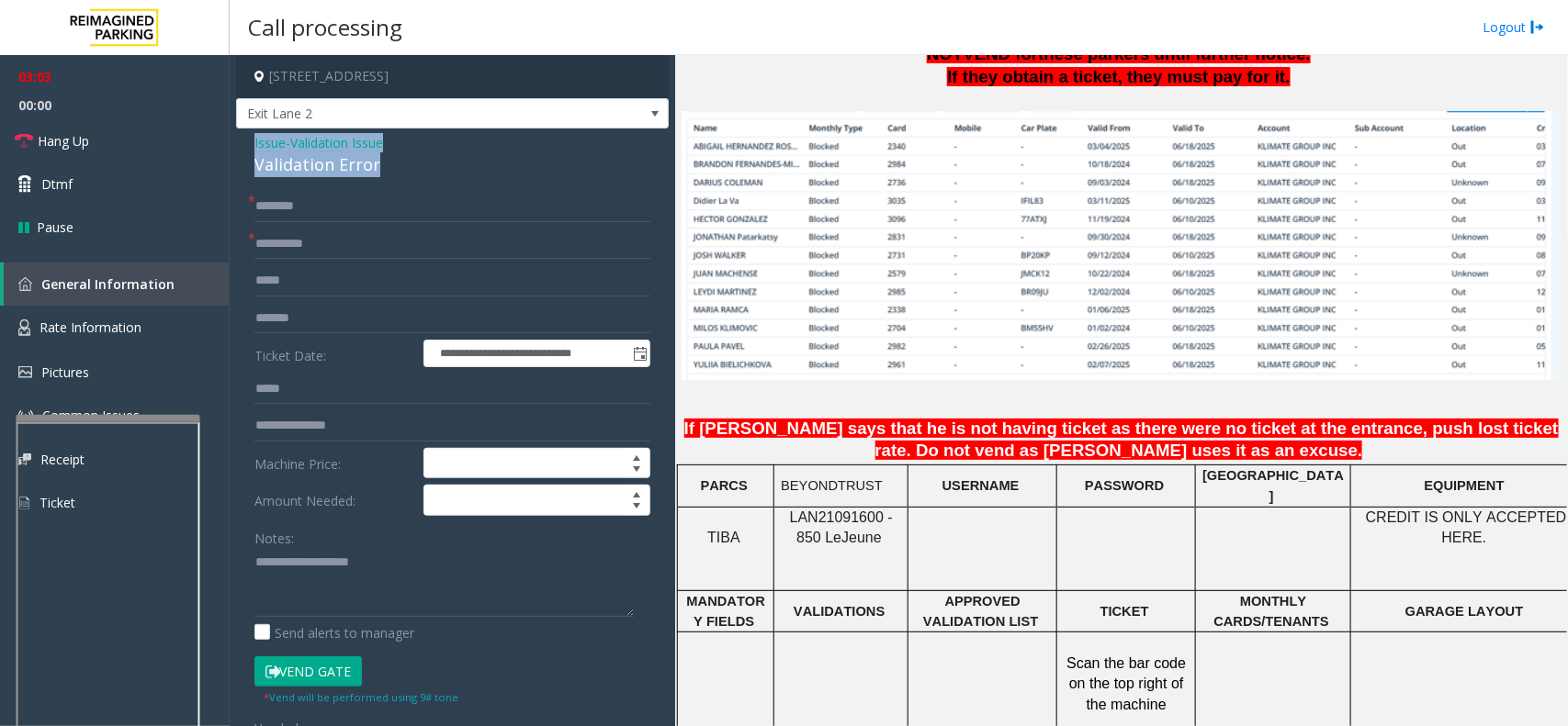
drag, startPoint x: 253, startPoint y: 138, endPoint x: 386, endPoint y: 157, distance: 134.4
click at [386, 157] on div "**********" at bounding box center [453, 678] width 433 height 1099
click at [373, 588] on textarea at bounding box center [445, 583] width 379 height 69
click at [102, 148] on link "Hang Up" at bounding box center [115, 141] width 229 height 43
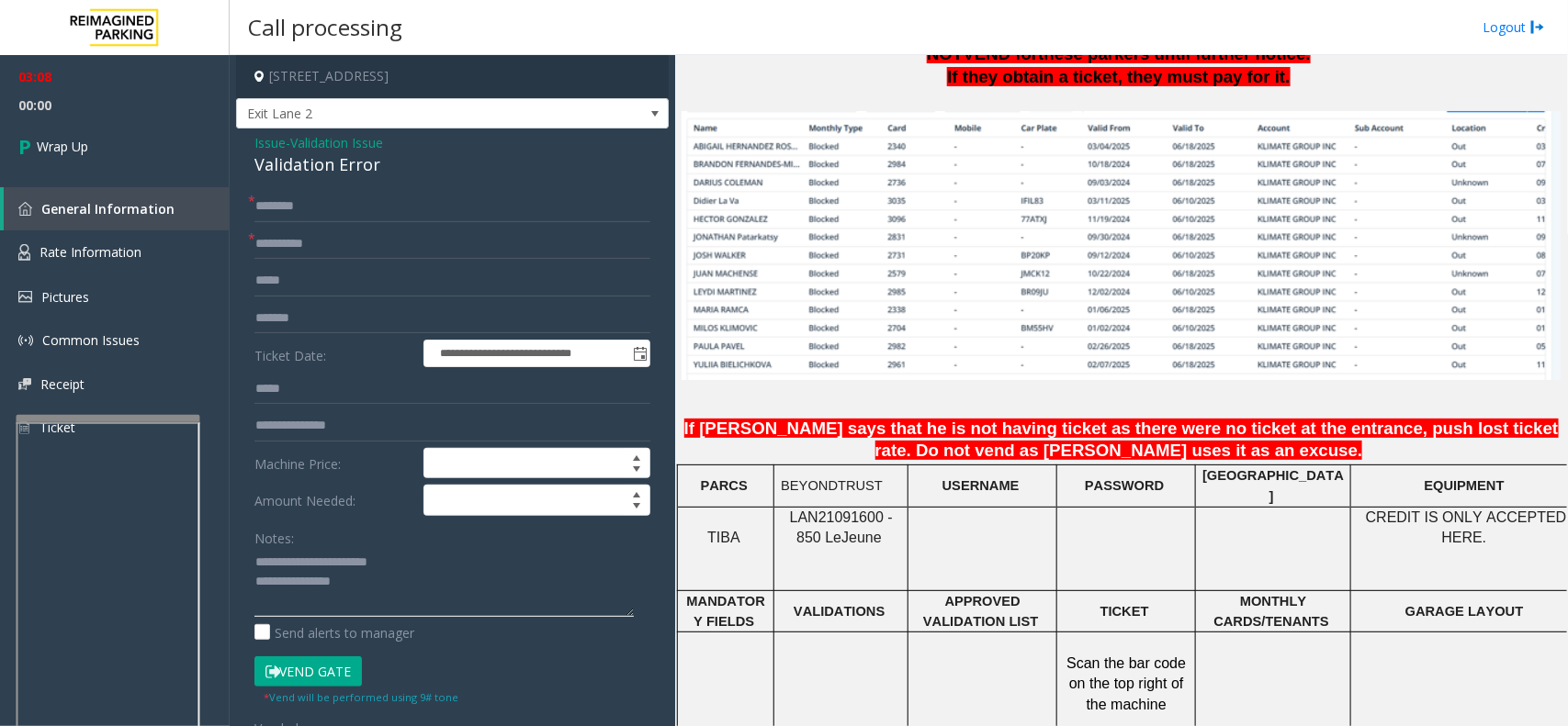
click at [377, 584] on textarea at bounding box center [445, 583] width 379 height 69
click at [287, 608] on textarea at bounding box center [445, 583] width 379 height 69
type textarea "**********"
click at [58, 149] on span "Wrap Up" at bounding box center [62, 147] width 51 height 20
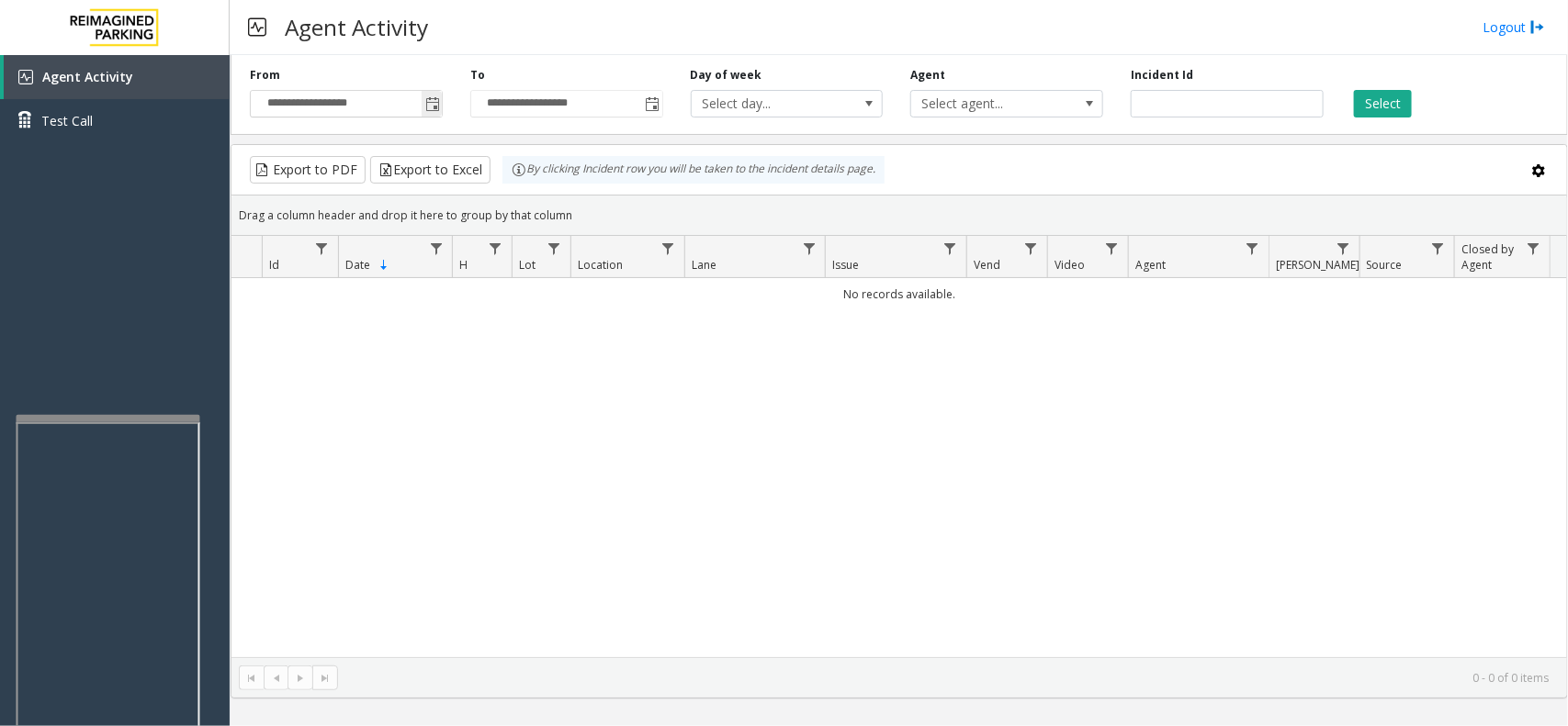
click at [438, 107] on span "Toggle popup" at bounding box center [432, 105] width 15 height 15
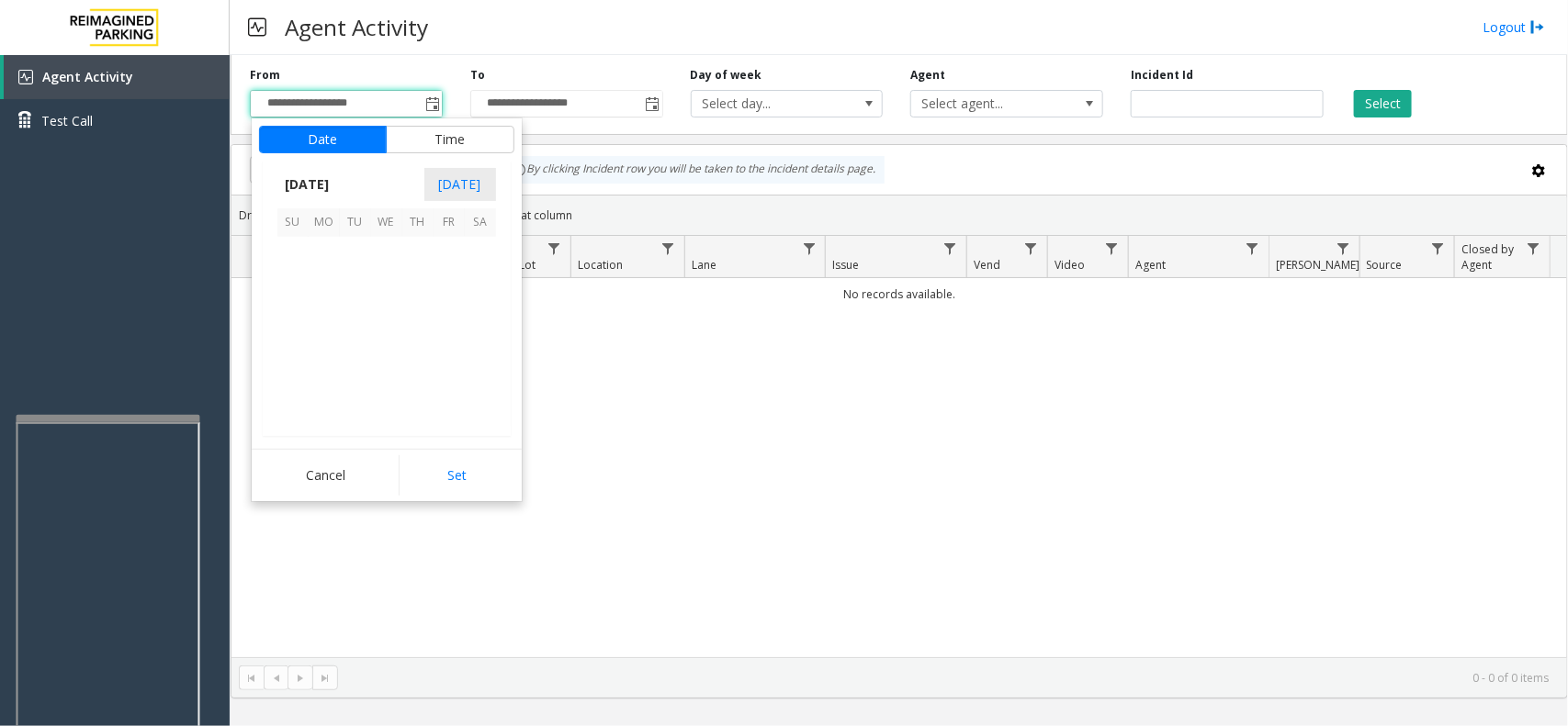
scroll to position [329207, 0]
click at [452, 253] on span "1" at bounding box center [450, 254] width 32 height 32
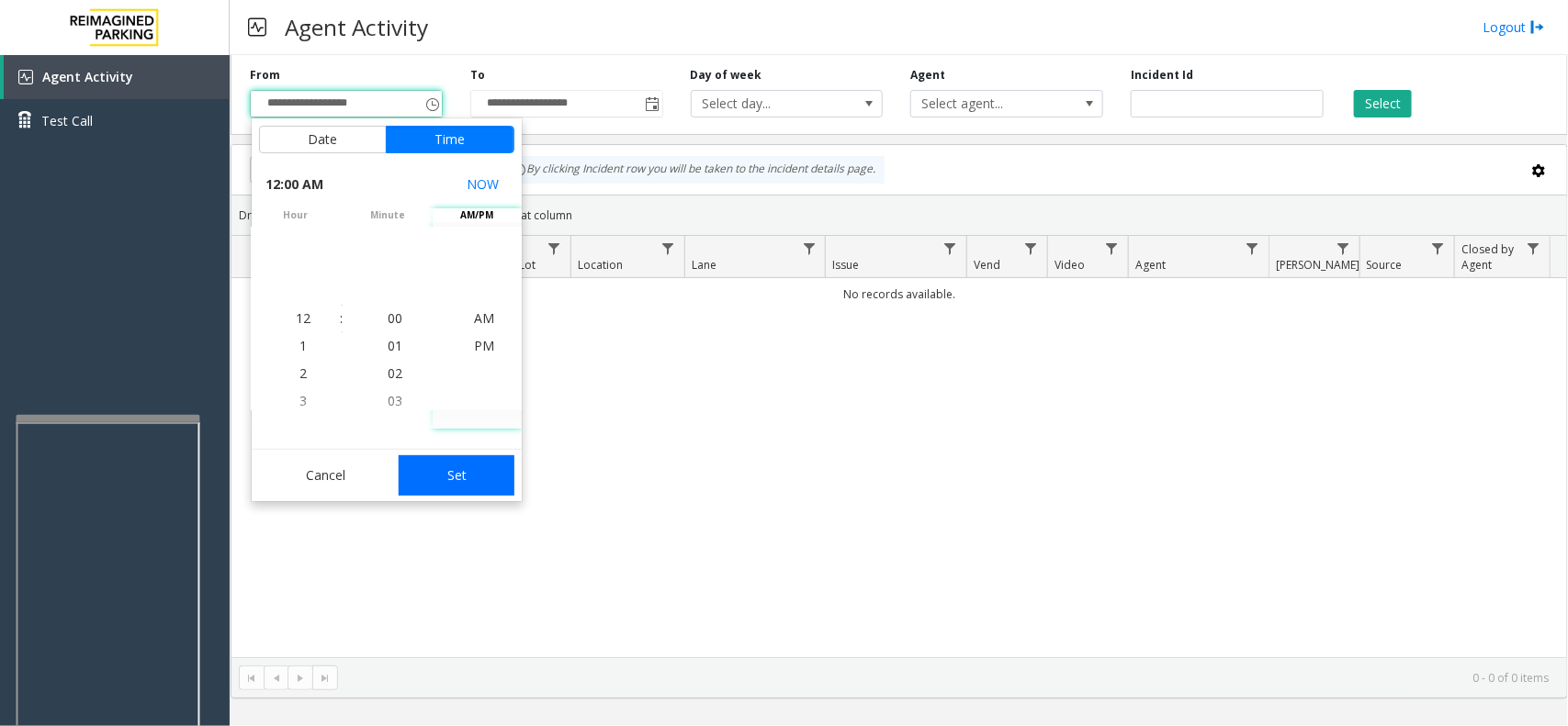
click at [484, 487] on button "Set" at bounding box center [455, 475] width 116 height 40
type input "**********"
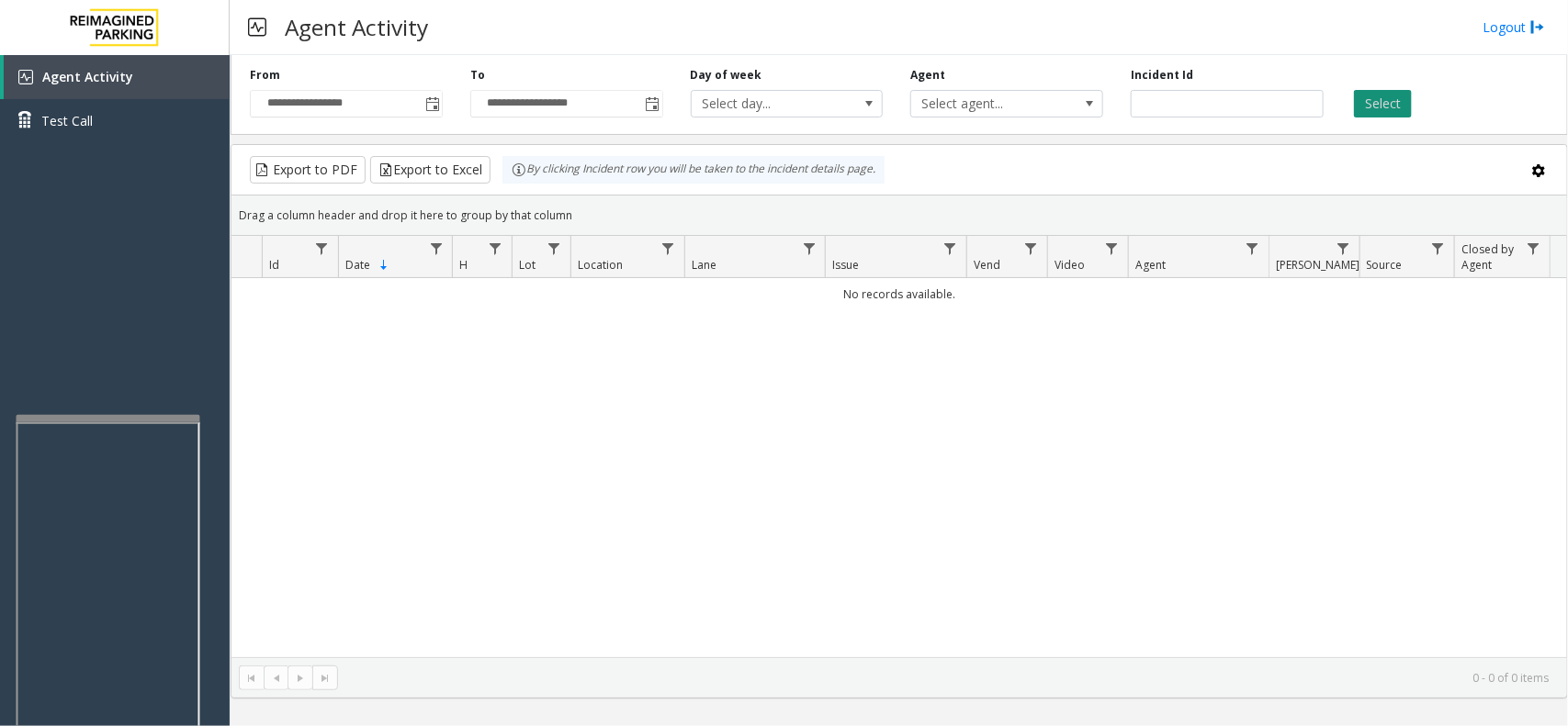
click at [1392, 113] on button "Select" at bounding box center [1382, 104] width 58 height 28
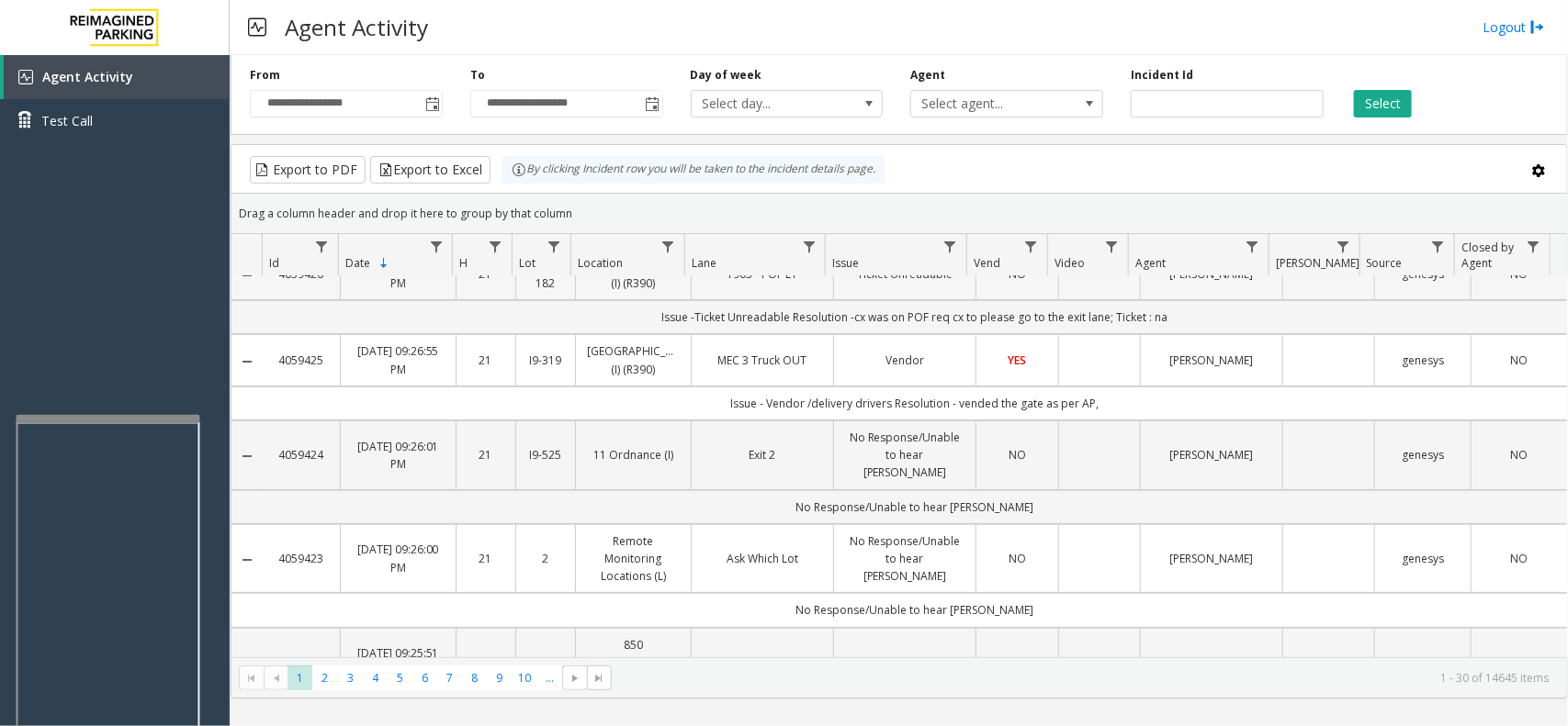
scroll to position [115, 0]
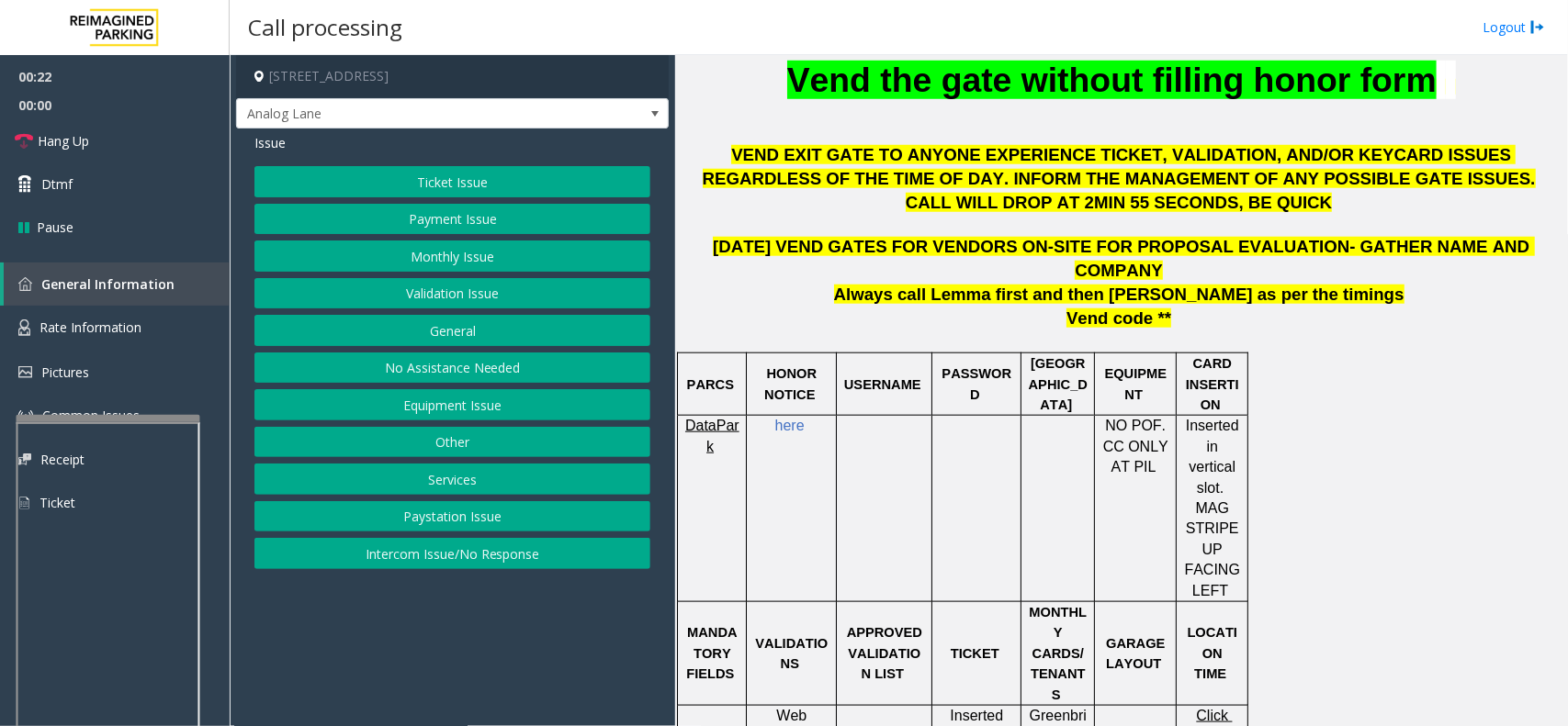
scroll to position [574, 0]
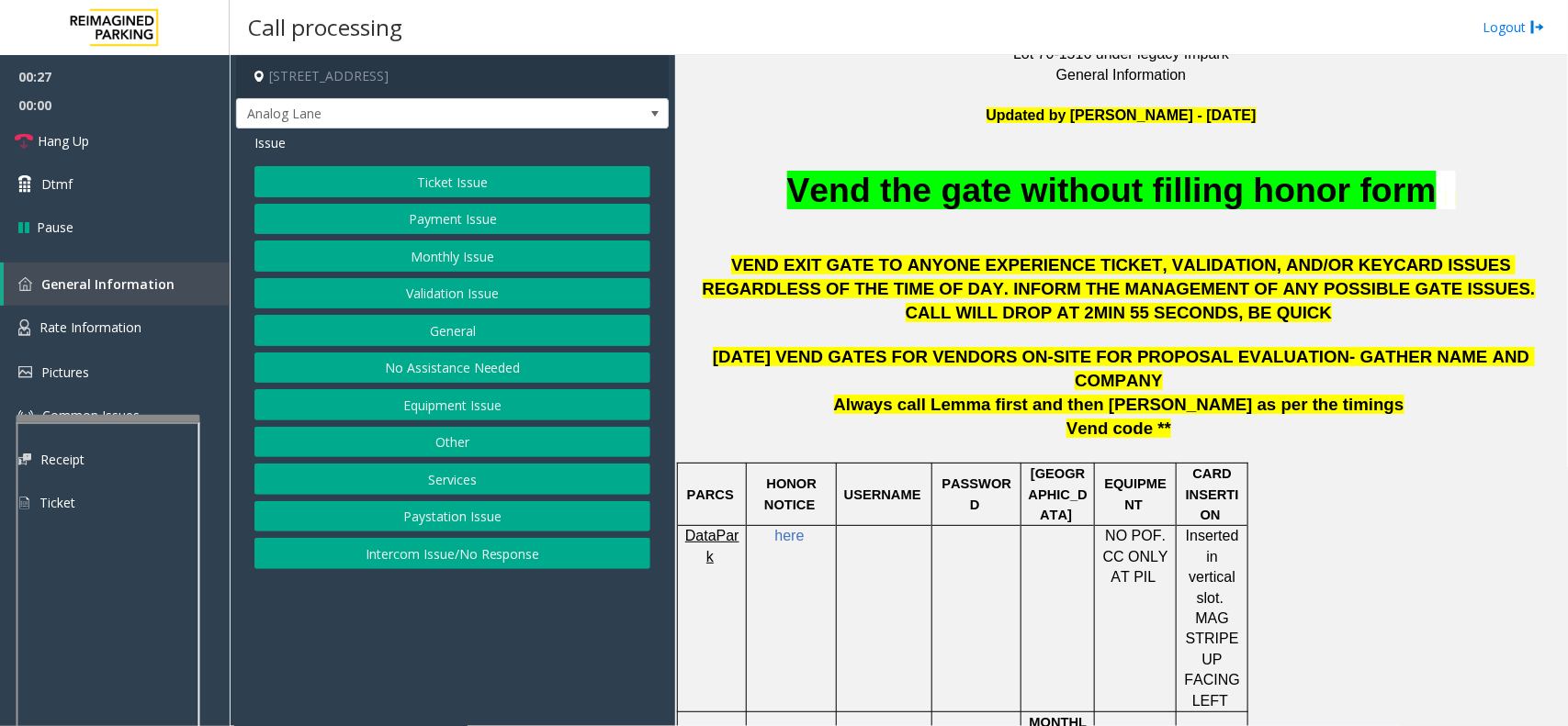
click at [476, 186] on button "Ticket Issue" at bounding box center [453, 182] width 396 height 32
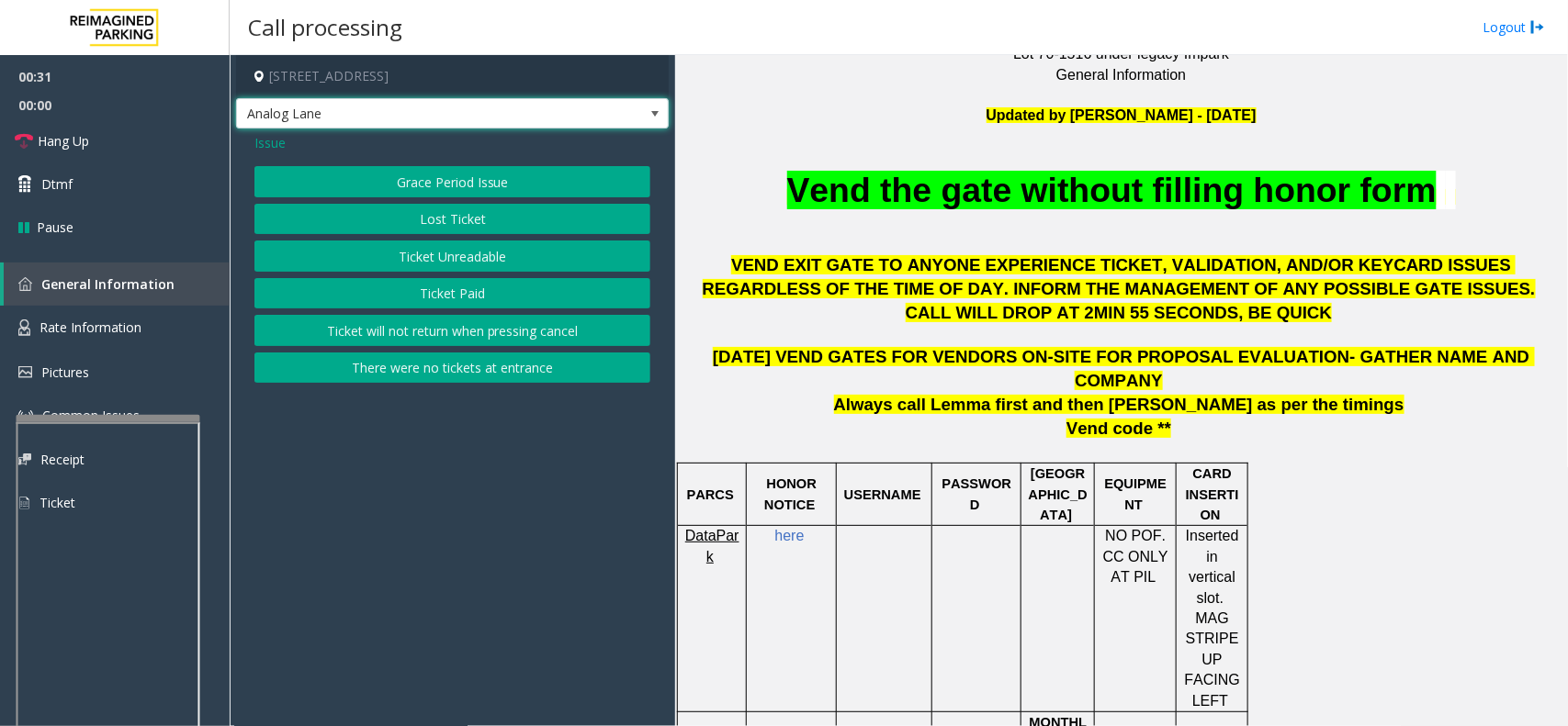
click at [655, 107] on span at bounding box center [654, 114] width 15 height 15
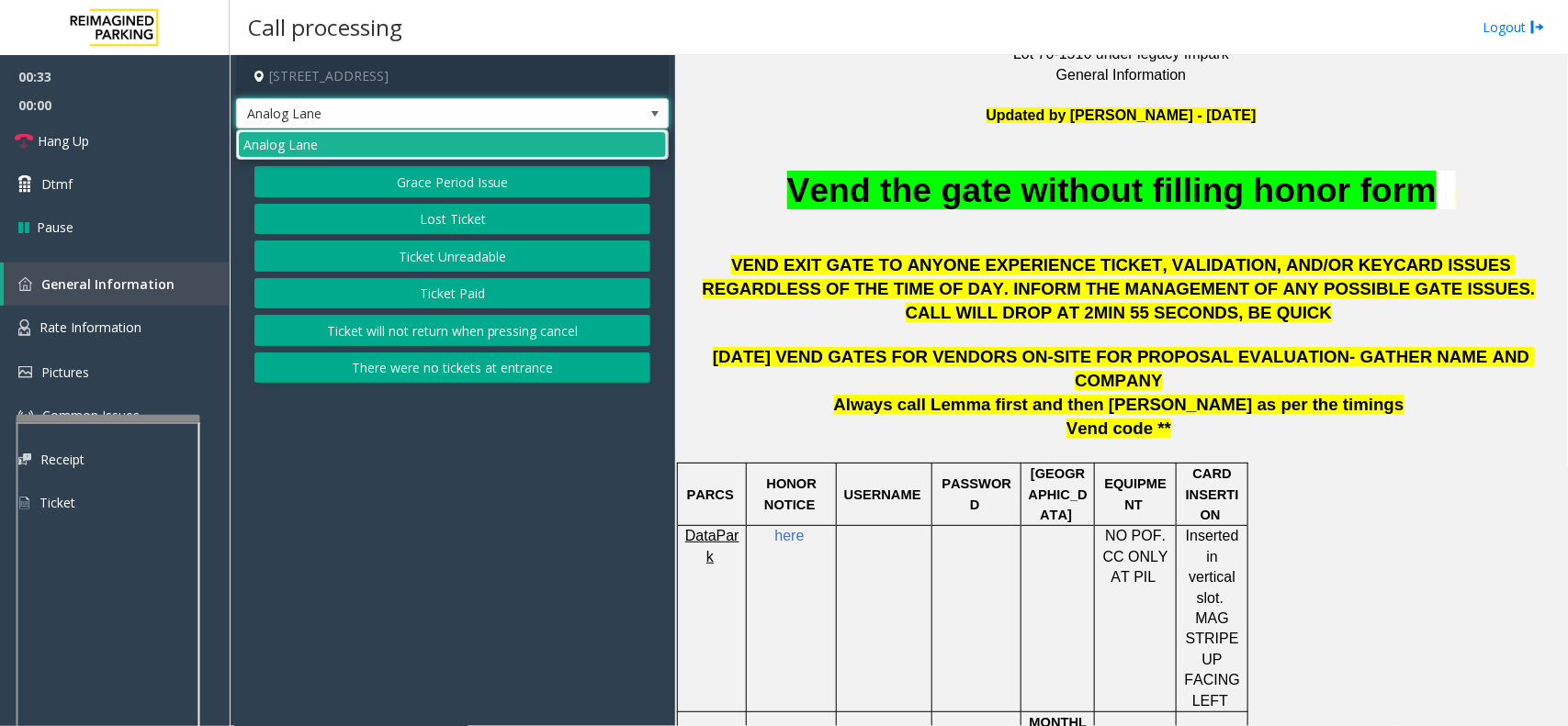
click at [655, 107] on span at bounding box center [654, 114] width 15 height 15
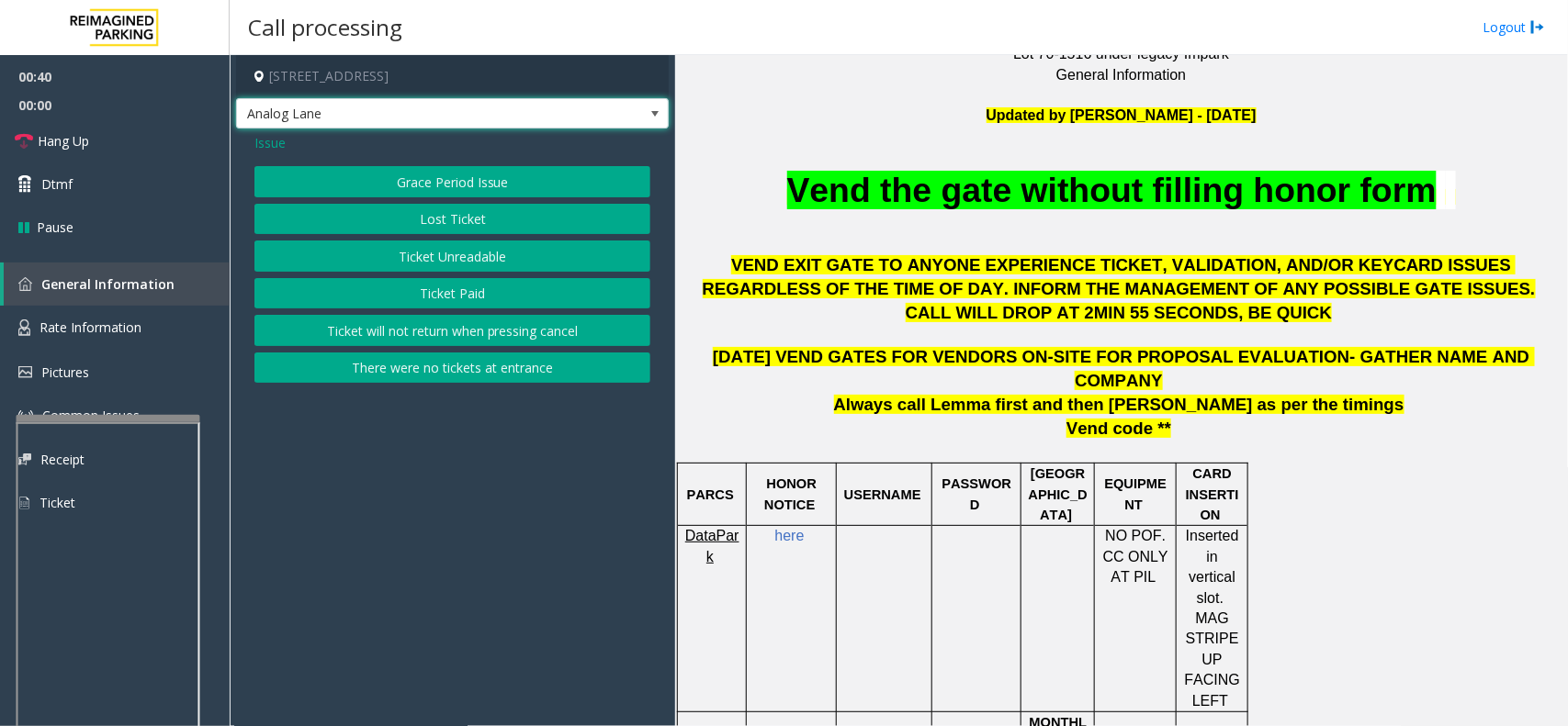
click at [423, 257] on button "Ticket Unreadable" at bounding box center [453, 257] width 396 height 32
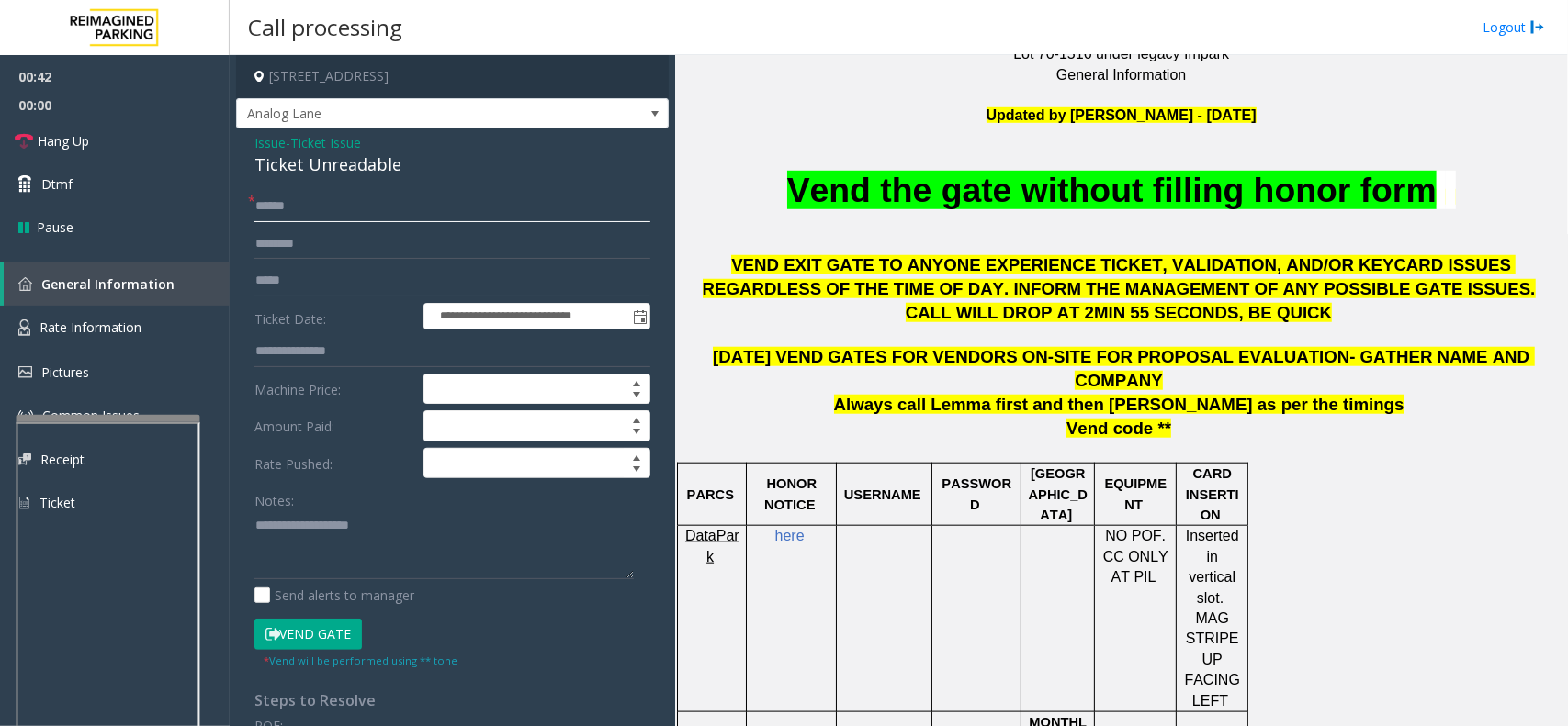
click at [308, 208] on input "text" at bounding box center [453, 206] width 396 height 32
type input "******"
click at [269, 241] on input "text" at bounding box center [453, 244] width 396 height 32
drag, startPoint x: 246, startPoint y: 139, endPoint x: 391, endPoint y: 163, distance: 147.0
click at [391, 163] on div "**********" at bounding box center [453, 585] width 433 height 914
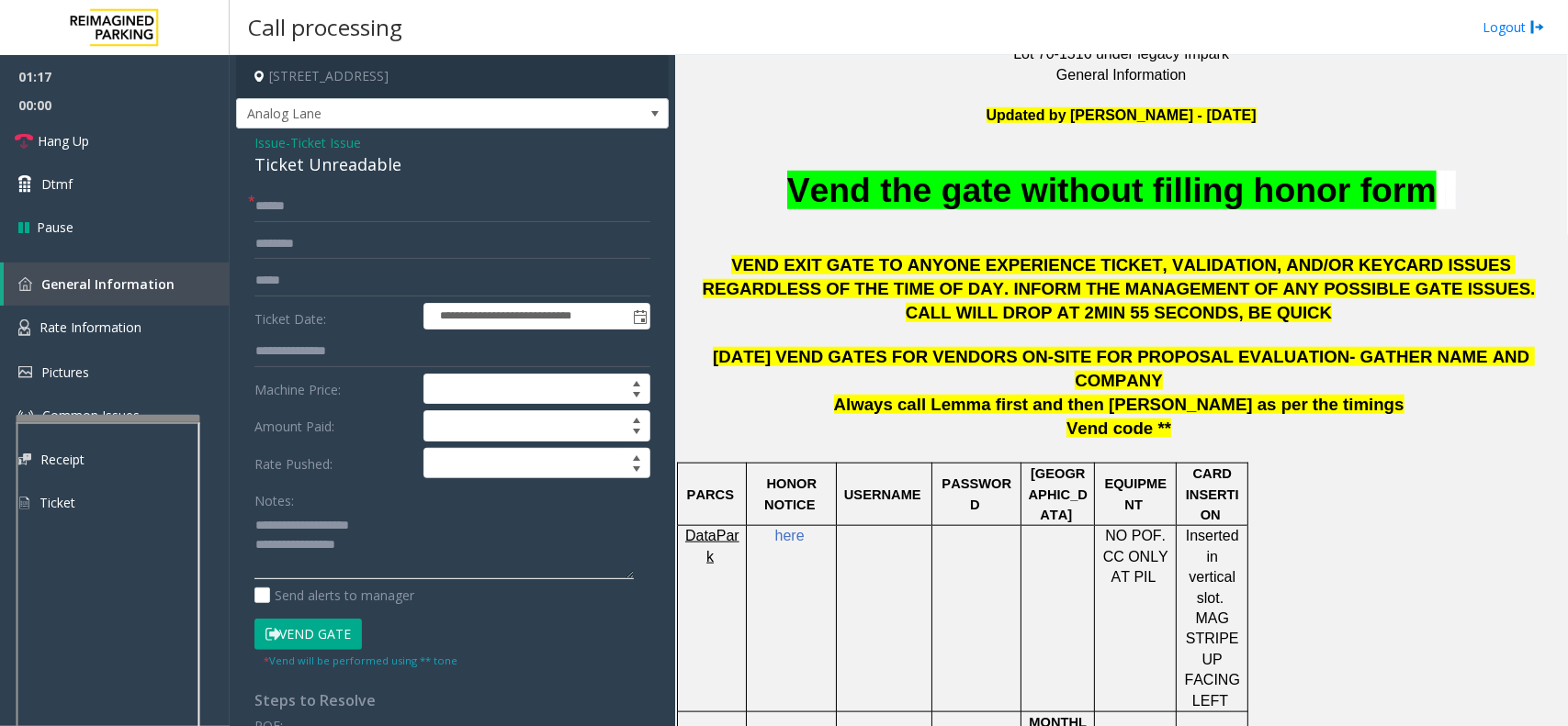
type textarea "**********"
click at [265, 243] on input "text" at bounding box center [453, 244] width 396 height 32
type input "****"
click at [374, 548] on textarea at bounding box center [445, 545] width 379 height 69
type textarea "**********"
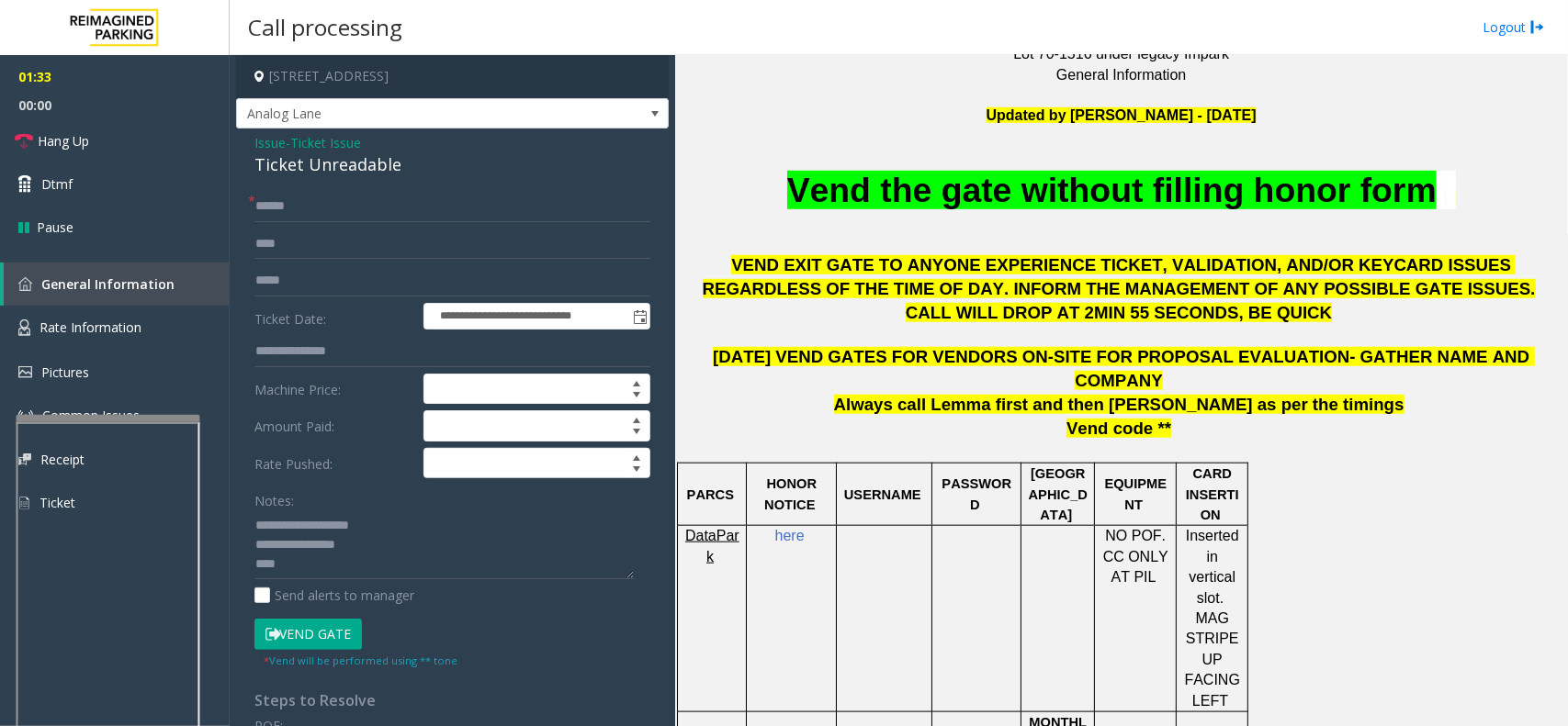
click at [303, 633] on button "Vend Gate" at bounding box center [308, 635] width 108 height 32
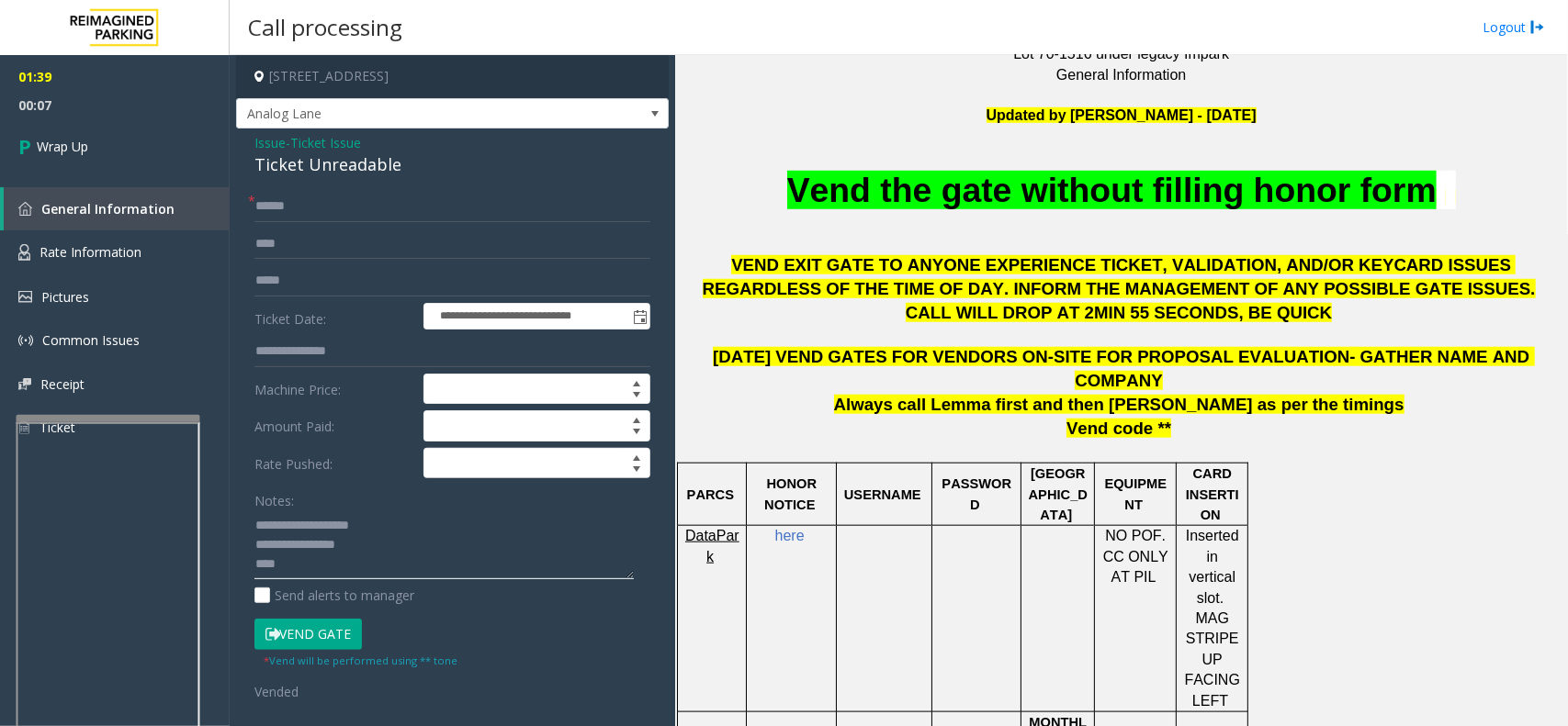
click at [341, 563] on textarea at bounding box center [445, 545] width 379 height 69
type textarea "**********"
click at [99, 153] on link "Wrap Up" at bounding box center [115, 146] width 229 height 54
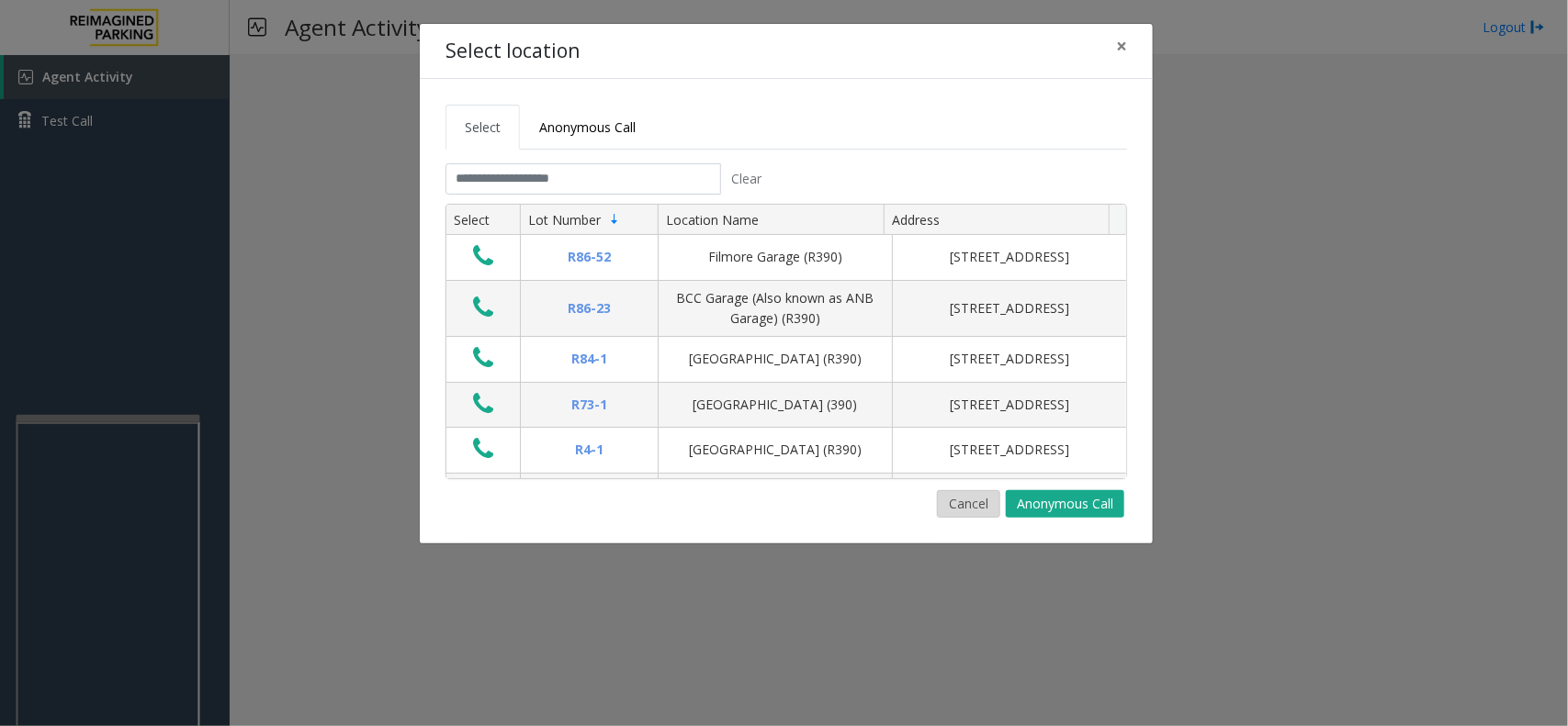
click at [983, 498] on button "Cancel" at bounding box center [968, 504] width 63 height 28
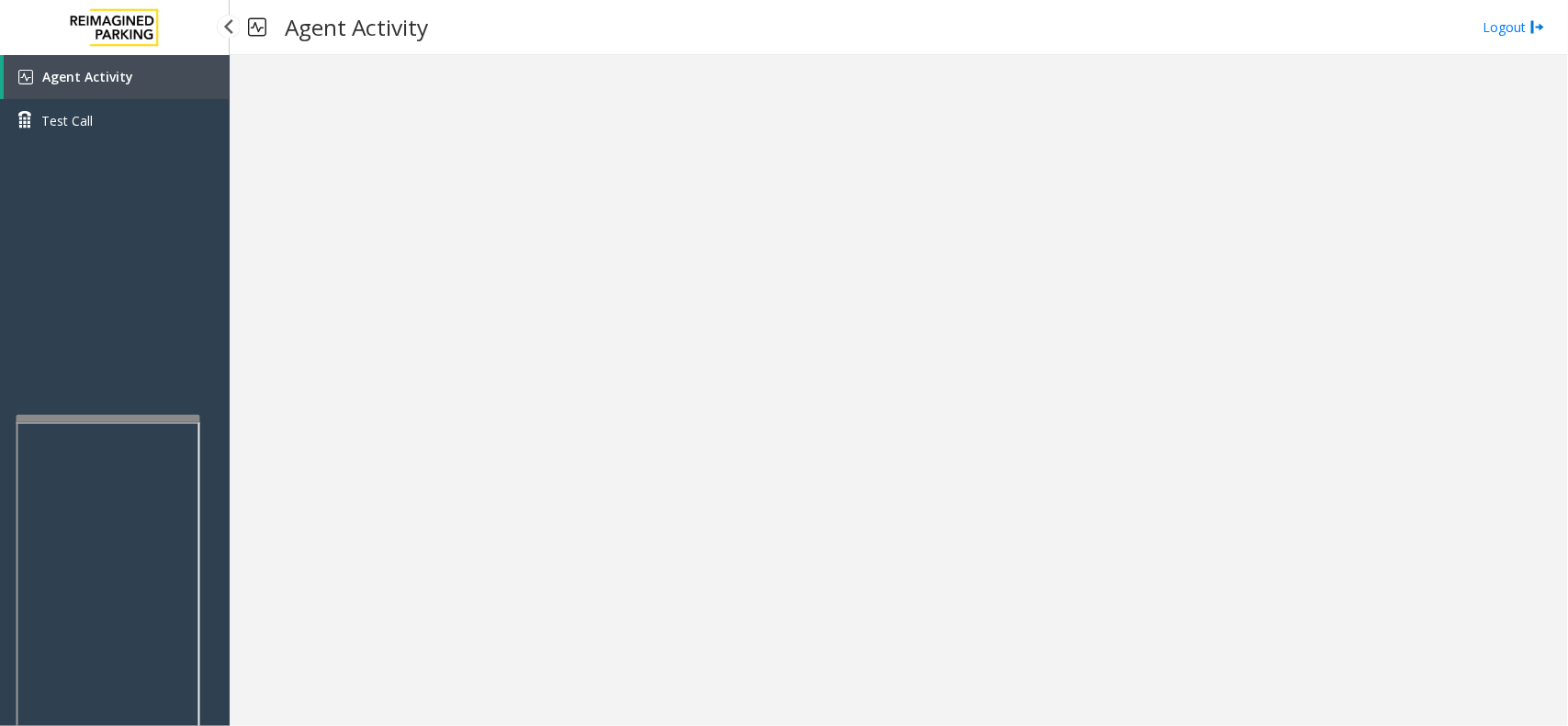
click at [194, 83] on link "Agent Activity" at bounding box center [117, 77] width 226 height 44
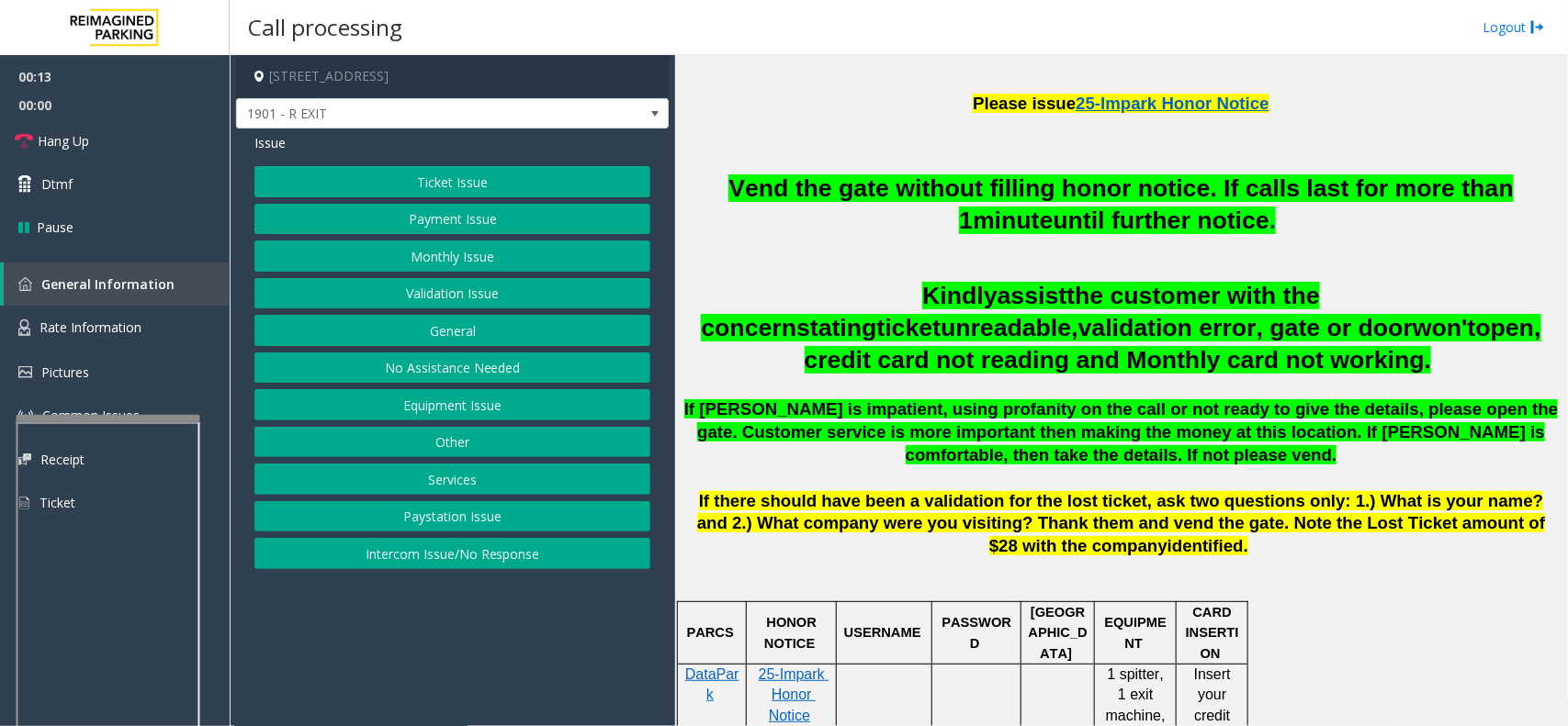
scroll to position [574, 0]
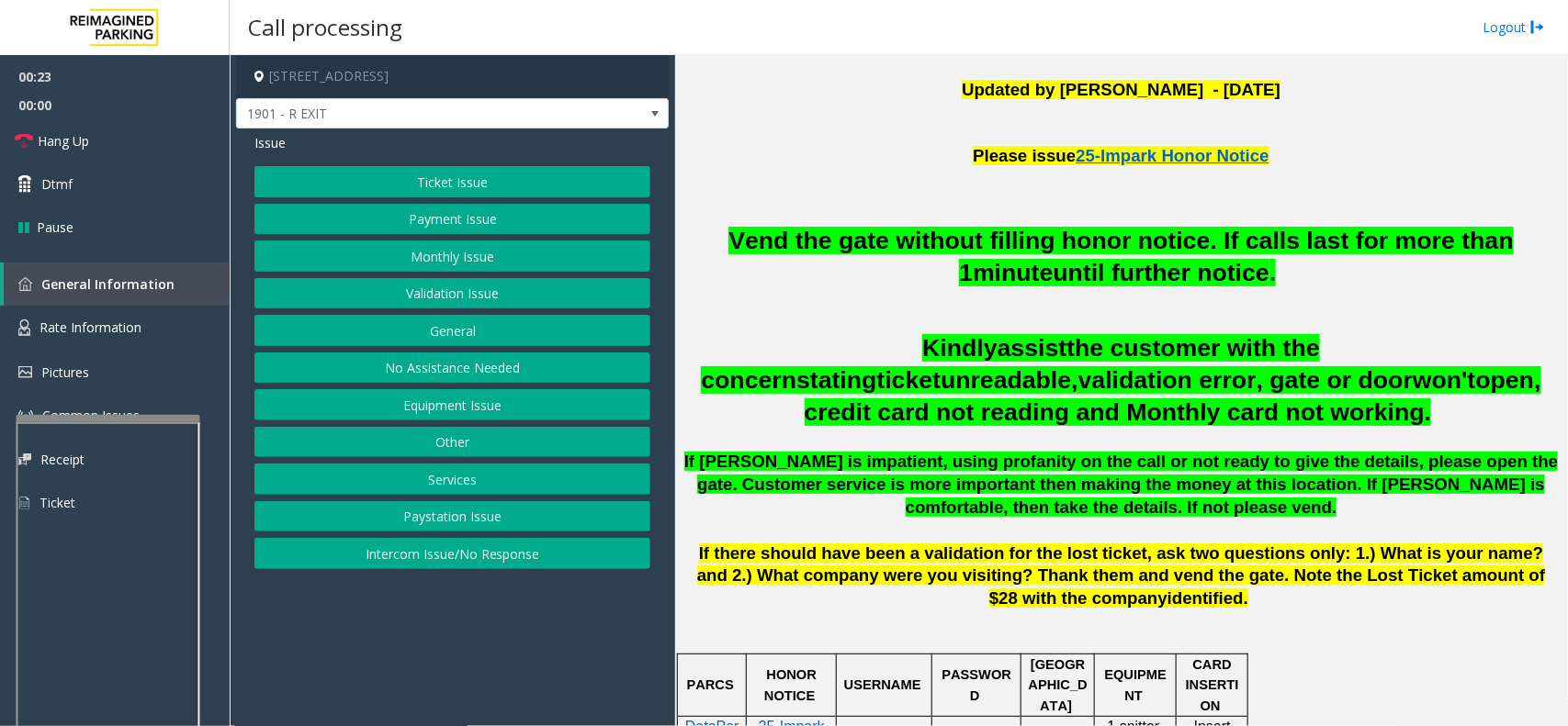
click at [454, 257] on button "Monthly Issue" at bounding box center [453, 257] width 396 height 32
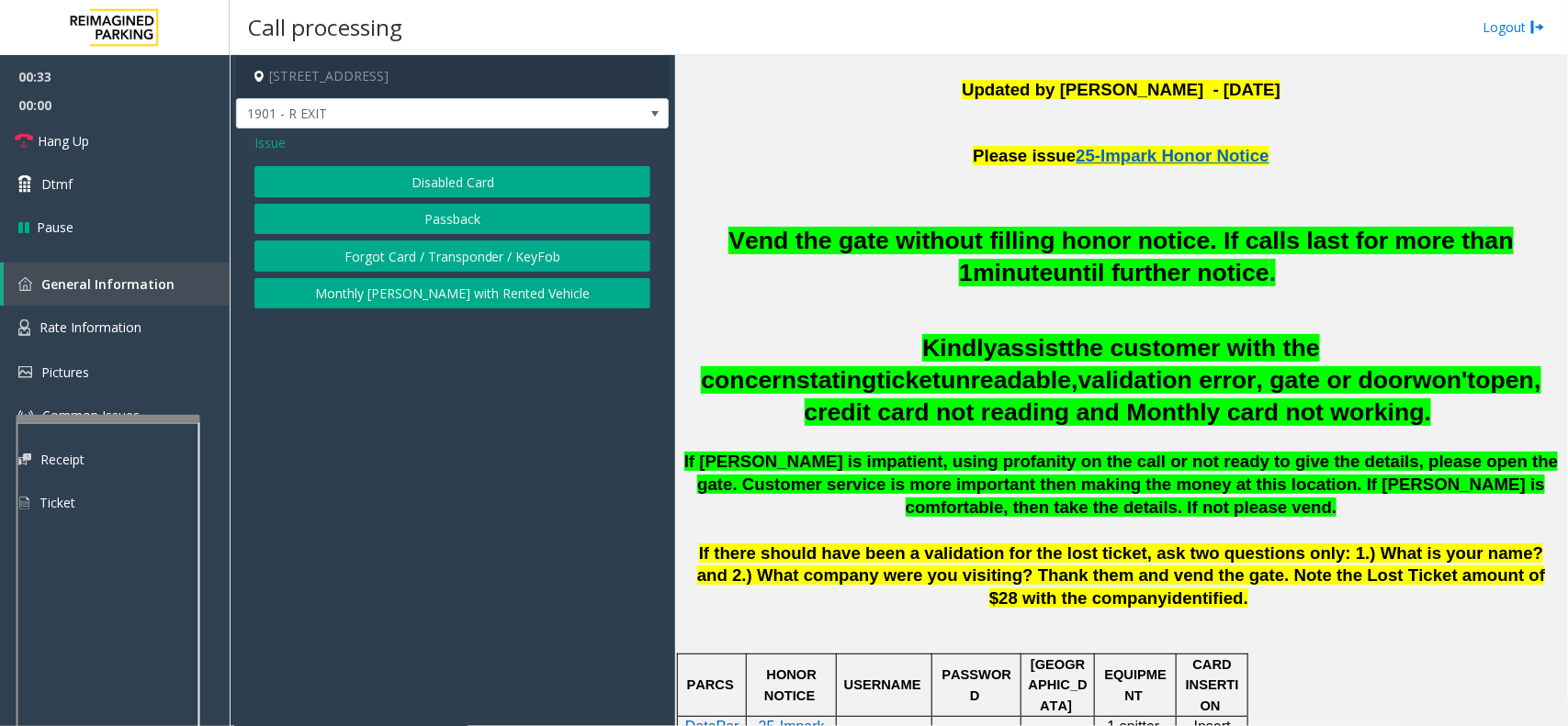
click at [355, 175] on button "Disabled Card" at bounding box center [453, 182] width 396 height 32
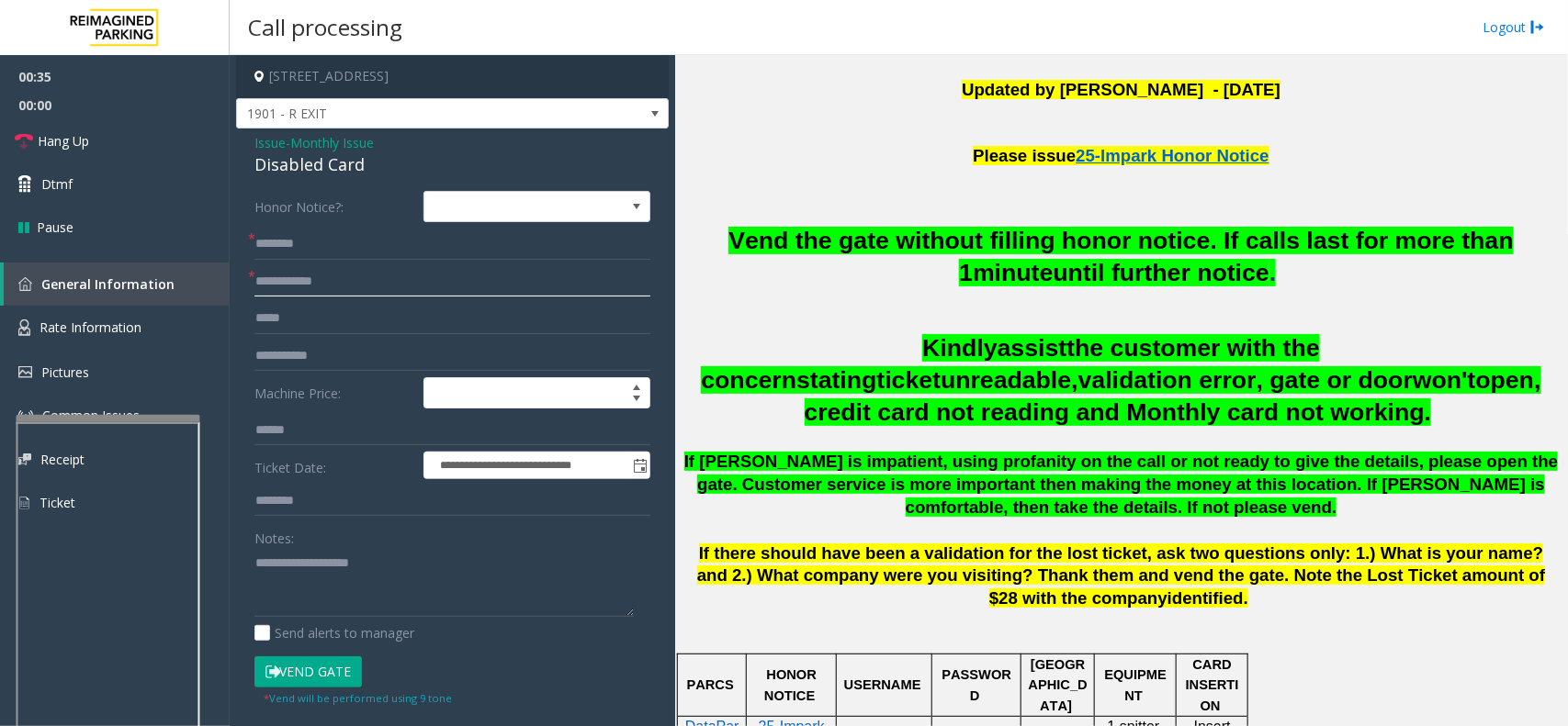
click at [327, 284] on input "text" at bounding box center [453, 282] width 396 height 32
type input "******"
click at [278, 245] on input "text" at bounding box center [453, 244] width 396 height 32
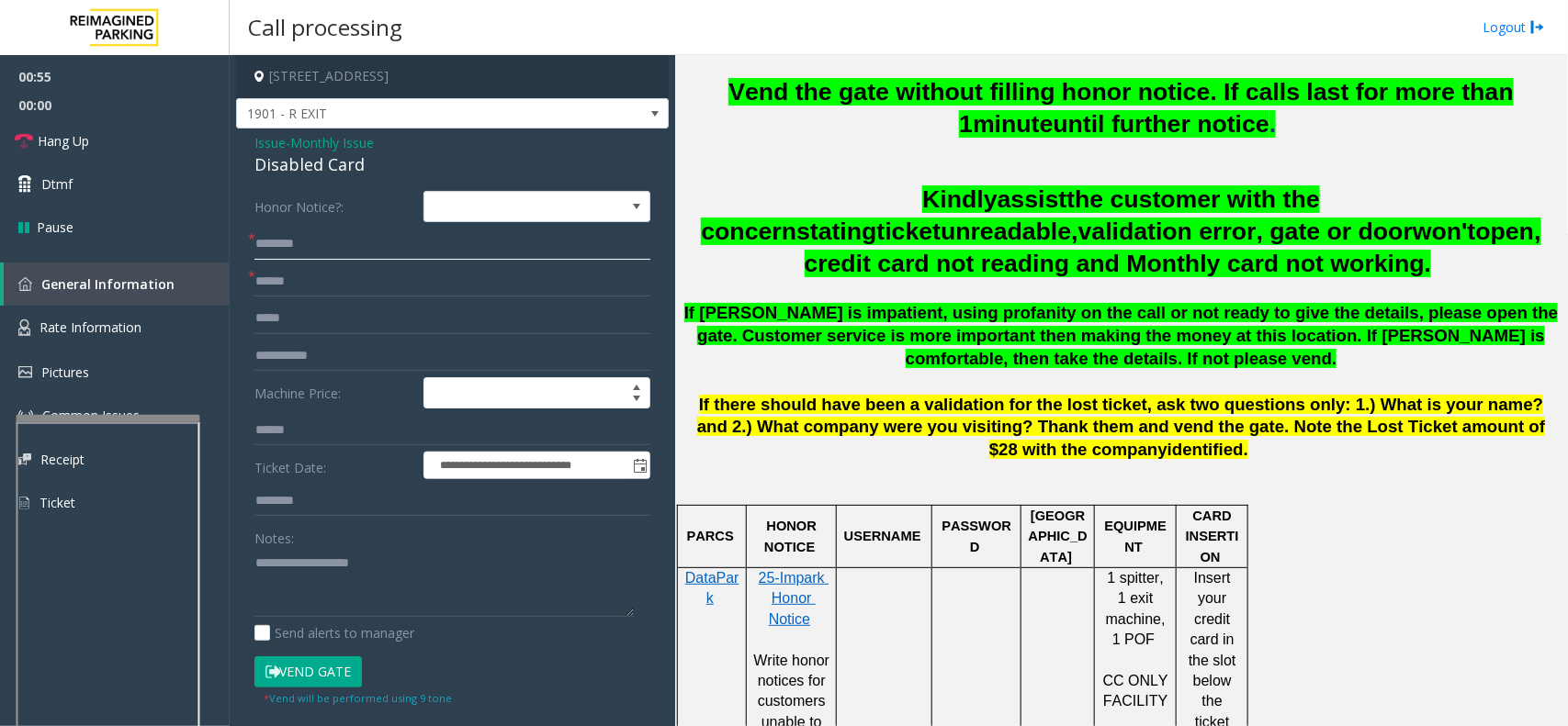
scroll to position [803, 0]
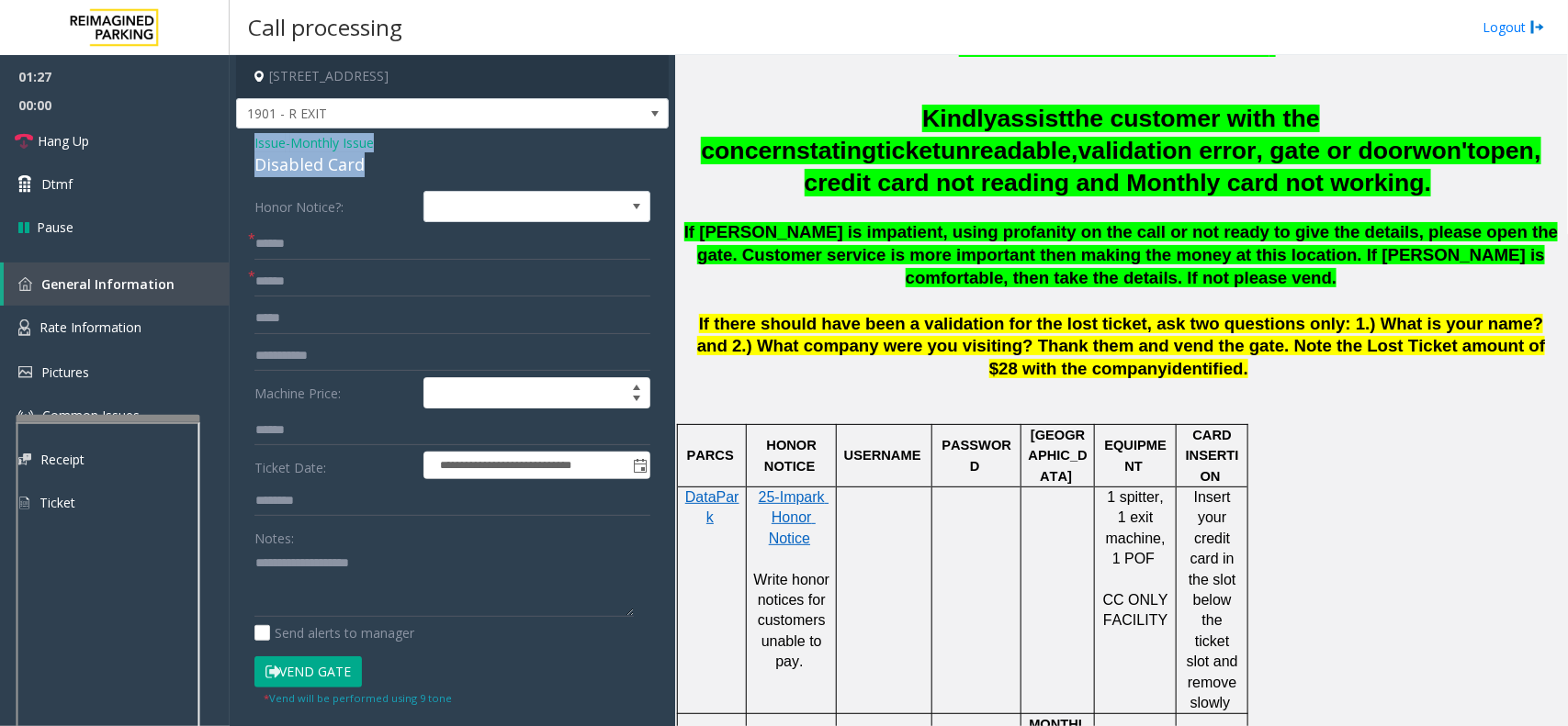
drag, startPoint x: 250, startPoint y: 135, endPoint x: 363, endPoint y: 170, distance: 118.3
click at [363, 170] on div "**********" at bounding box center [453, 642] width 433 height 1028
click at [255, 245] on span "*" at bounding box center [251, 238] width 7 height 20
click at [259, 245] on input "*****" at bounding box center [453, 244] width 396 height 32
type input "*****"
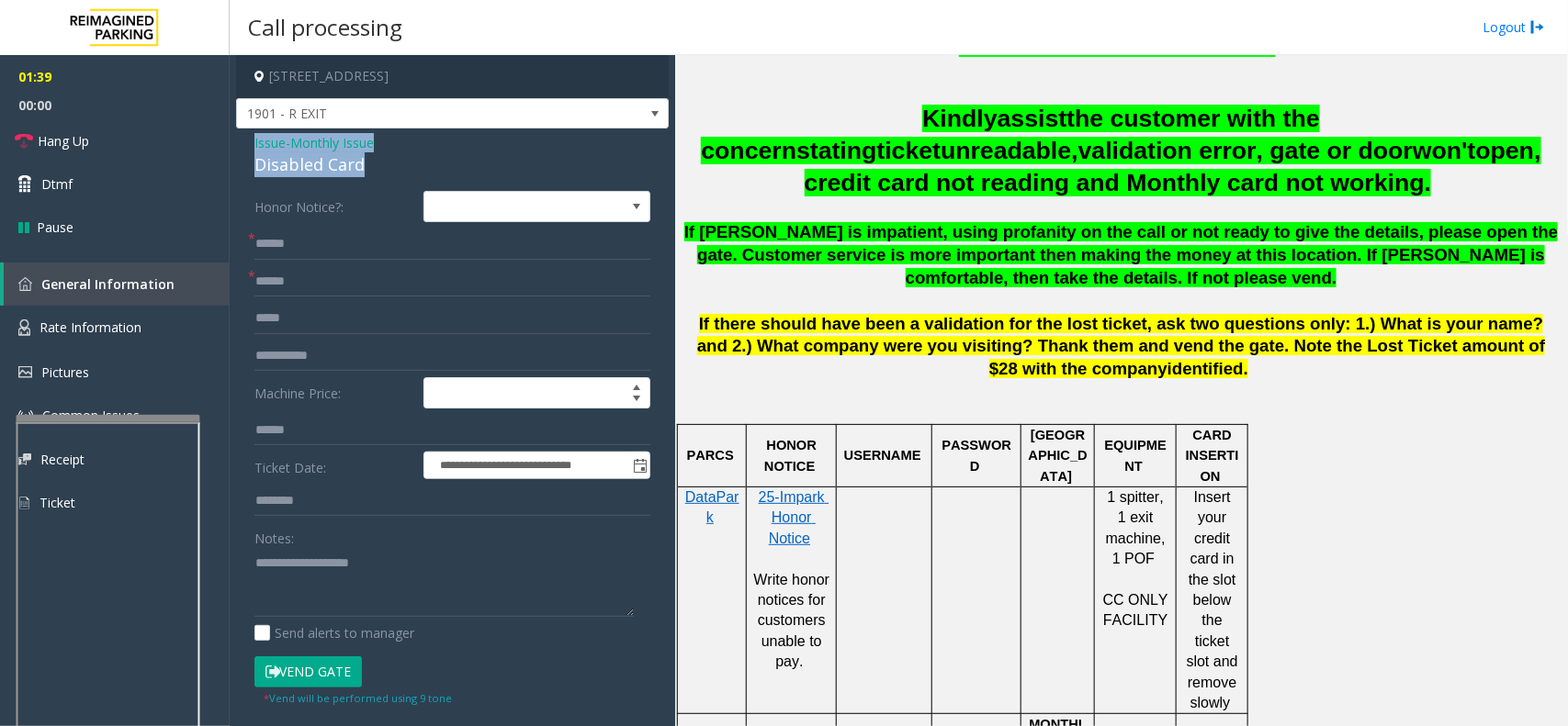
drag, startPoint x: 248, startPoint y: 138, endPoint x: 368, endPoint y: 157, distance: 121.5
click at [368, 157] on div "**********" at bounding box center [453, 642] width 433 height 1028
click at [350, 590] on textarea at bounding box center [445, 583] width 379 height 69
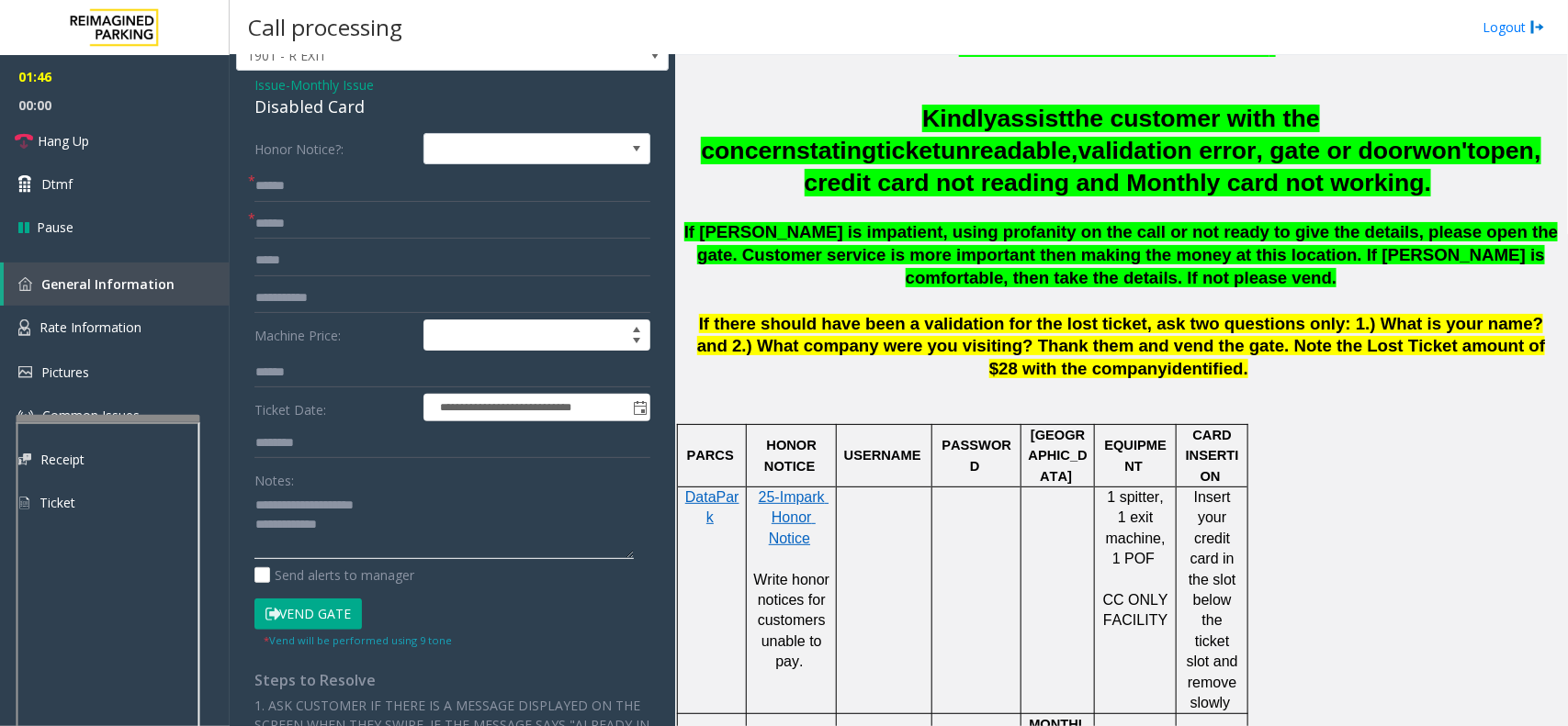
scroll to position [115, 0]
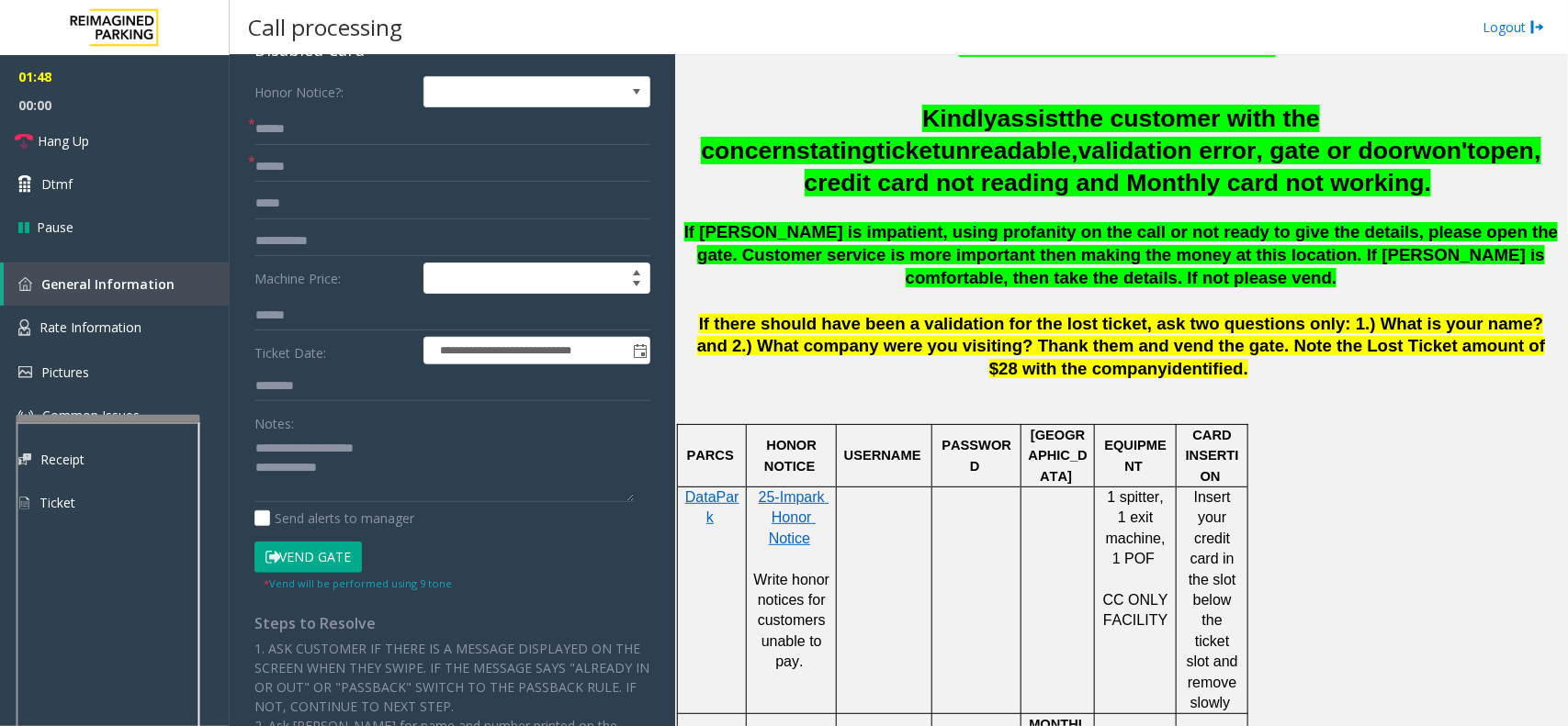
click at [326, 561] on button "Vend Gate" at bounding box center [308, 558] width 108 height 32
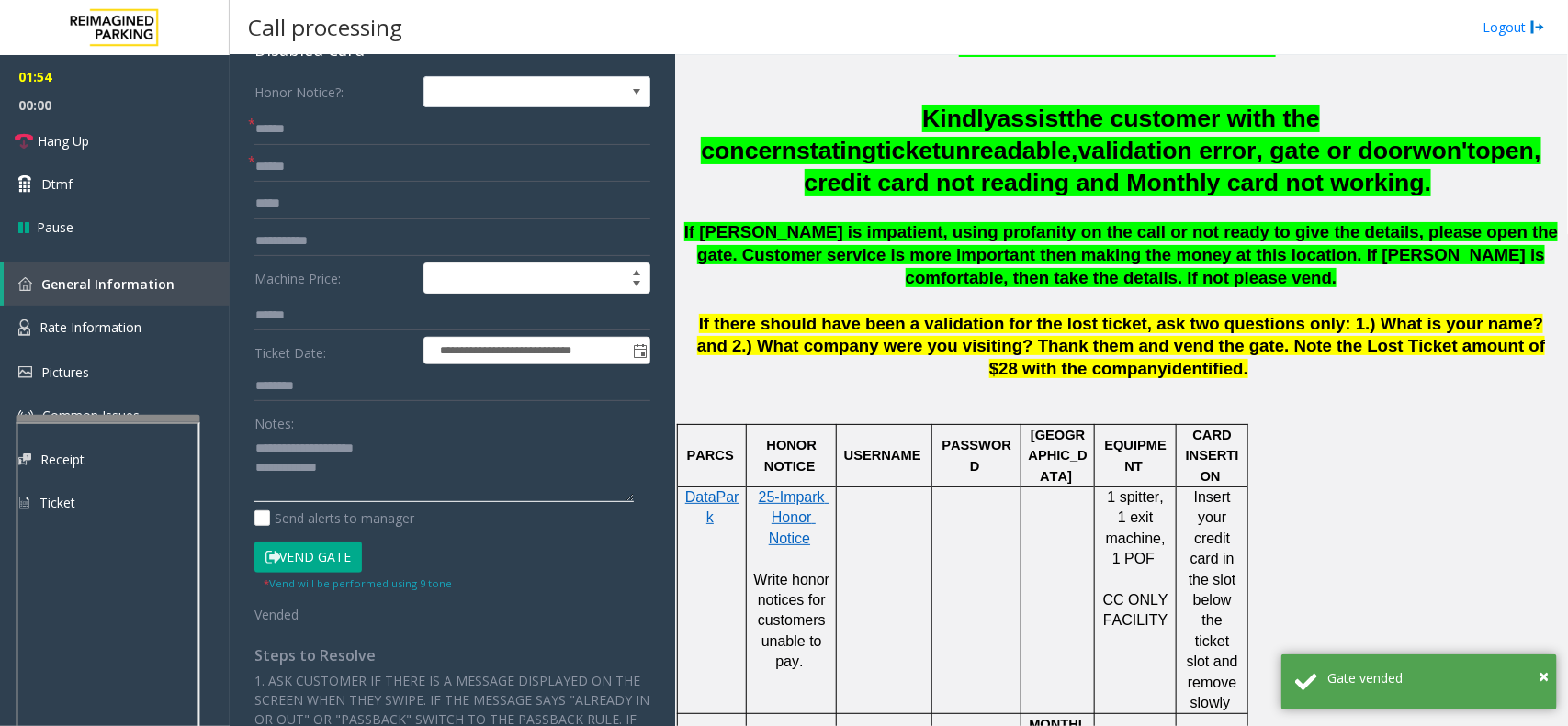
click at [363, 470] on textarea at bounding box center [445, 468] width 379 height 69
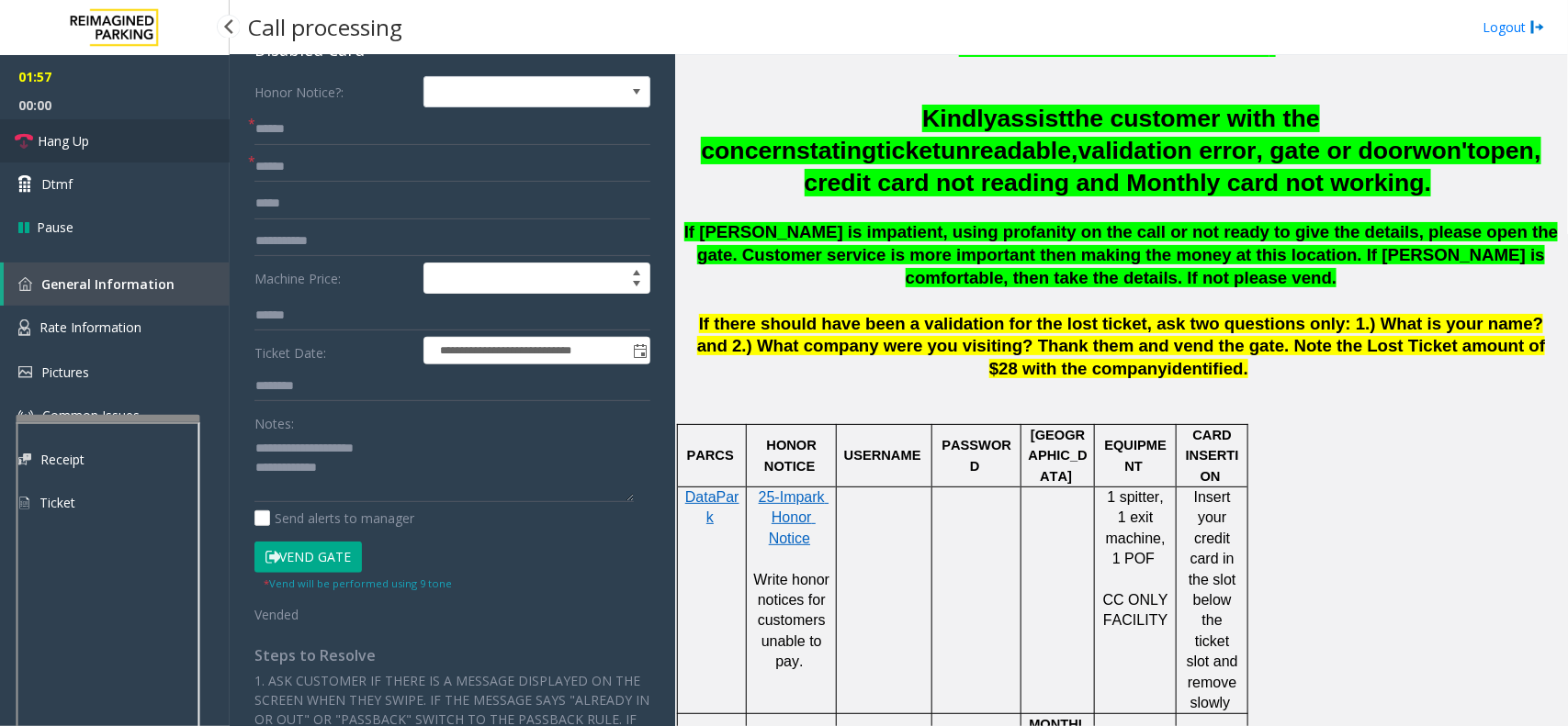
click at [61, 149] on span "Hang Up" at bounding box center [63, 141] width 51 height 20
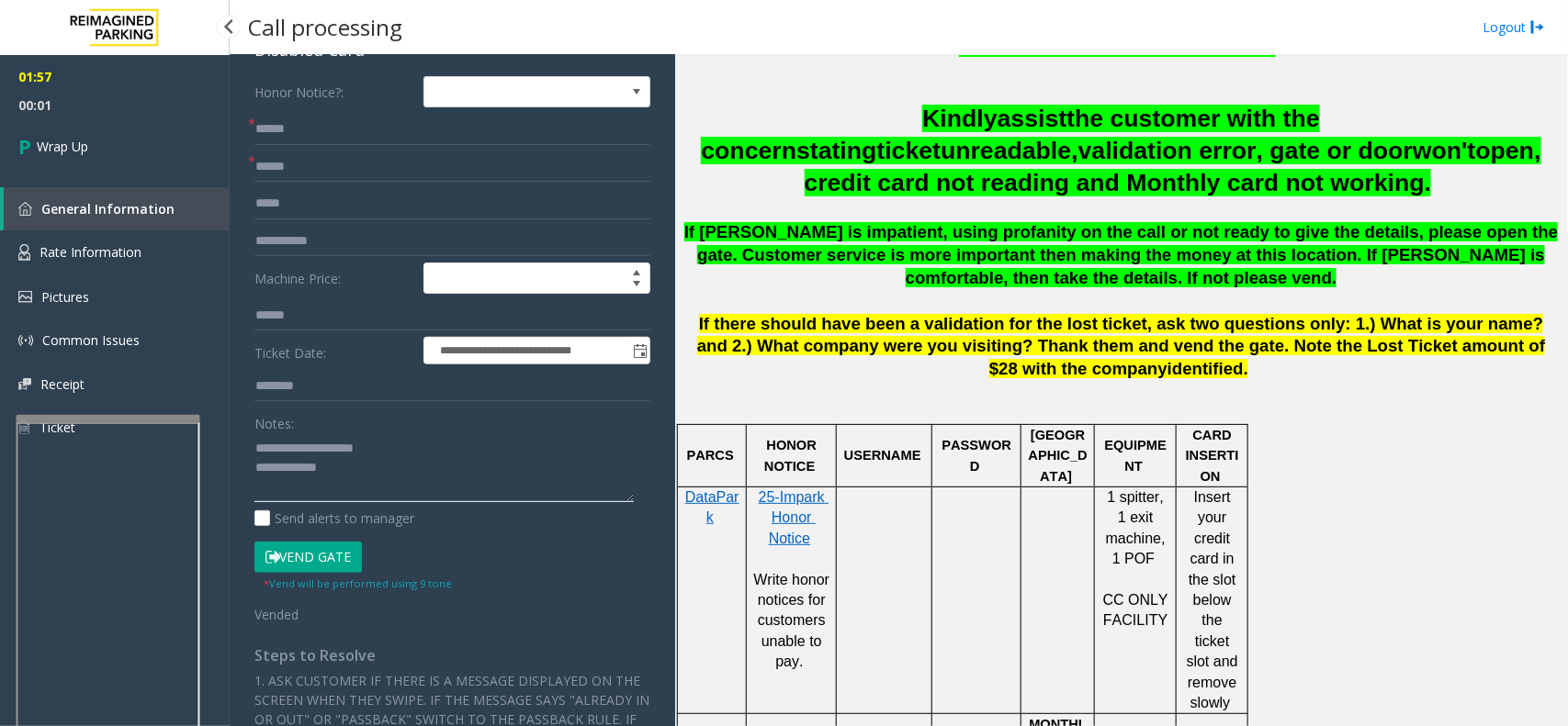
click at [346, 473] on textarea at bounding box center [445, 468] width 379 height 69
type textarea "**********"
click at [125, 136] on link "Wrap Up" at bounding box center [115, 146] width 229 height 54
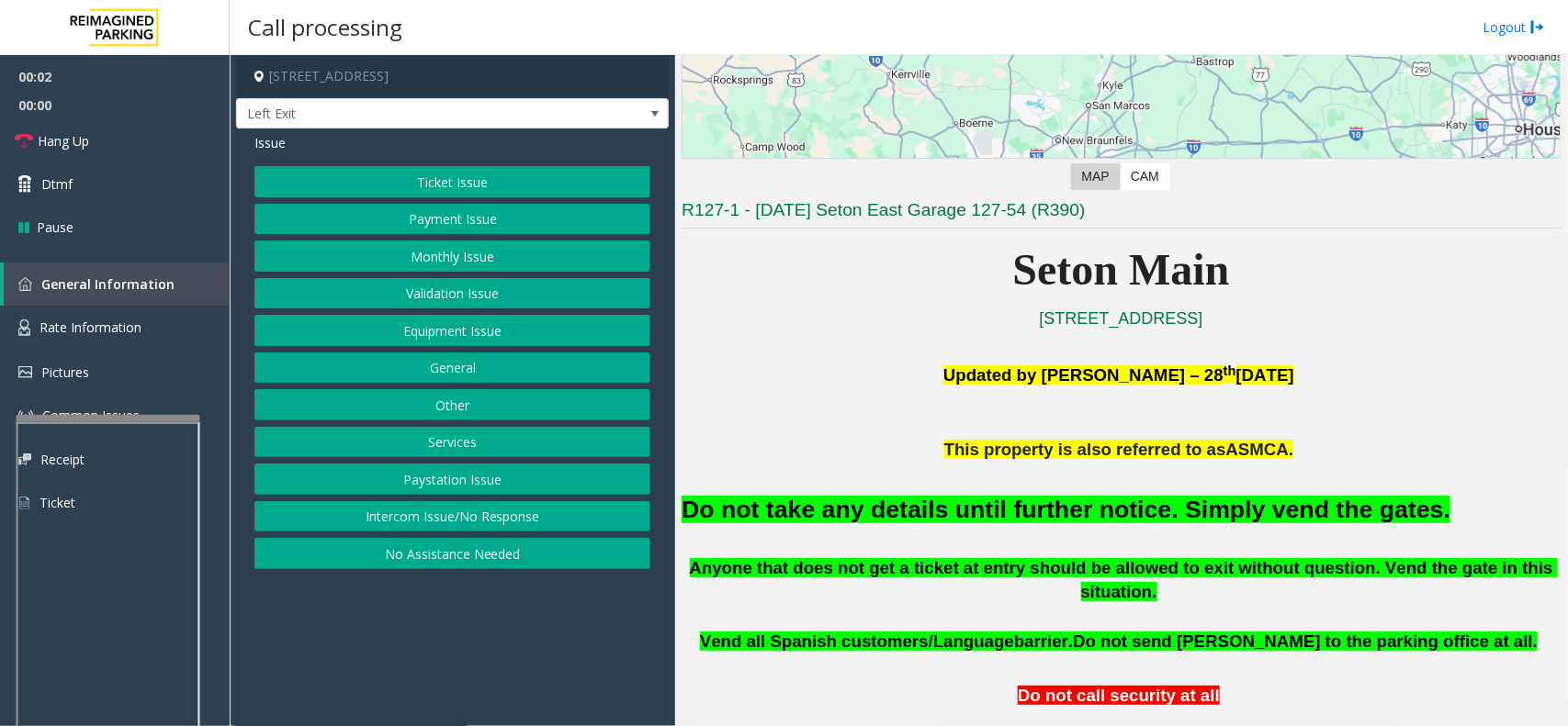
scroll to position [345, 0]
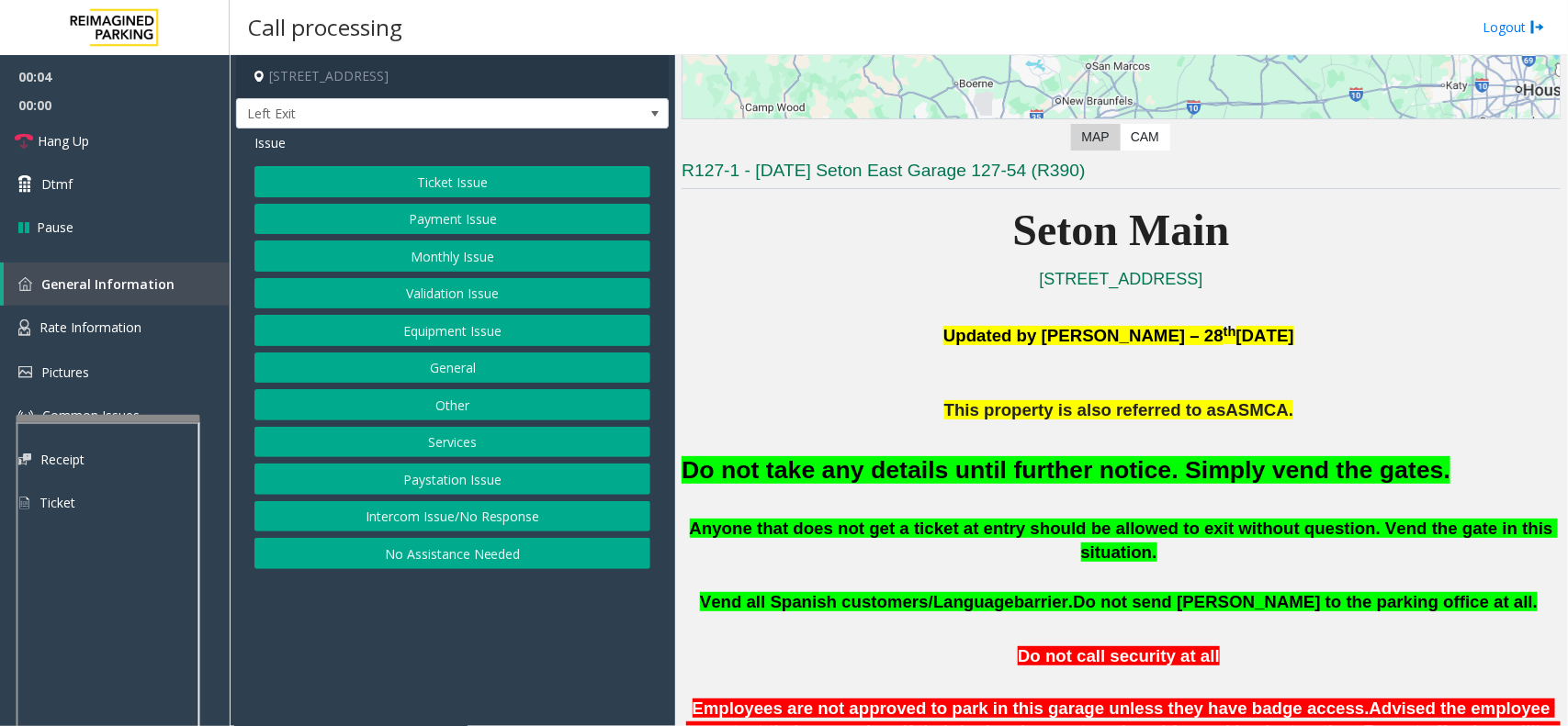
click at [462, 332] on button "Equipment Issue" at bounding box center [453, 331] width 396 height 32
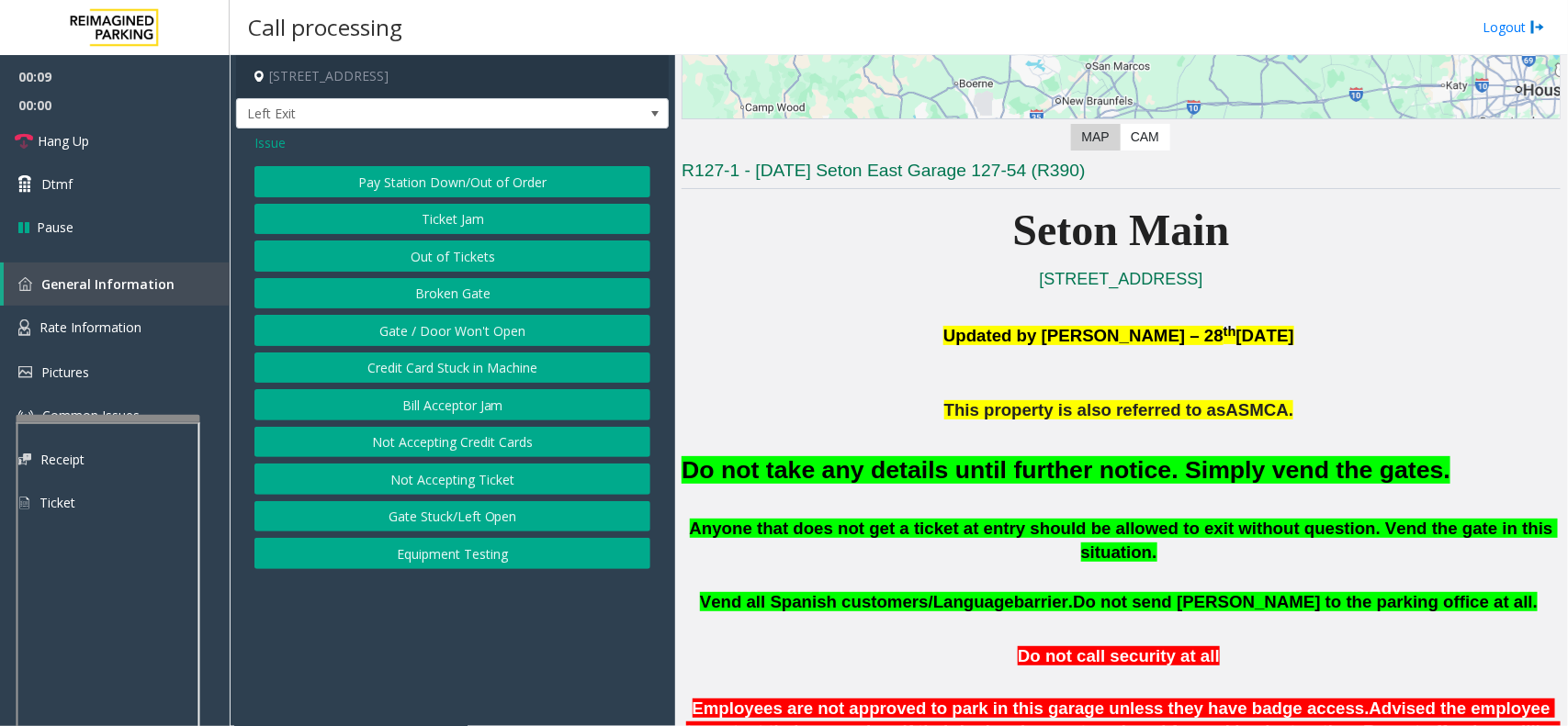
click at [259, 142] on span "Issue" at bounding box center [271, 143] width 32 height 20
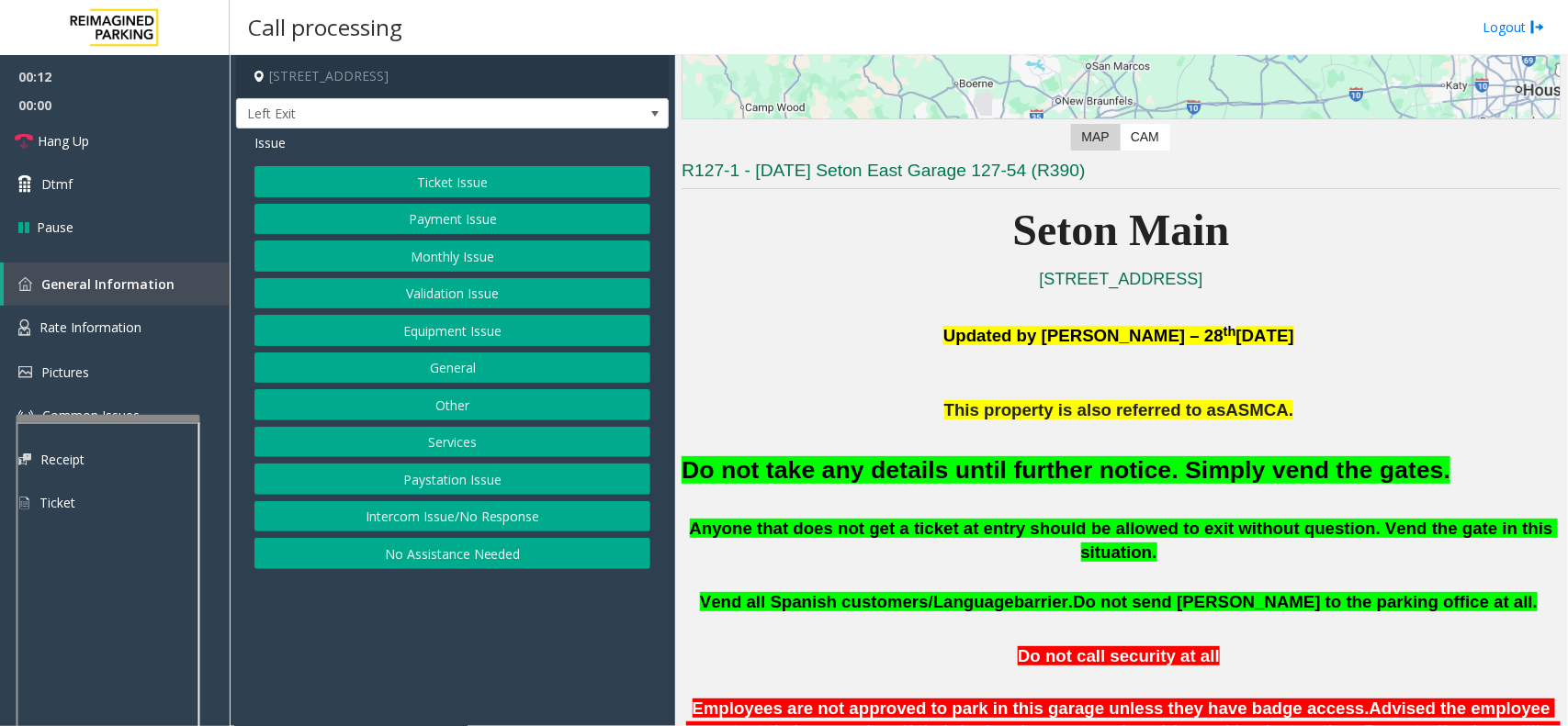
click at [449, 342] on button "Equipment Issue" at bounding box center [453, 331] width 396 height 32
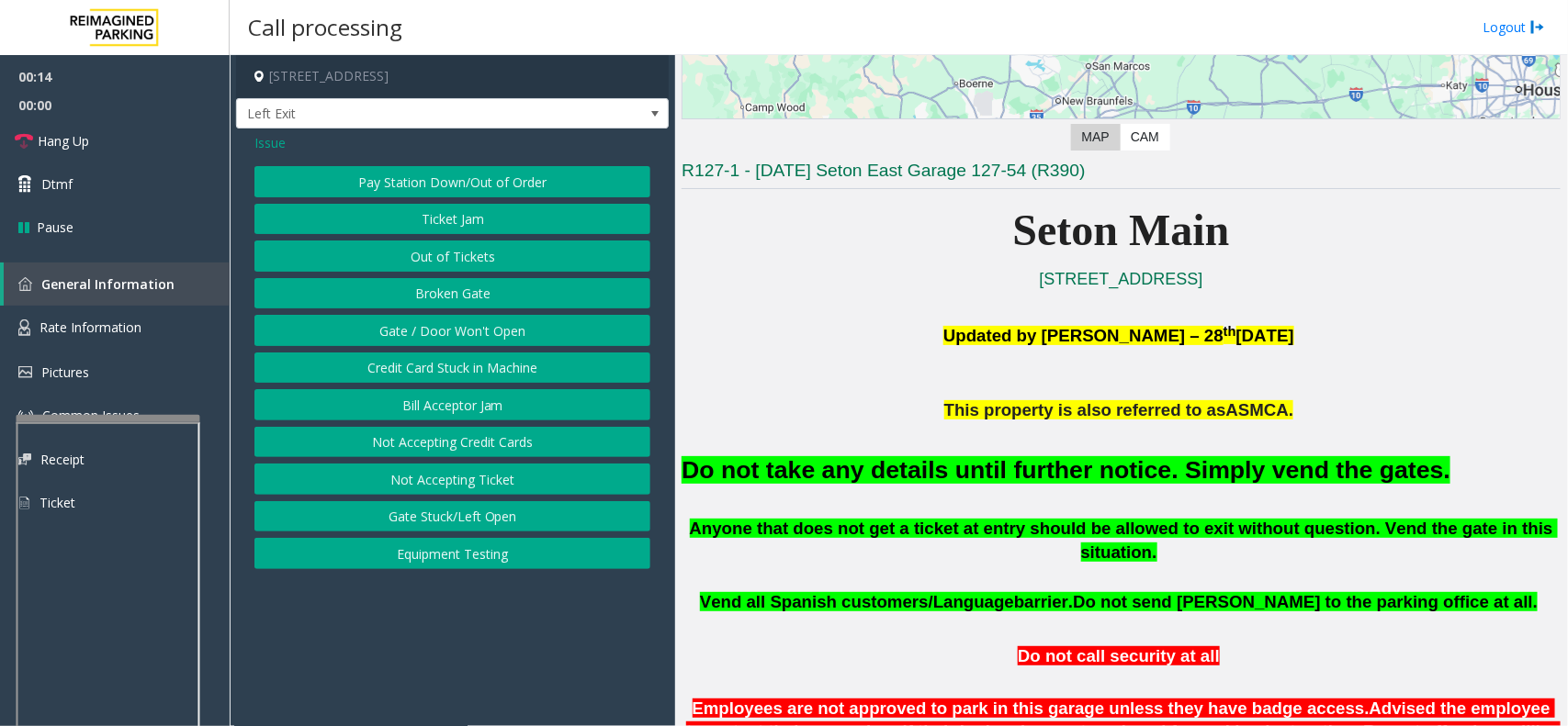
click at [475, 332] on button "Gate / Door Won't Open" at bounding box center [453, 331] width 396 height 32
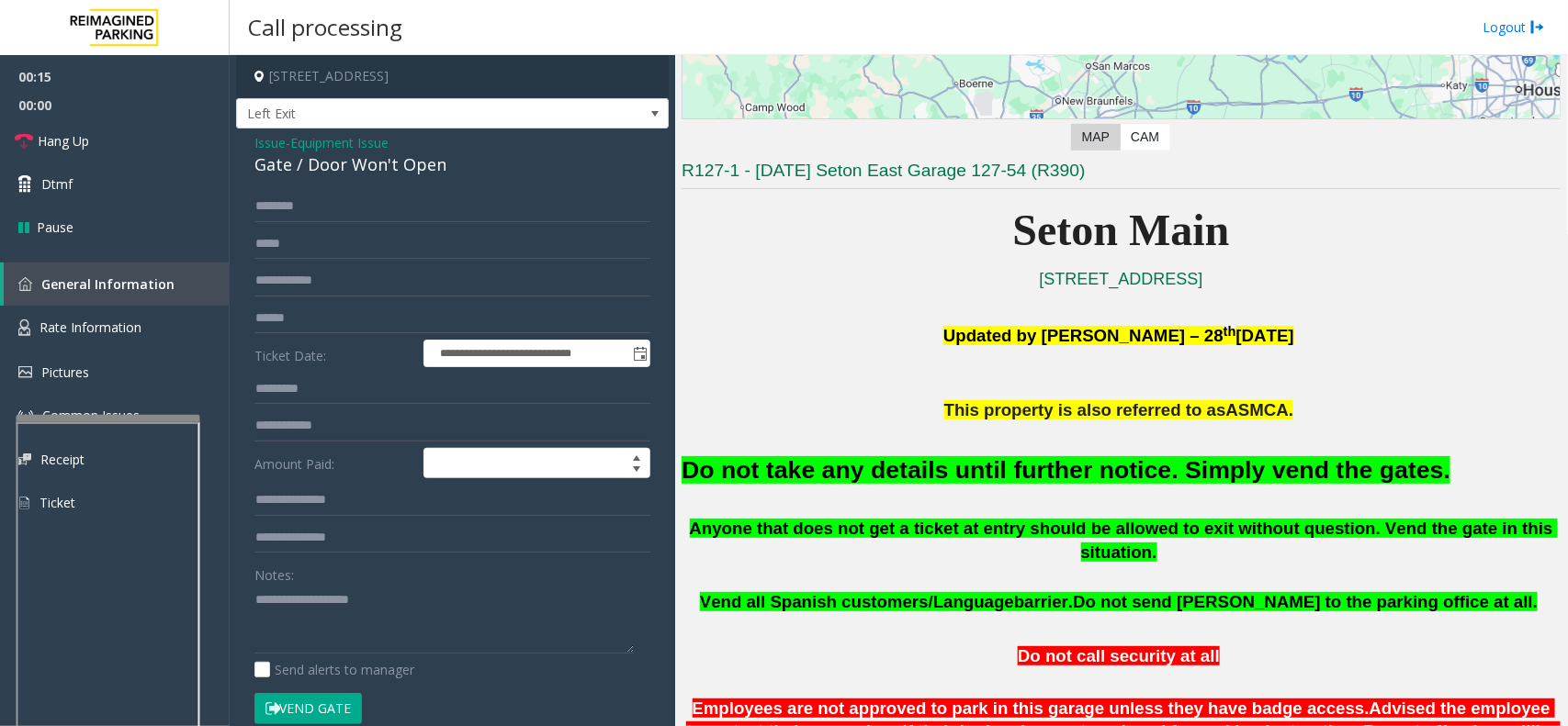
click at [691, 464] on font "Do not take any details until further notice. Simply vend the gates." at bounding box center [1066, 470] width 769 height 28
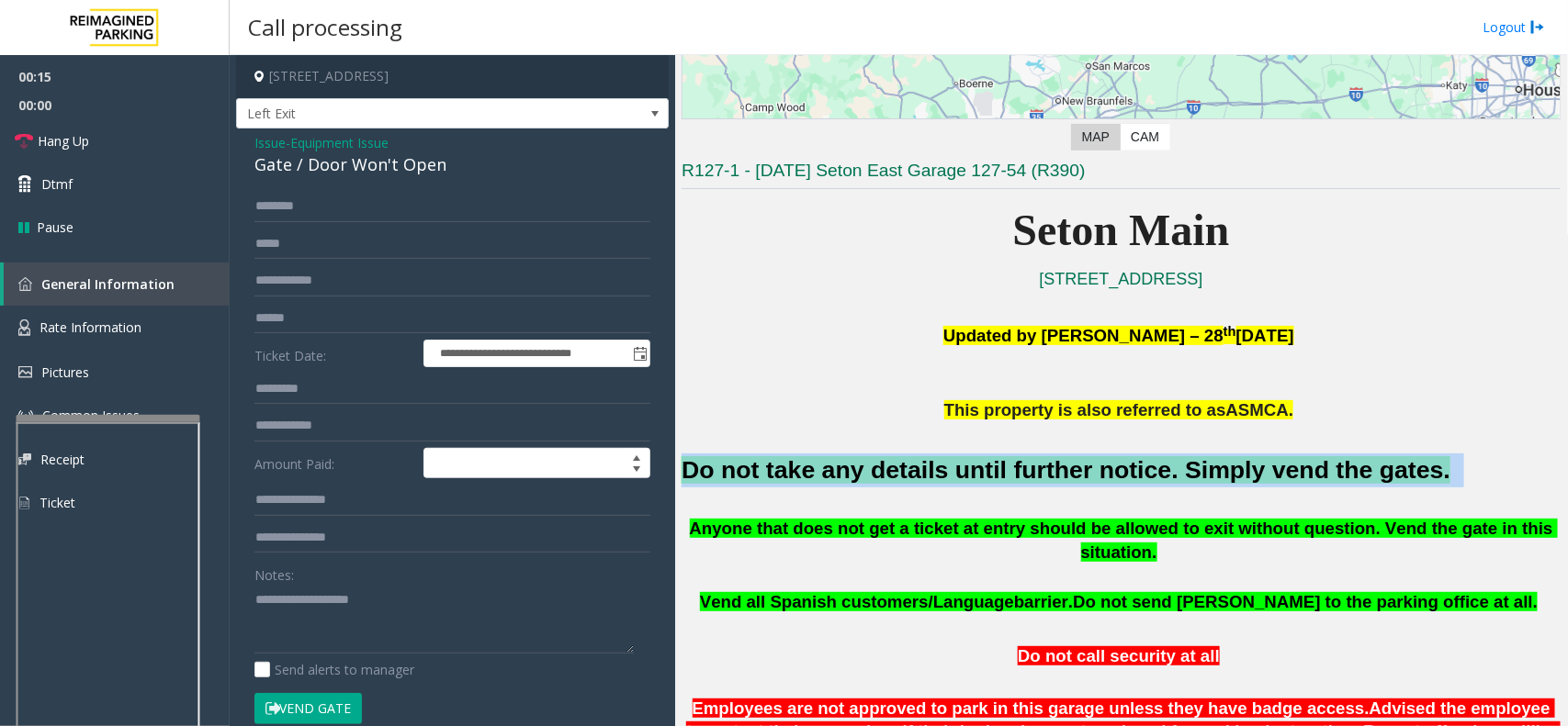
click at [691, 464] on font "Do not take any details until further notice. Simply vend the gates." at bounding box center [1066, 470] width 769 height 28
click at [336, 705] on button "Vend Gate" at bounding box center [308, 709] width 108 height 32
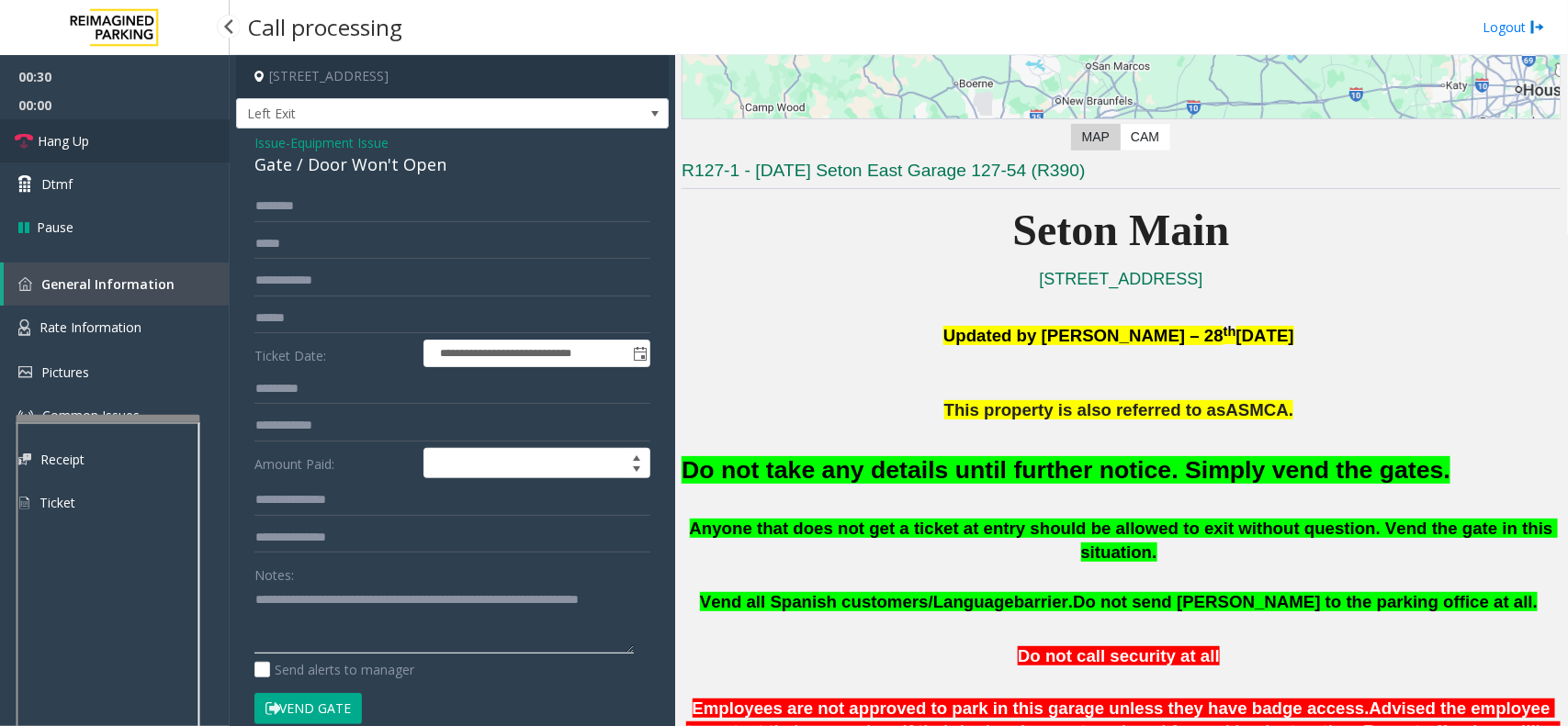
type textarea "**********"
click at [78, 144] on span "Hang Up" at bounding box center [63, 141] width 51 height 20
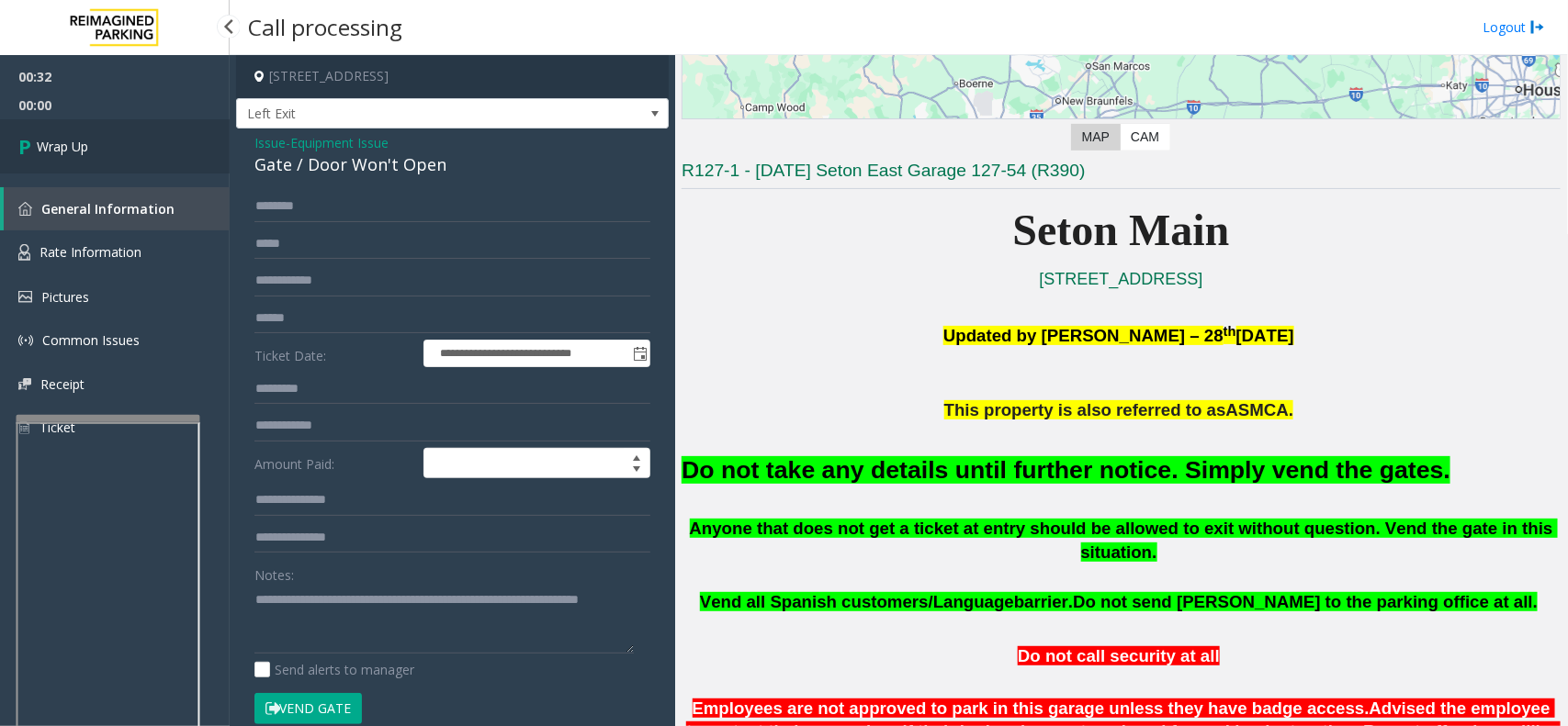
click at [76, 148] on span "Wrap Up" at bounding box center [62, 147] width 51 height 20
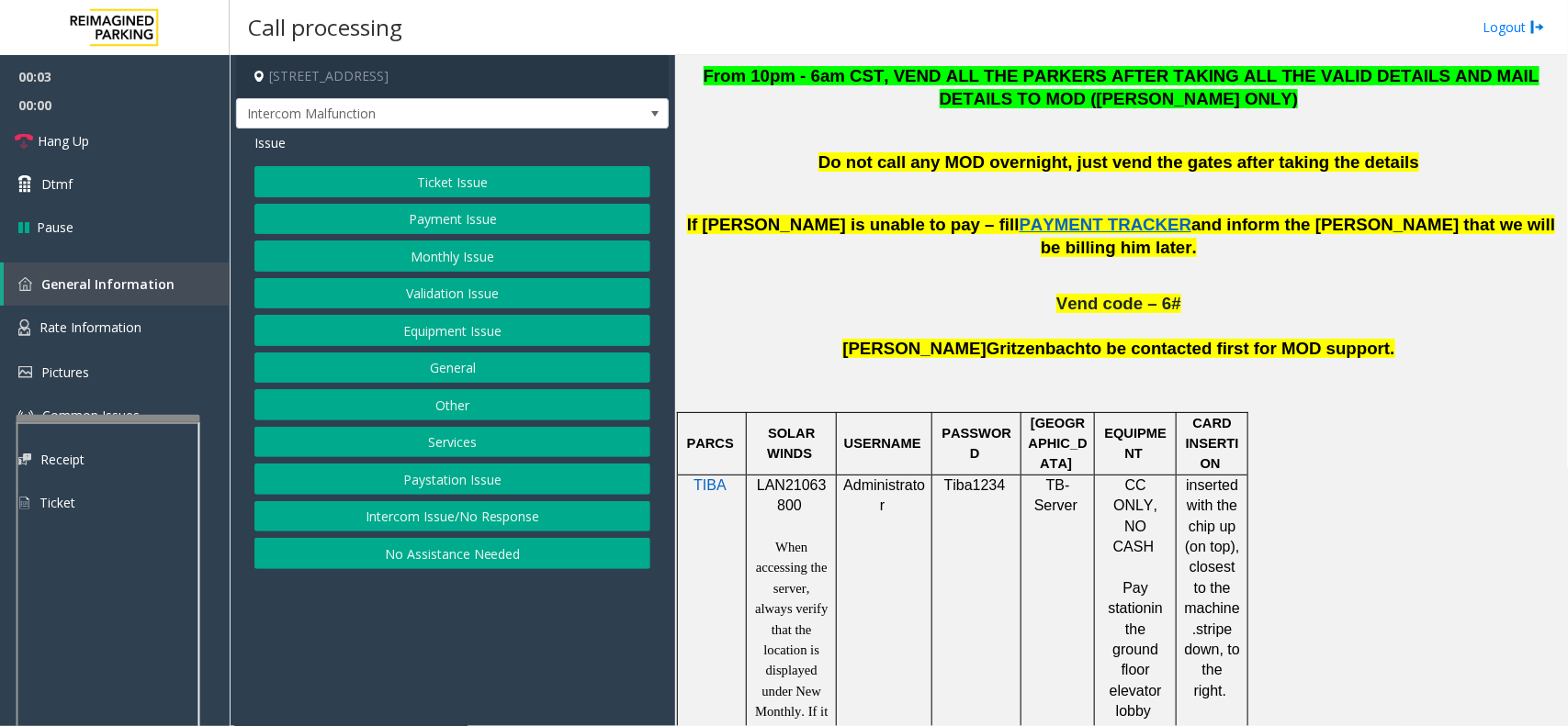
scroll to position [1033, 0]
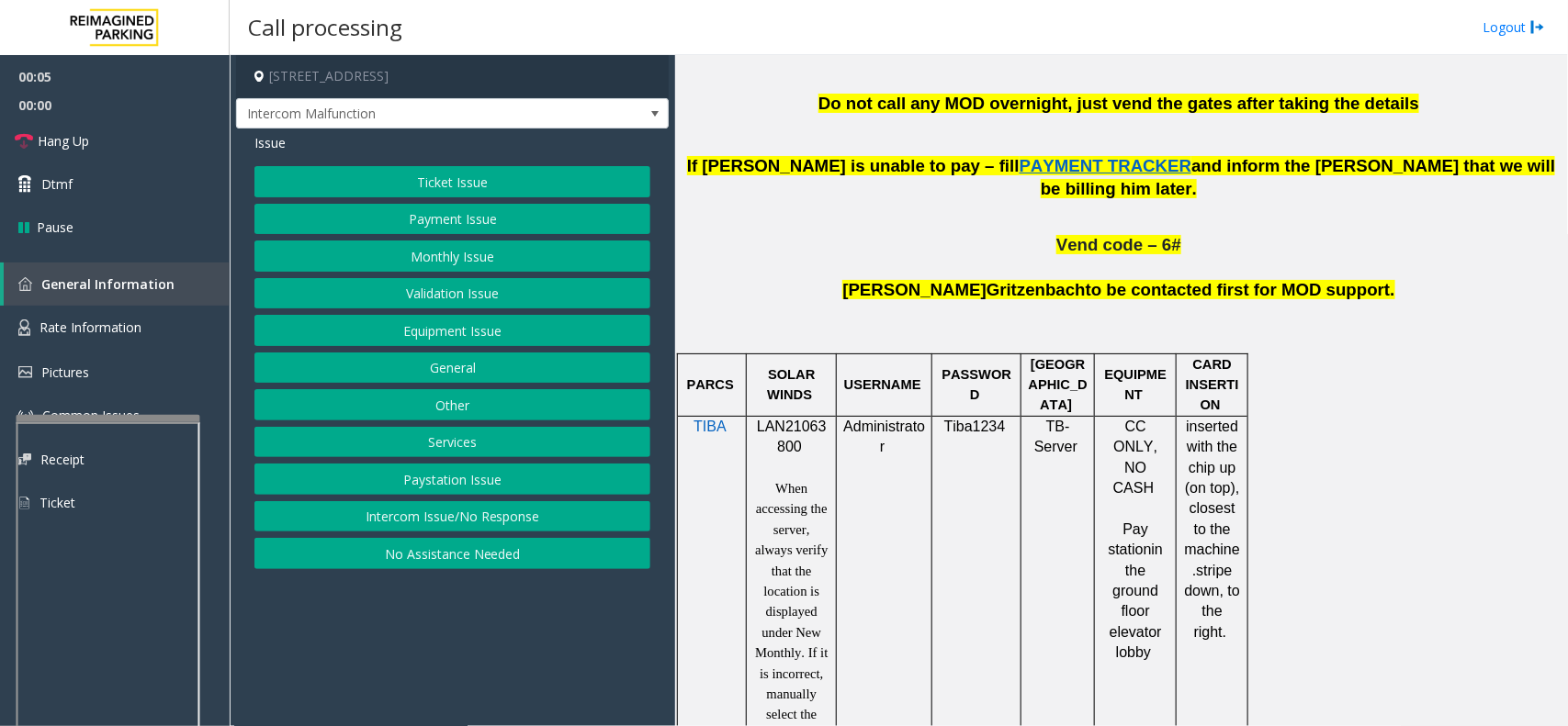
click at [781, 419] on span "LAN21063800" at bounding box center [791, 437] width 70 height 36
click at [782, 419] on span "LAN21063800" at bounding box center [791, 437] width 70 height 36
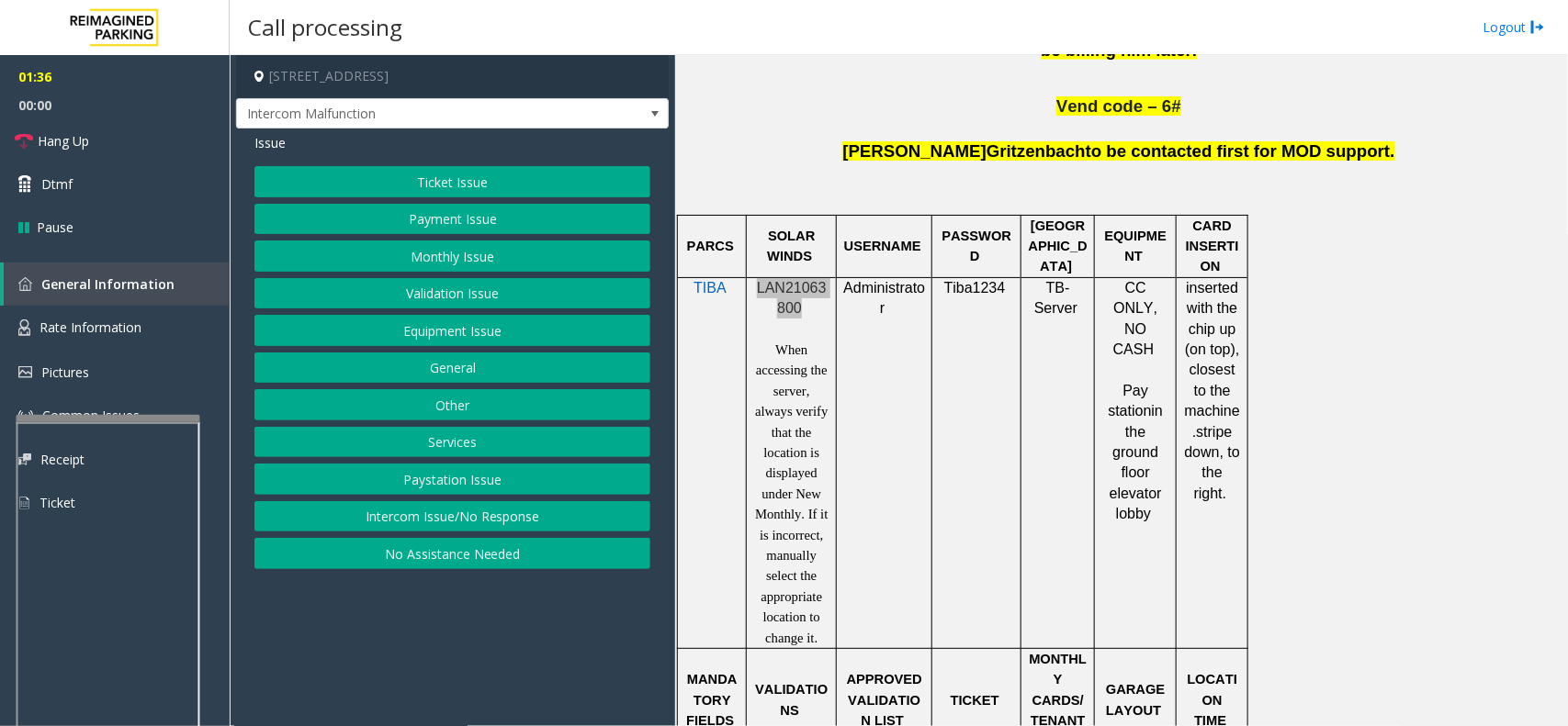
scroll to position [1262, 0]
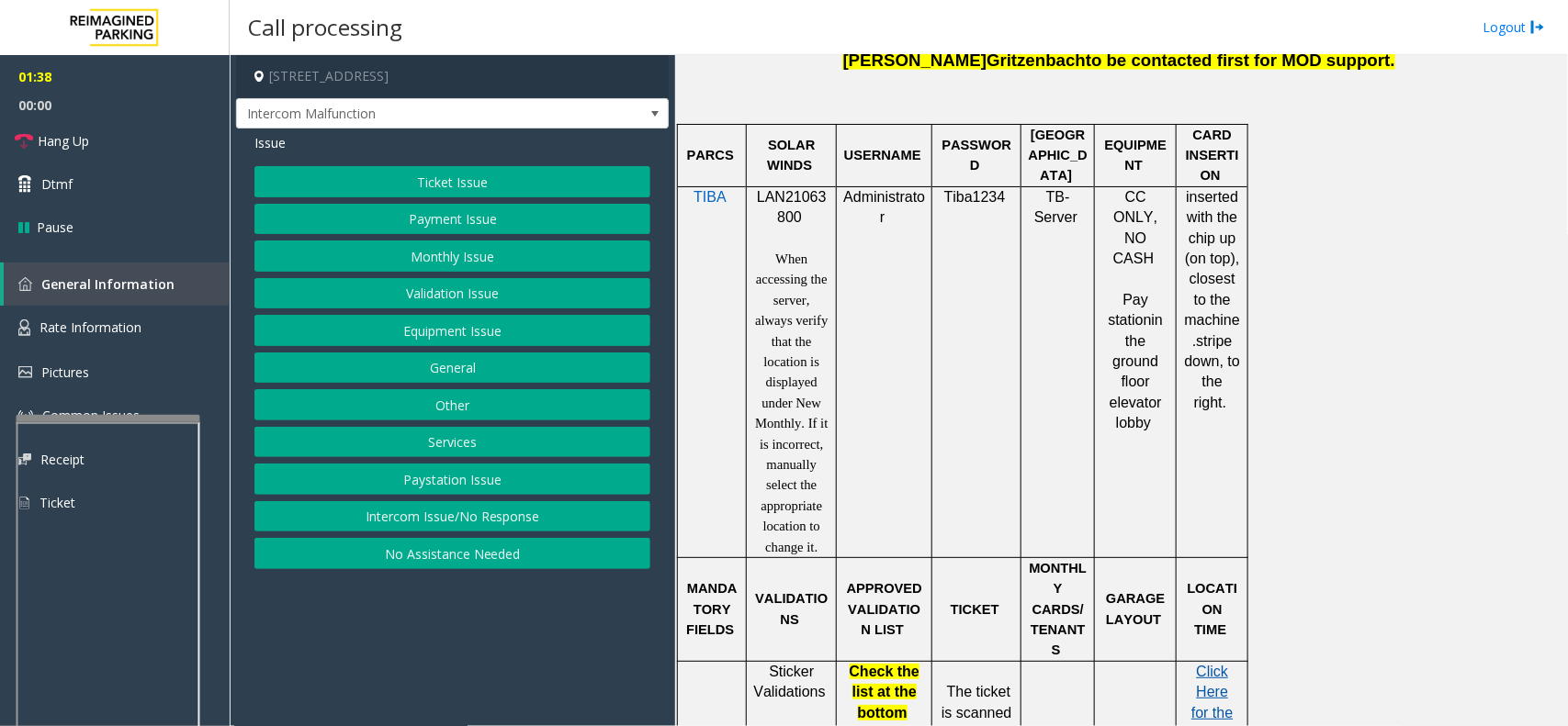
click at [1208, 664] on span "Click Here for the local time" at bounding box center [1212, 712] width 41 height 98
click at [103, 138] on link "Hang Up" at bounding box center [115, 141] width 229 height 43
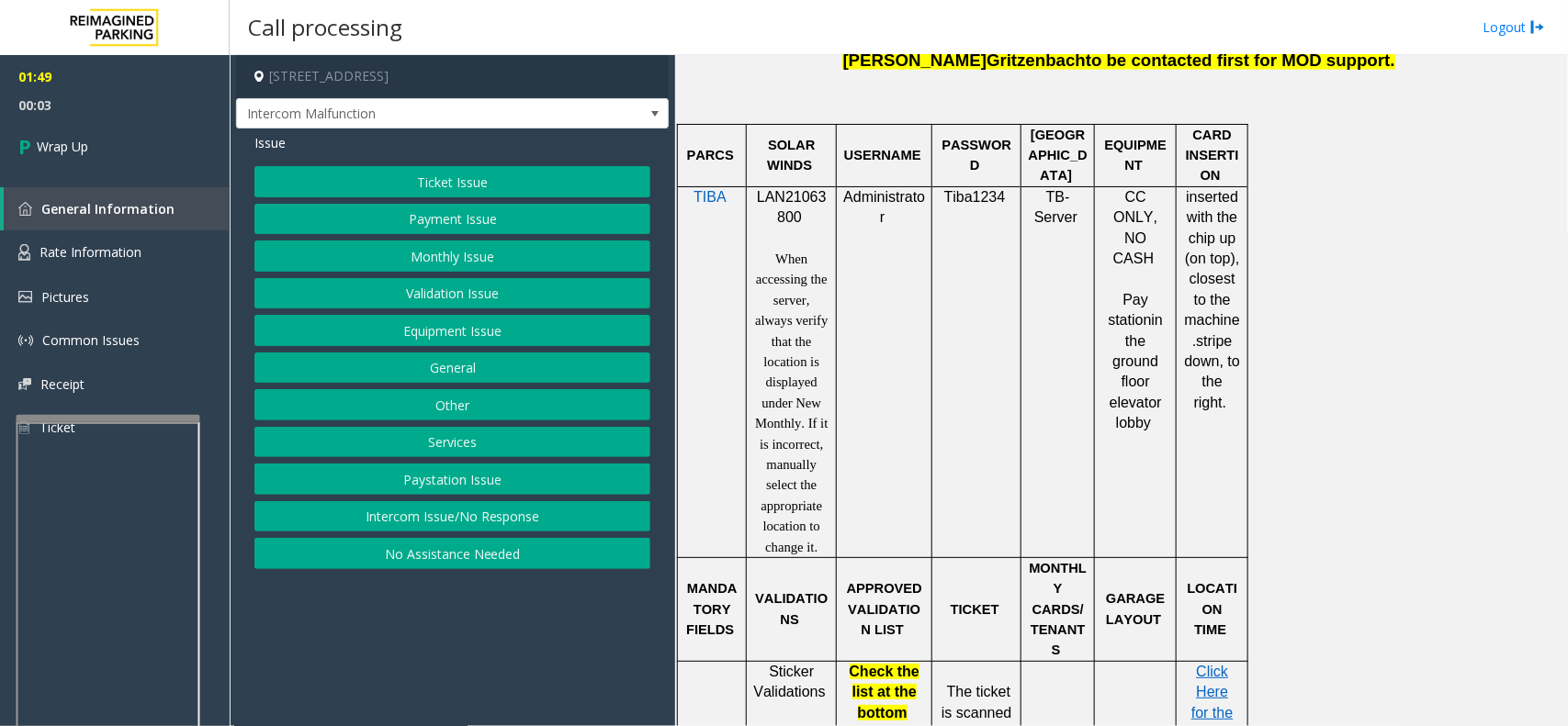
click at [452, 410] on button "Other" at bounding box center [453, 405] width 396 height 32
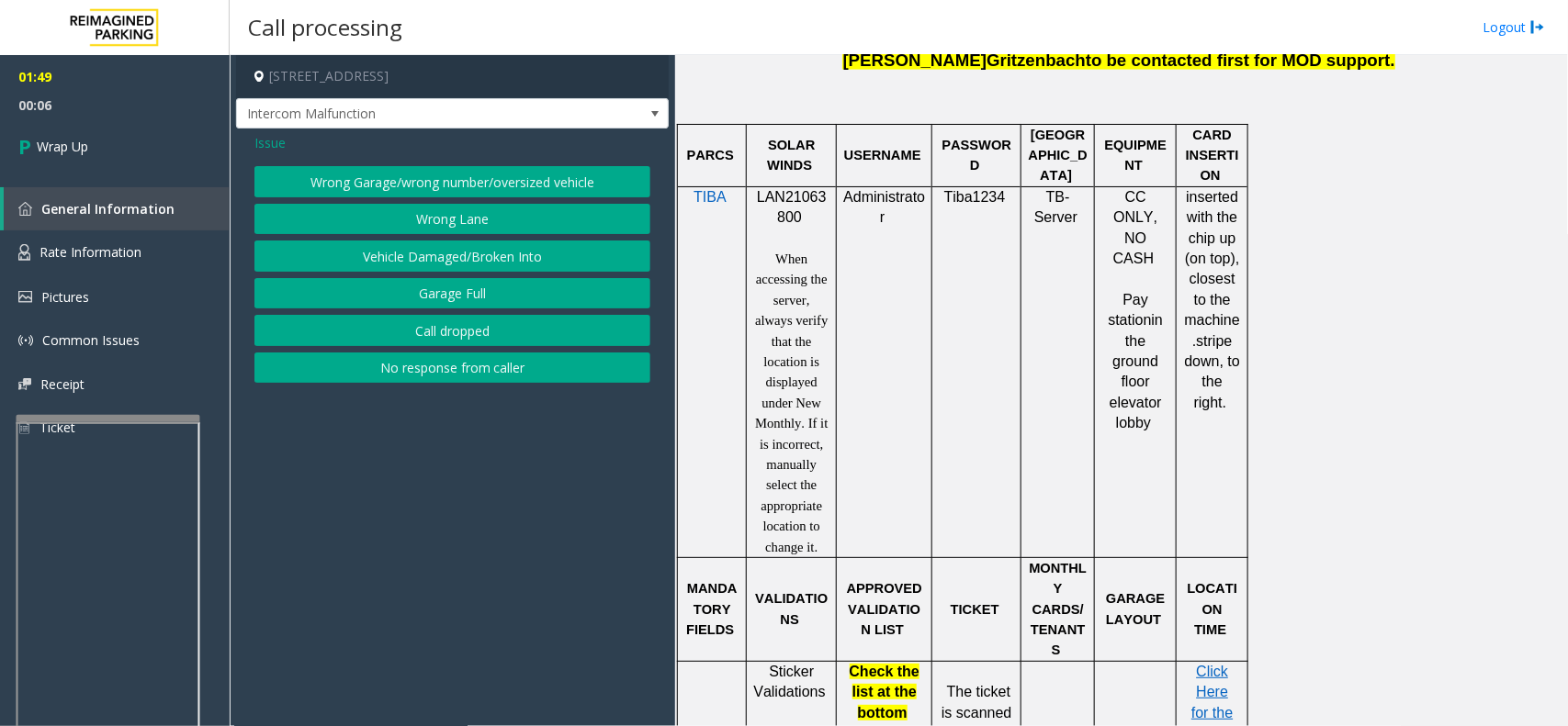
click at [272, 142] on span "Issue" at bounding box center [271, 143] width 32 height 20
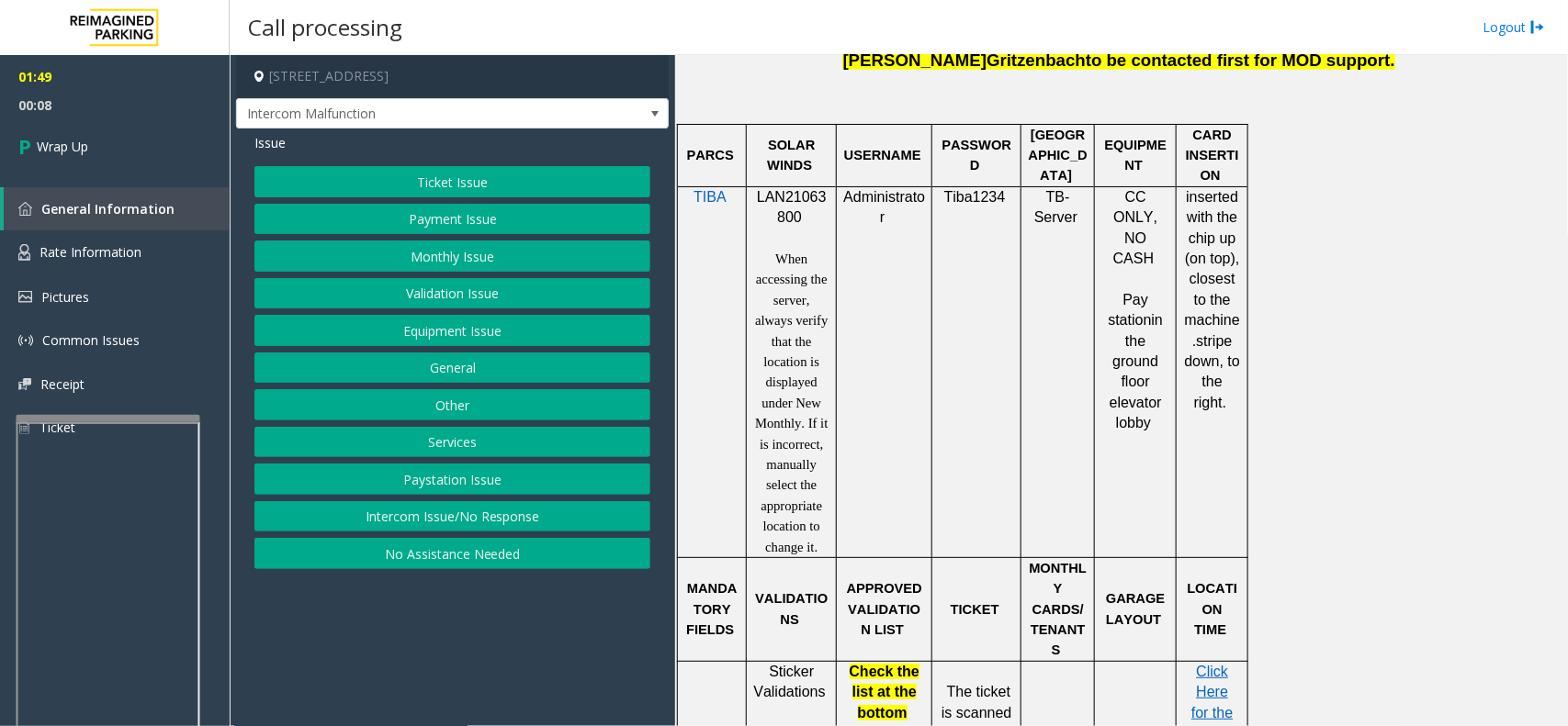
click at [462, 373] on button "General" at bounding box center [453, 368] width 396 height 32
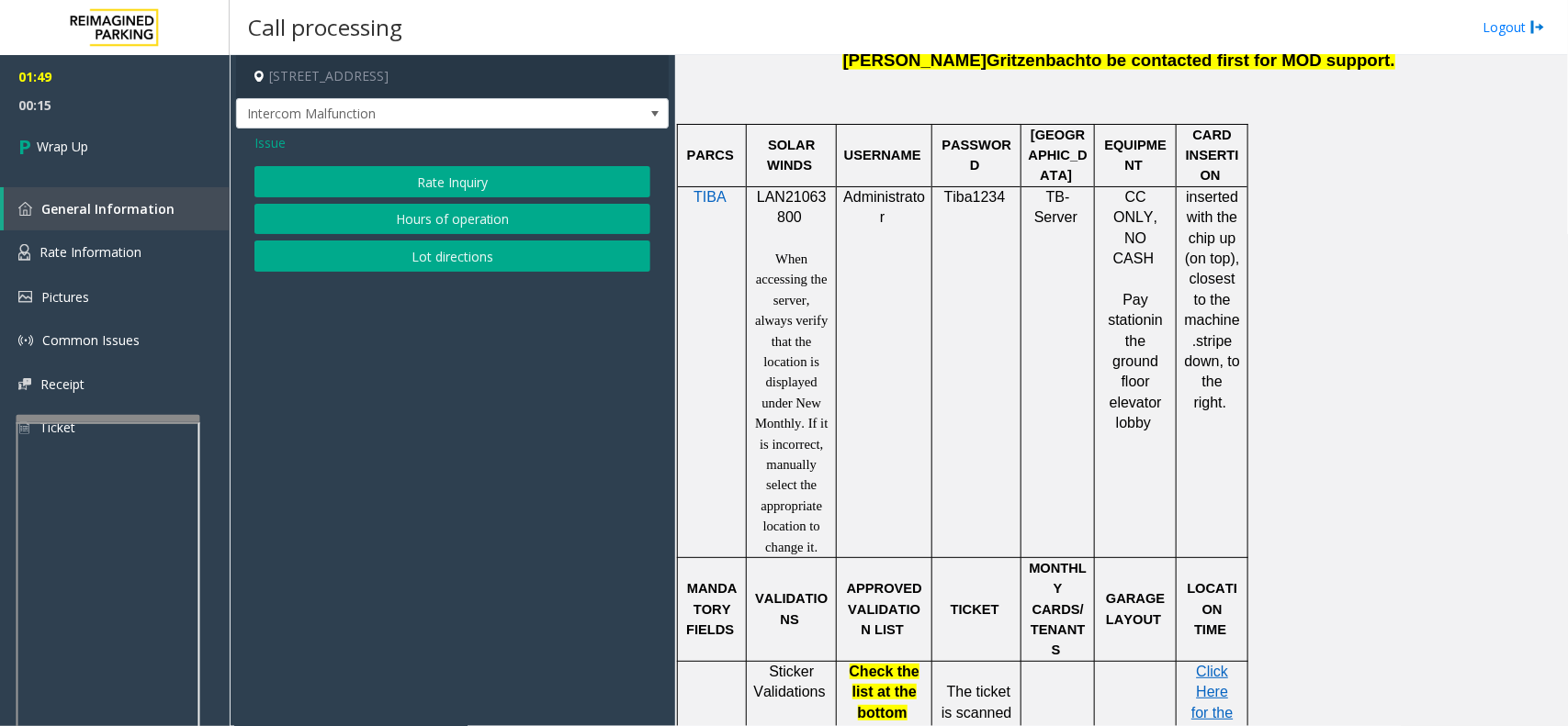
click at [269, 145] on span "Issue" at bounding box center [271, 143] width 32 height 20
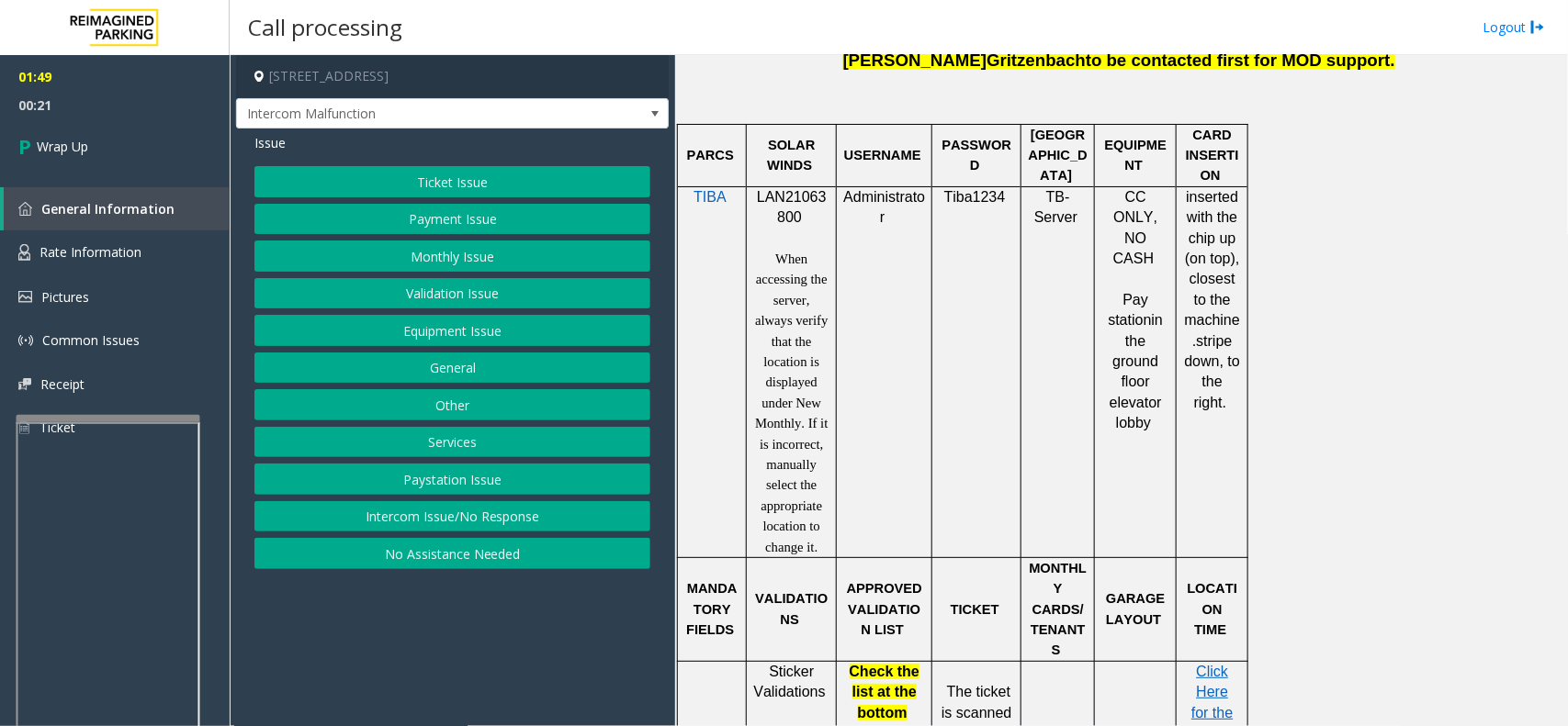
click at [411, 365] on button "General" at bounding box center [453, 368] width 396 height 32
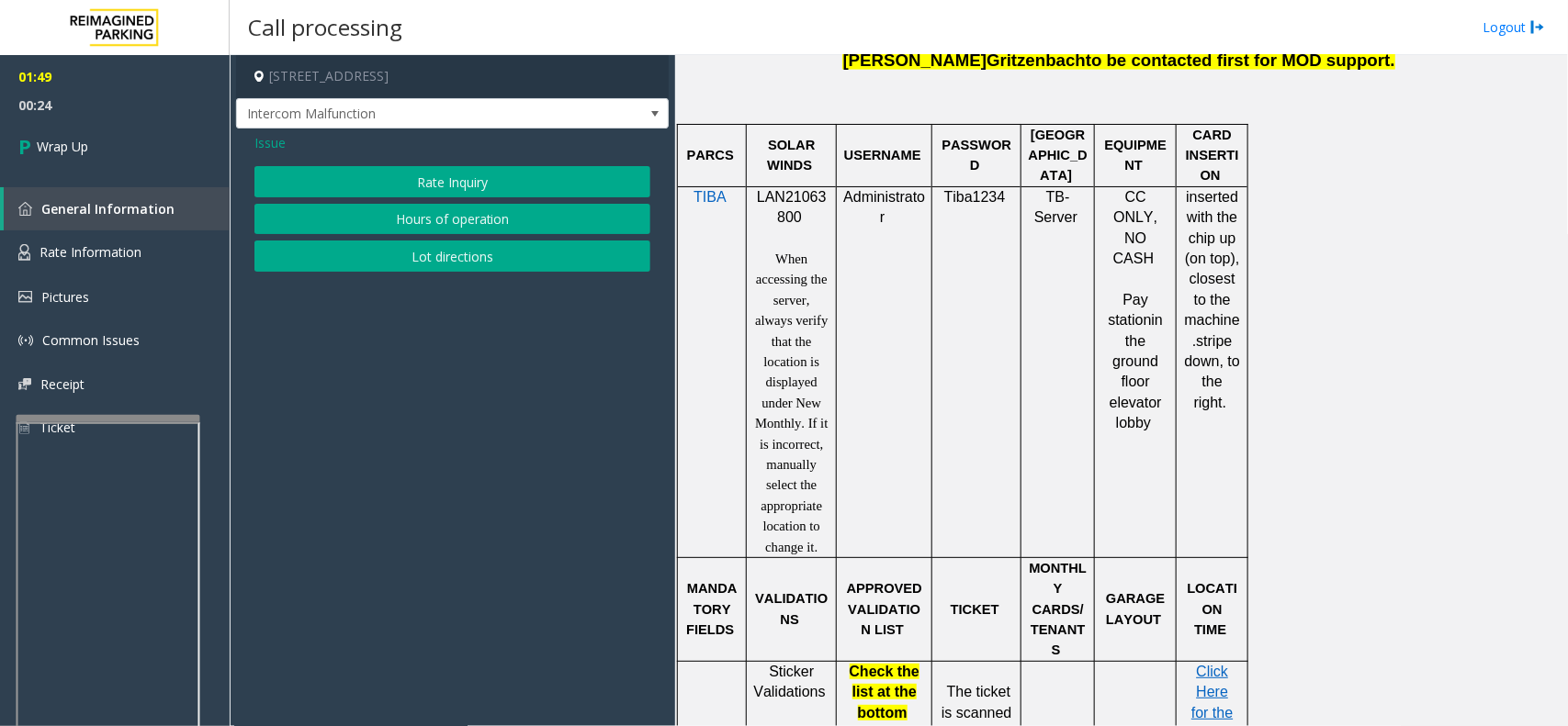
click at [424, 191] on button "Rate Inquiry" at bounding box center [453, 182] width 396 height 32
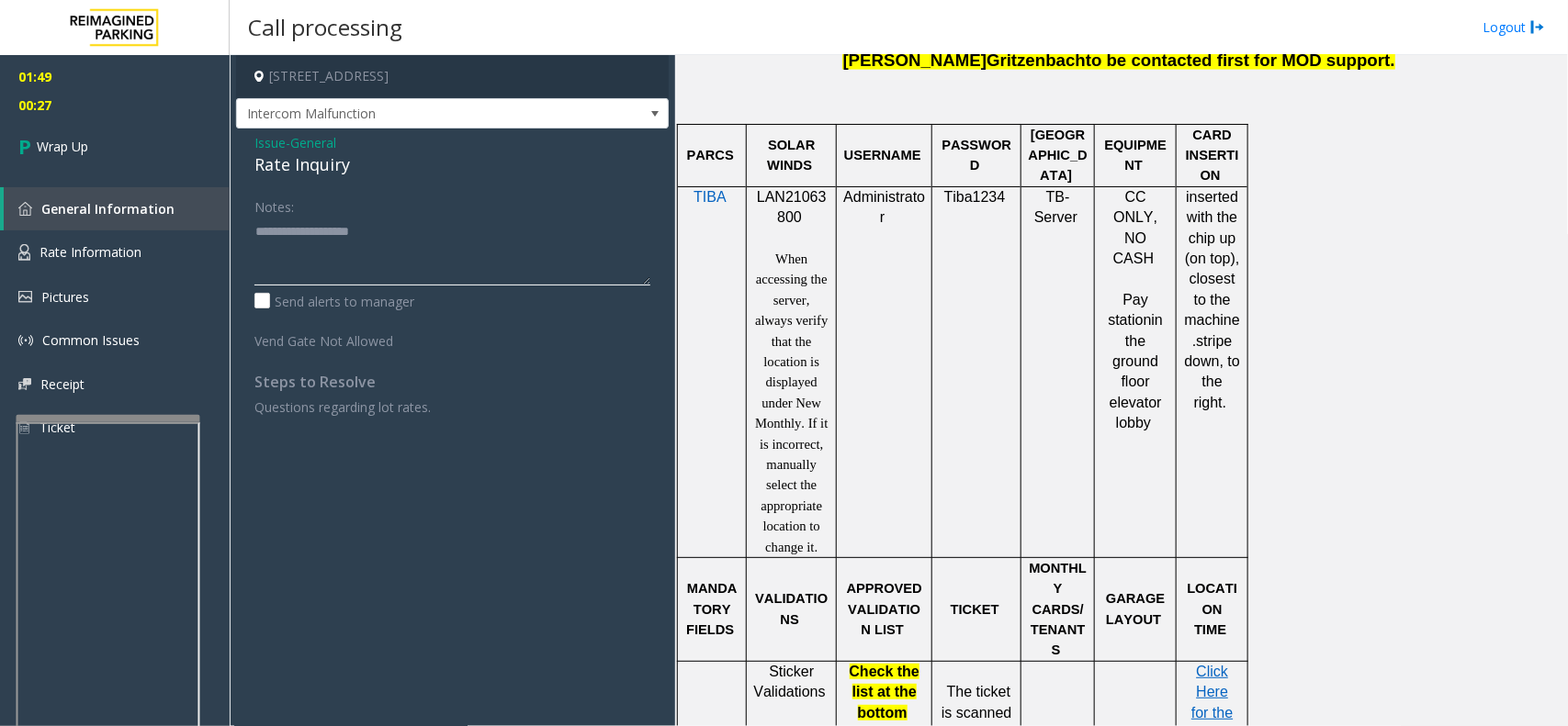
click at [282, 243] on textarea at bounding box center [453, 251] width 396 height 69
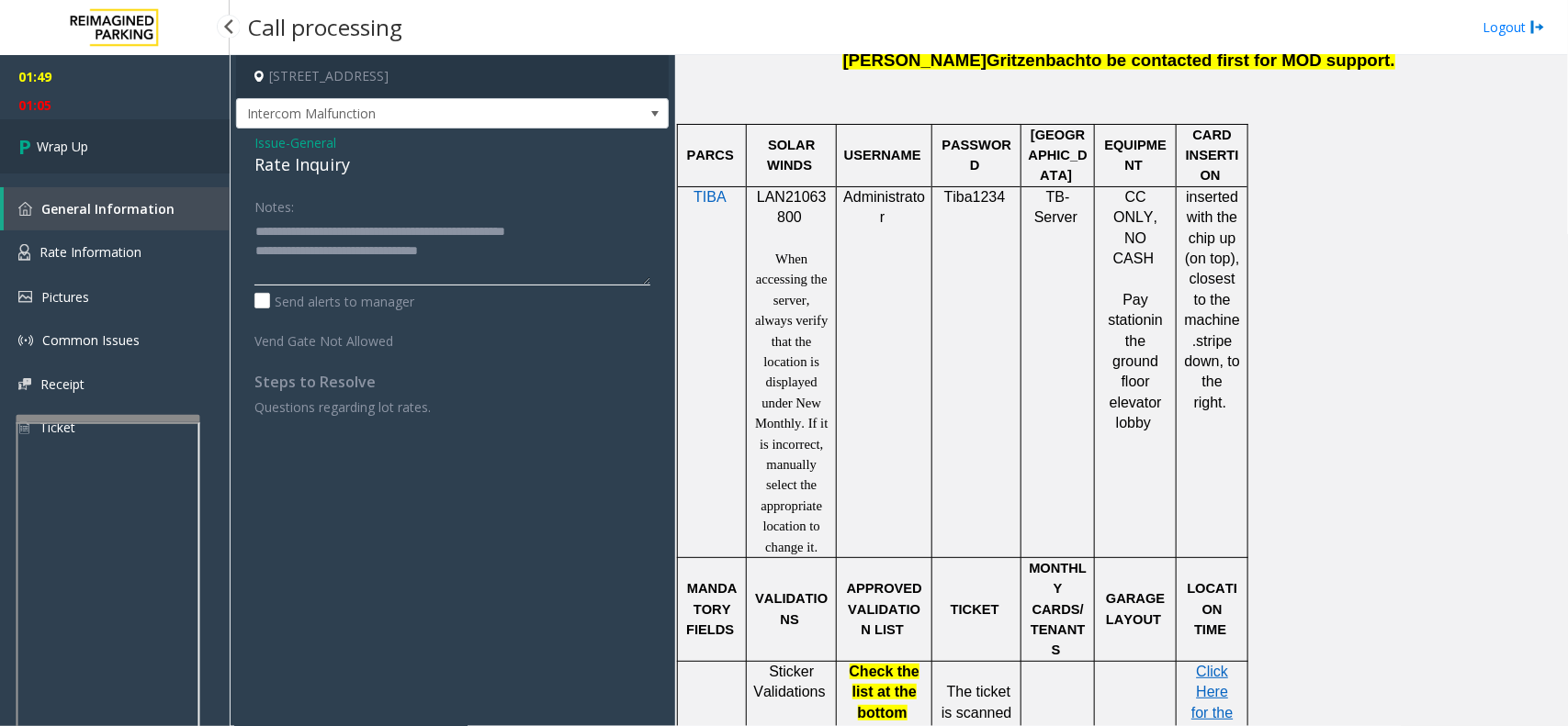
type textarea "**********"
click at [37, 150] on span "Wrap Up" at bounding box center [62, 147] width 51 height 20
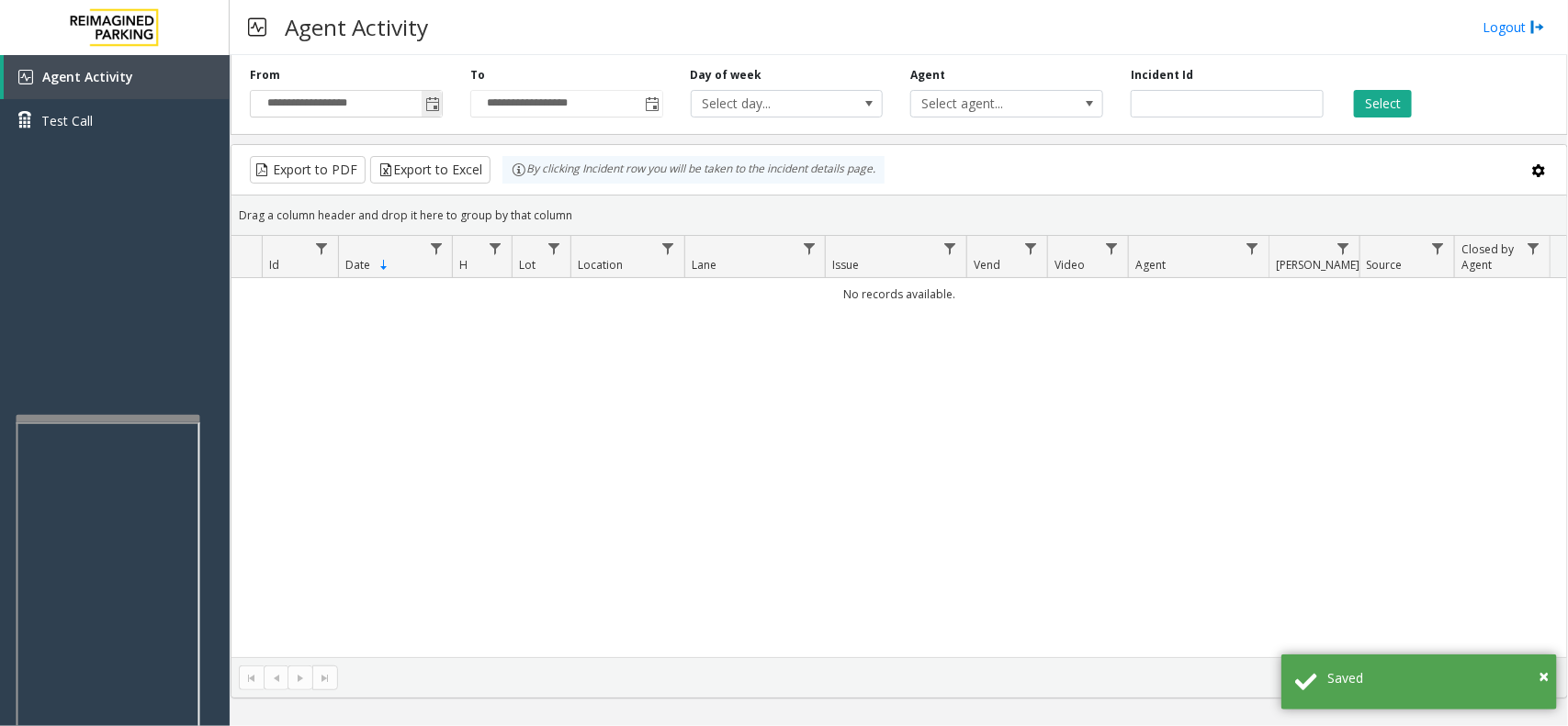
click at [425, 104] on span "Toggle popup" at bounding box center [432, 105] width 15 height 15
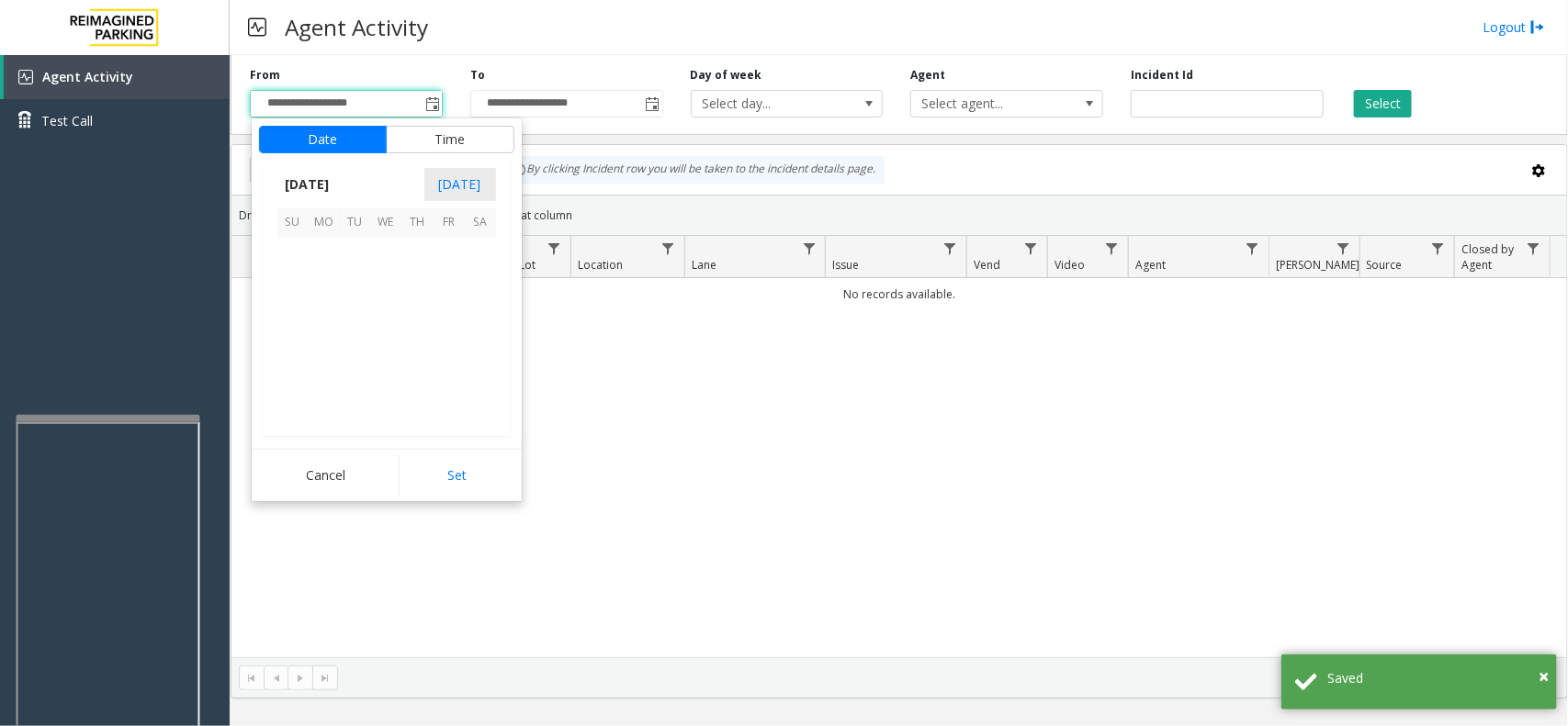
scroll to position [329207, 0]
click at [427, 276] on span "7" at bounding box center [418, 284] width 32 height 32
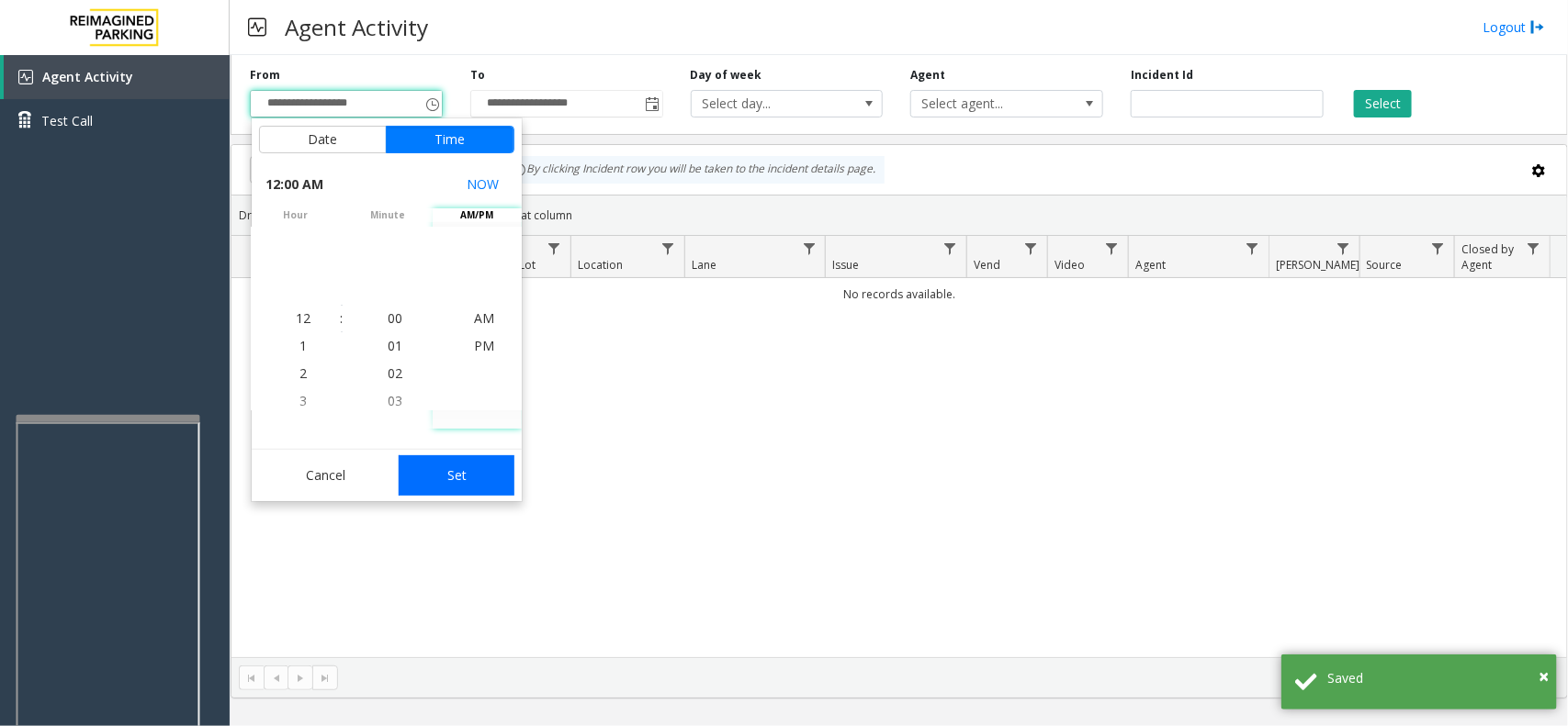
click at [482, 462] on button "Set" at bounding box center [455, 475] width 116 height 40
type input "**********"
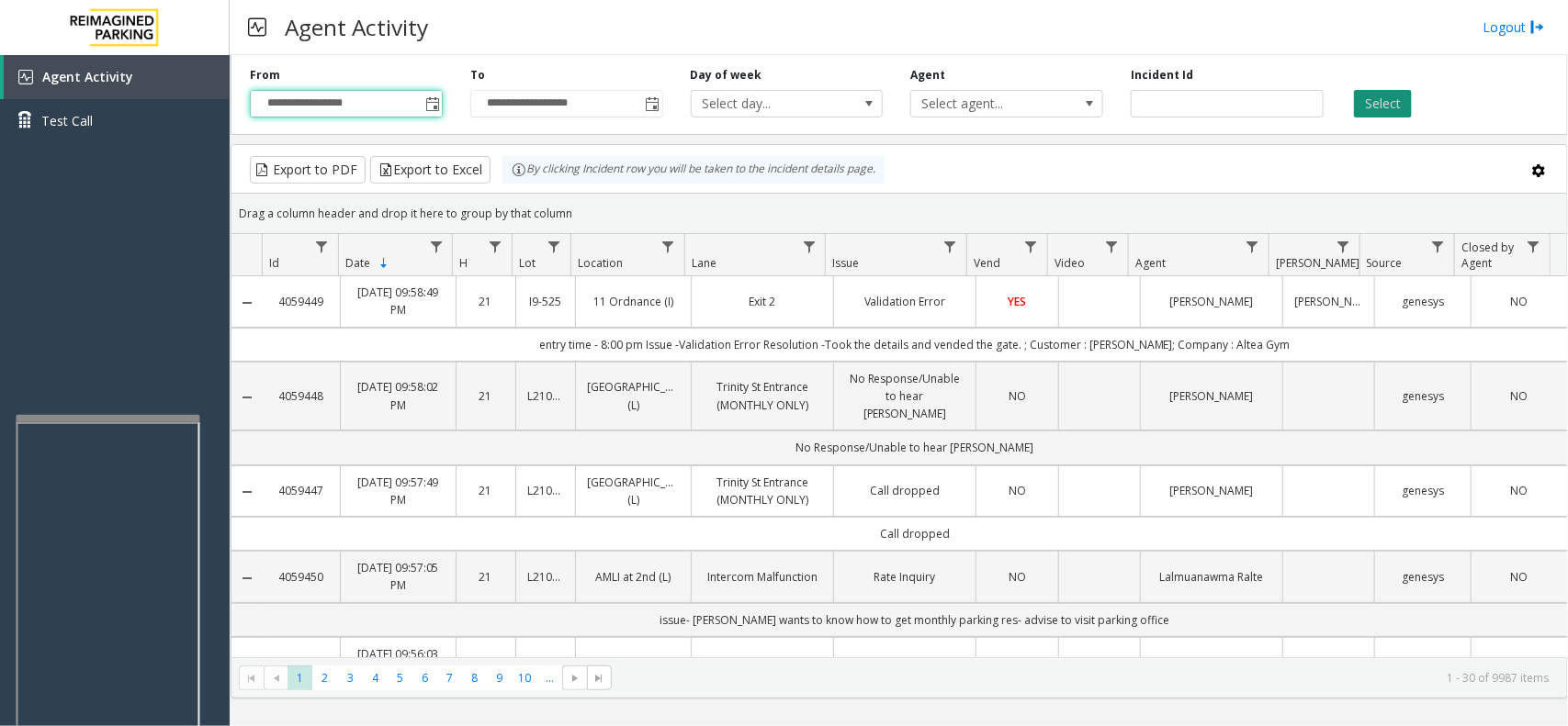
click at [1382, 101] on button "Select" at bounding box center [1382, 104] width 58 height 28
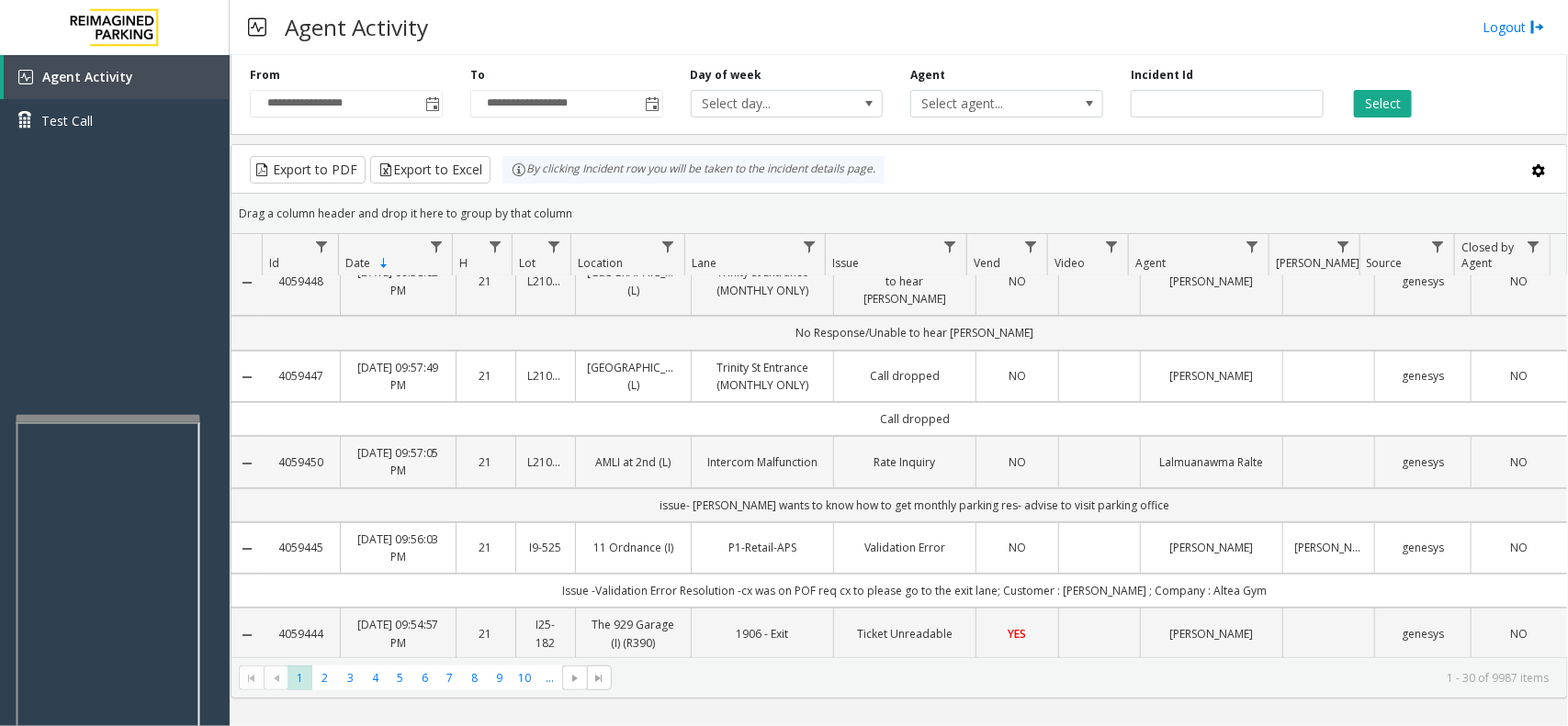
scroll to position [0, 0]
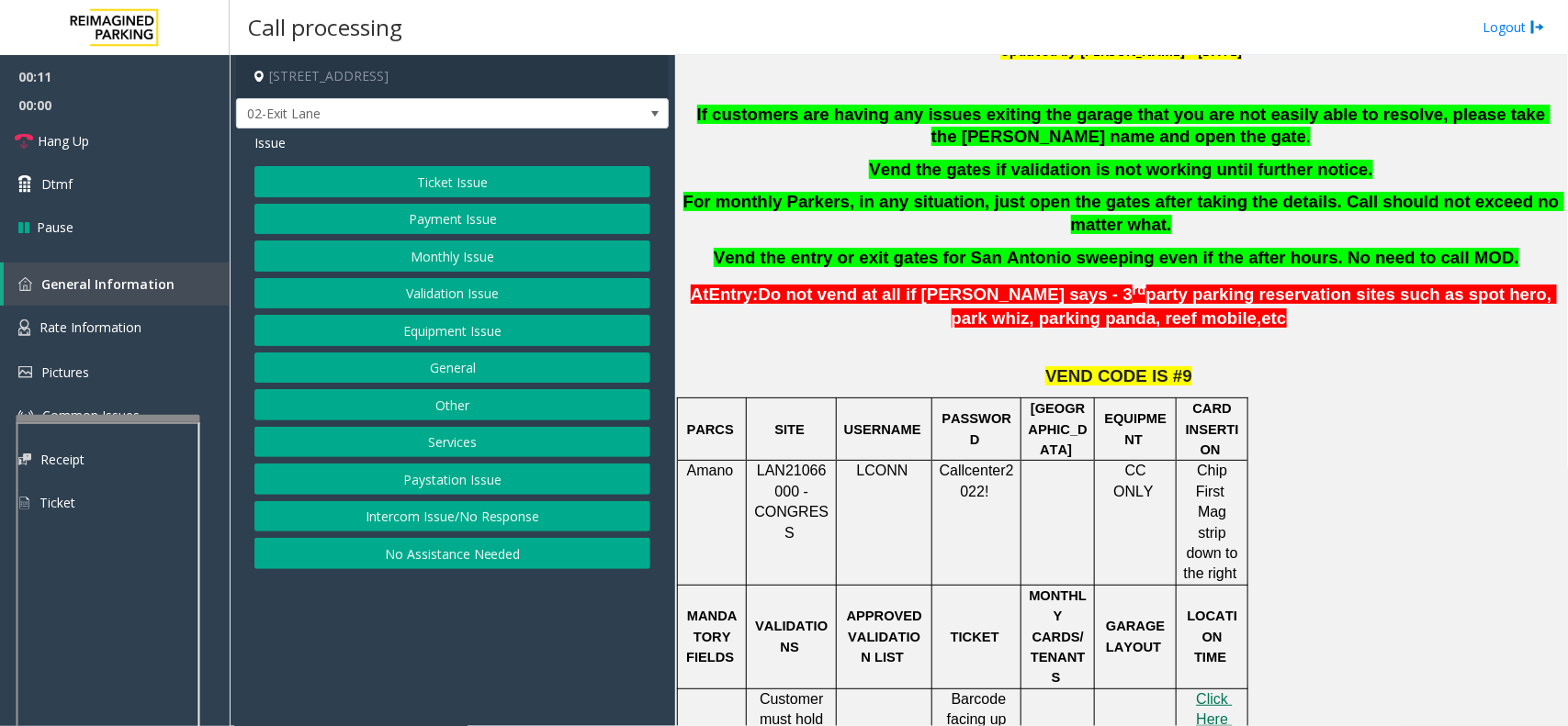
scroll to position [574, 0]
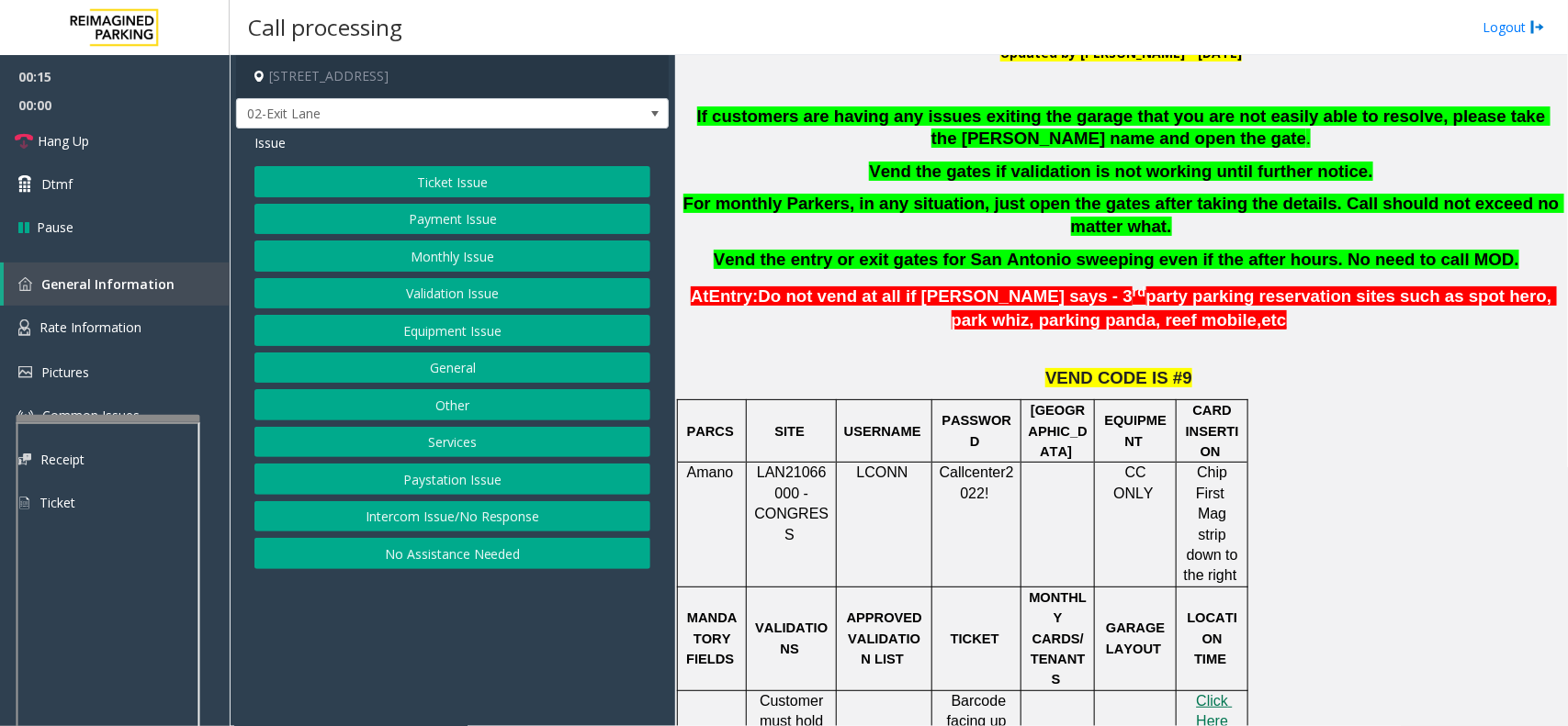
click at [455, 260] on button "Monthly Issue" at bounding box center [453, 257] width 396 height 32
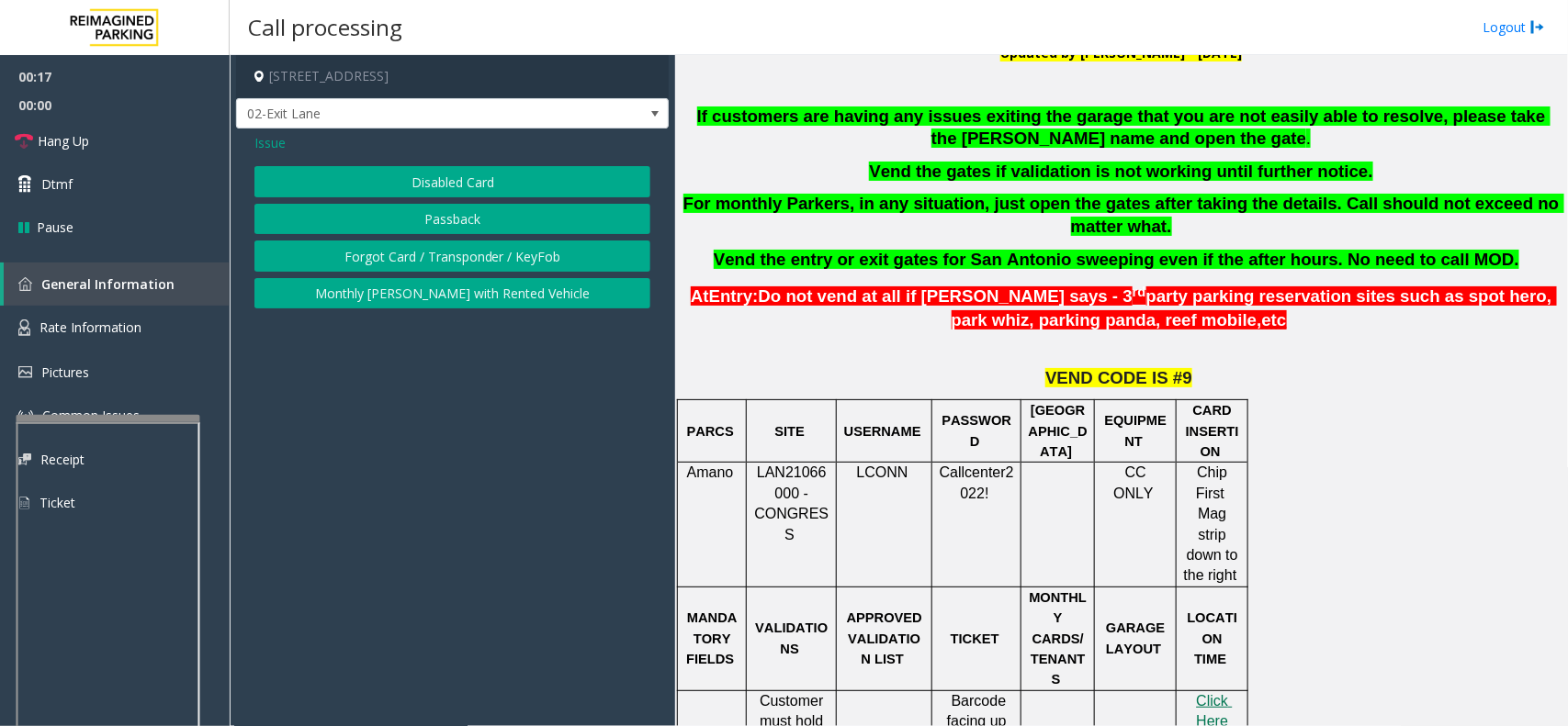
click at [484, 180] on button "Disabled Card" at bounding box center [453, 182] width 396 height 32
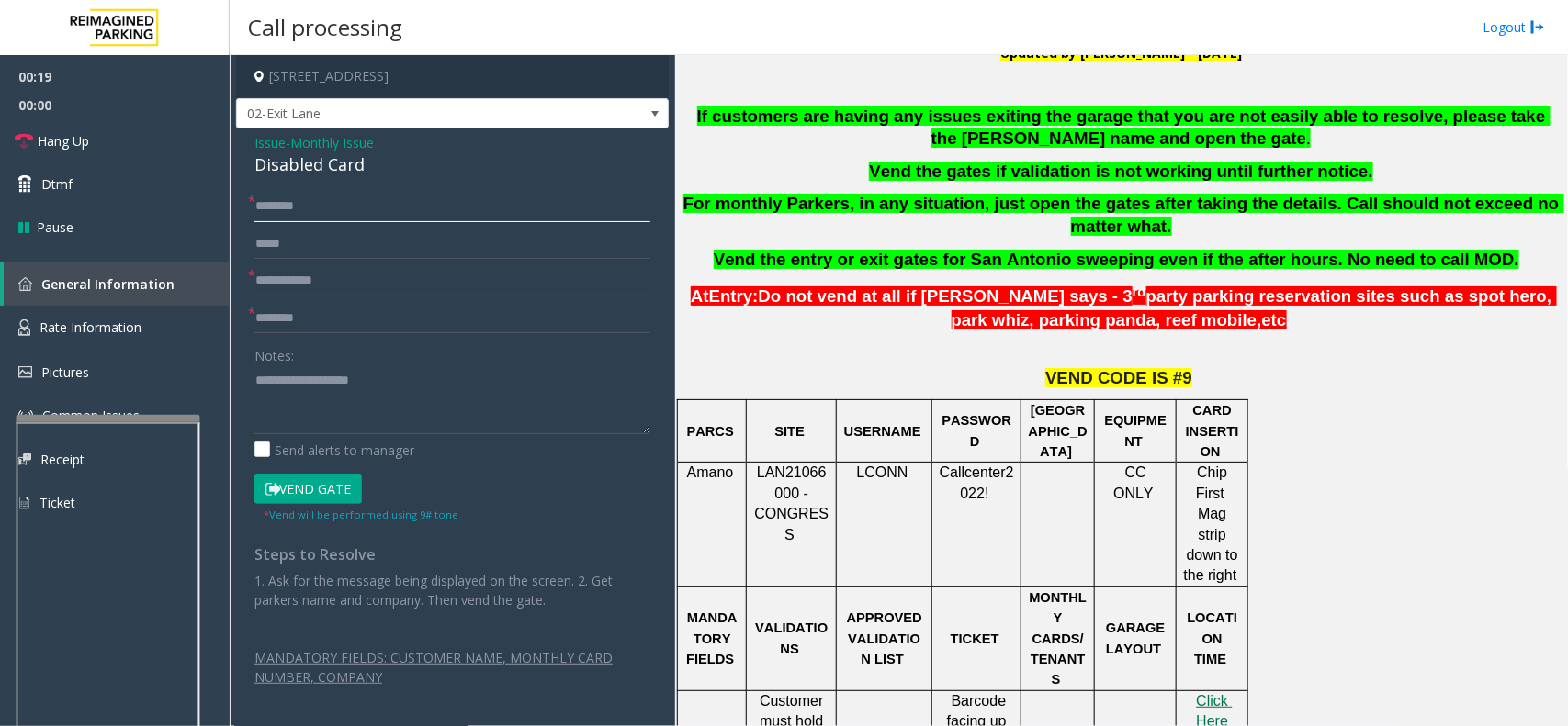
click at [304, 208] on input "text" at bounding box center [453, 206] width 396 height 32
click at [274, 284] on input "text" at bounding box center [453, 282] width 396 height 32
type input "********"
click at [303, 208] on input "text" at bounding box center [453, 206] width 396 height 32
drag, startPoint x: 254, startPoint y: 143, endPoint x: 359, endPoint y: 163, distance: 106.9
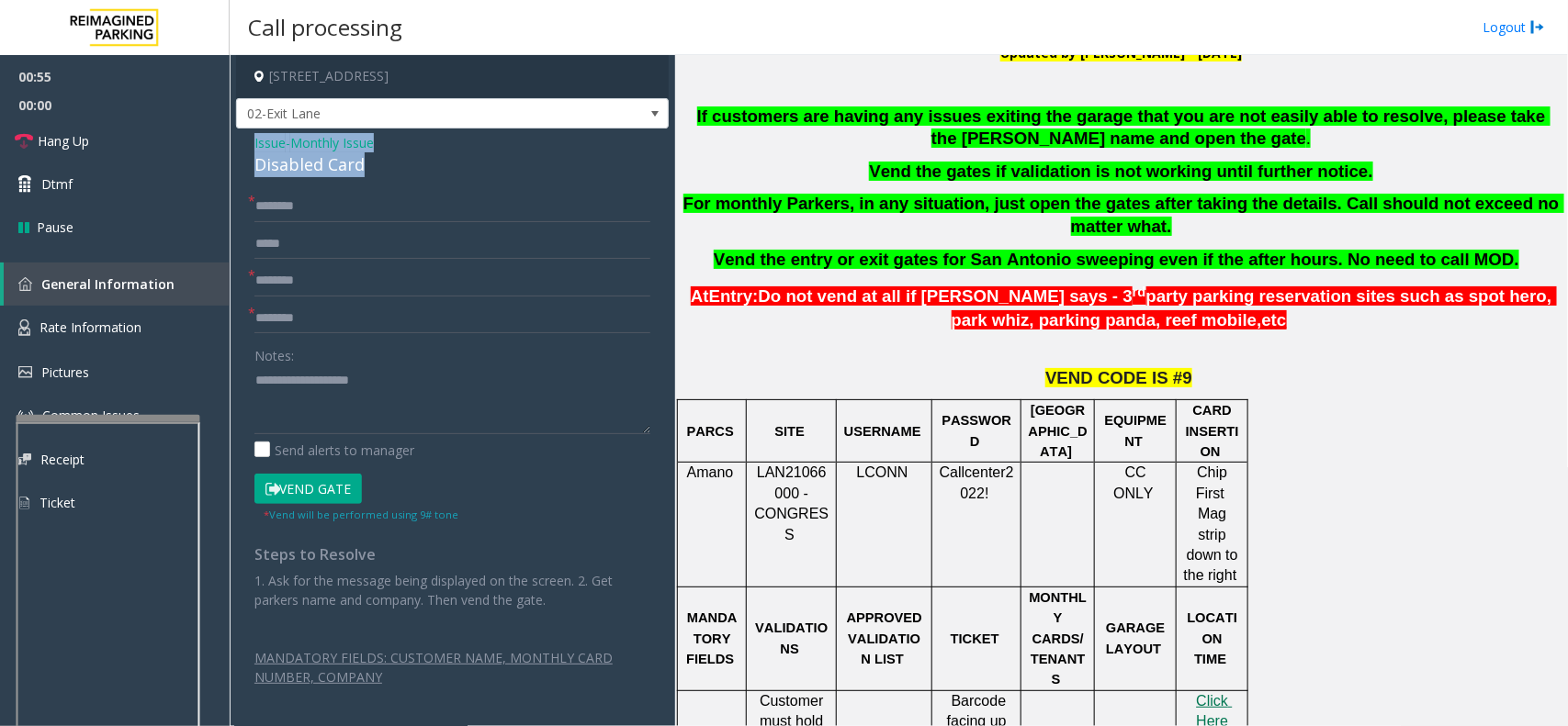
click at [359, 163] on div "Issue - Monthly Issue Disabled Card" at bounding box center [453, 155] width 396 height 44
type textarea "**********"
click at [286, 202] on input "text" at bounding box center [453, 206] width 396 height 32
type input "*****"
click at [304, 317] on input "text" at bounding box center [453, 319] width 396 height 32
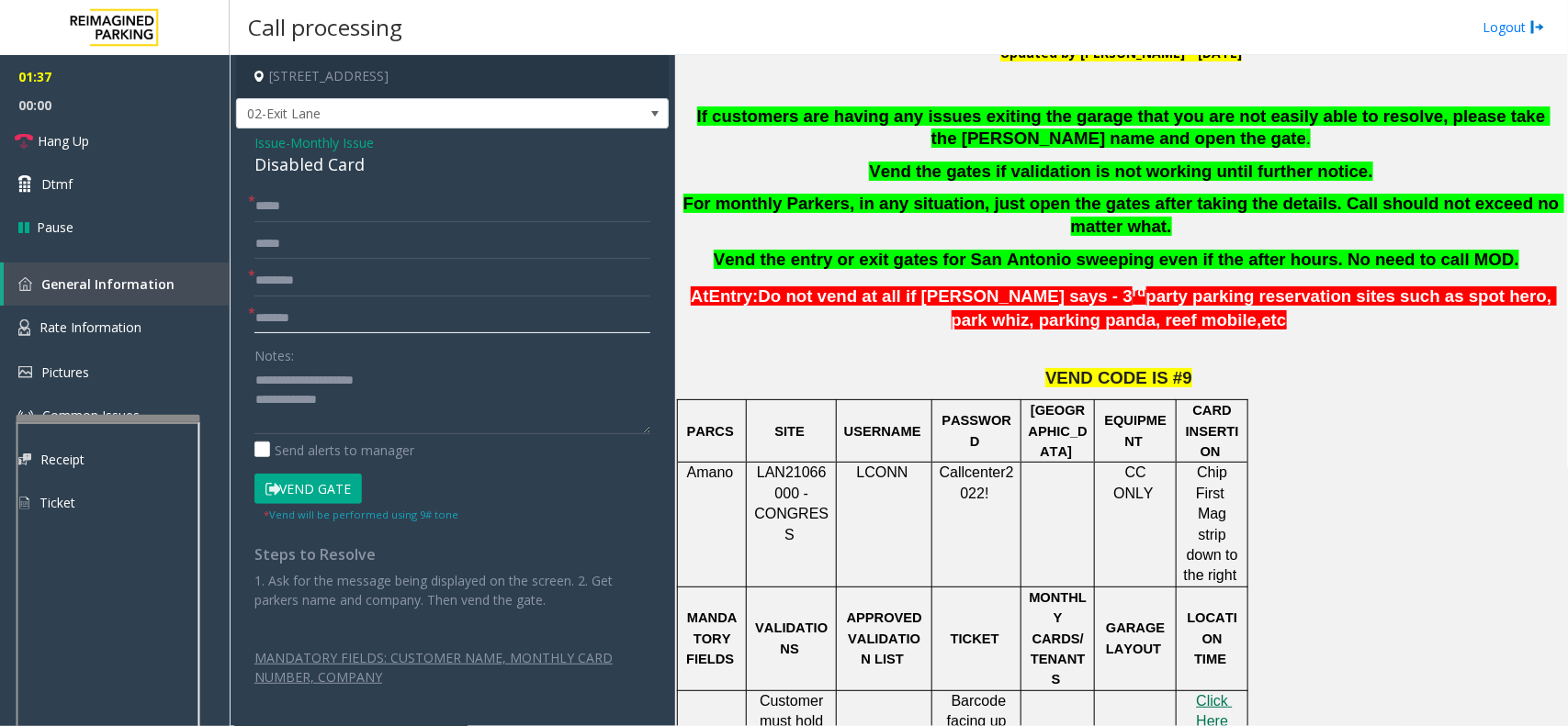
type input "*******"
click at [350, 404] on textarea at bounding box center [453, 400] width 396 height 69
click at [332, 490] on button "Vend Gate" at bounding box center [308, 490] width 108 height 32
click at [294, 427] on textarea at bounding box center [453, 400] width 396 height 69
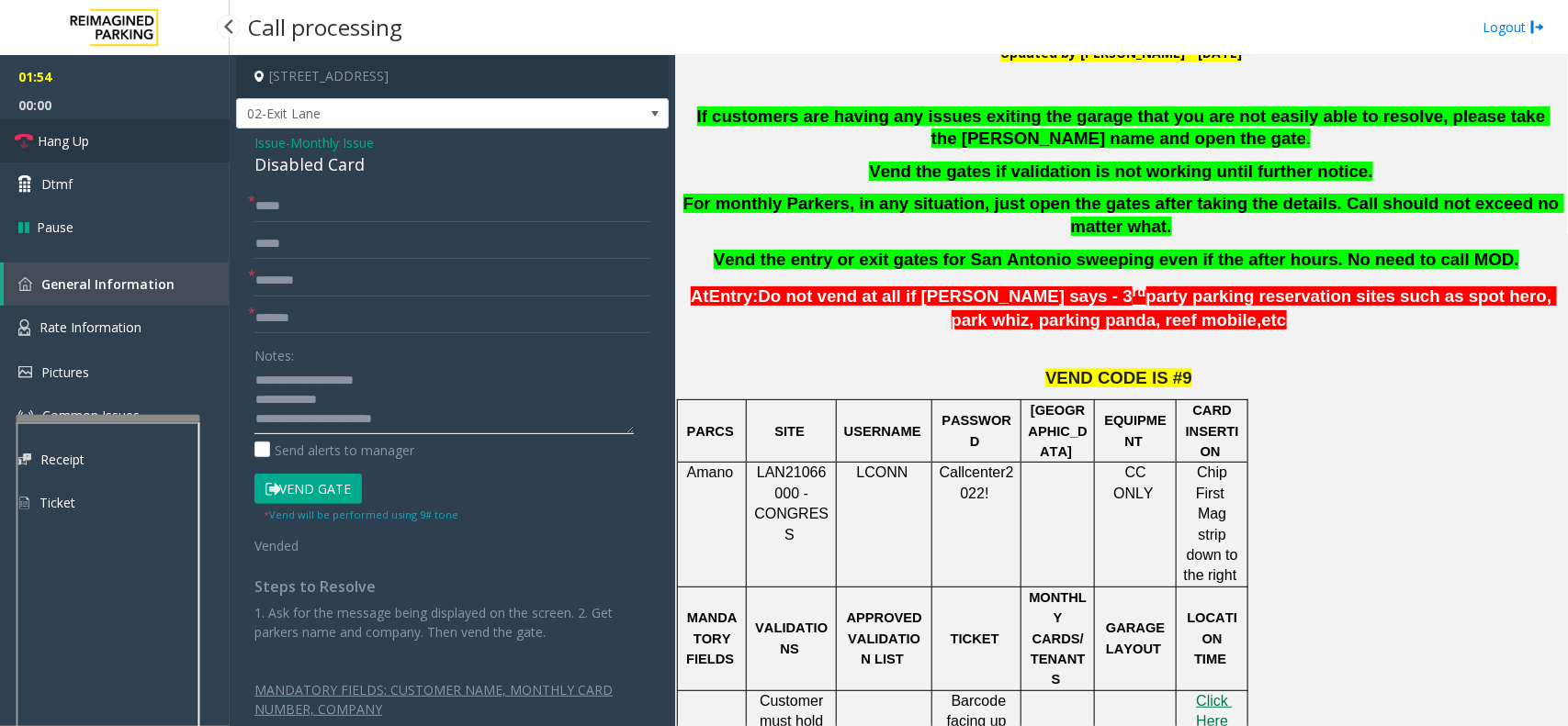
type textarea "**********"
click at [59, 142] on span "Hang Up" at bounding box center [63, 141] width 51 height 20
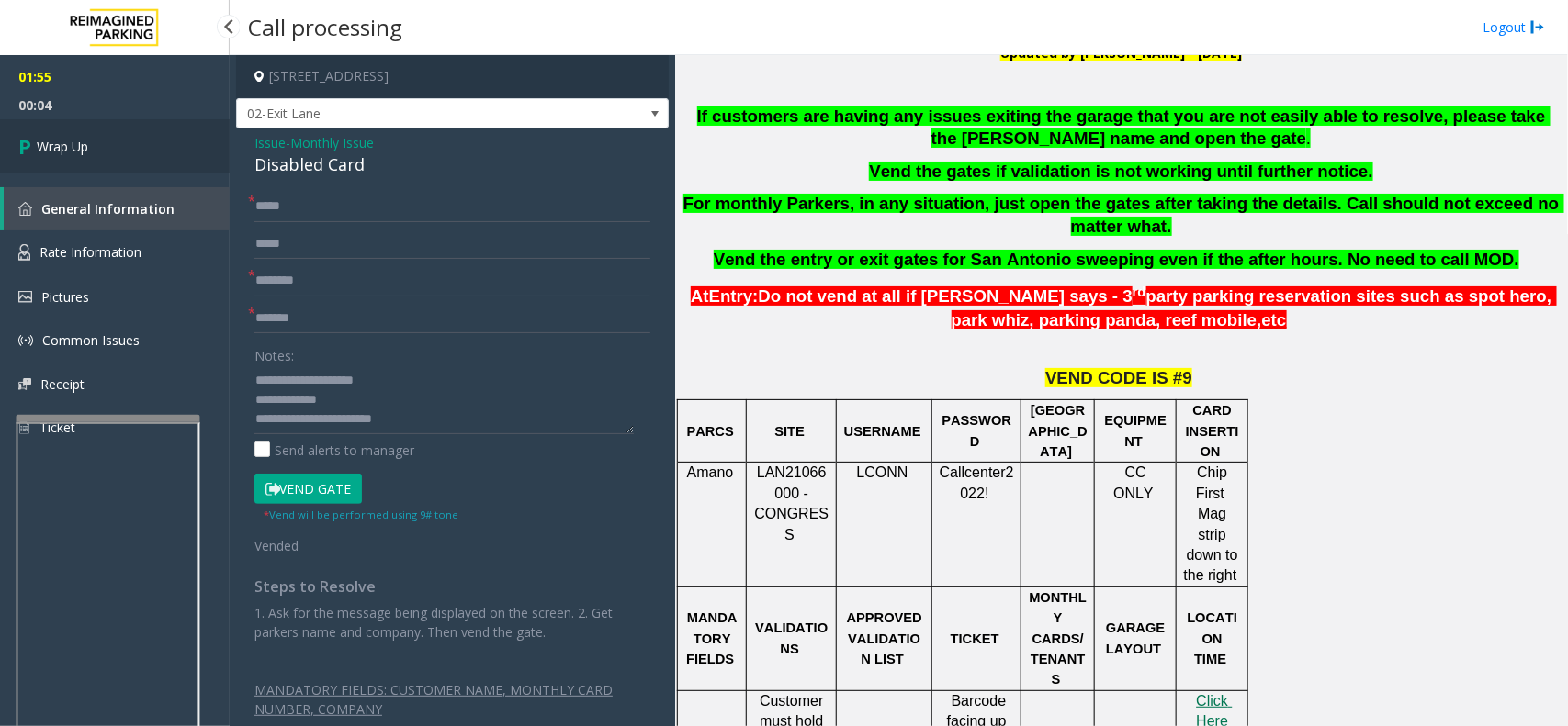
click at [67, 143] on span "Wrap Up" at bounding box center [62, 147] width 51 height 20
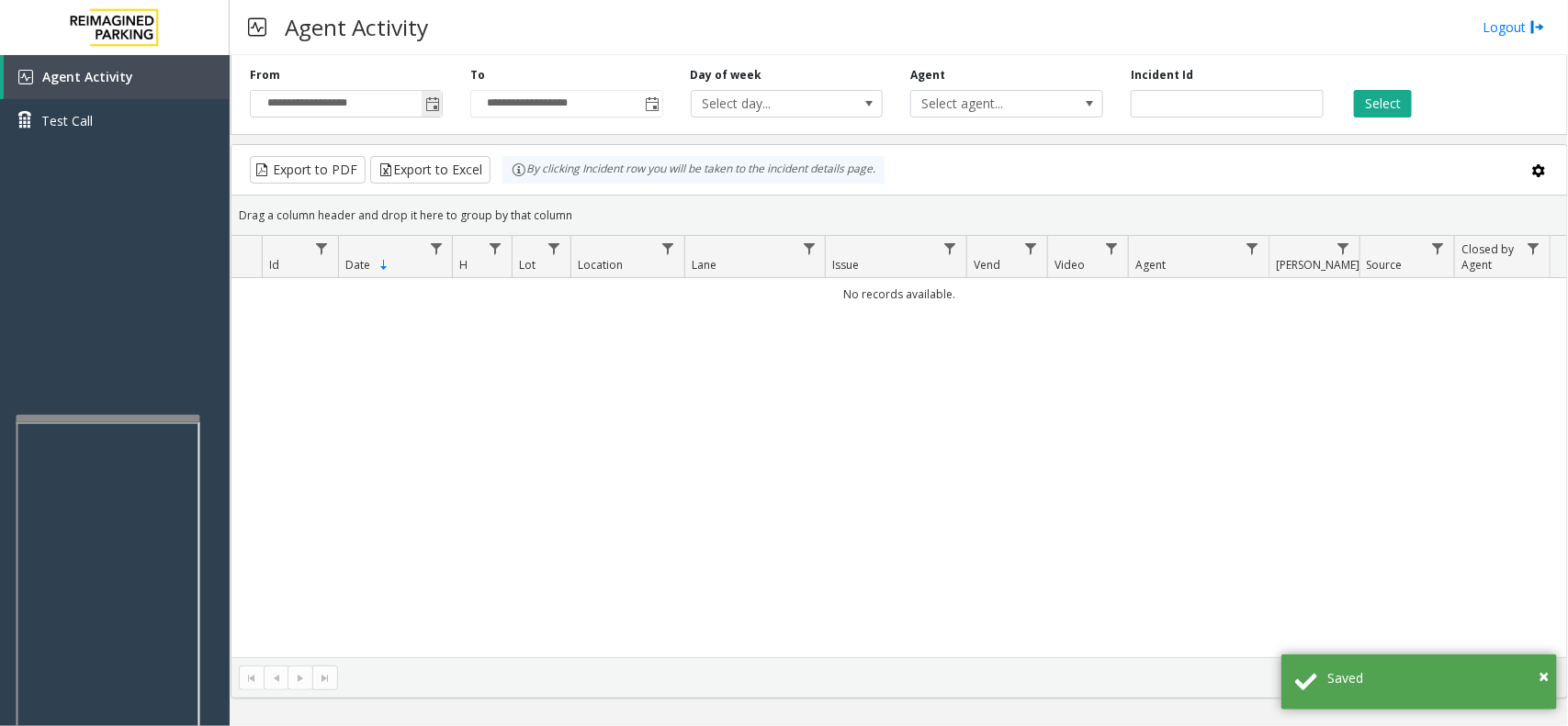
click at [416, 109] on input "**********" at bounding box center [346, 104] width 191 height 26
click at [427, 111] on span "Toggle popup" at bounding box center [432, 105] width 15 height 15
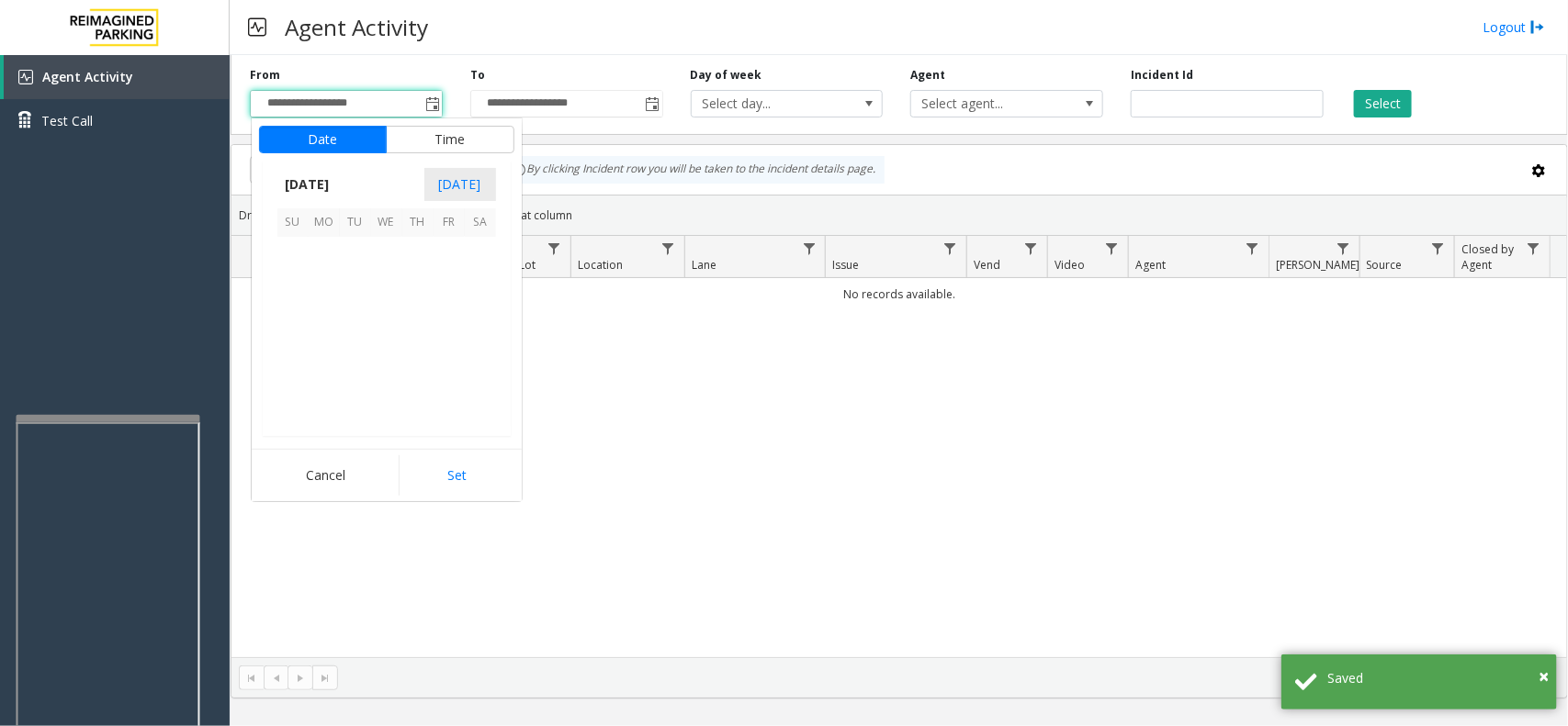
scroll to position [329207, 0]
click at [370, 306] on span "12" at bounding box center [356, 316] width 32 height 32
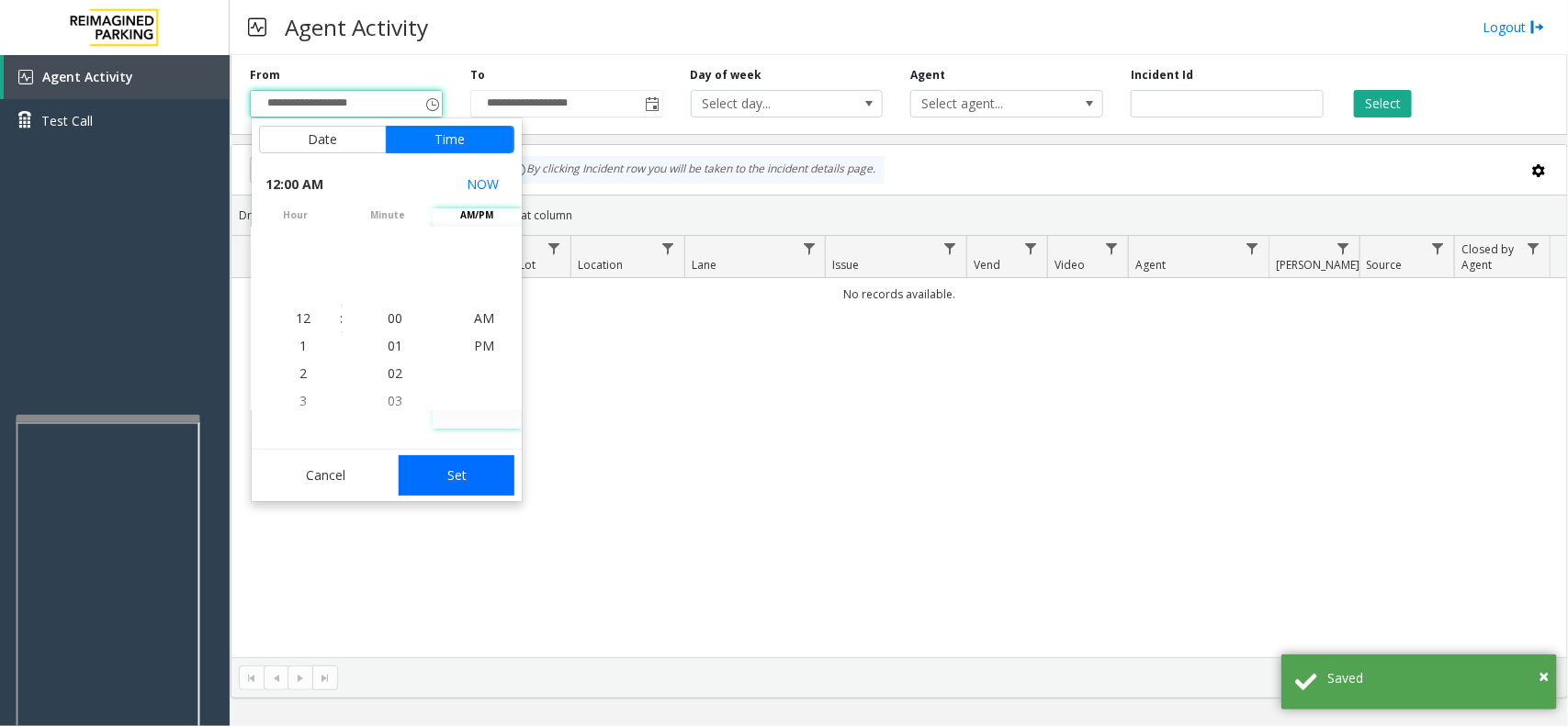
click at [451, 471] on button "Set" at bounding box center [455, 475] width 116 height 40
type input "**********"
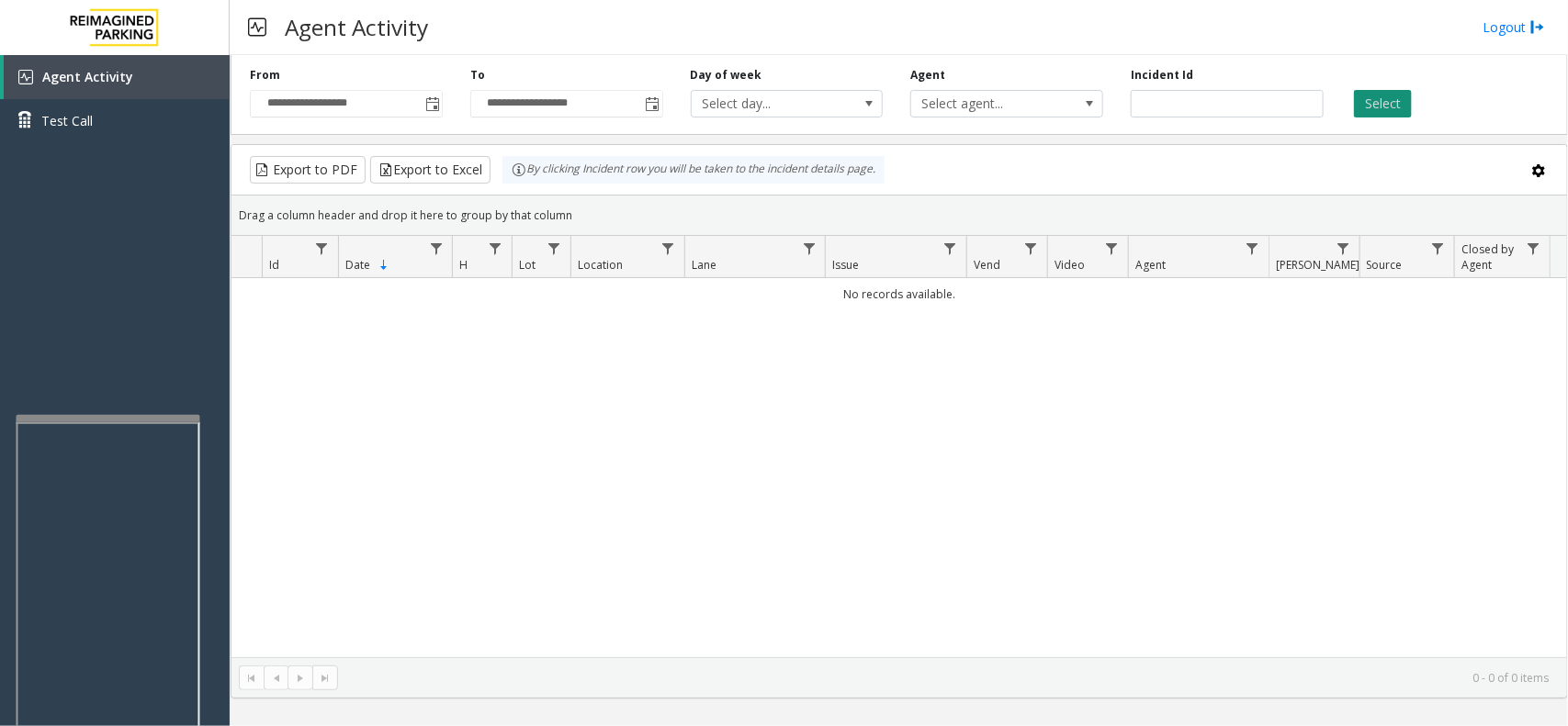
click at [1365, 98] on button "Select" at bounding box center [1382, 104] width 58 height 28
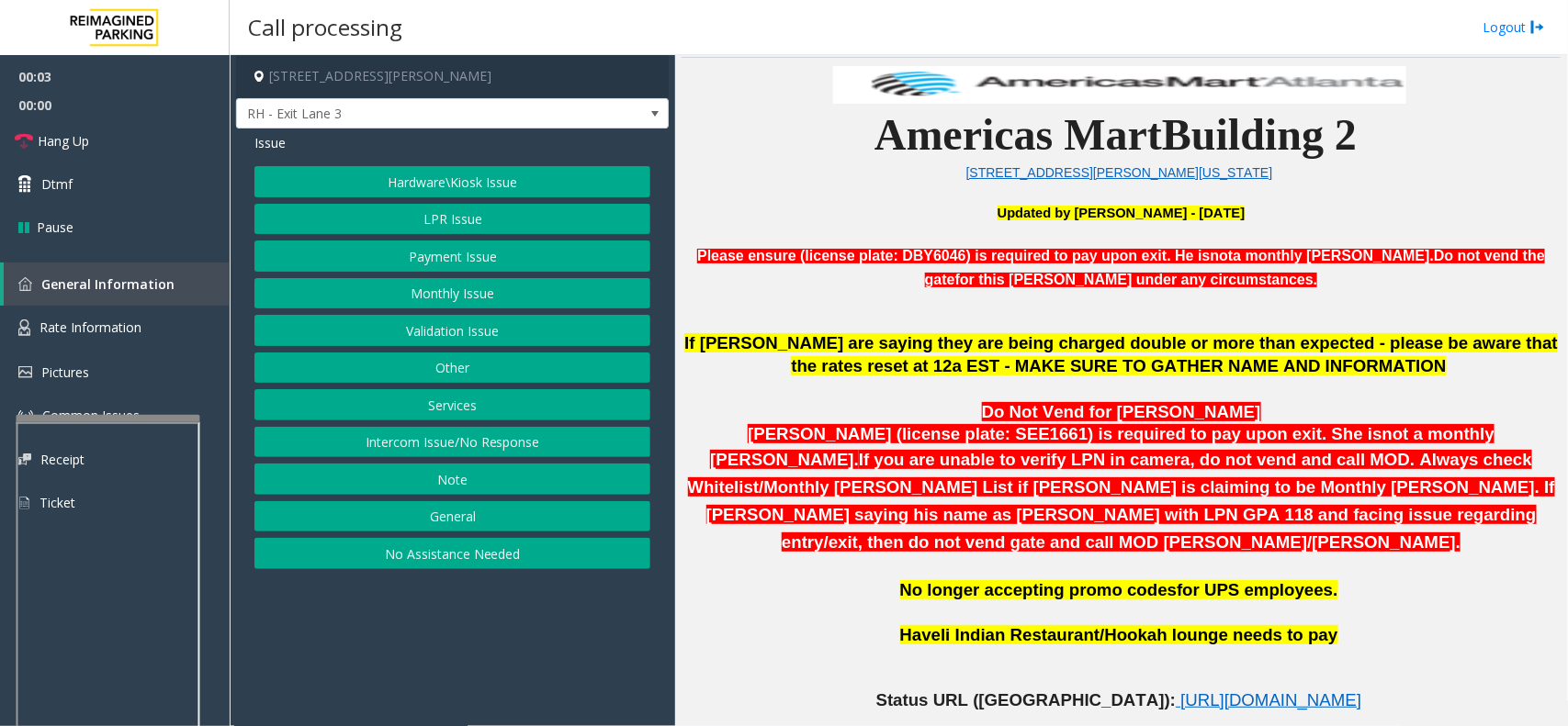
scroll to position [574, 0]
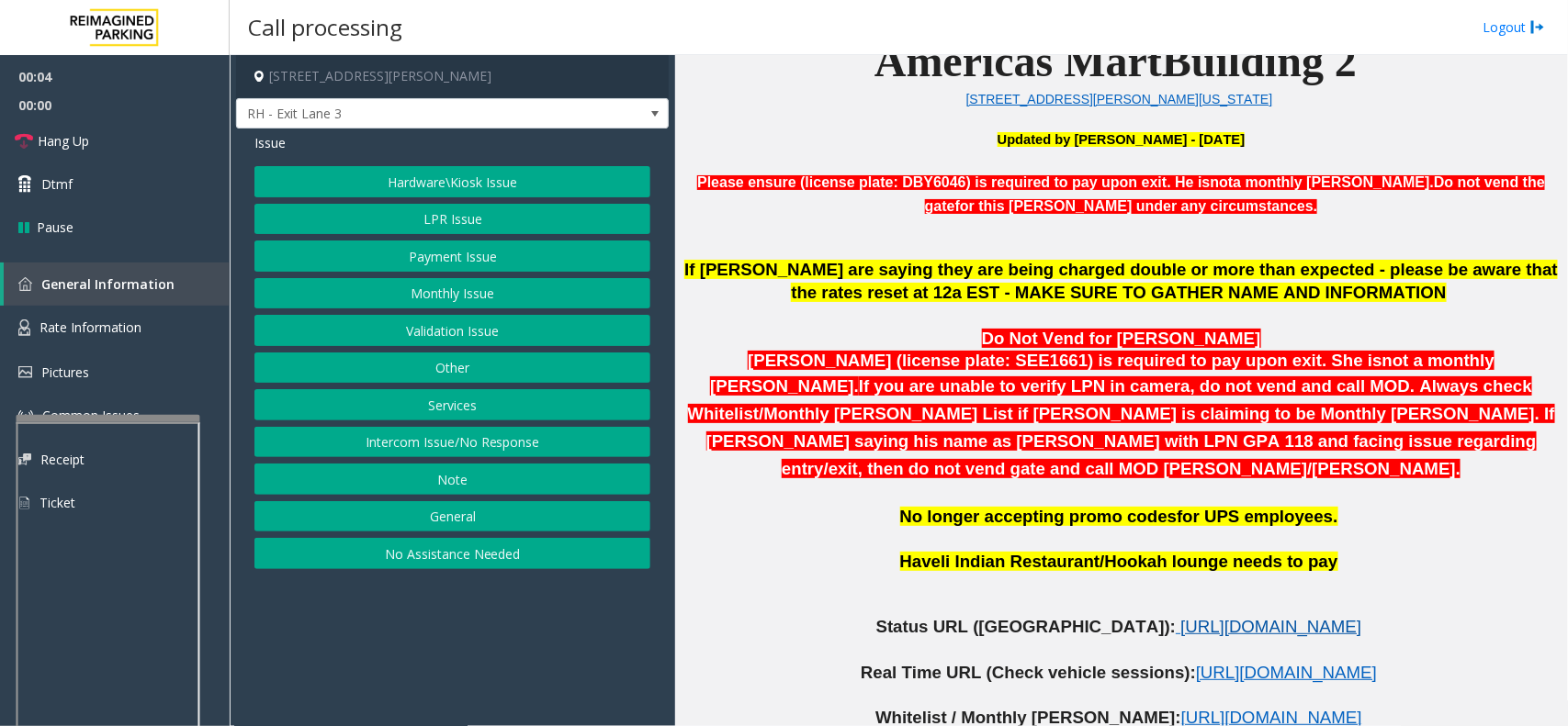
click at [1235, 617] on span "[URL][DOMAIN_NAME]" at bounding box center [1271, 627] width 181 height 20
click at [487, 292] on button "Monthly Issue" at bounding box center [453, 294] width 396 height 32
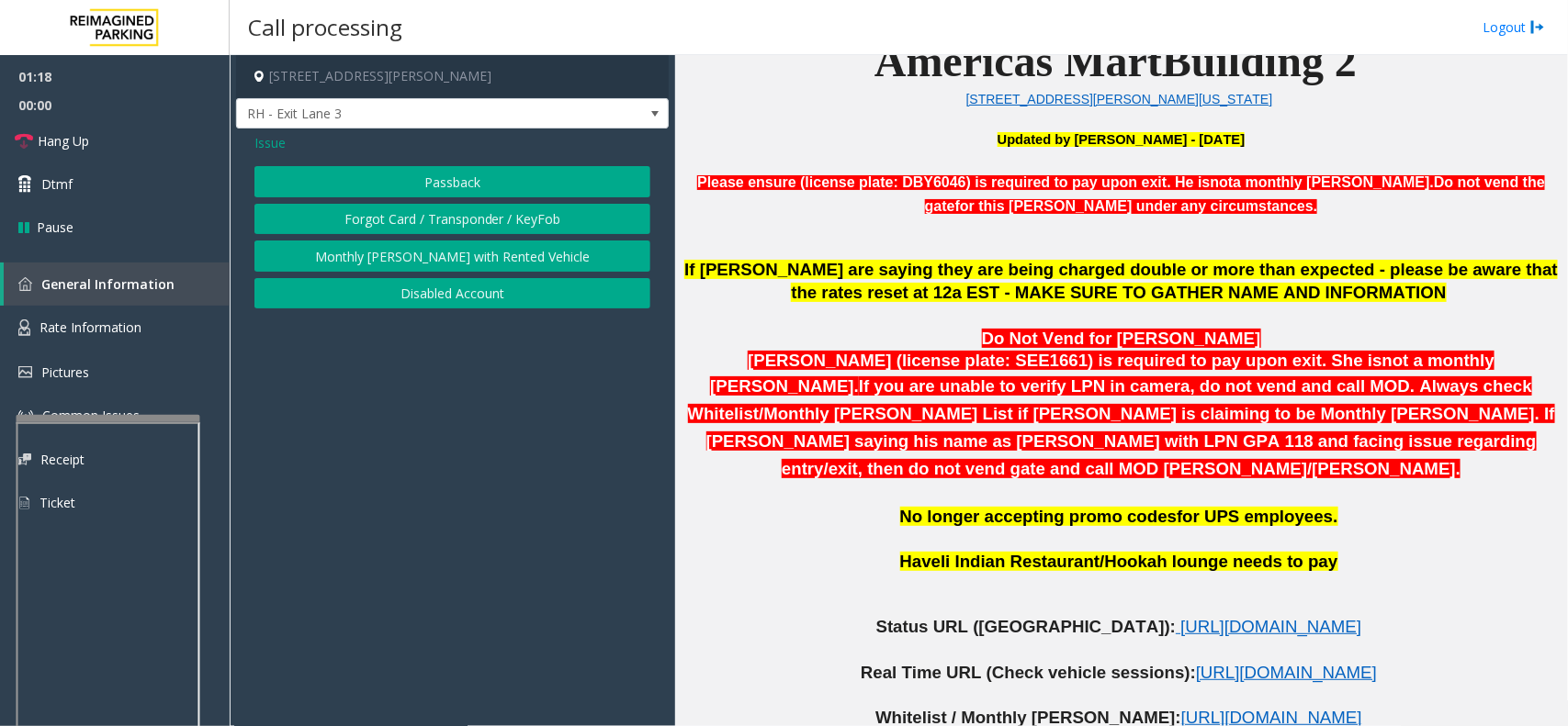
click at [437, 292] on button "Disabled Account" at bounding box center [453, 294] width 396 height 32
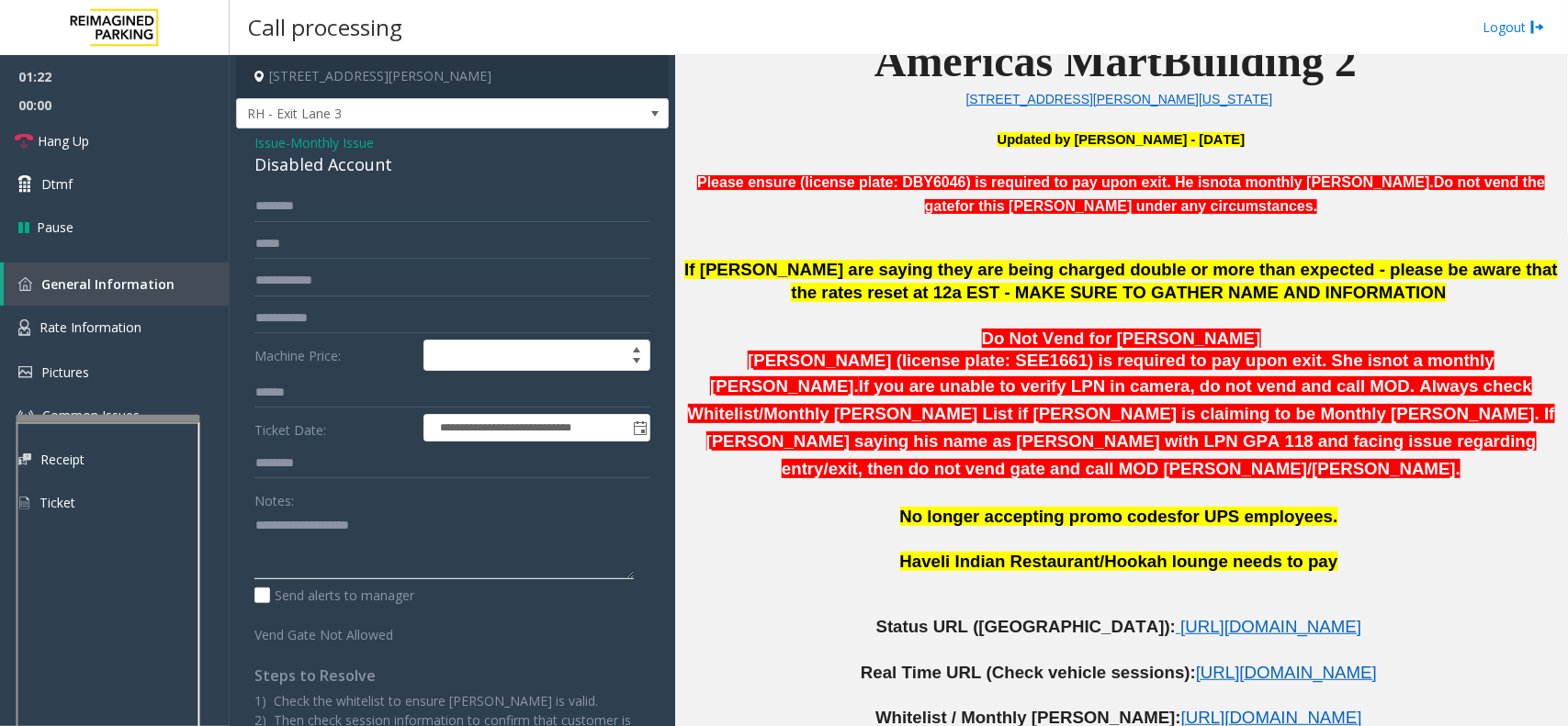
click at [287, 567] on textarea at bounding box center [445, 545] width 379 height 69
click at [265, 525] on textarea at bounding box center [445, 545] width 379 height 69
click at [308, 532] on textarea at bounding box center [445, 545] width 379 height 69
click at [318, 395] on input "text" at bounding box center [453, 393] width 396 height 32
click at [331, 281] on input "text" at bounding box center [453, 282] width 396 height 32
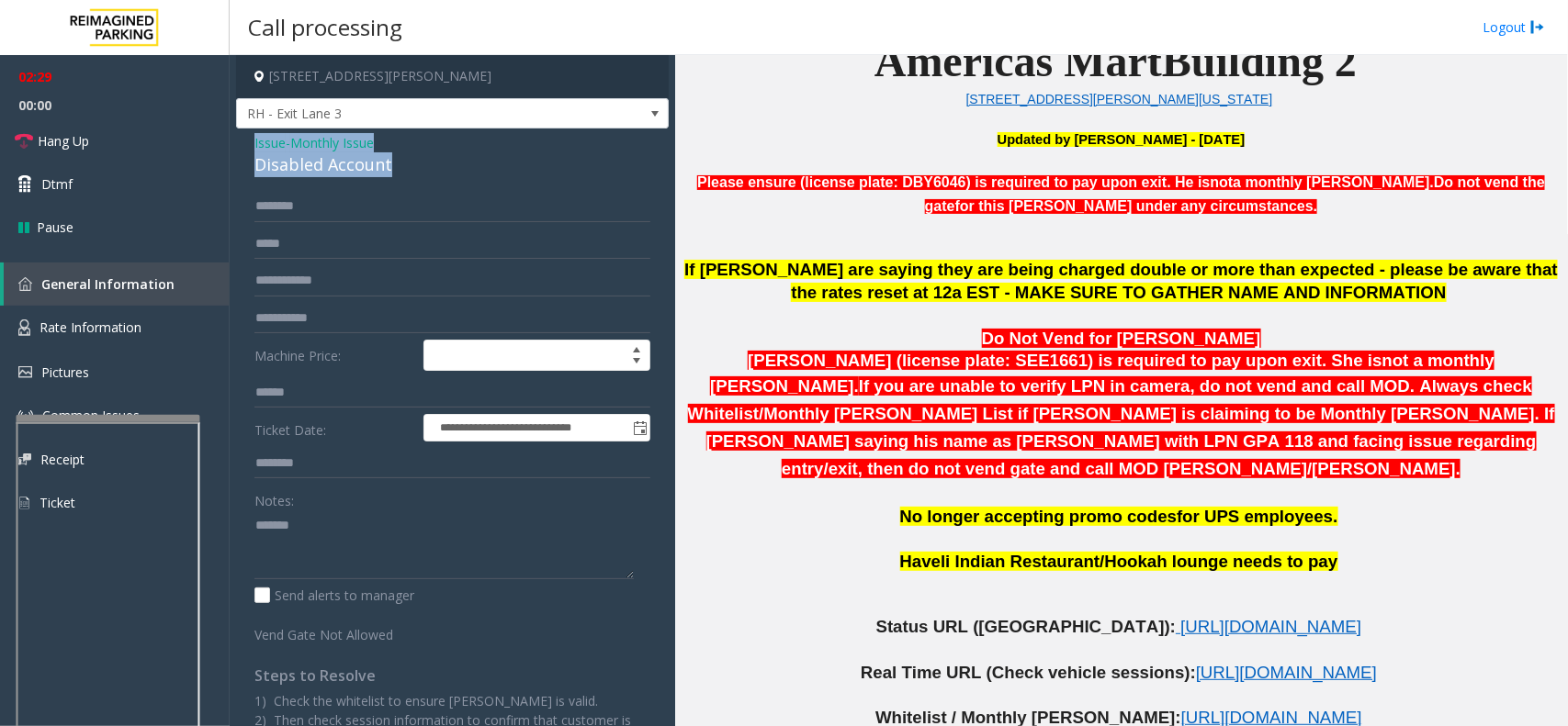
drag, startPoint x: 251, startPoint y: 134, endPoint x: 398, endPoint y: 163, distance: 149.8
click at [398, 163] on div "**********" at bounding box center [453, 486] width 433 height 716
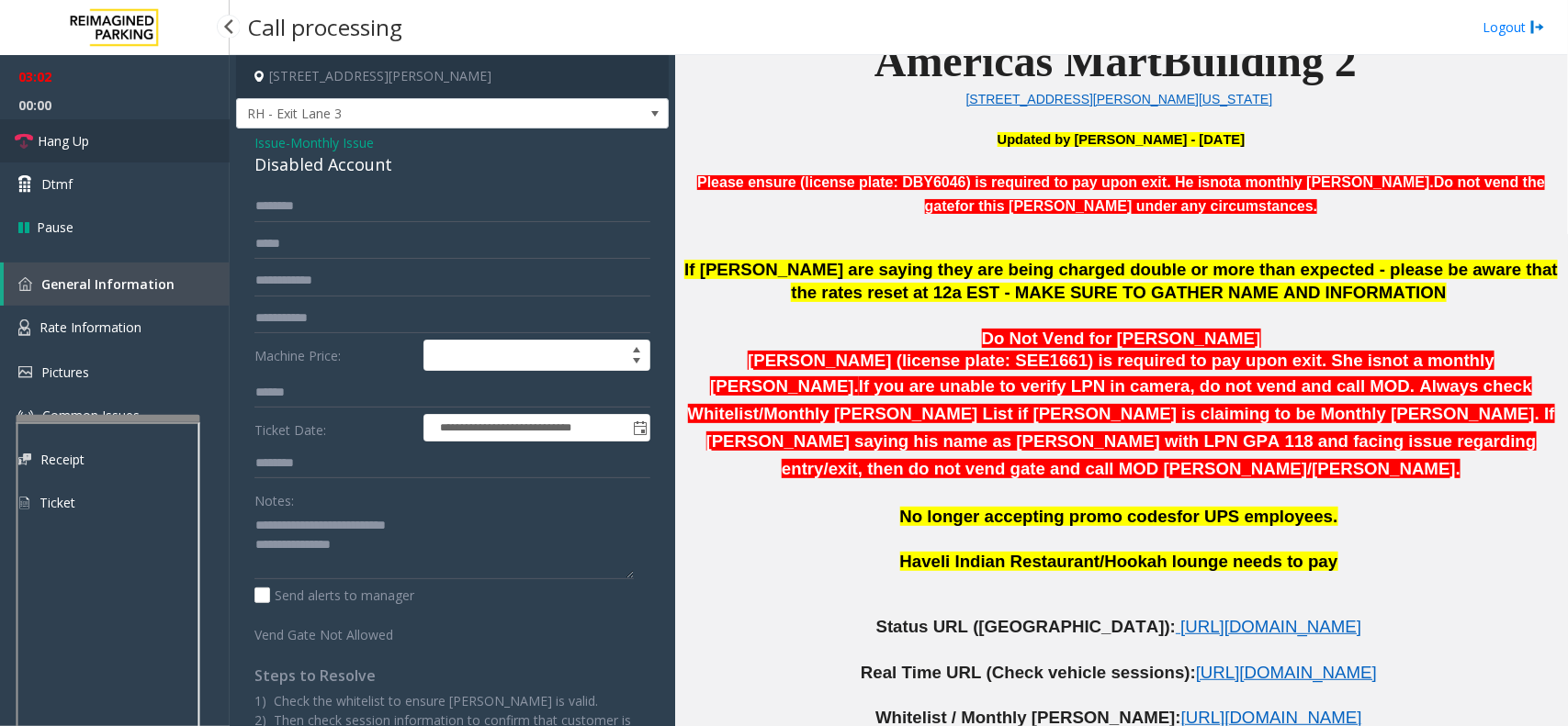
click at [71, 142] on span "Hang Up" at bounding box center [63, 141] width 51 height 20
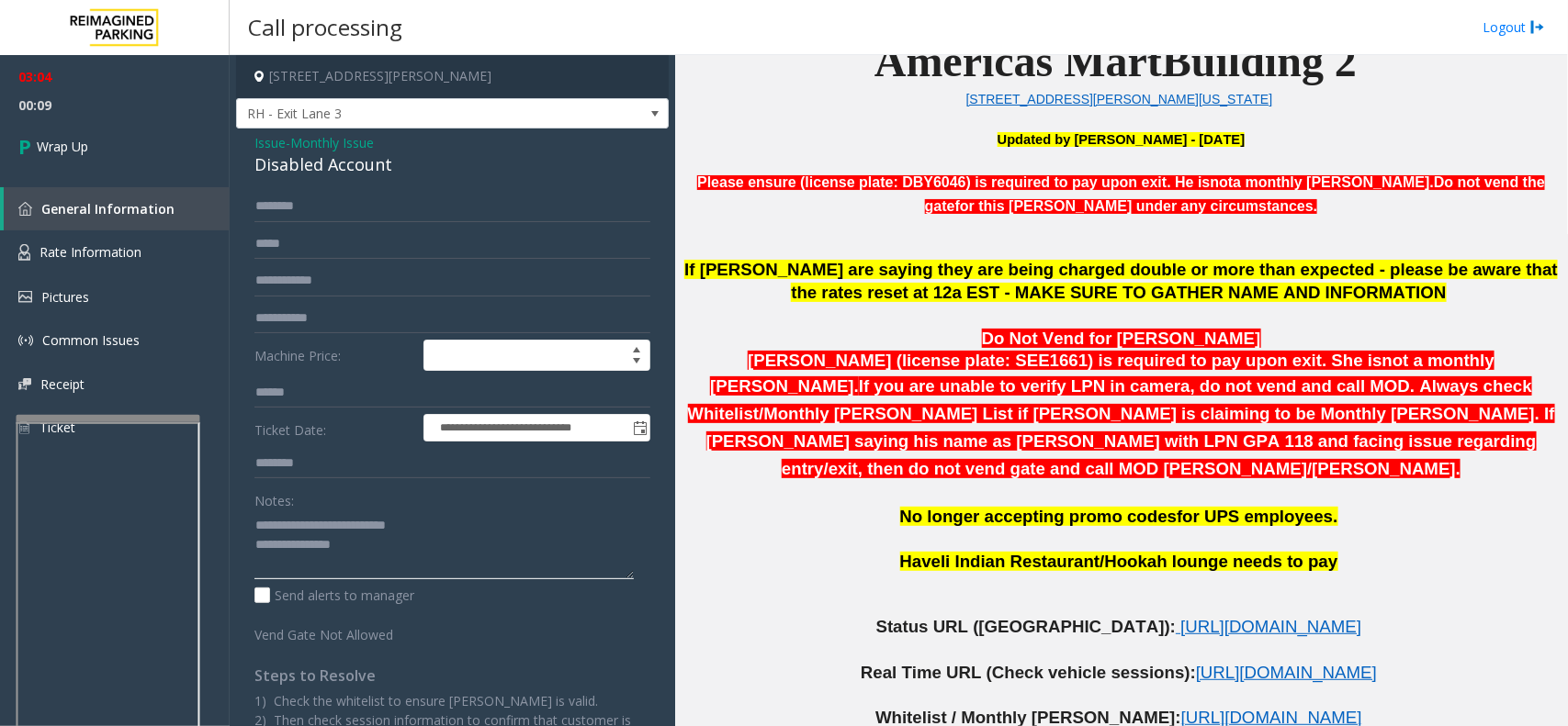
drag, startPoint x: 300, startPoint y: 525, endPoint x: 257, endPoint y: 526, distance: 43.0
click at [257, 526] on textarea at bounding box center [445, 545] width 379 height 69
click at [250, 521] on div "**********" at bounding box center [453, 508] width 424 height 635
drag, startPoint x: 255, startPoint y: 524, endPoint x: 305, endPoint y: 529, distance: 50.2
click at [305, 529] on textarea at bounding box center [445, 545] width 379 height 69
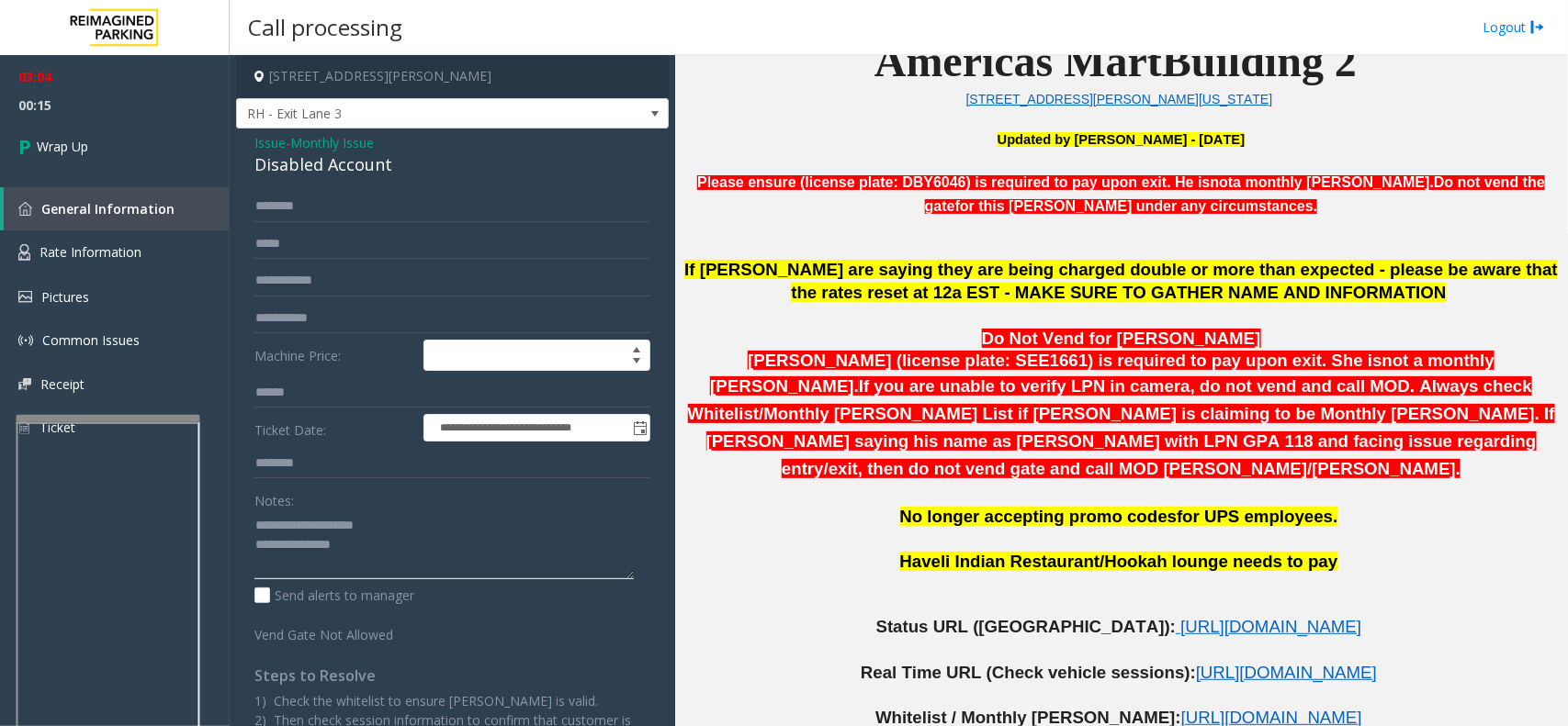
click at [372, 543] on textarea at bounding box center [445, 545] width 379 height 69
type textarea "**********"
click at [258, 148] on span "Issue" at bounding box center [271, 143] width 32 height 20
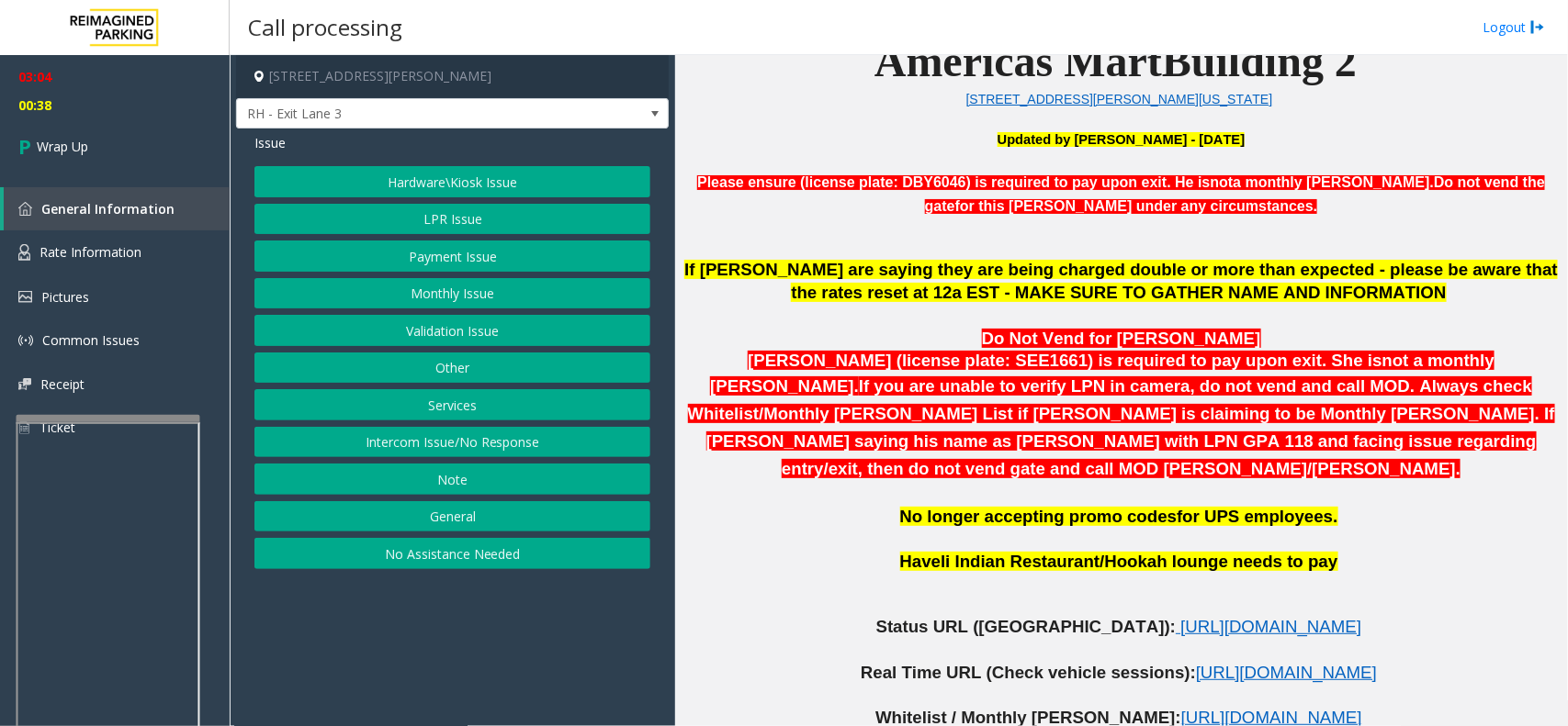
click at [474, 207] on button "LPR Issue" at bounding box center [453, 219] width 396 height 32
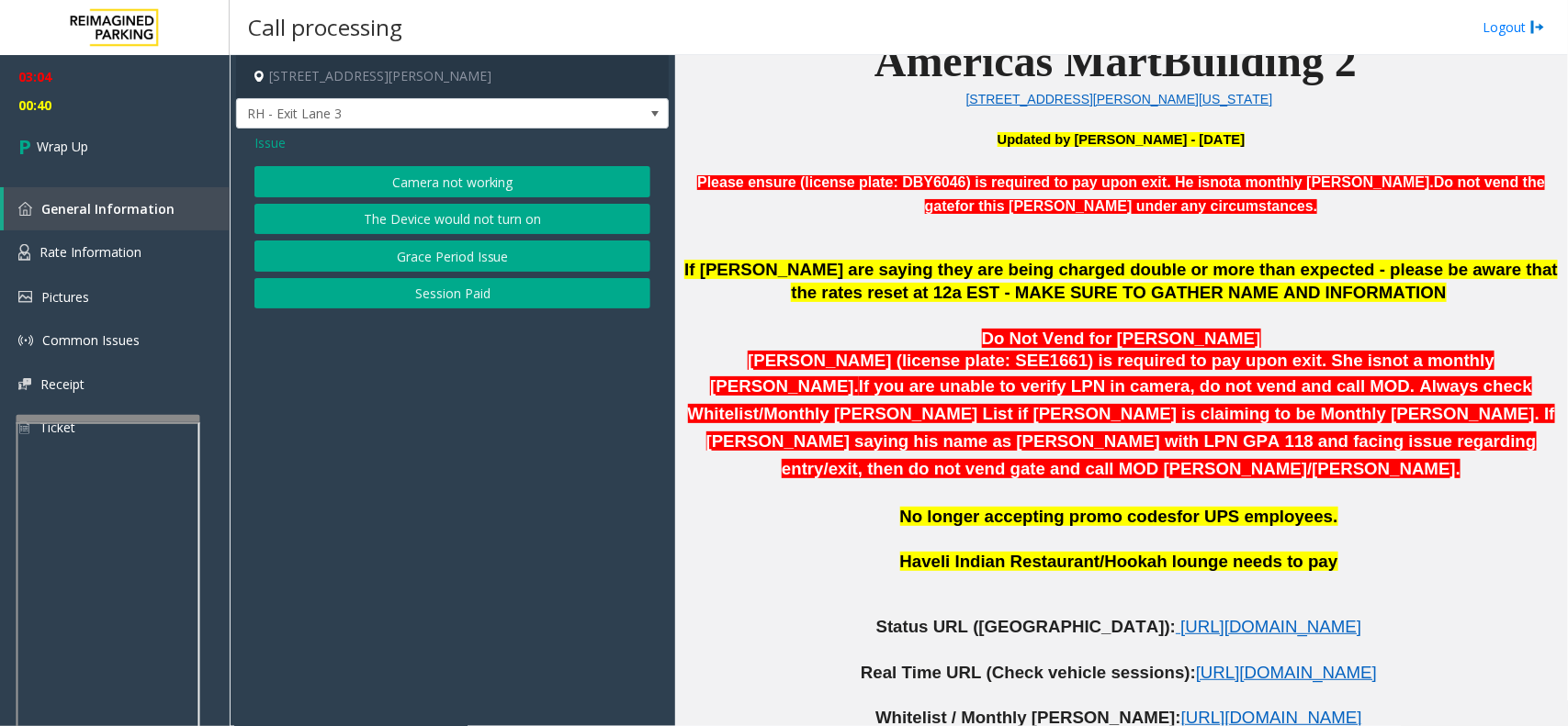
click at [273, 144] on span "Issue" at bounding box center [271, 143] width 32 height 20
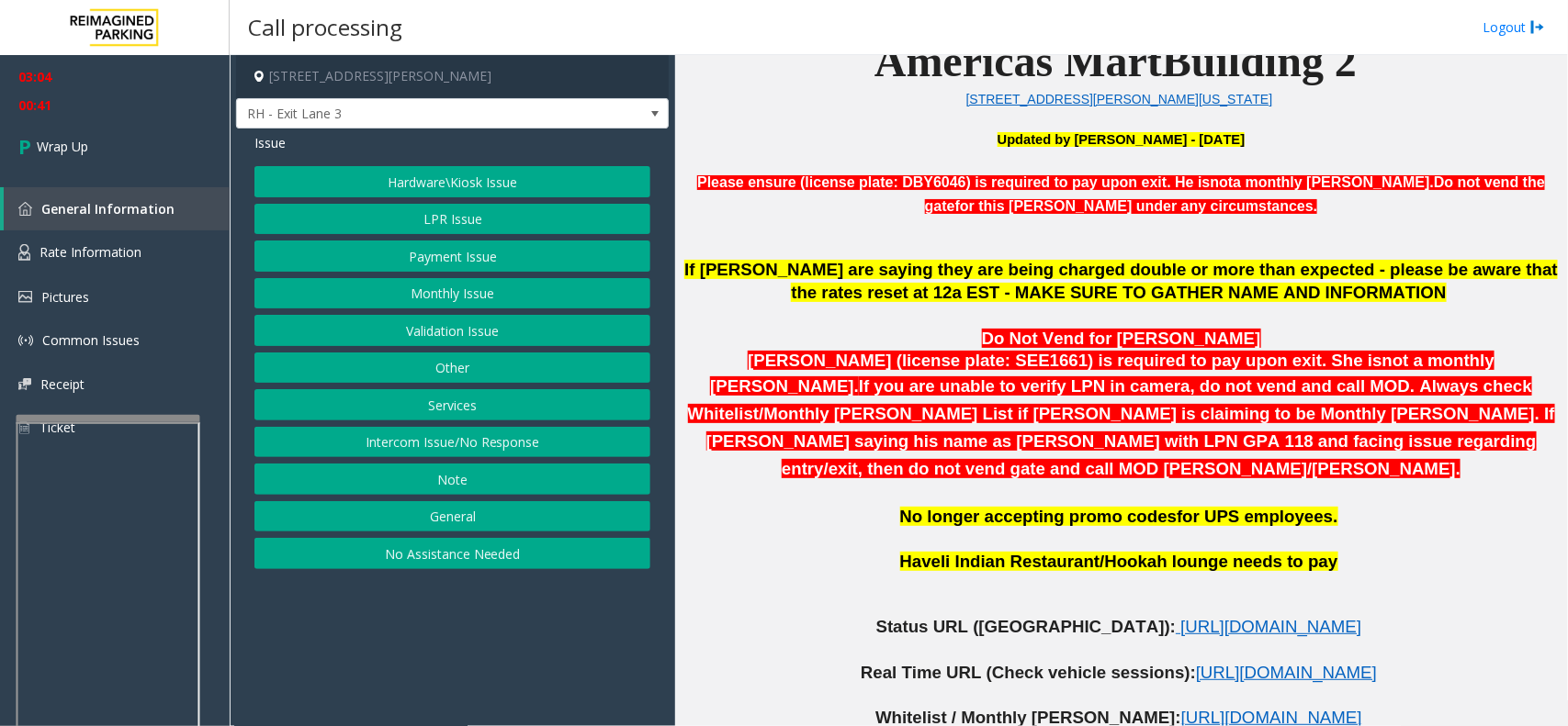
click at [451, 296] on button "Monthly Issue" at bounding box center [453, 294] width 396 height 32
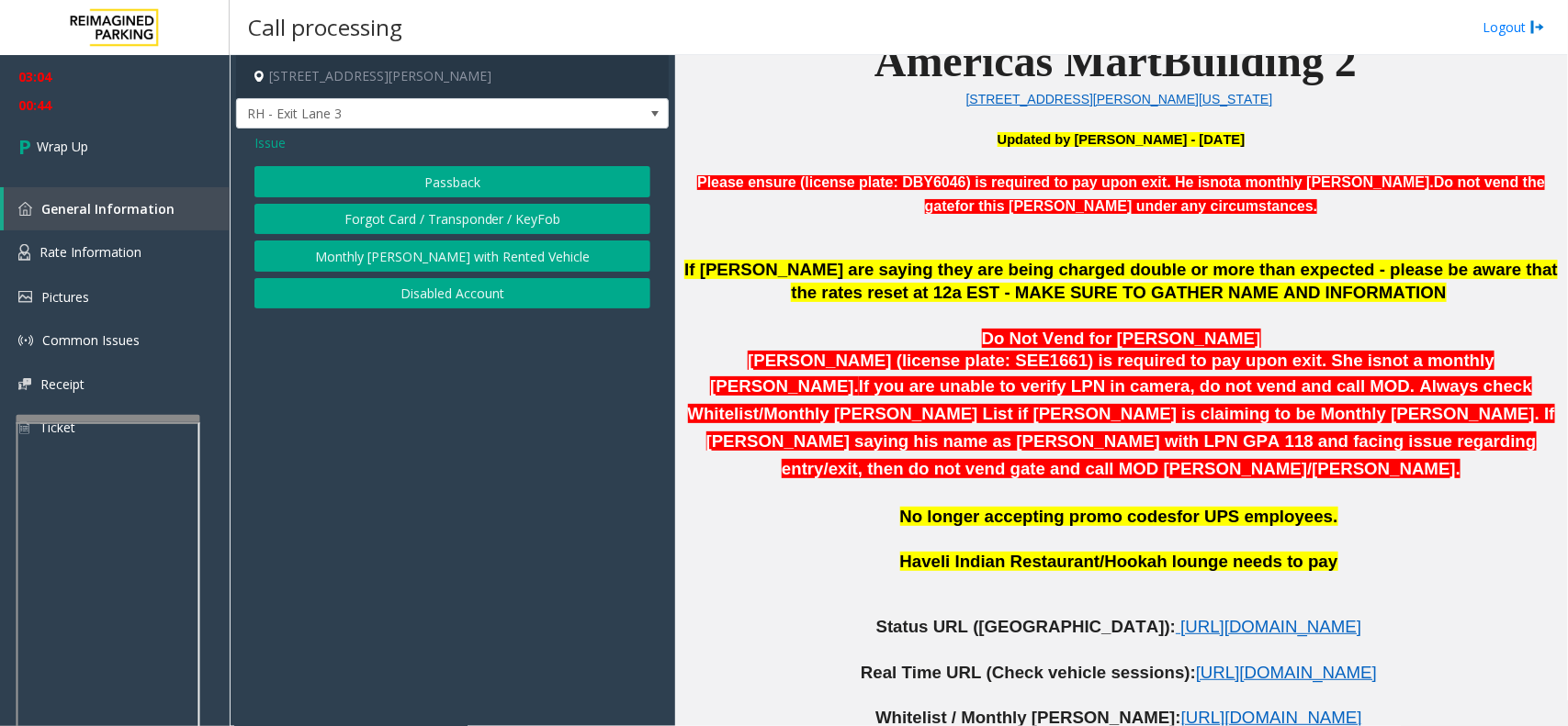
click at [260, 140] on span "Issue" at bounding box center [271, 143] width 32 height 20
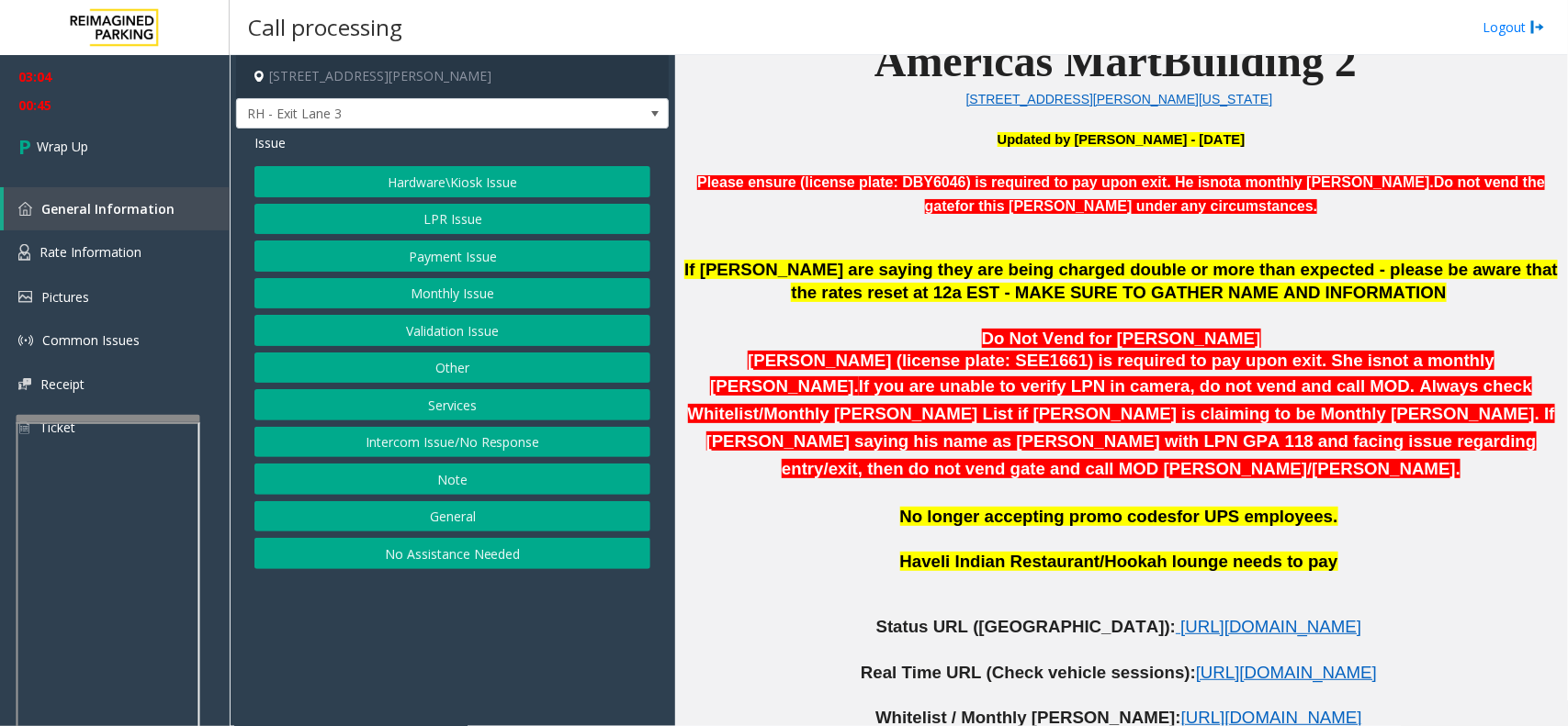
click at [392, 220] on button "LPR Issue" at bounding box center [453, 219] width 396 height 32
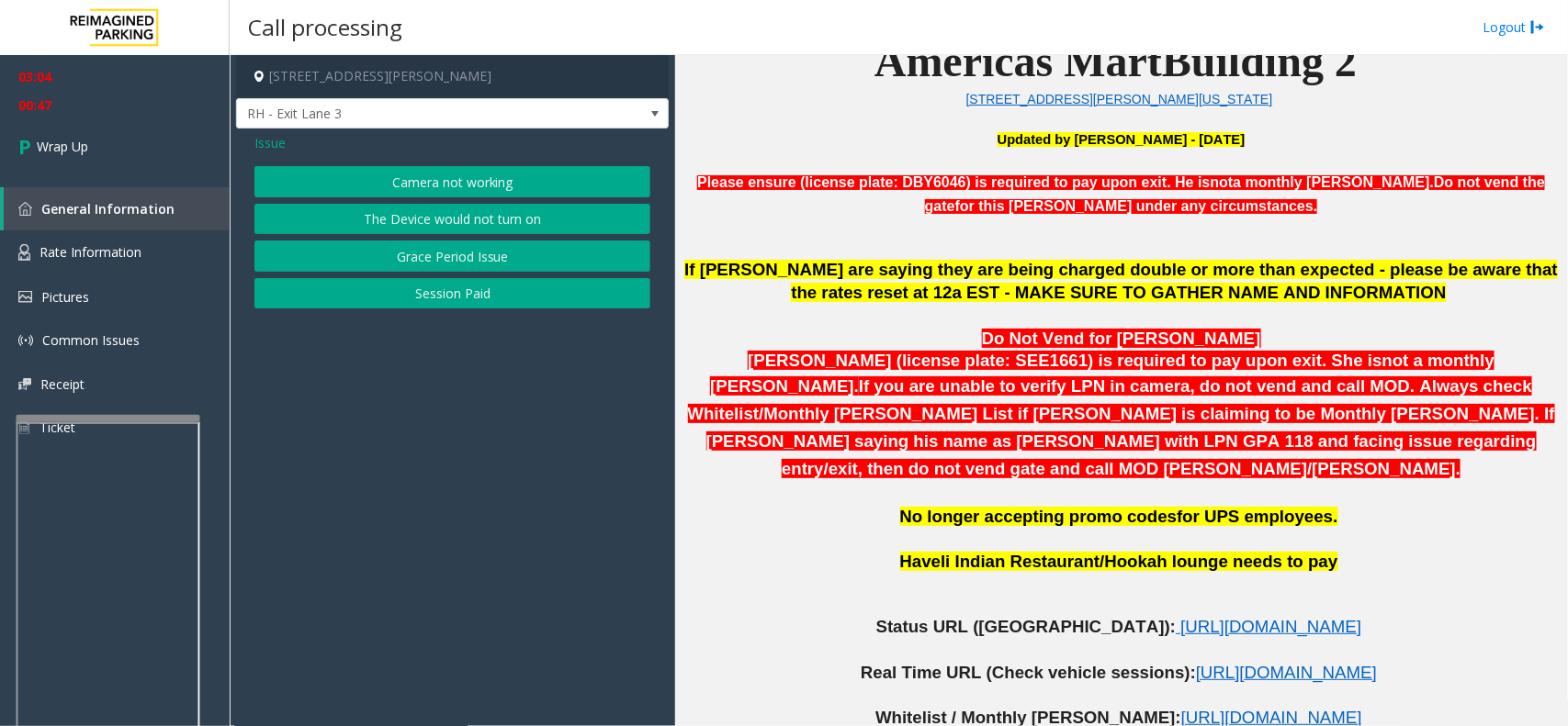
click at [449, 187] on button "Camera not working" at bounding box center [453, 182] width 396 height 32
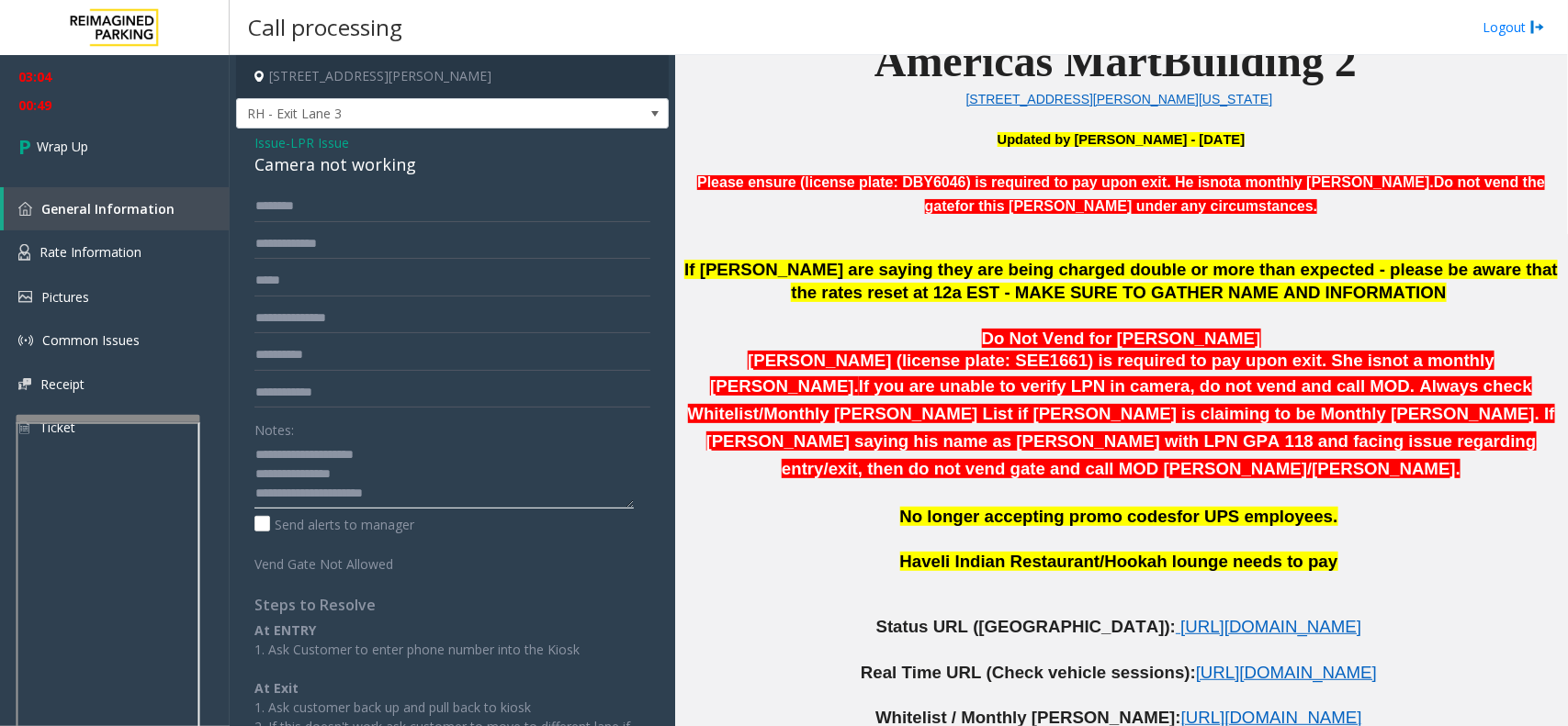
click at [407, 501] on textarea at bounding box center [445, 474] width 379 height 69
paste textarea "*******"
type textarea "**********"
click at [78, 144] on span "Wrap Up" at bounding box center [62, 147] width 51 height 20
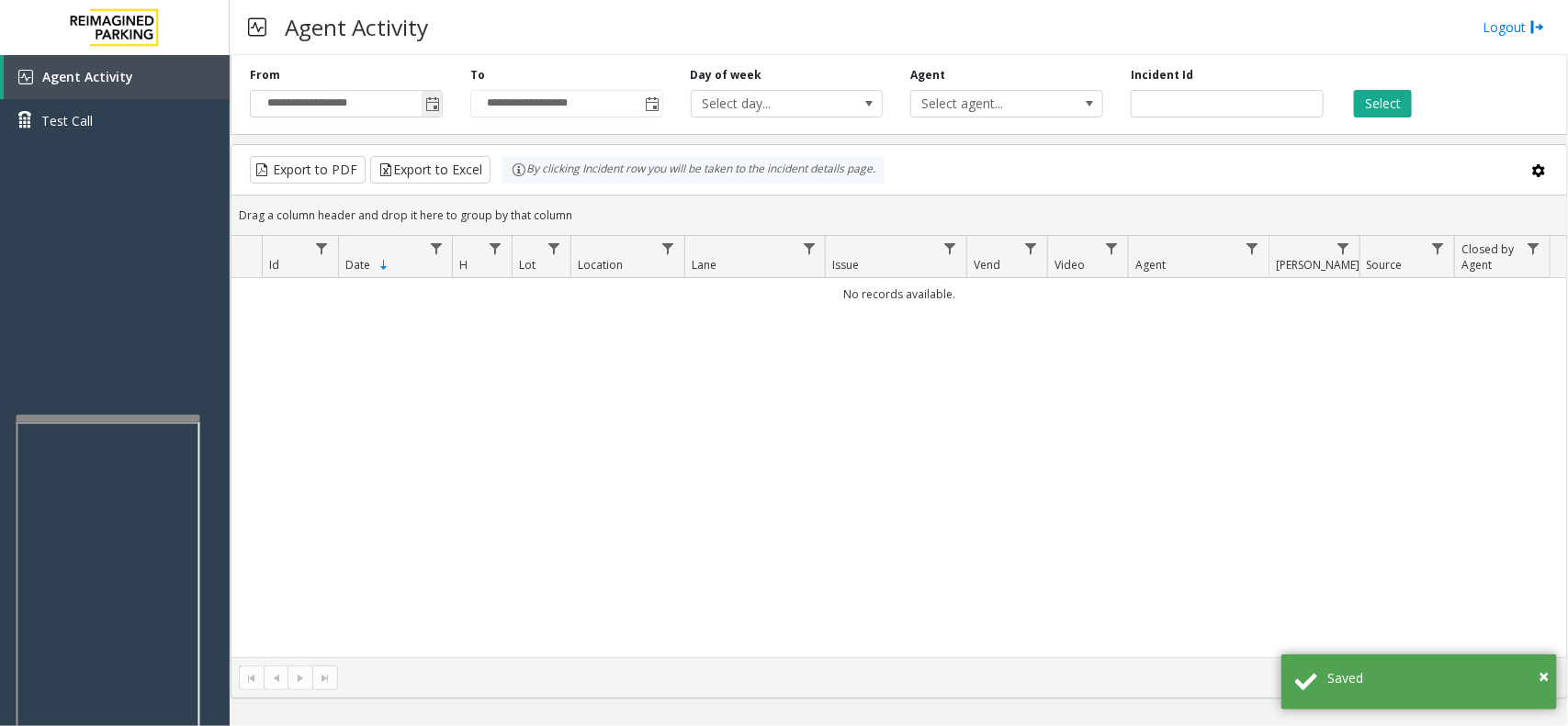
click at [424, 94] on span "Toggle popup" at bounding box center [432, 104] width 20 height 30
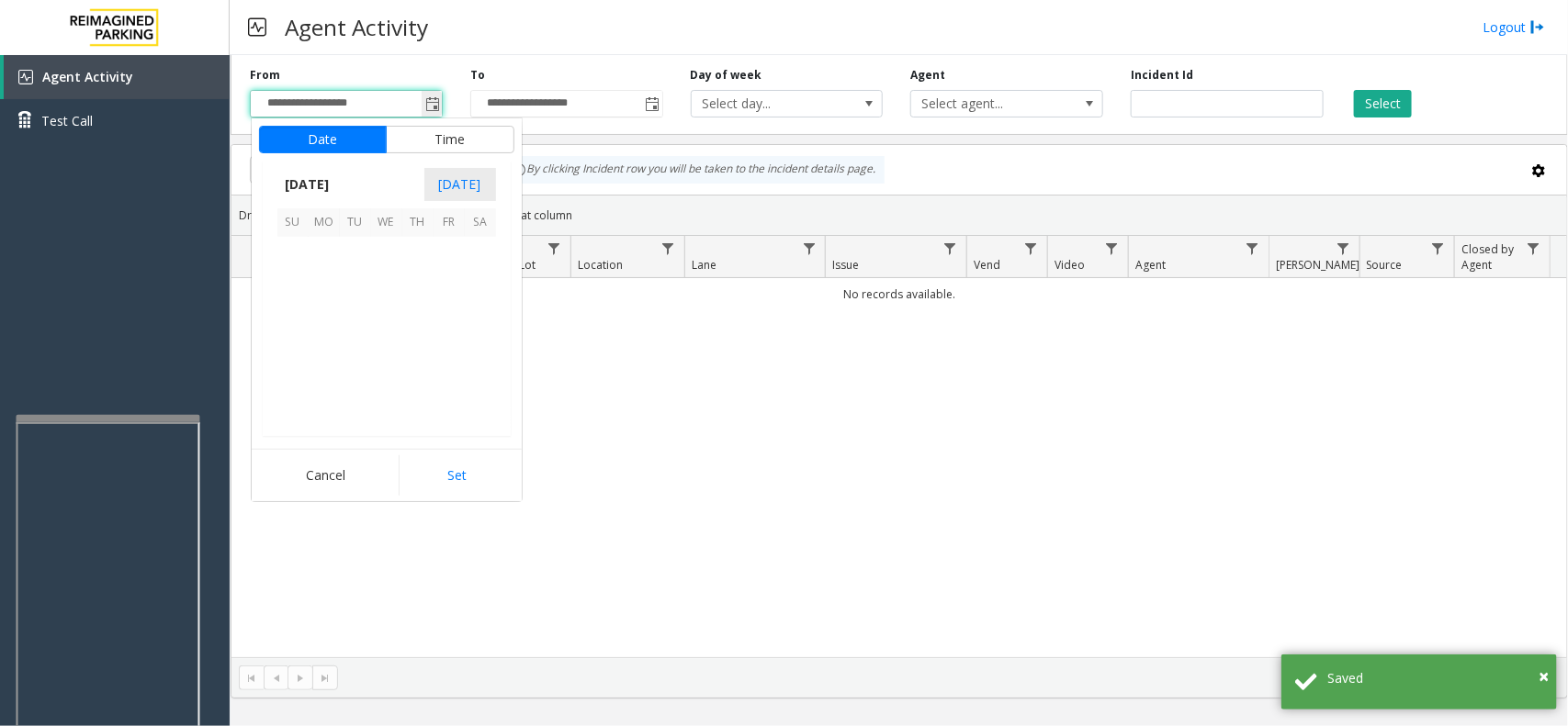
scroll to position [329207, 0]
click at [427, 294] on span "7" at bounding box center [418, 284] width 32 height 32
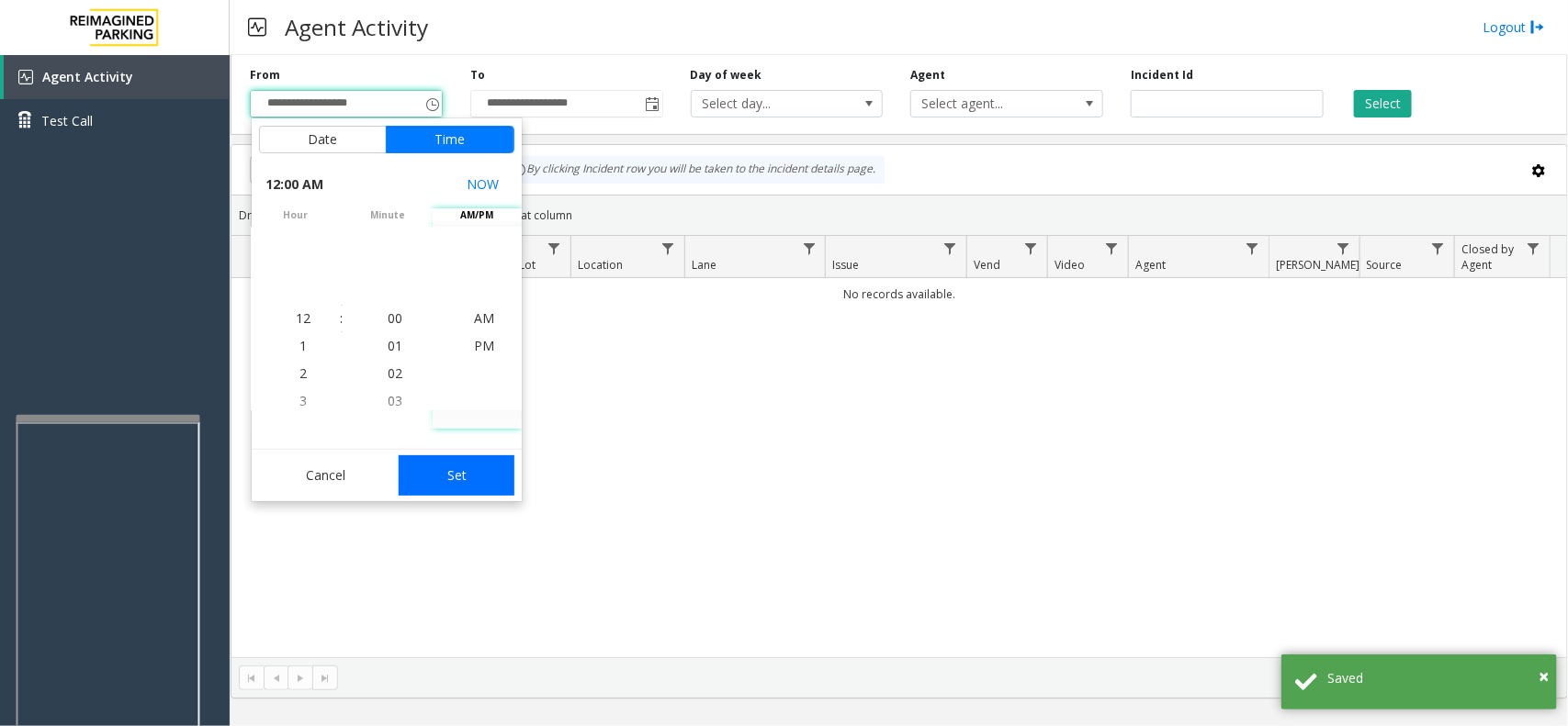
click at [468, 468] on button "Set" at bounding box center [455, 475] width 116 height 40
type input "**********"
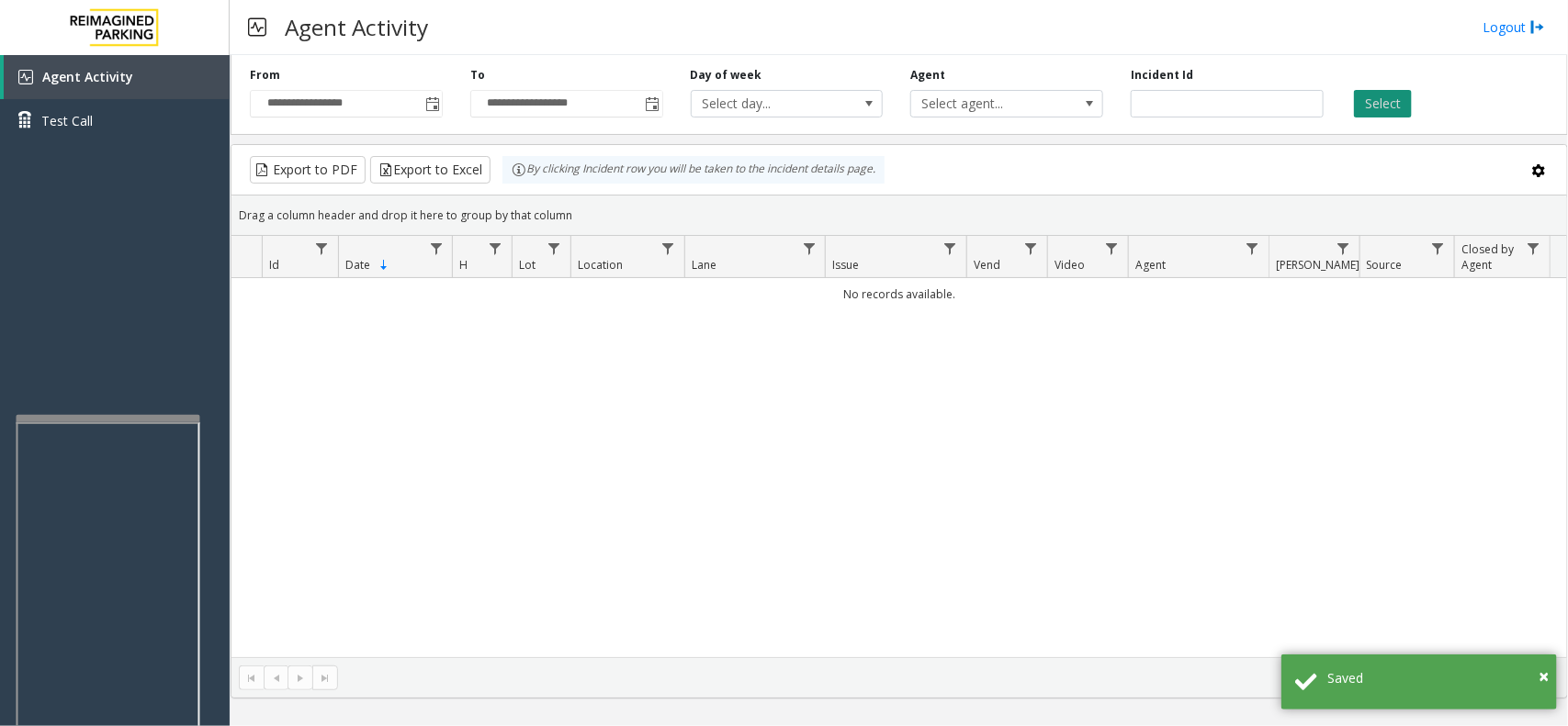
click at [1362, 95] on button "Select" at bounding box center [1382, 104] width 58 height 28
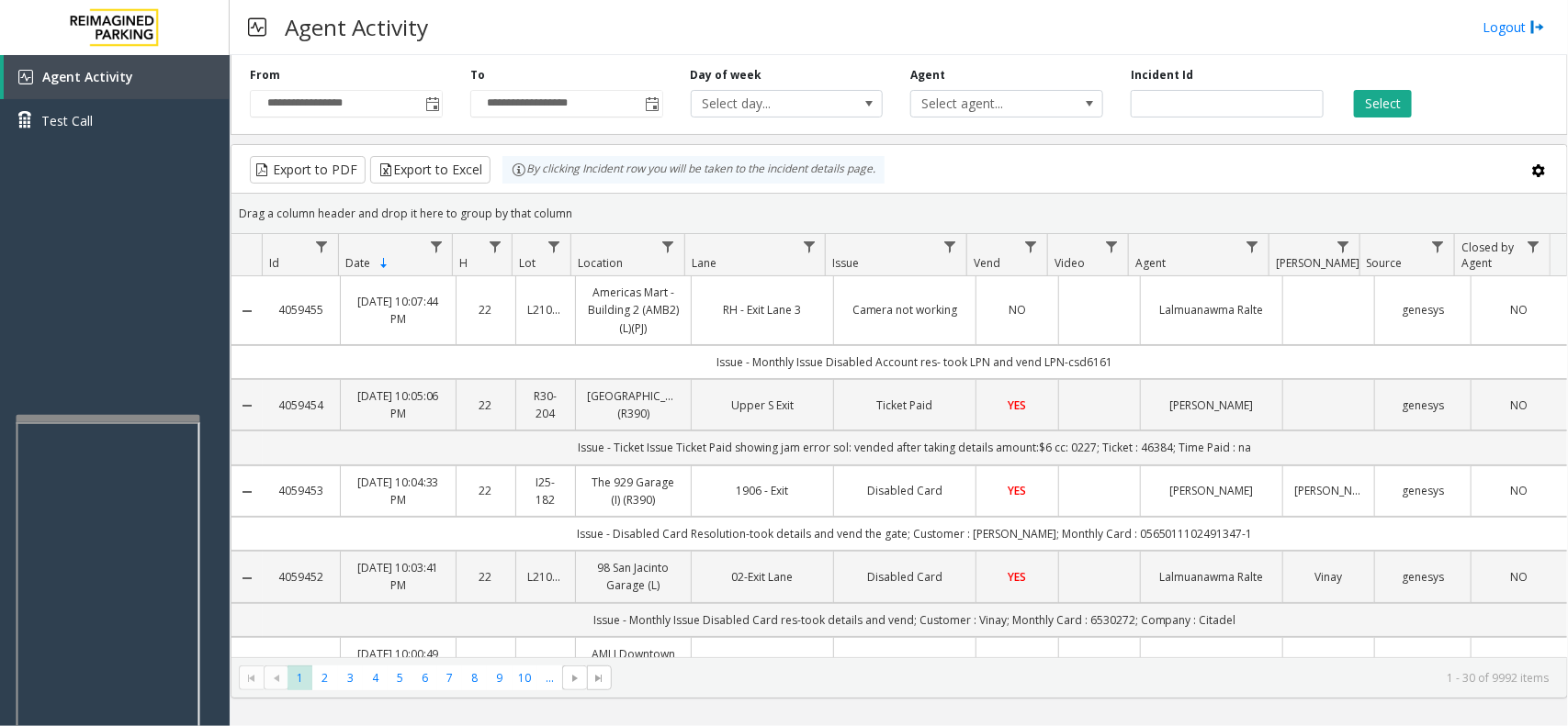
click at [1326, 323] on td "Data table" at bounding box center [1328, 311] width 92 height 69
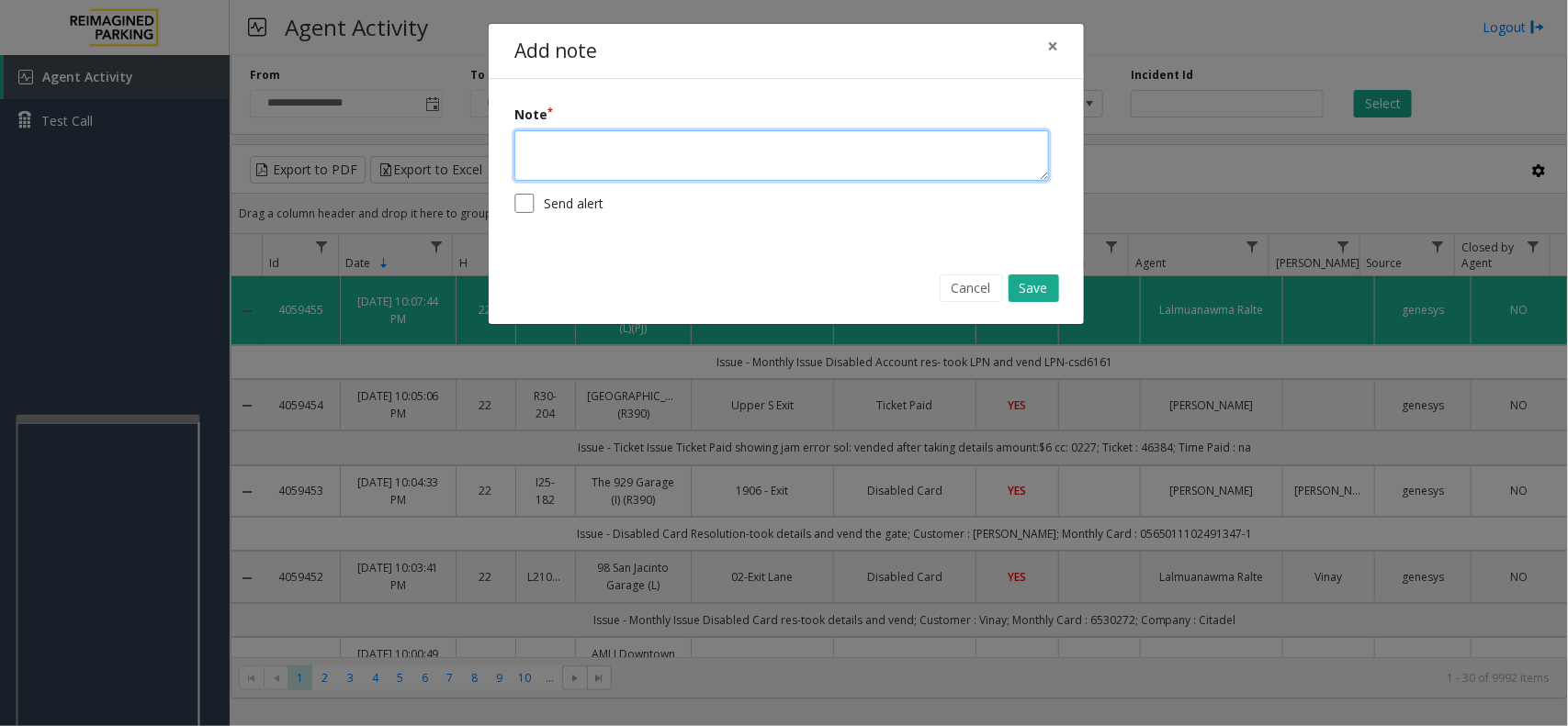
click at [736, 165] on textarea at bounding box center [782, 155] width 535 height 50
type textarea "**********"
click at [1042, 290] on button "Save" at bounding box center [1033, 288] width 50 height 28
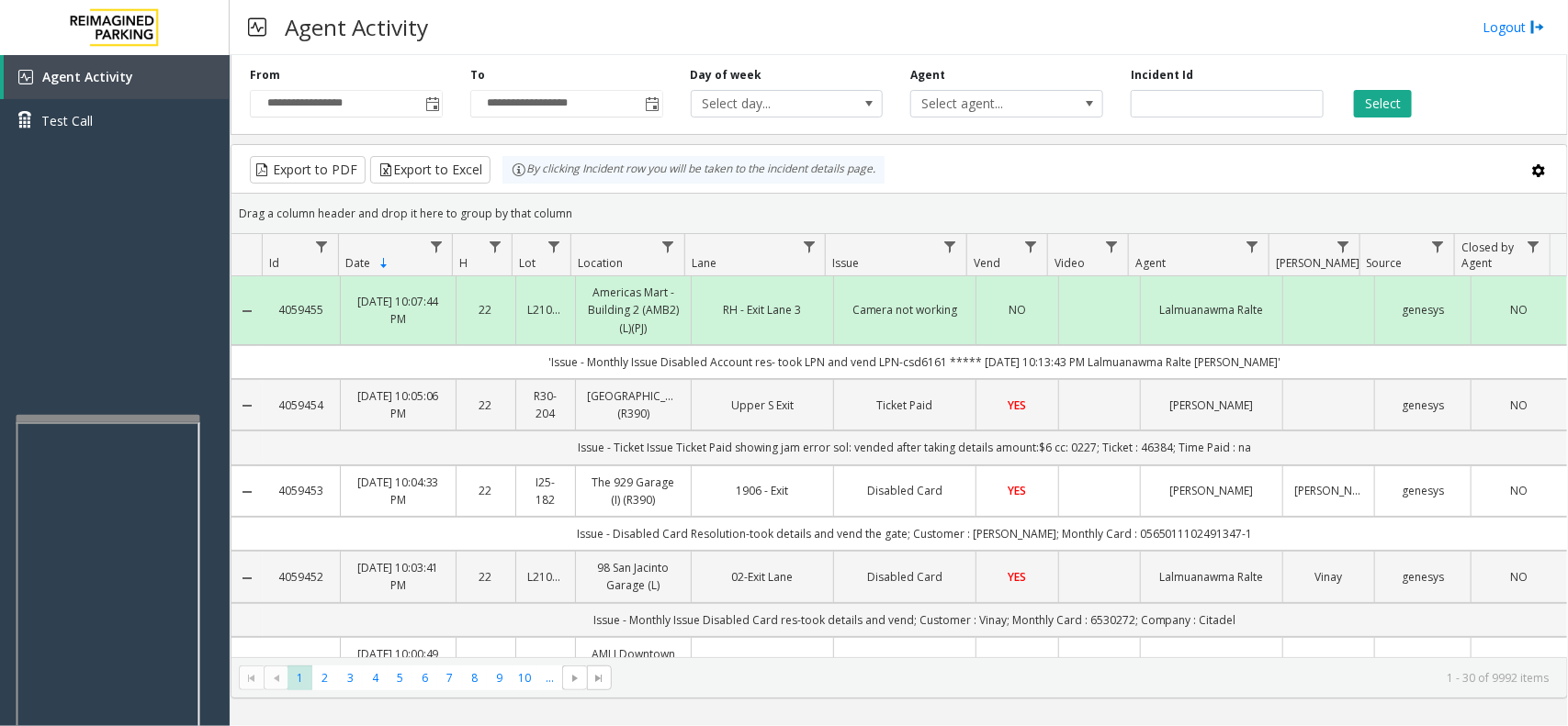
click at [1197, 367] on td "'Issue - Monthly Issue Disabled Account res- took LPN and vend LPN-csd6161 ****…" at bounding box center [915, 363] width 1304 height 34
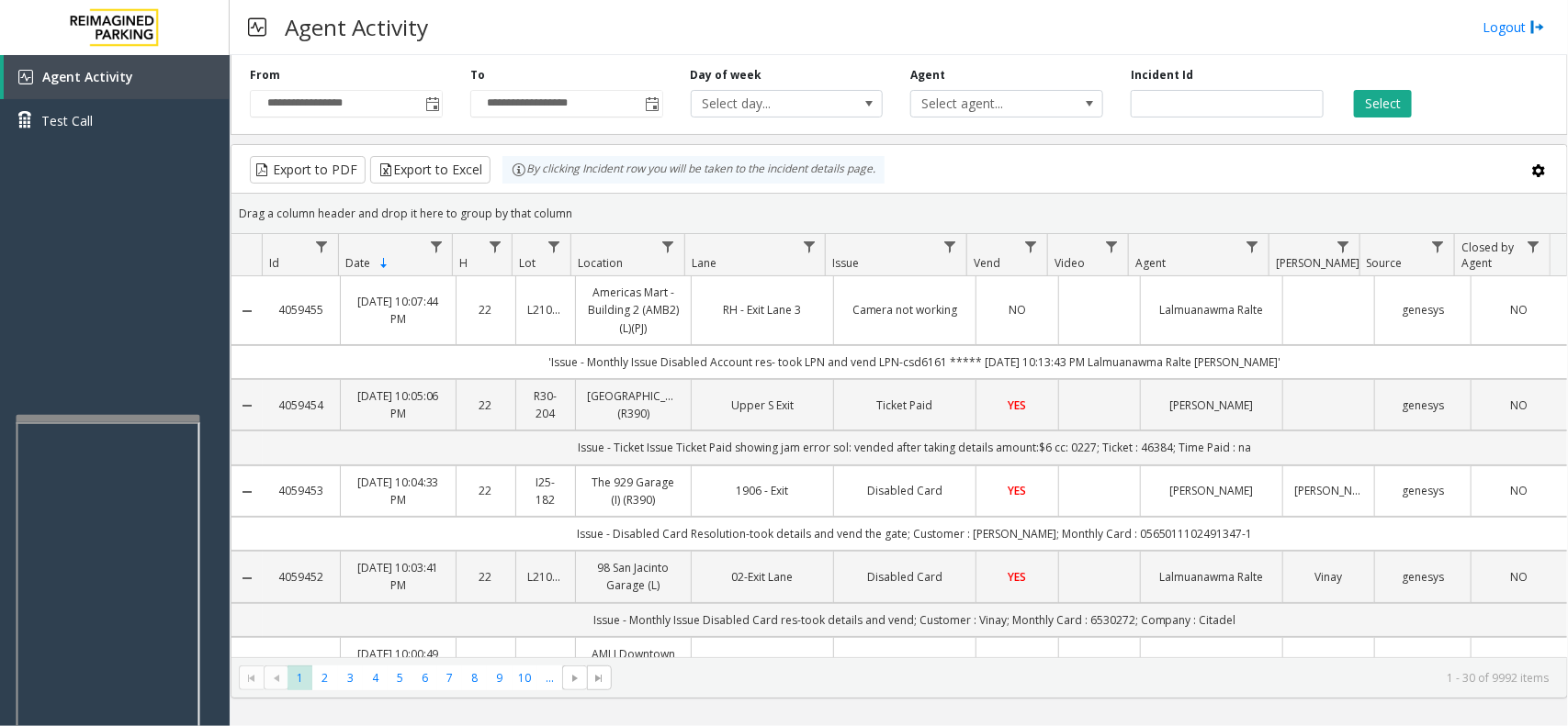
click at [1310, 287] on td "Data table" at bounding box center [1328, 311] width 92 height 69
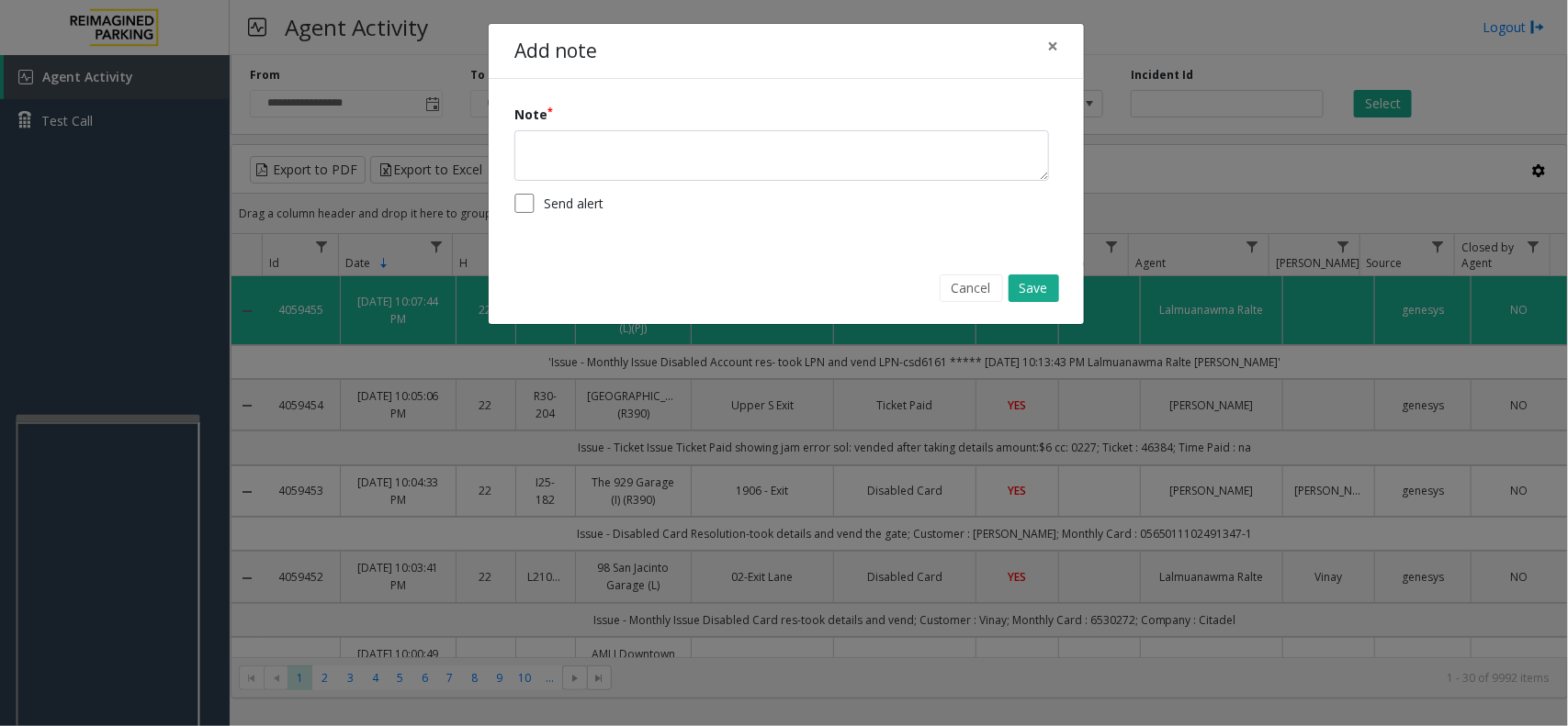
click at [1301, 382] on div "Add note × Note Send alert Cancel Save" at bounding box center [784, 363] width 1568 height 726
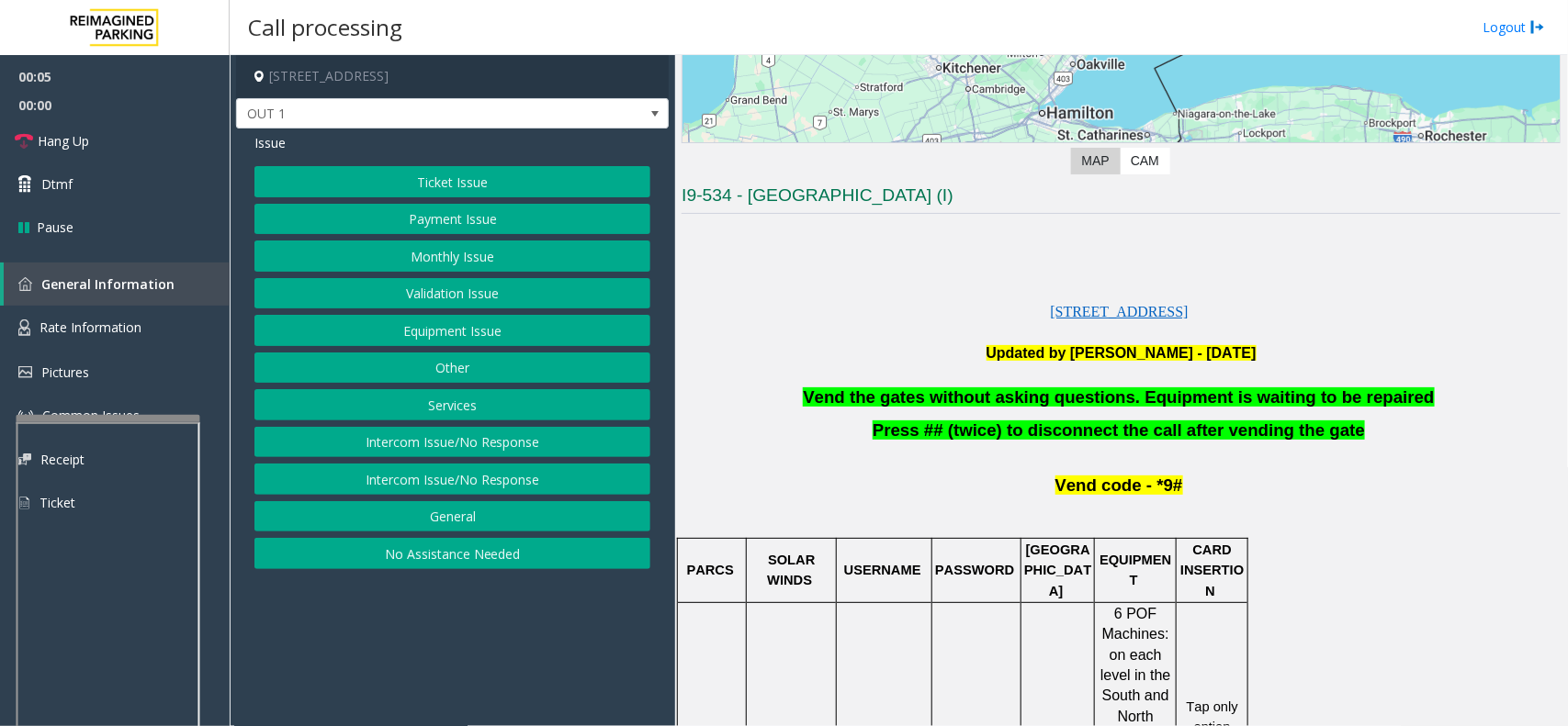
scroll to position [229, 0]
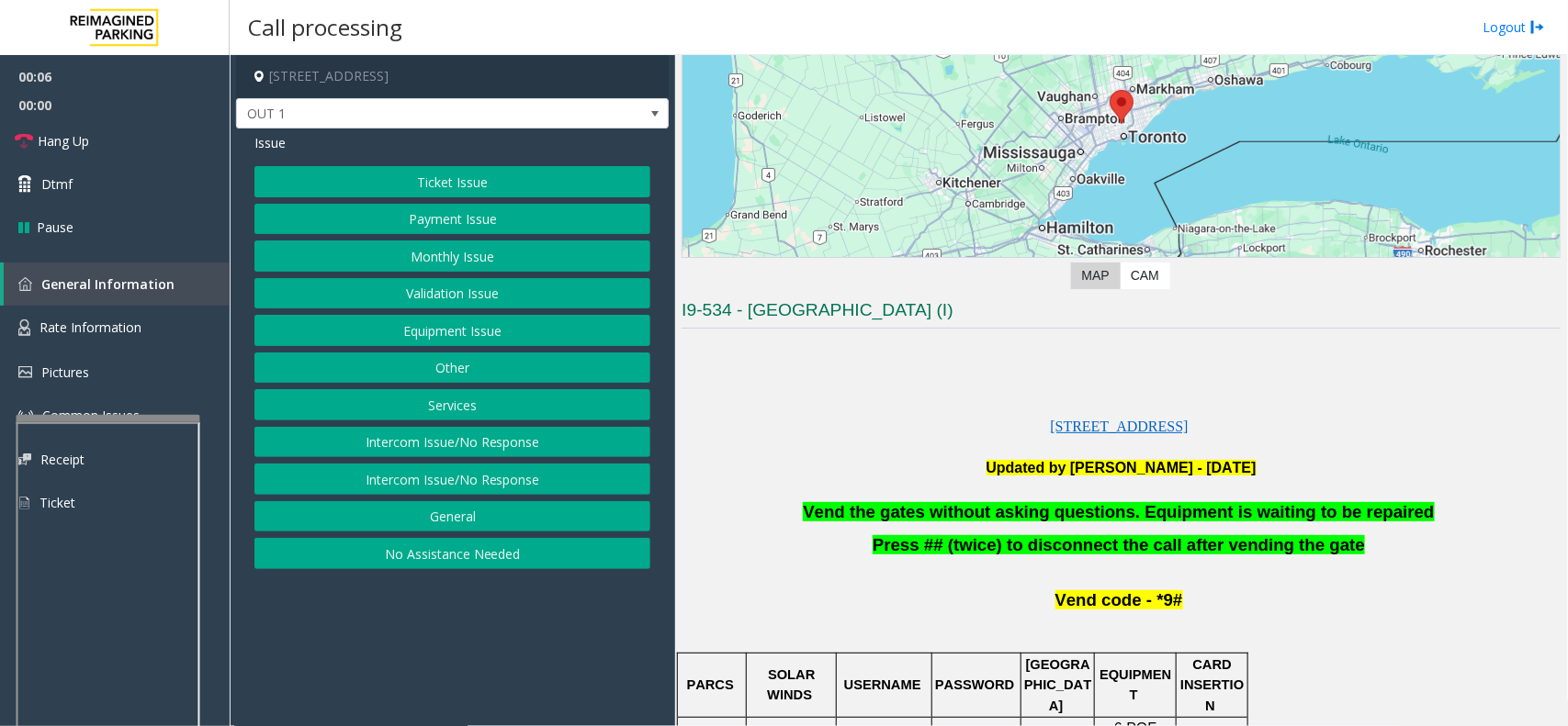
click at [455, 187] on button "Ticket Issue" at bounding box center [453, 182] width 396 height 32
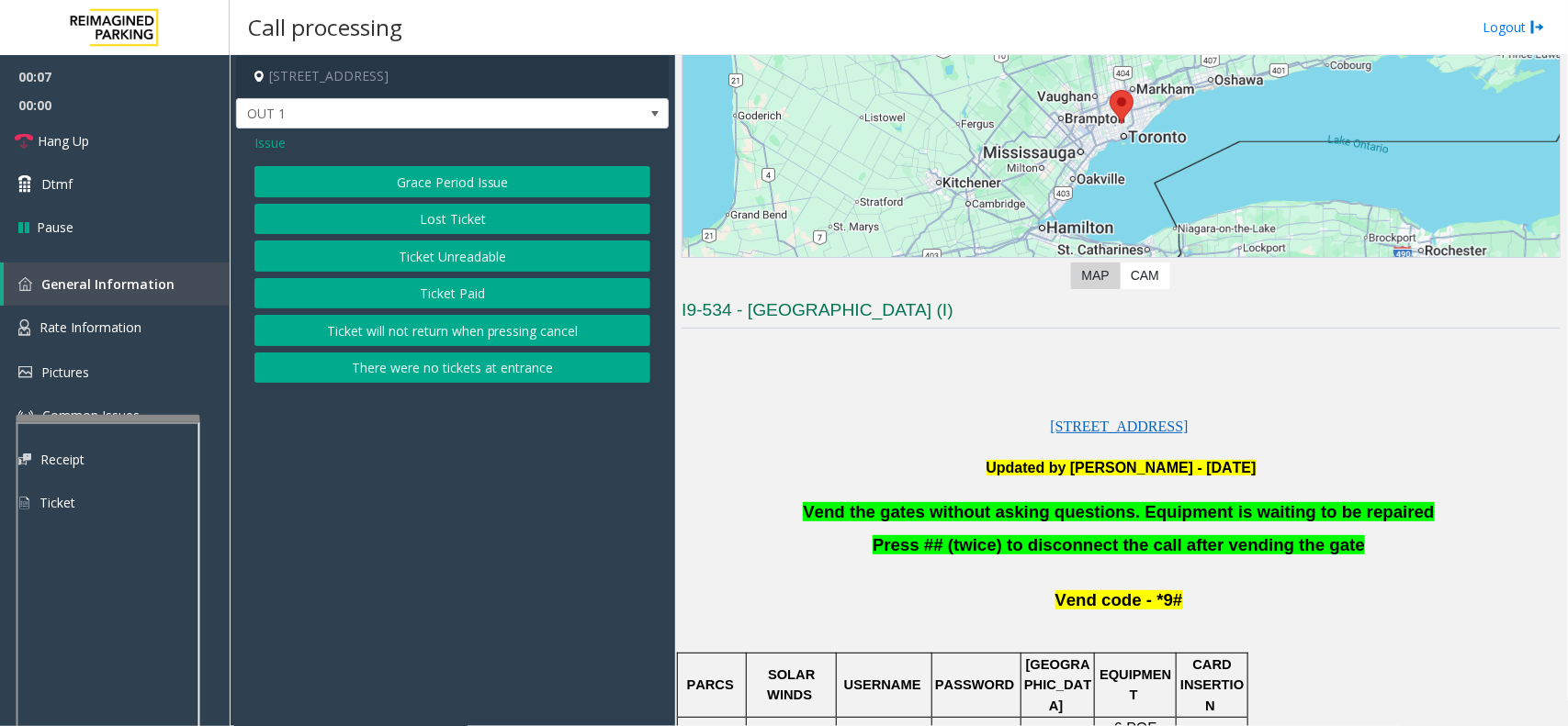
click at [457, 249] on button "Ticket Unreadable" at bounding box center [453, 257] width 396 height 32
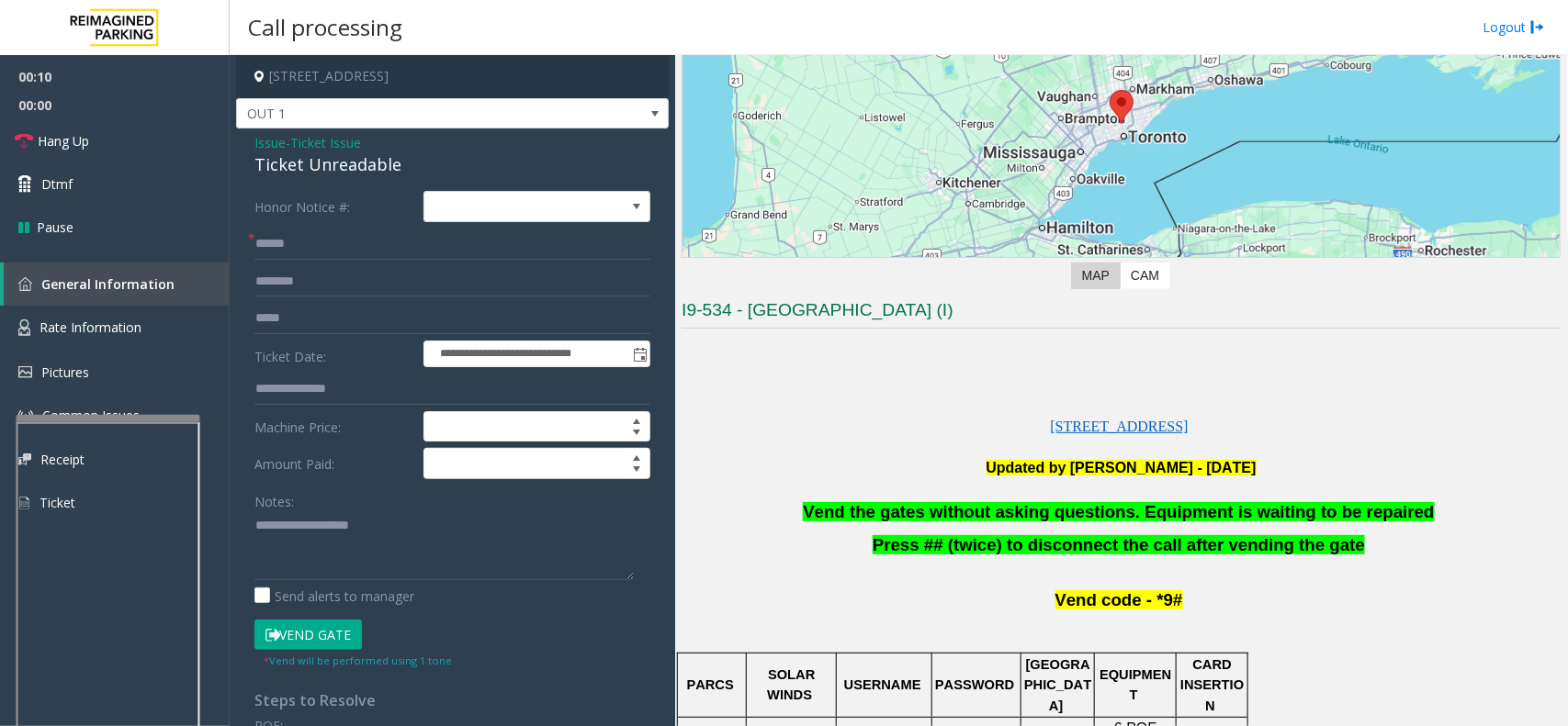
click at [298, 636] on button "Vend Gate" at bounding box center [308, 636] width 108 height 32
click at [884, 516] on span "Vend the gates without asking questions. Equipment is waiting to be repaired" at bounding box center [1118, 513] width 631 height 20
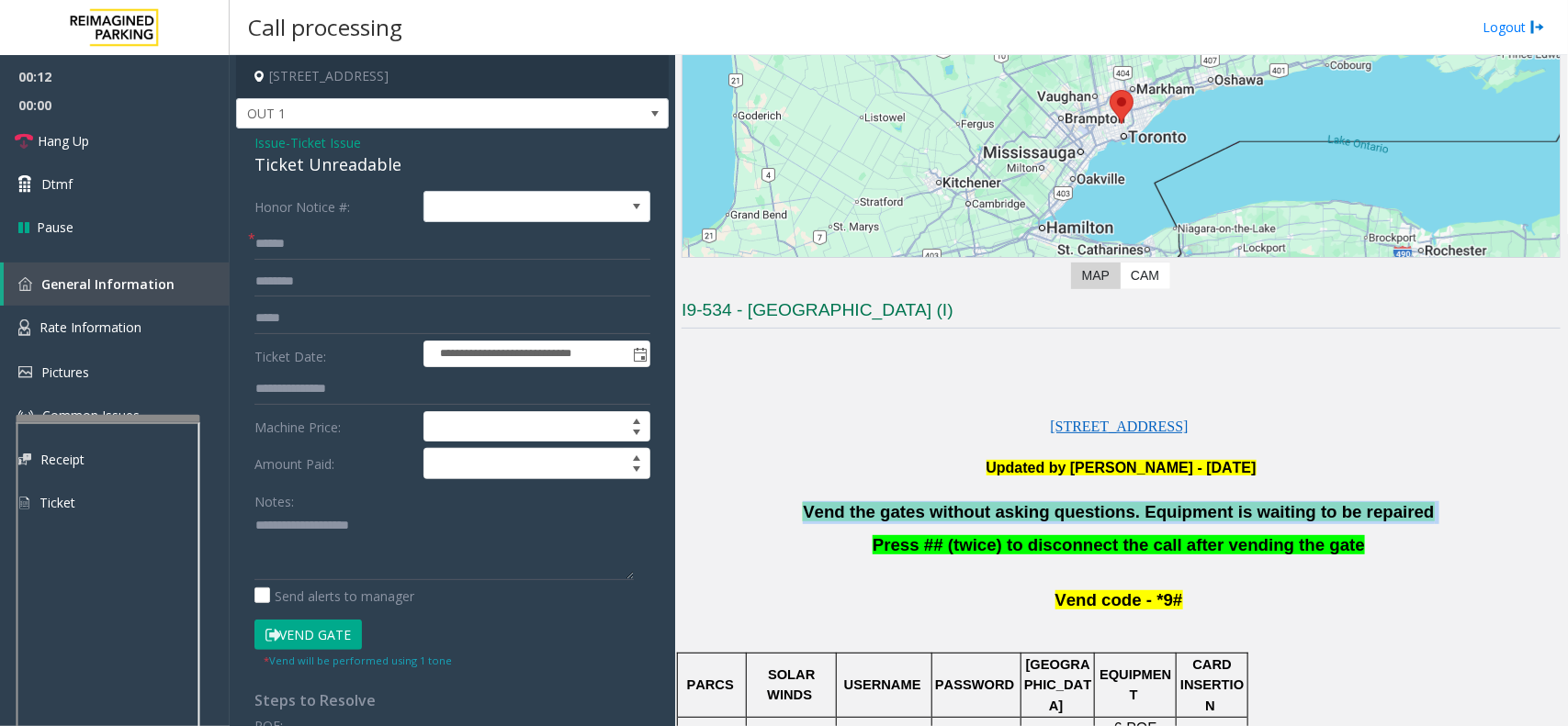
click at [884, 516] on span "Vend the gates without asking questions. Equipment is waiting to be repaired" at bounding box center [1118, 513] width 631 height 20
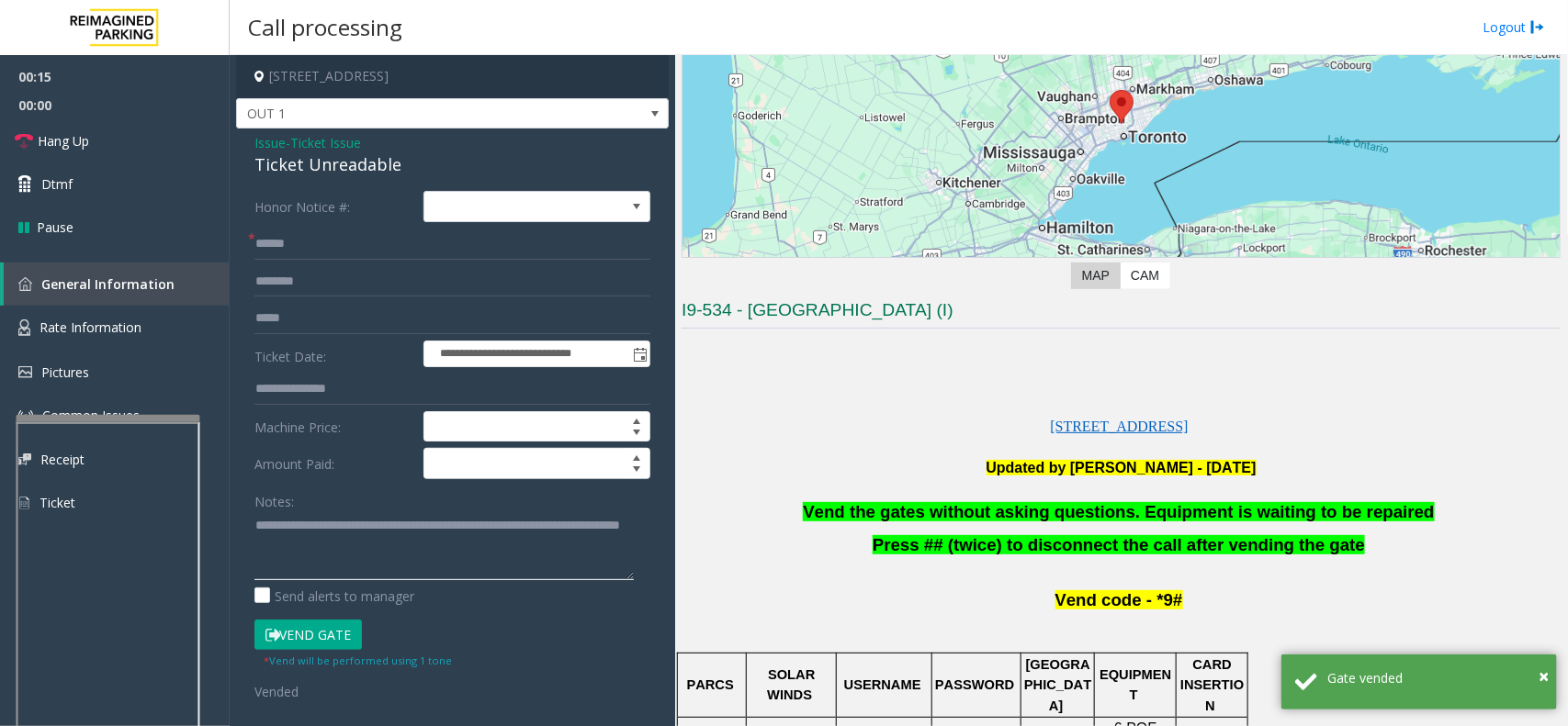
type textarea "**********"
click at [300, 250] on input "text" at bounding box center [453, 244] width 396 height 32
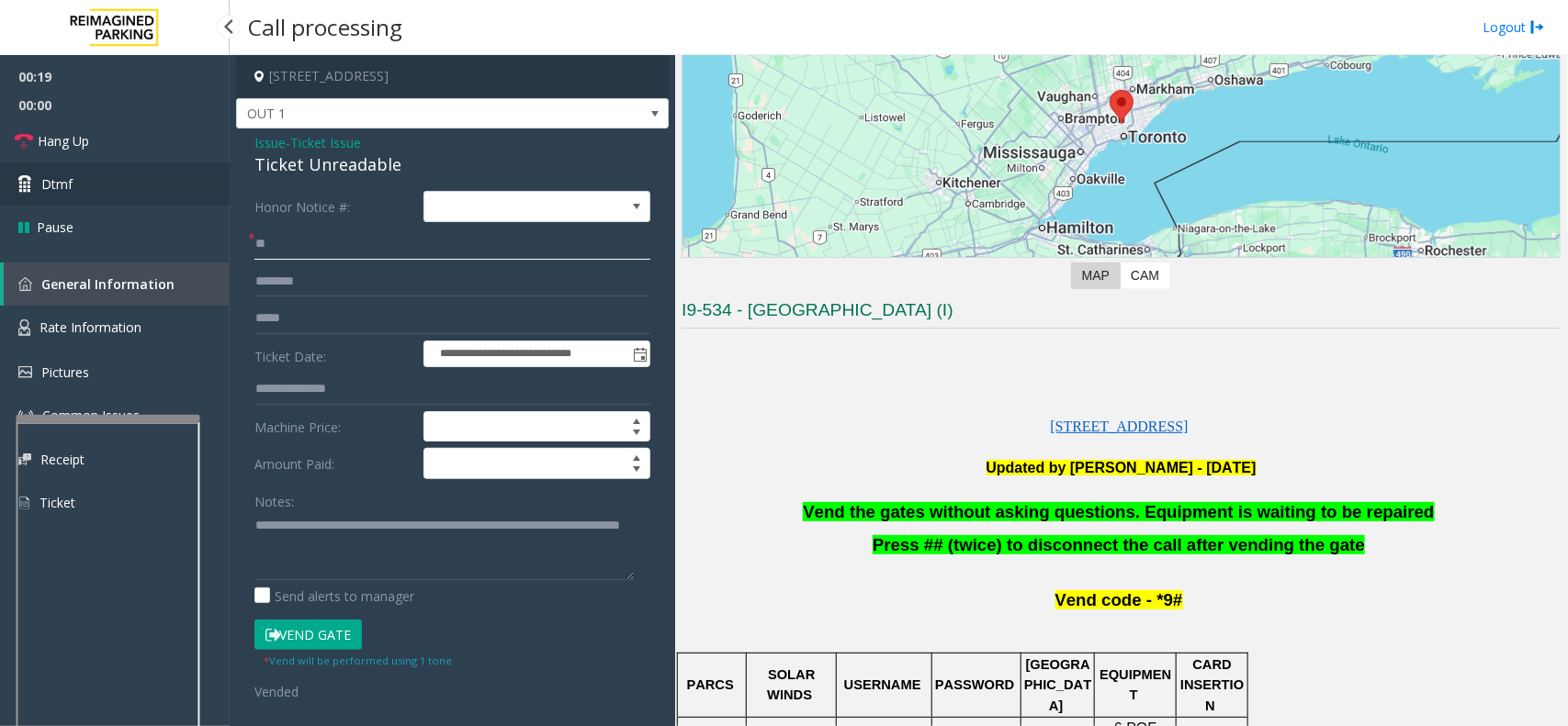
type input "**"
click at [81, 185] on link "Dtmf" at bounding box center [115, 185] width 229 height 43
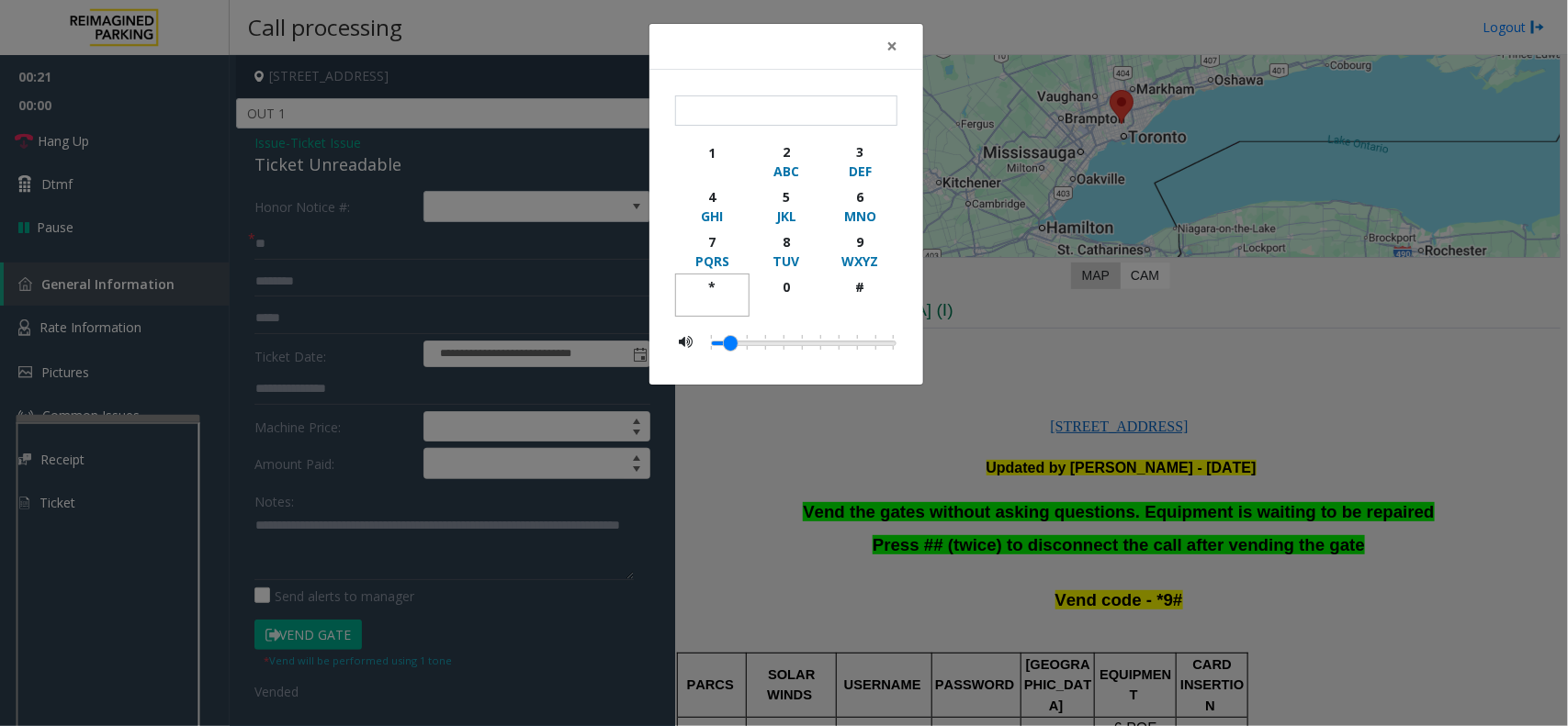
click at [707, 285] on div "*" at bounding box center [711, 287] width 50 height 20
click at [857, 240] on div "9" at bounding box center [860, 242] width 50 height 20
click at [855, 301] on div "button" at bounding box center [860, 304] width 50 height 17
type input "***"
click at [892, 46] on span "×" at bounding box center [891, 45] width 11 height 26
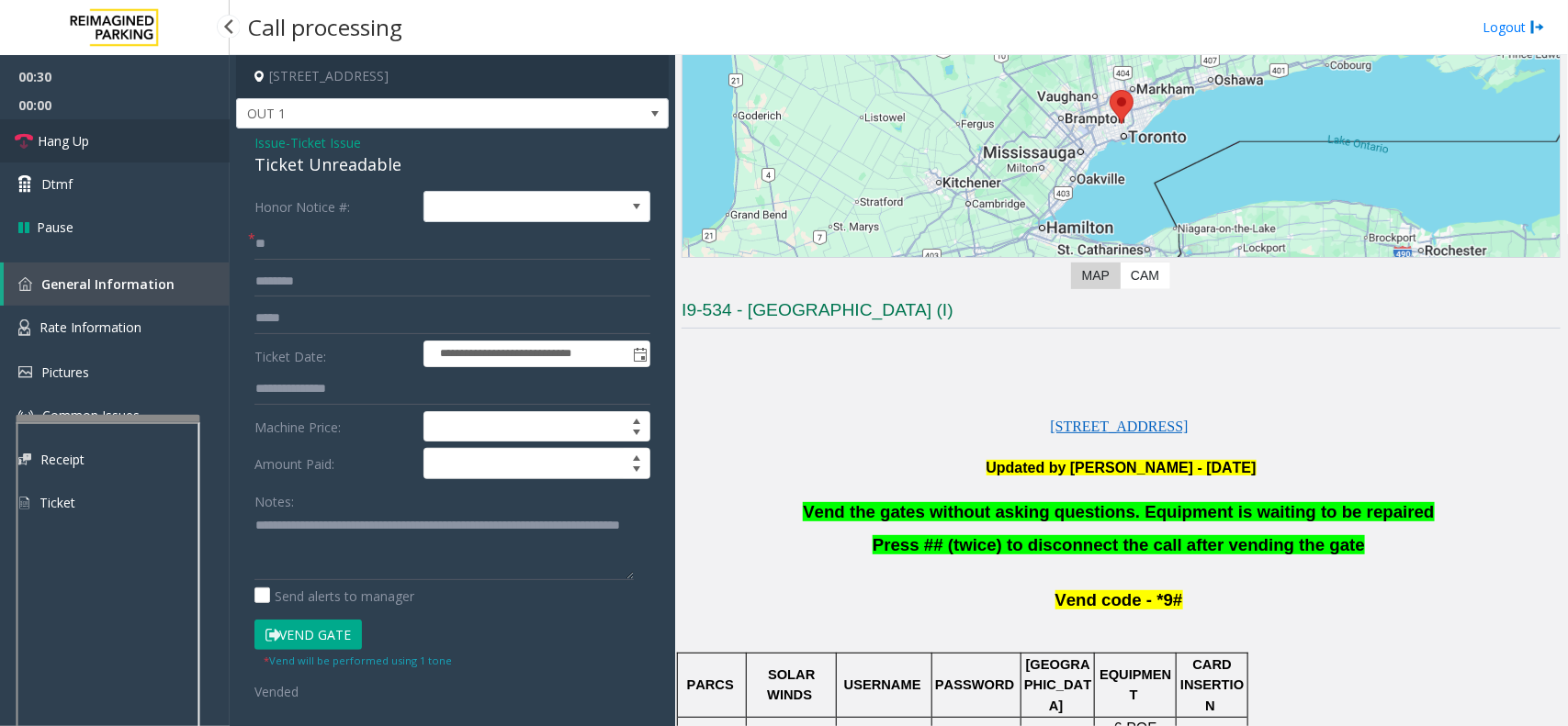
click at [48, 131] on span "Hang Up" at bounding box center [63, 141] width 51 height 20
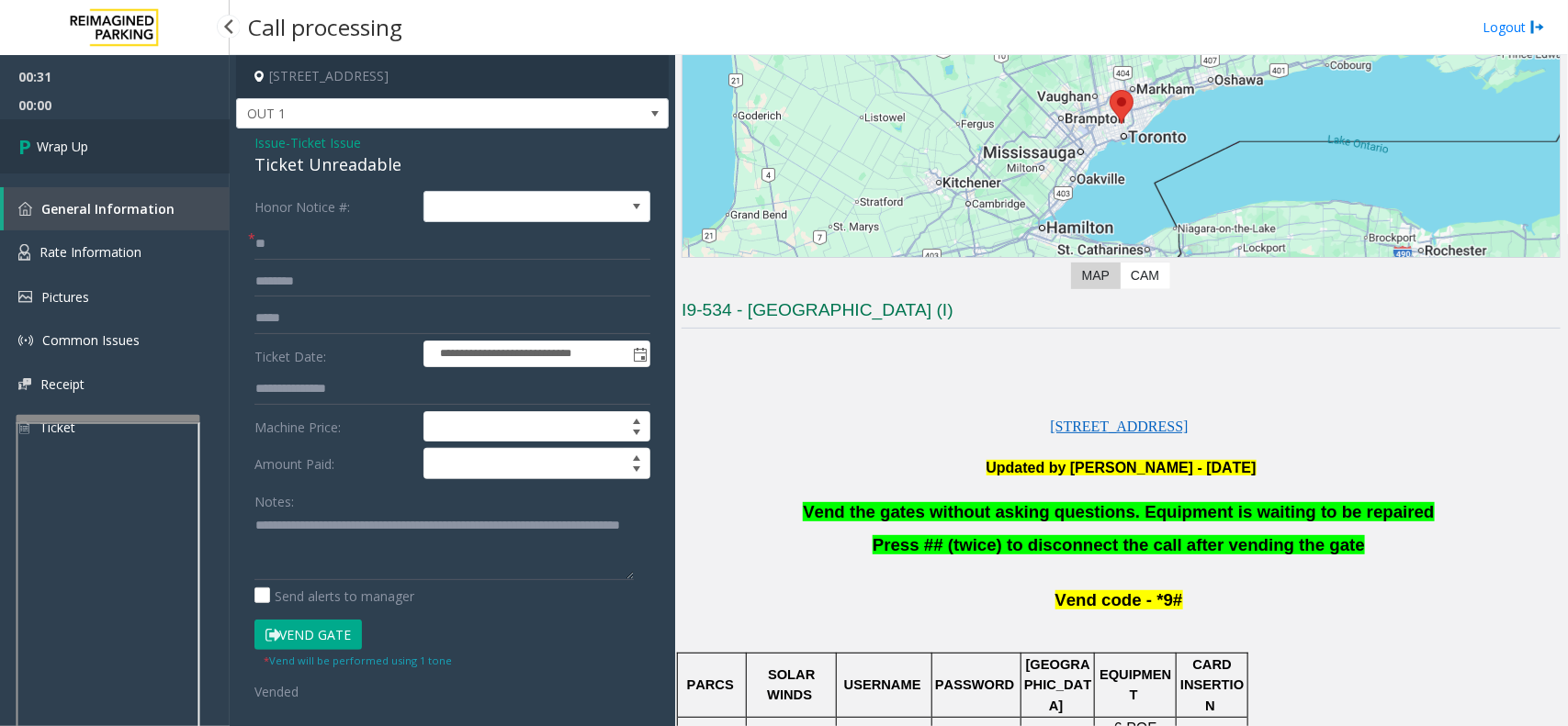
click at [88, 144] on span "Wrap Up" at bounding box center [62, 147] width 51 height 20
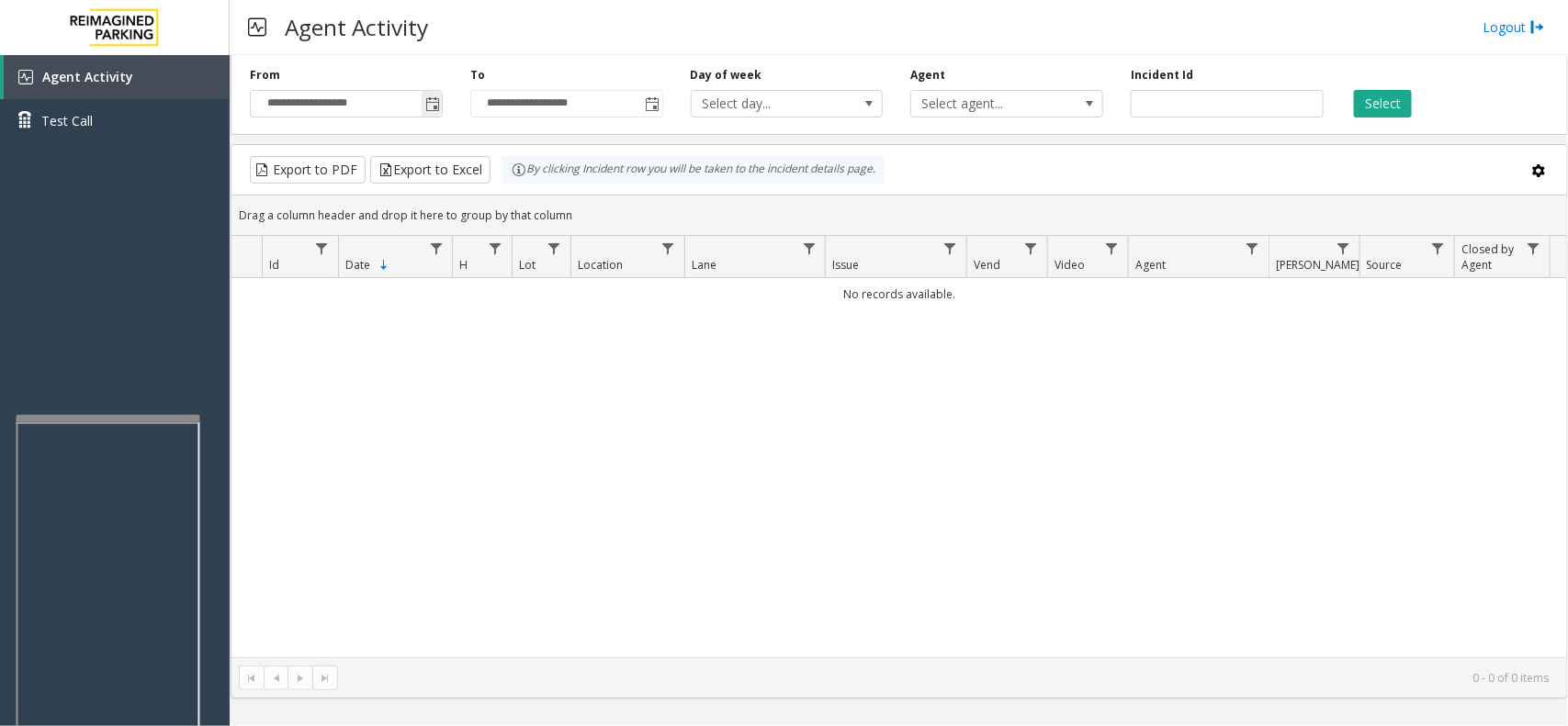
click at [434, 113] on span "Toggle popup" at bounding box center [432, 104] width 20 height 30
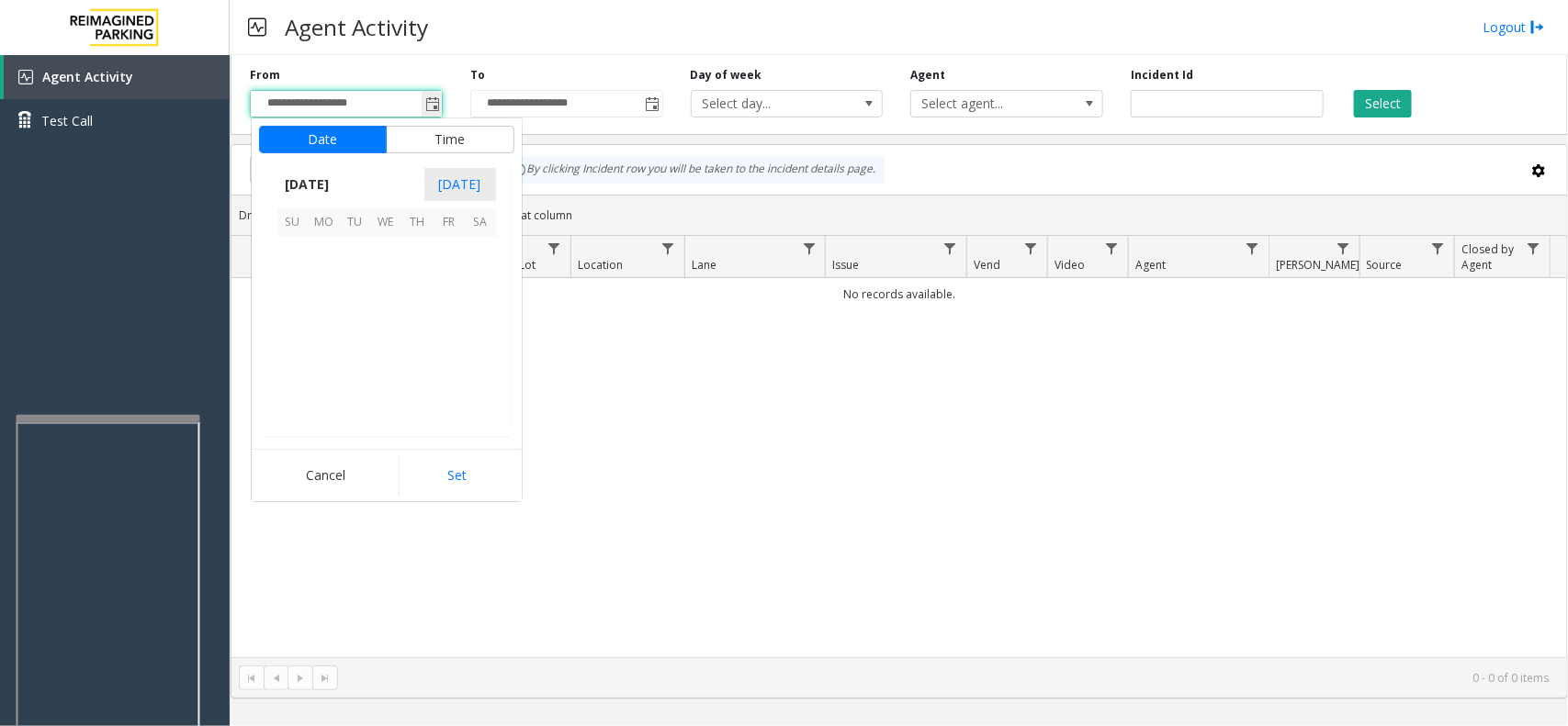
scroll to position [329207, 0]
click at [374, 282] on span "6" at bounding box center [387, 284] width 32 height 32
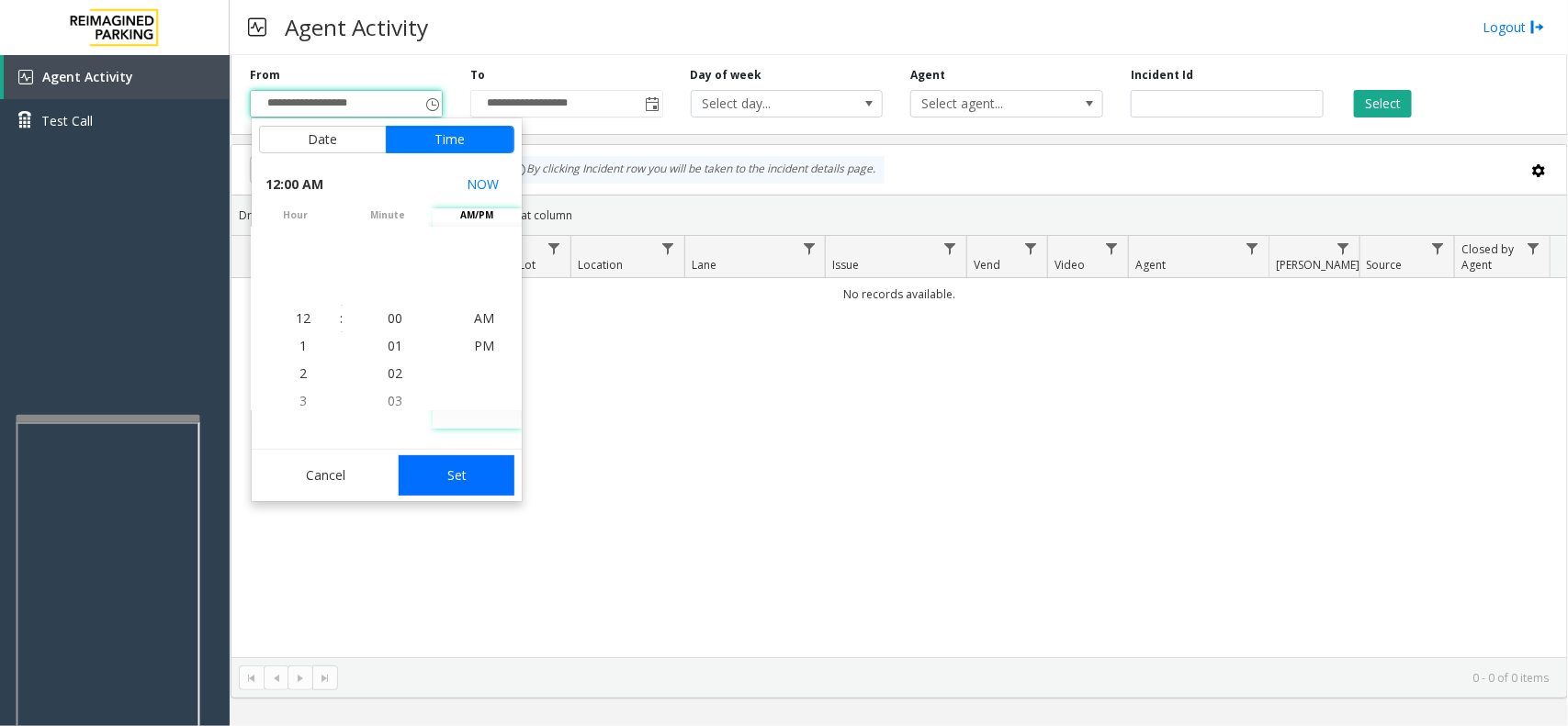
click at [482, 464] on button "Set" at bounding box center [455, 475] width 116 height 40
type input "**********"
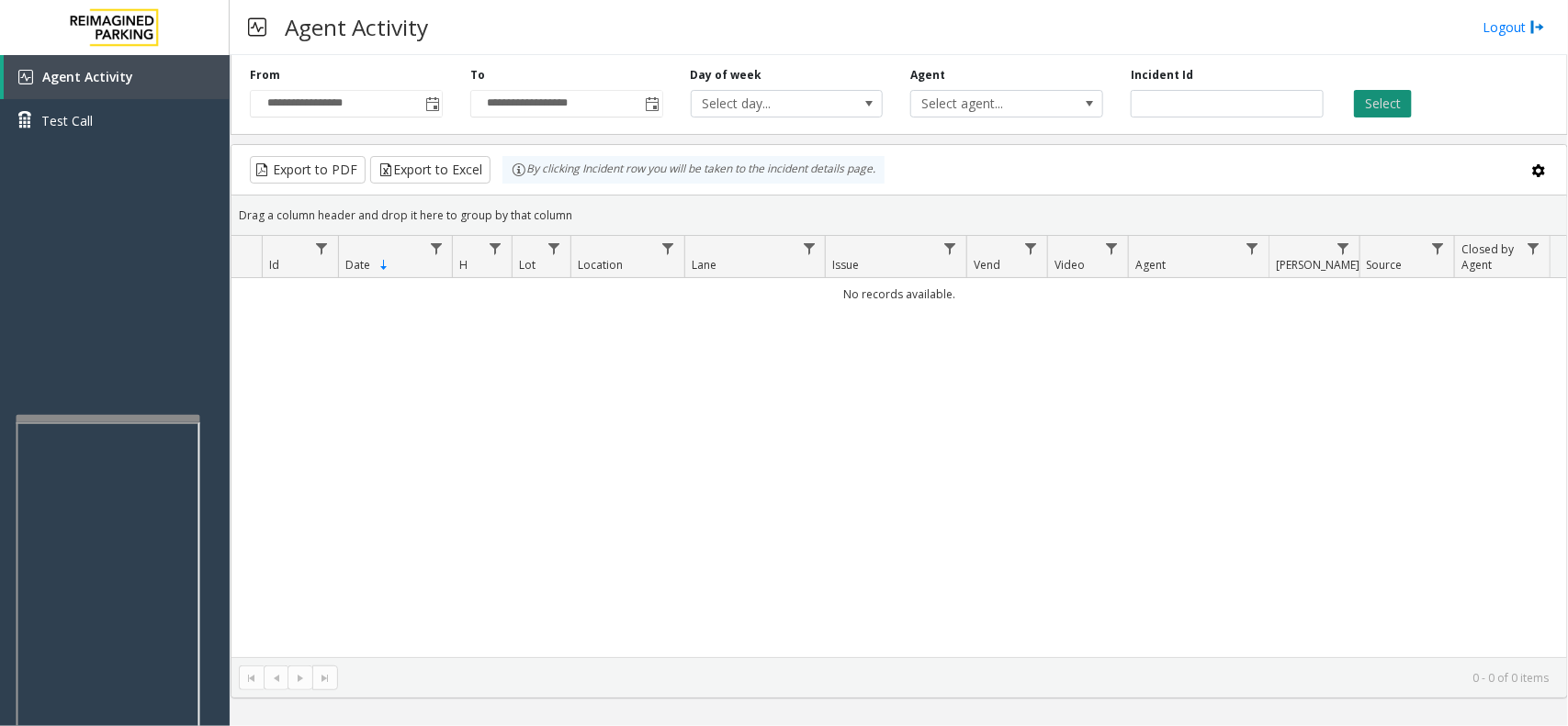
click at [1376, 103] on button "Select" at bounding box center [1382, 104] width 58 height 28
